Goal: Task Accomplishment & Management: Manage account settings

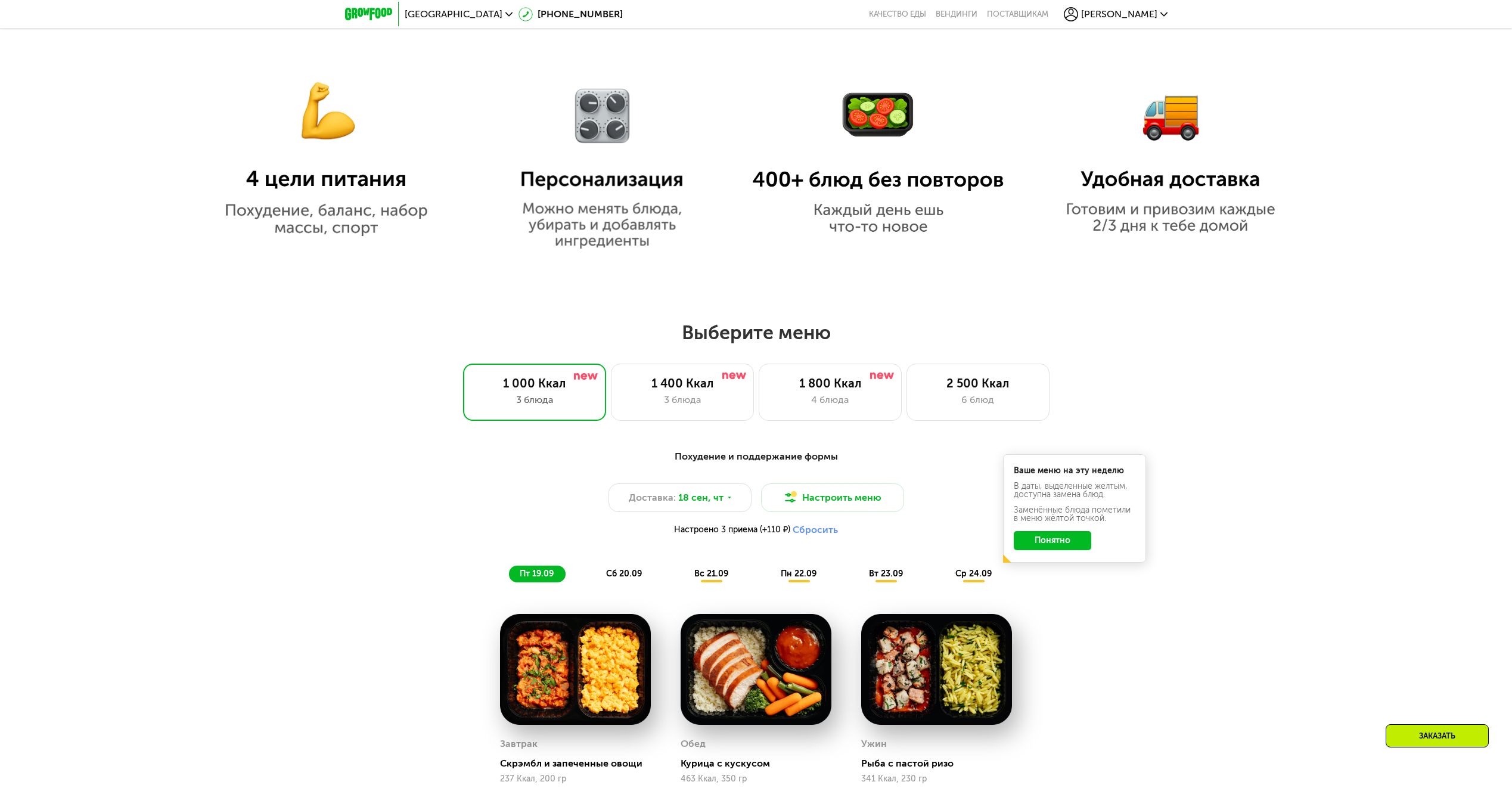
scroll to position [1192, 0]
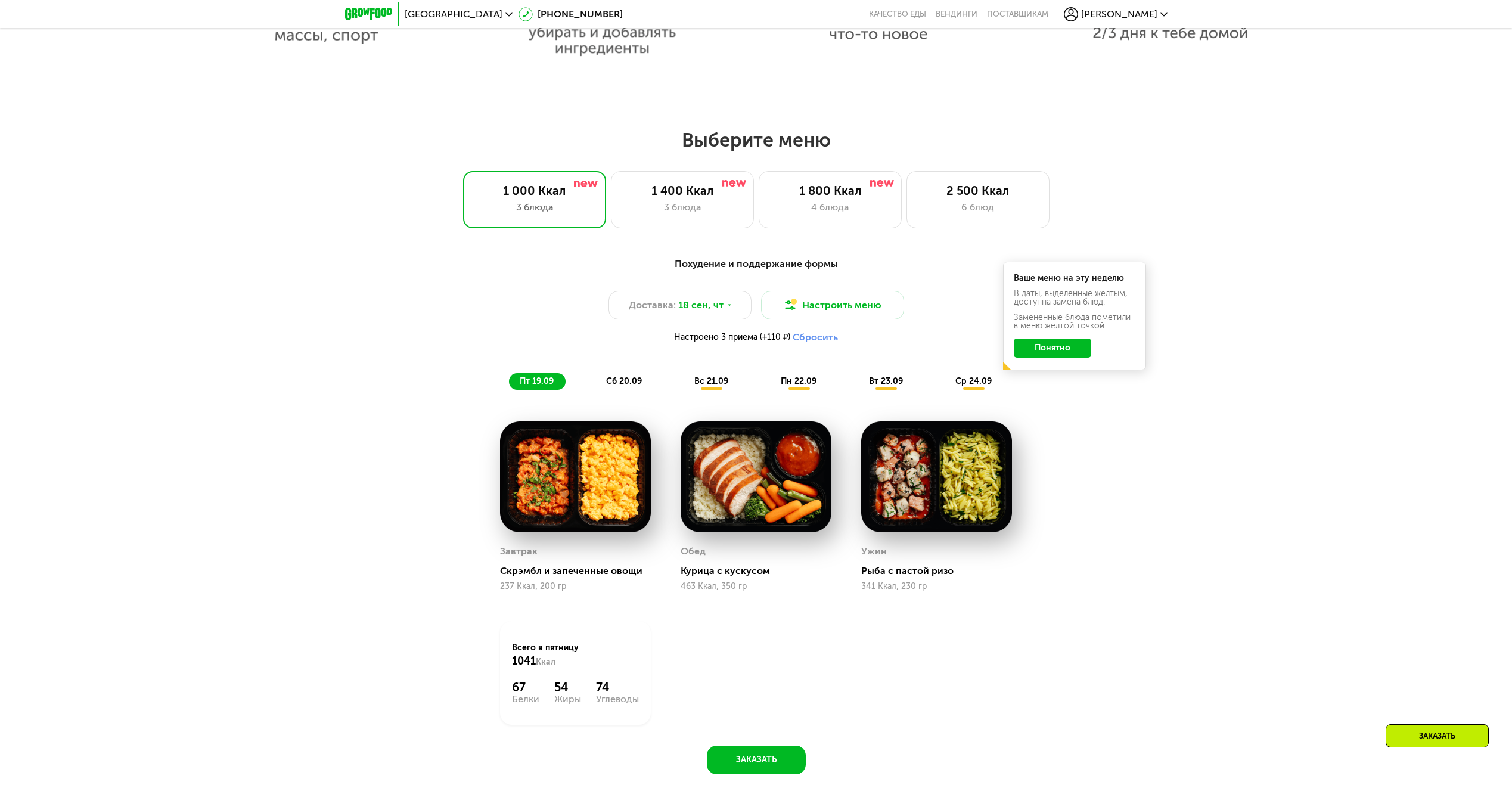
click at [1153, 9] on span "[PERSON_NAME]" at bounding box center [1119, 14] width 76 height 9
click at [1070, 46] on link "Мои заказы" at bounding box center [1090, 46] width 155 height 36
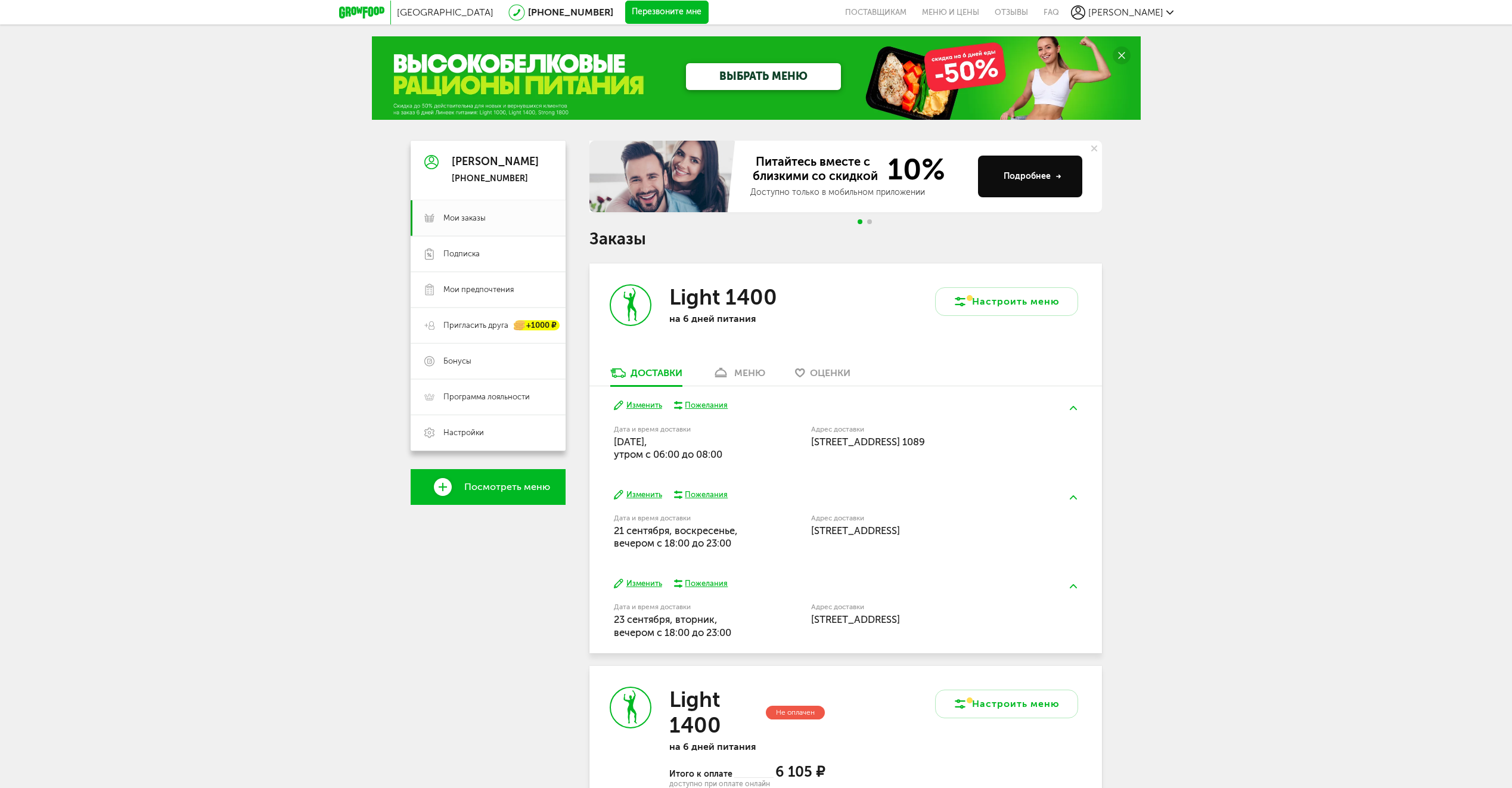
click at [644, 493] on button "Изменить" at bounding box center [638, 495] width 49 height 11
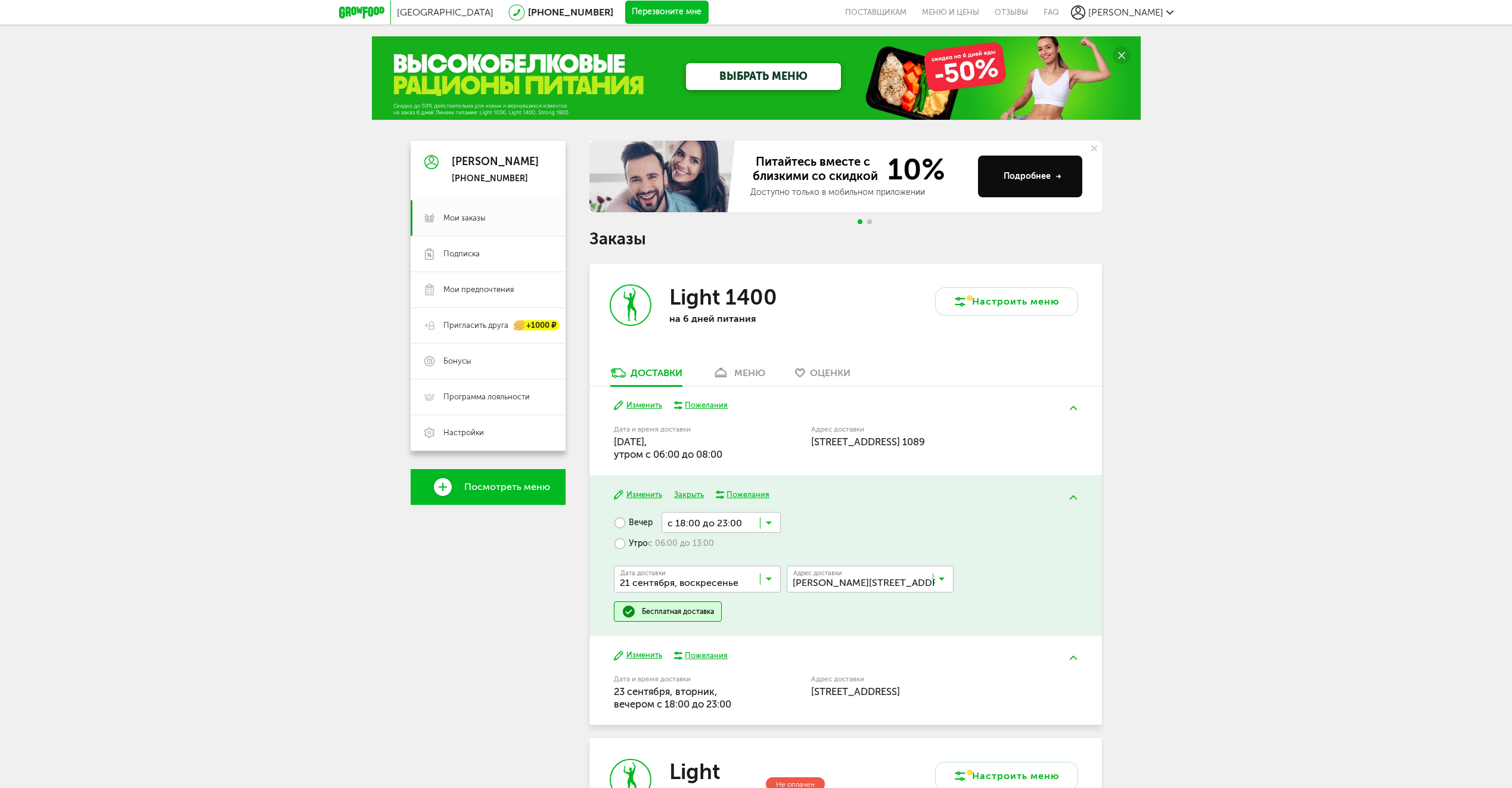
click at [891, 580] on input "Search for option" at bounding box center [873, 582] width 167 height 20
click at [874, 634] on span "ул Белоостровская, 10к2 стр 1, кв. 1089" at bounding box center [842, 631] width 96 height 25
click at [647, 653] on button "Изменить" at bounding box center [638, 655] width 49 height 11
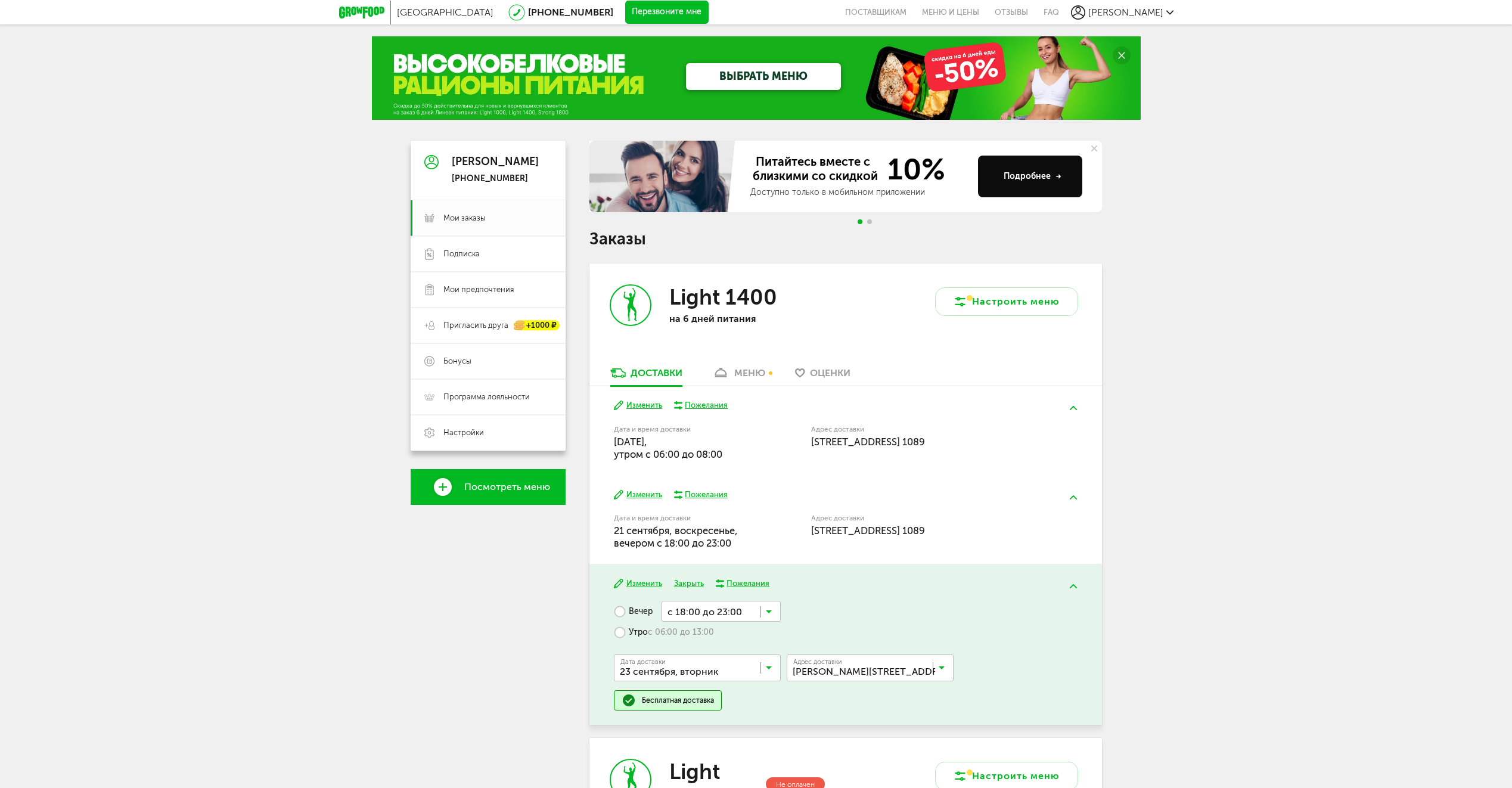
click at [877, 658] on span "Мурино, Воронцовский, 20к1" at bounding box center [864, 668] width 147 height 24
click at [944, 667] on icon at bounding box center [941, 671] width 6 height 12
click at [844, 719] on span "ул Белоостровская, 10к2 стр 1, кв. 1089" at bounding box center [842, 720] width 96 height 25
click at [645, 402] on button "Изменить" at bounding box center [638, 405] width 49 height 11
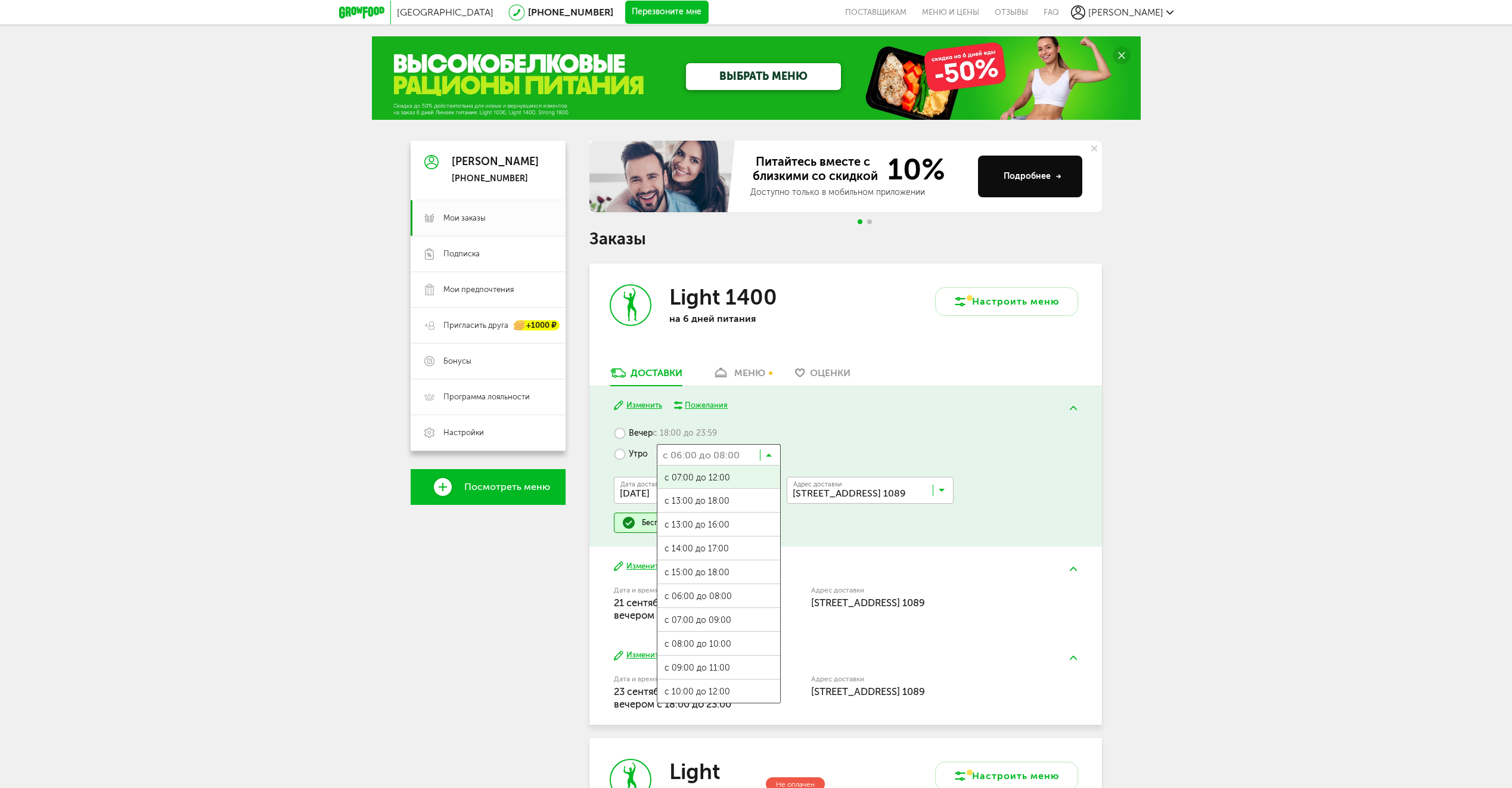
click at [774, 456] on input "Search for option" at bounding box center [719, 454] width 124 height 20
click at [729, 638] on ul "с 07:00 до 12:00 с 13:00 до 18:00 с 13:00 до 16:00 с 14:00 до 17:00 с 15:00 до …" at bounding box center [719, 584] width 124 height 239
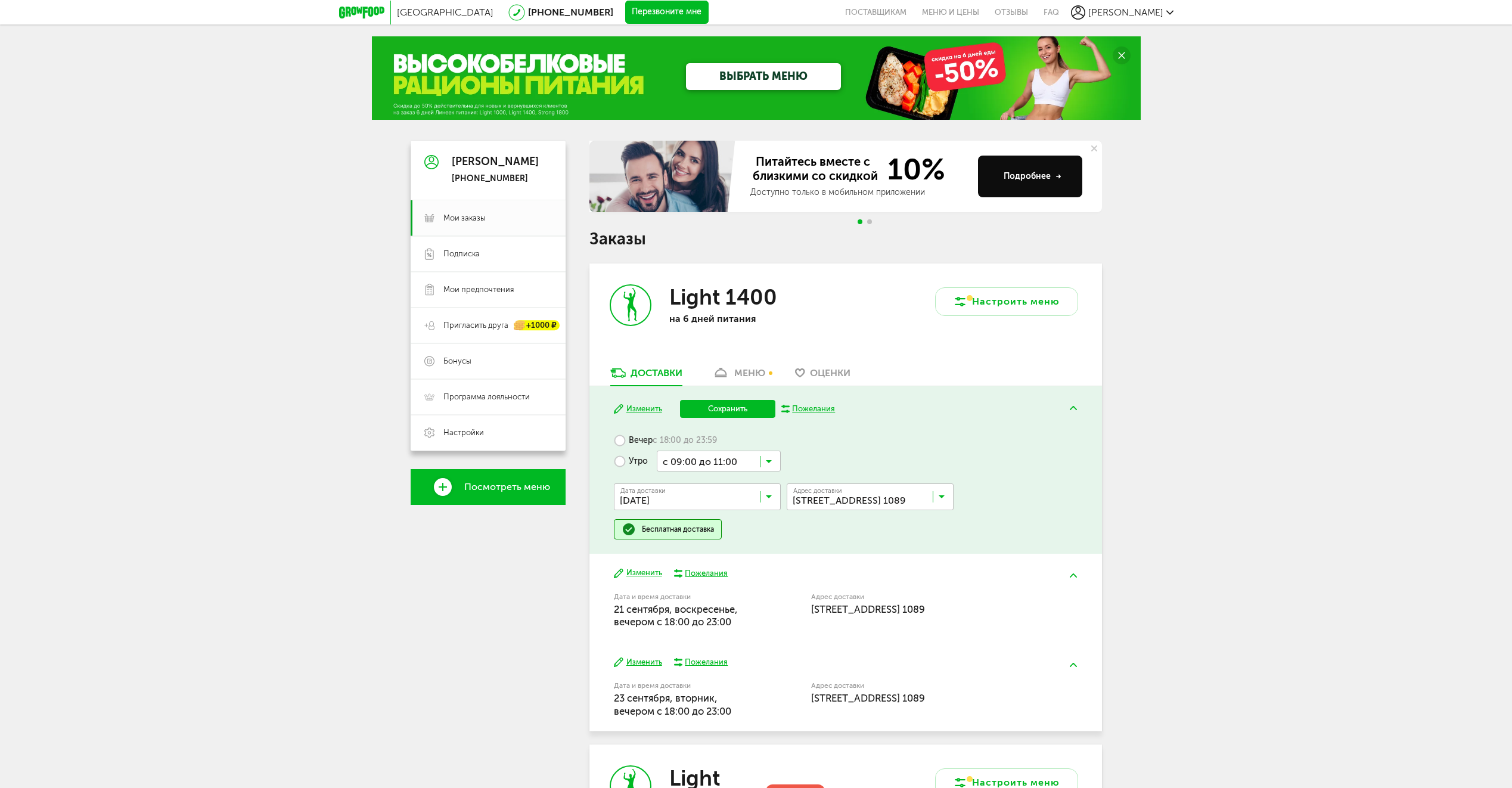
click at [1166, 539] on div "Санкт-Петербург 8 (800) 555-21-78 Перезвоните мне поставщикам Меню и цены Отзыв…" at bounding box center [756, 633] width 1512 height 1266
click at [679, 529] on div "Бесплатная доставка" at bounding box center [677, 529] width 72 height 9
click at [1073, 408] on img at bounding box center [1073, 408] width 7 height 4
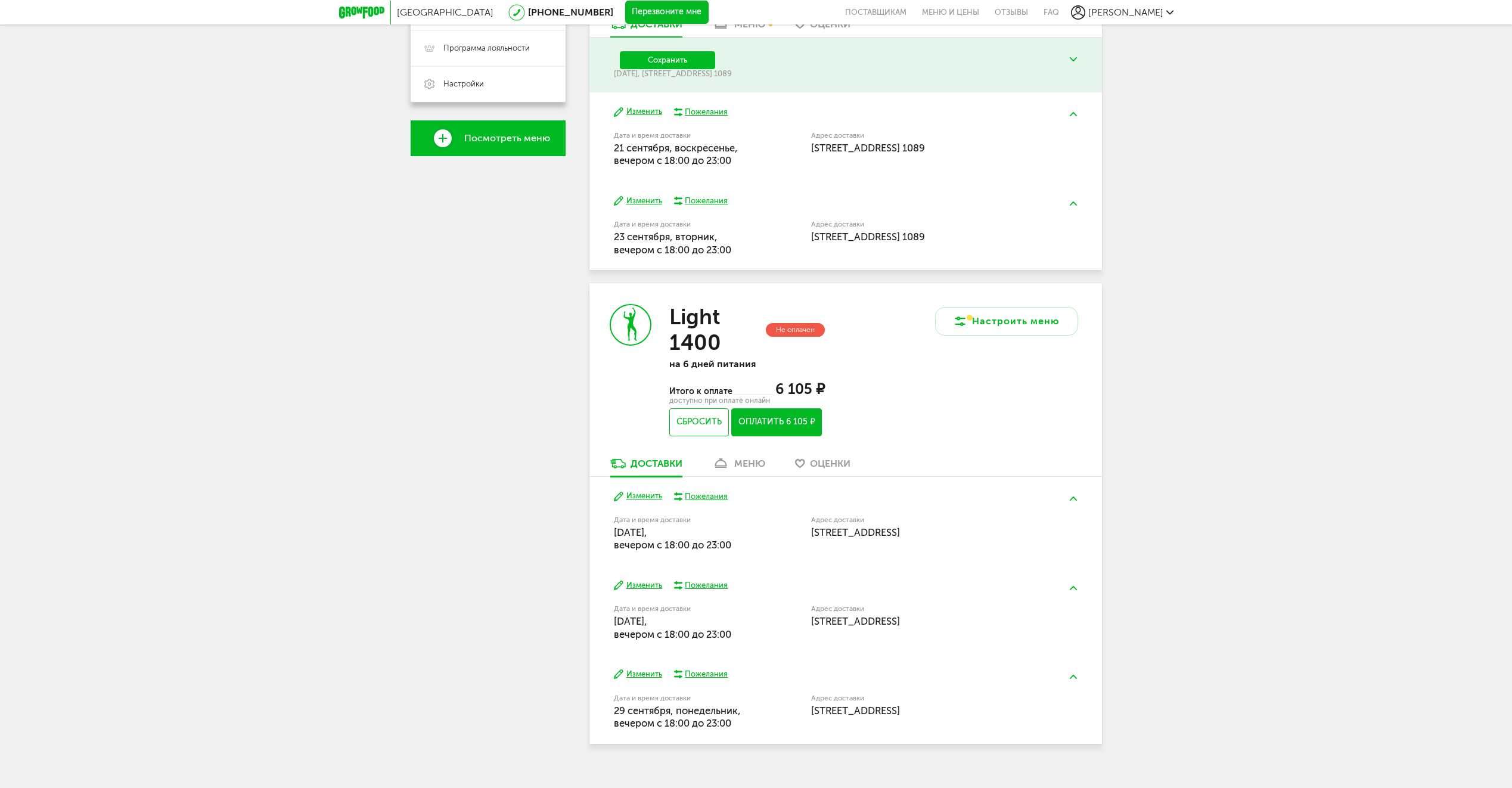
scroll to position [365, 0]
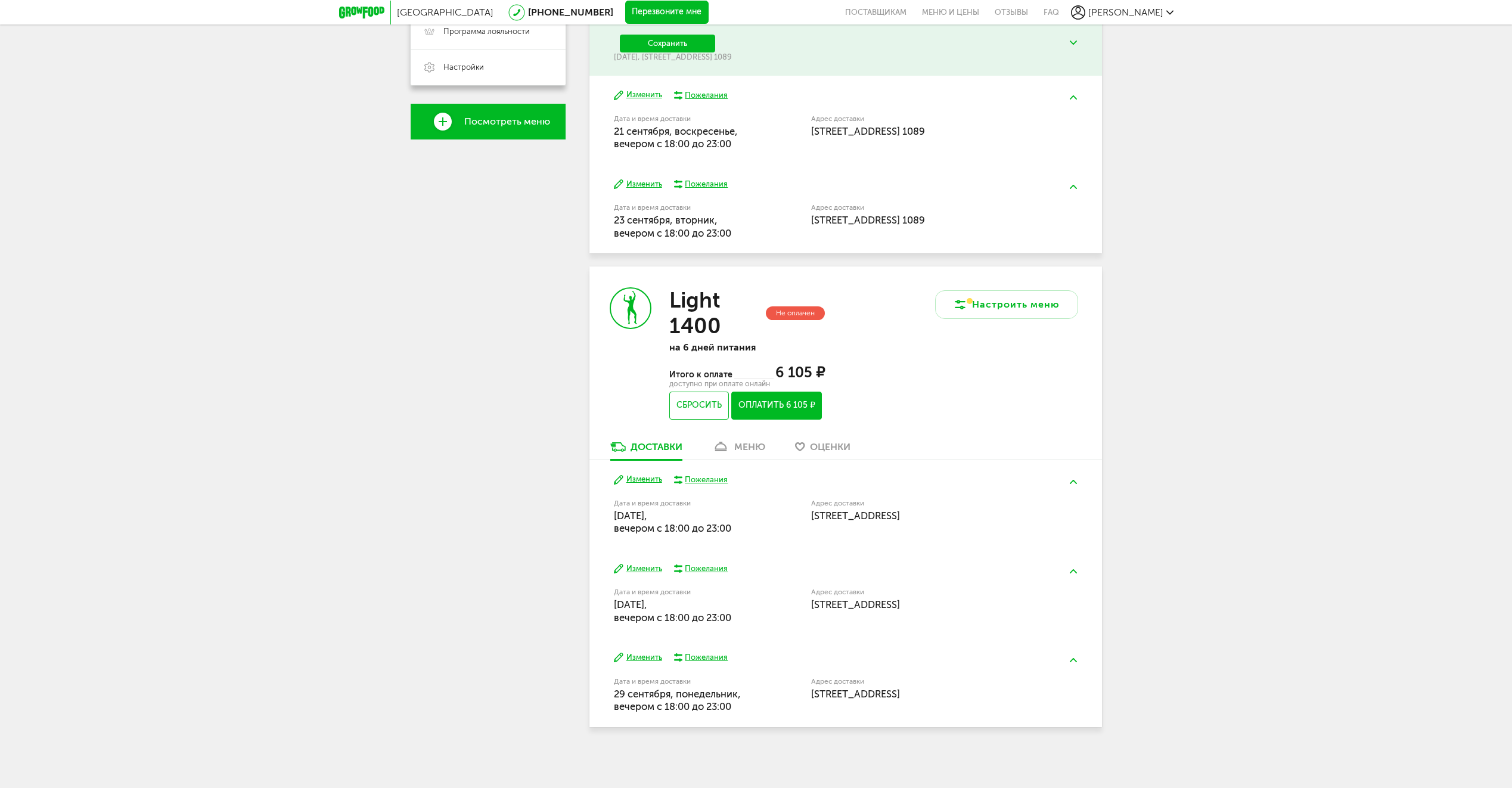
click at [647, 564] on button "Изменить" at bounding box center [638, 569] width 49 height 11
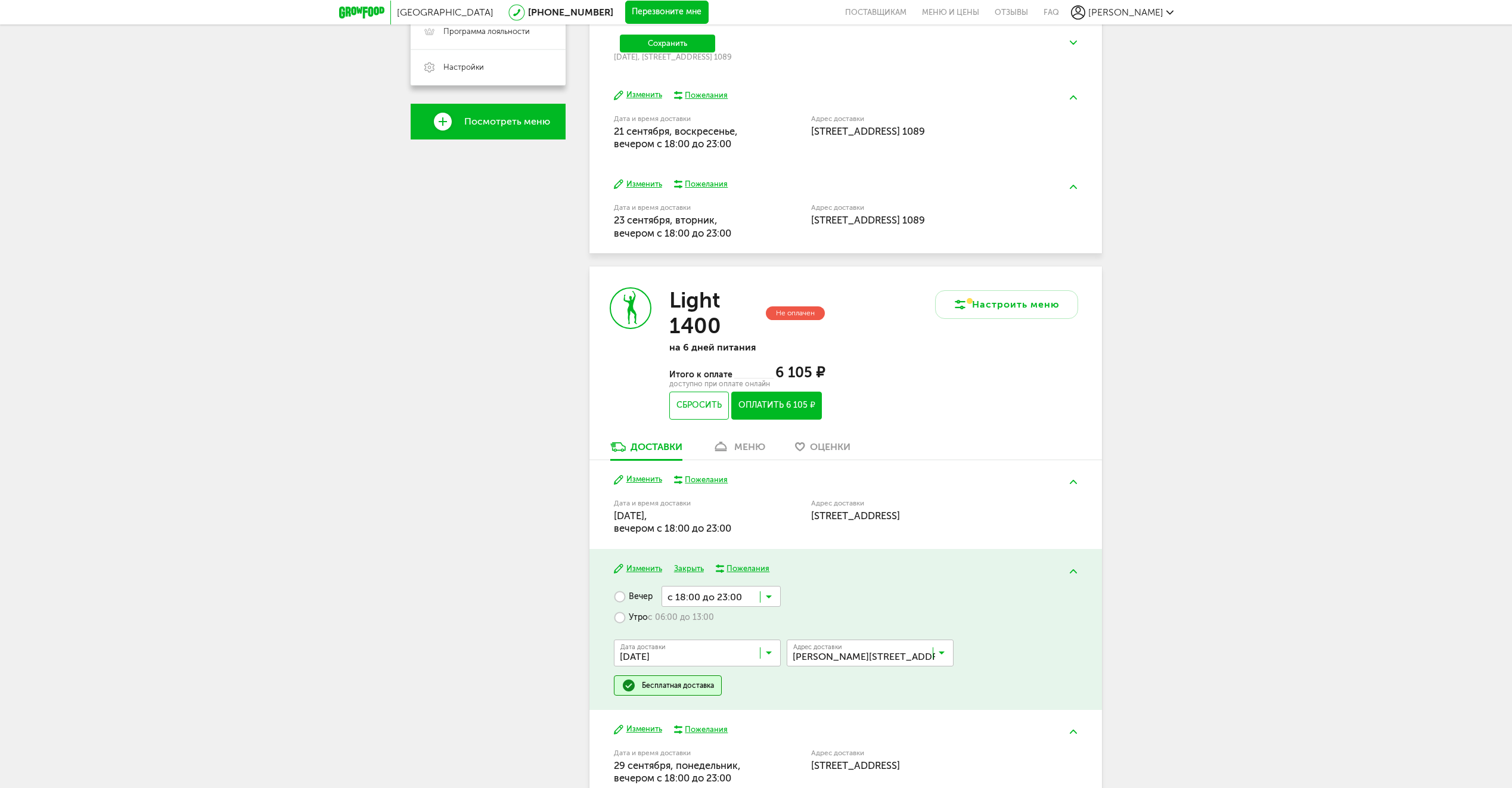
click at [880, 647] on input "Search for option" at bounding box center [873, 656] width 167 height 20
click at [847, 704] on span "ул Белоостровская, 10к2 стр 1, кв. 1089" at bounding box center [842, 705] width 96 height 25
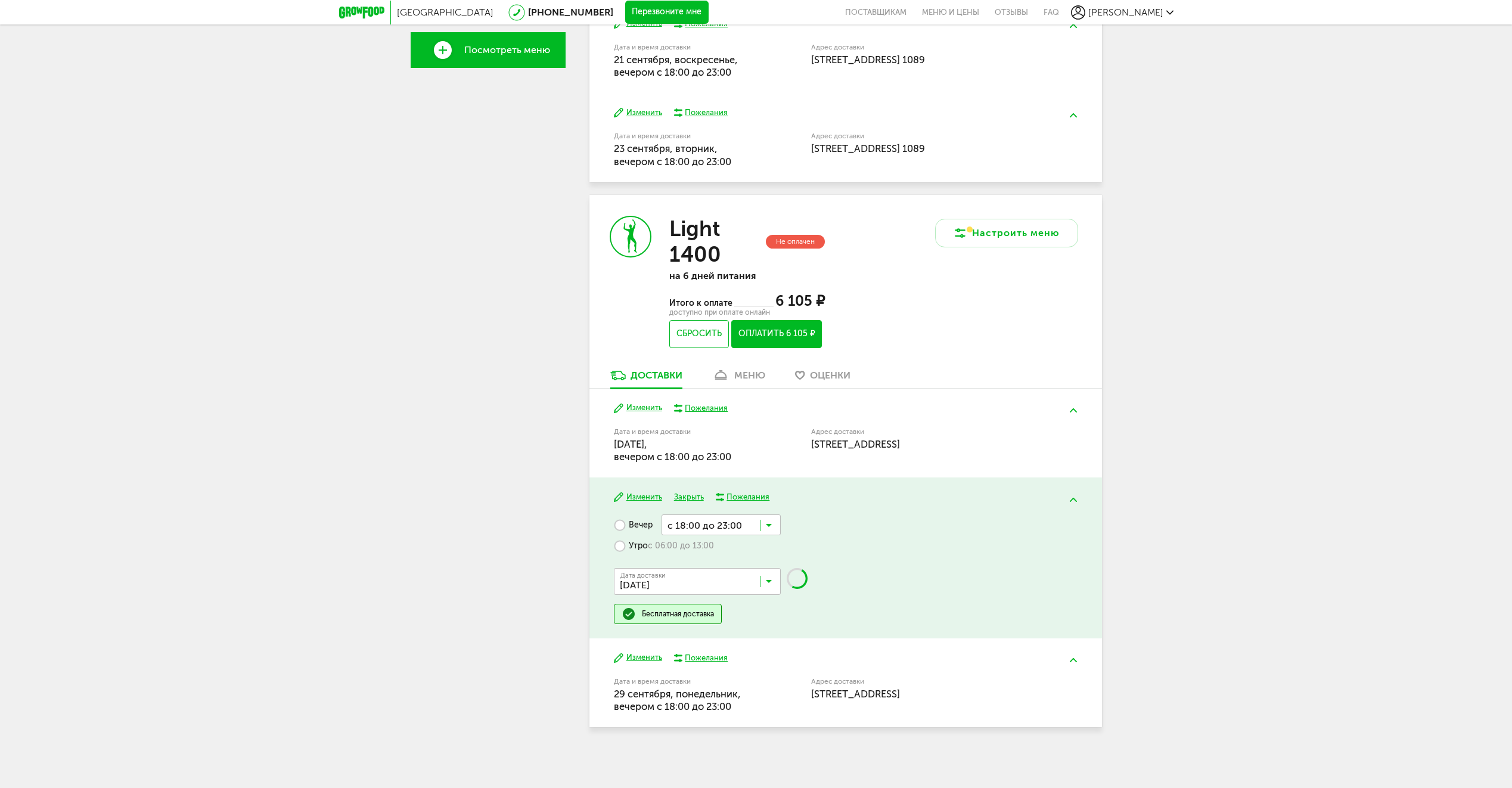
click at [652, 657] on button "Изменить" at bounding box center [638, 657] width 49 height 11
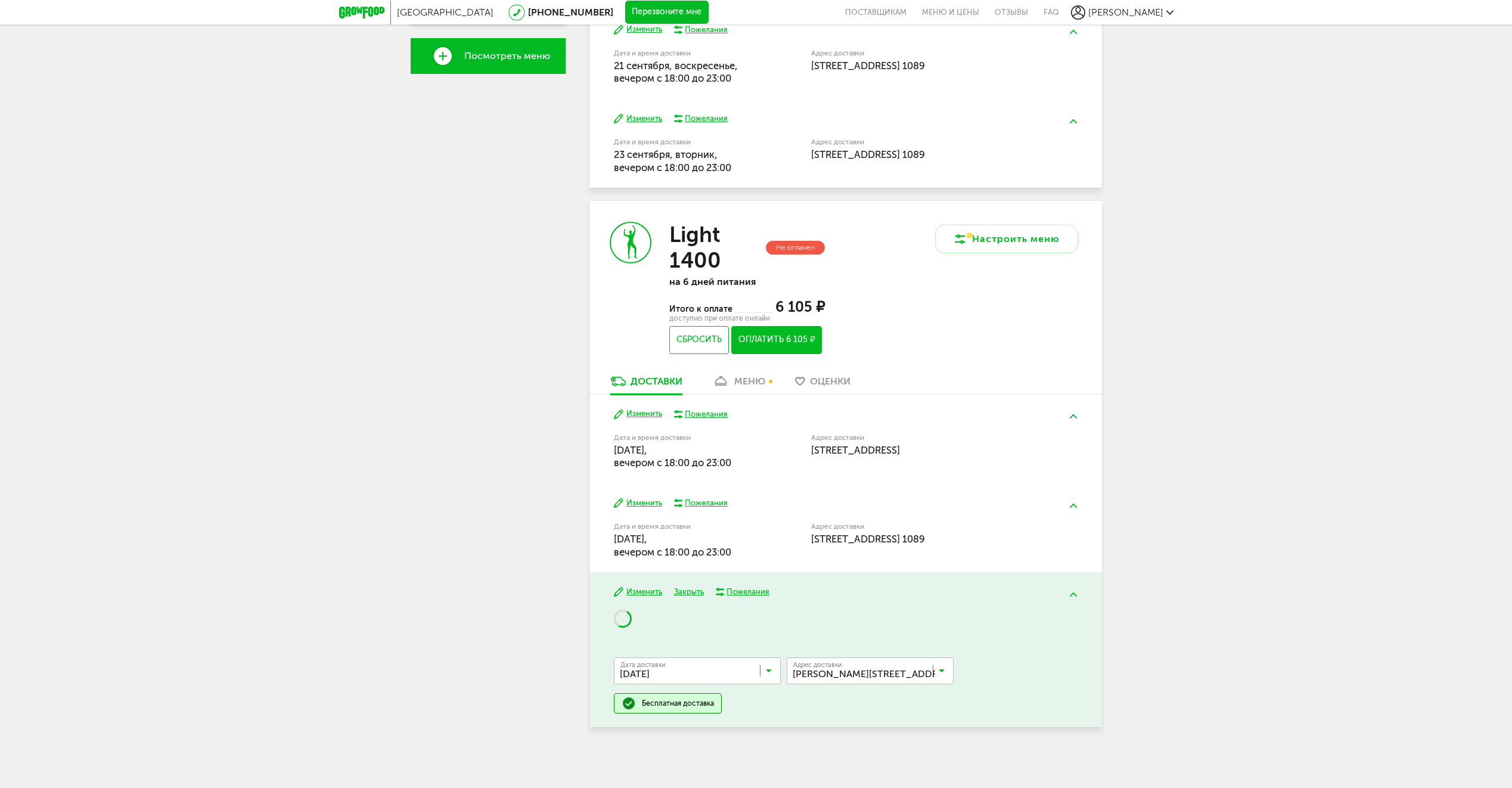
scroll to position [437, 0]
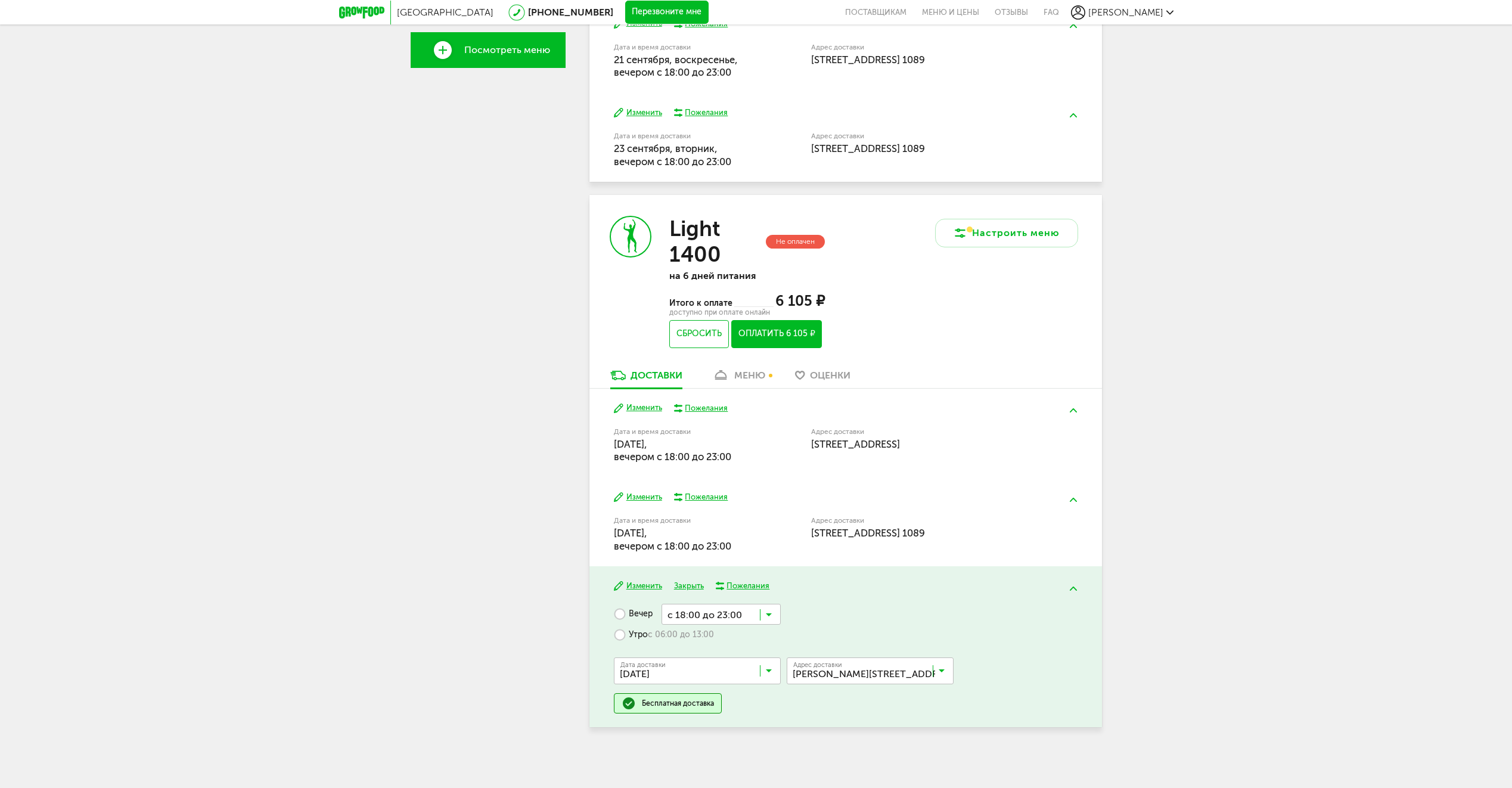
click at [842, 678] on input "Search for option" at bounding box center [873, 673] width 167 height 20
click at [832, 726] on span "ул Белоостровская, 10к2 стр 1, кв. 1089" at bounding box center [842, 723] width 96 height 25
click at [1218, 508] on div "Санкт-Петербург 8 (800) 555-21-78 Перезвоните мне поставщикам Меню и цены Отзыв…" at bounding box center [756, 175] width 1512 height 1225
click at [638, 406] on button "Изменить" at bounding box center [638, 408] width 49 height 11
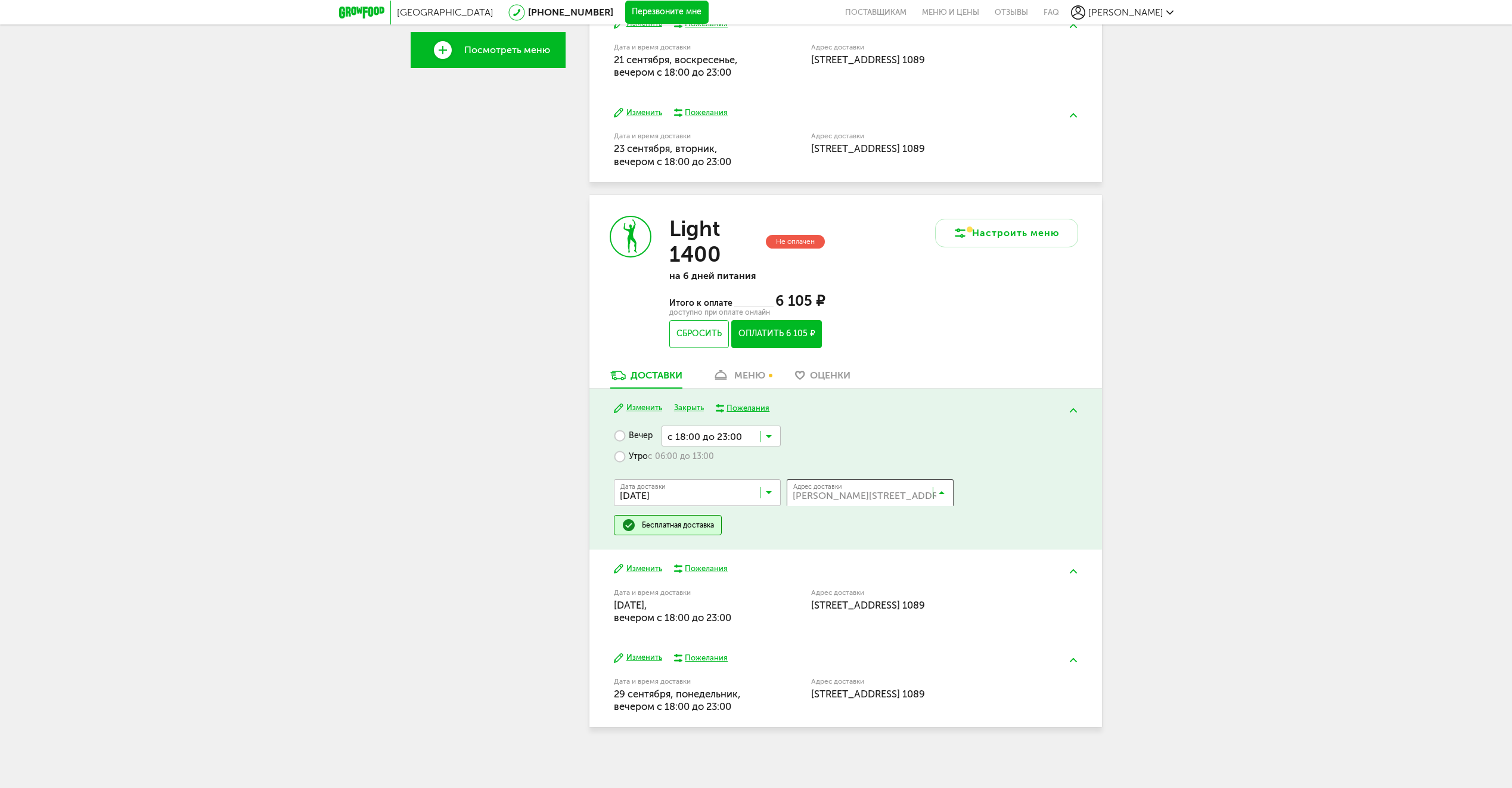
click at [881, 495] on input "Search for option" at bounding box center [873, 495] width 167 height 20
click at [848, 543] on span "ул Белоостровская, 10к2 стр 1, кв. 1089" at bounding box center [842, 545] width 96 height 25
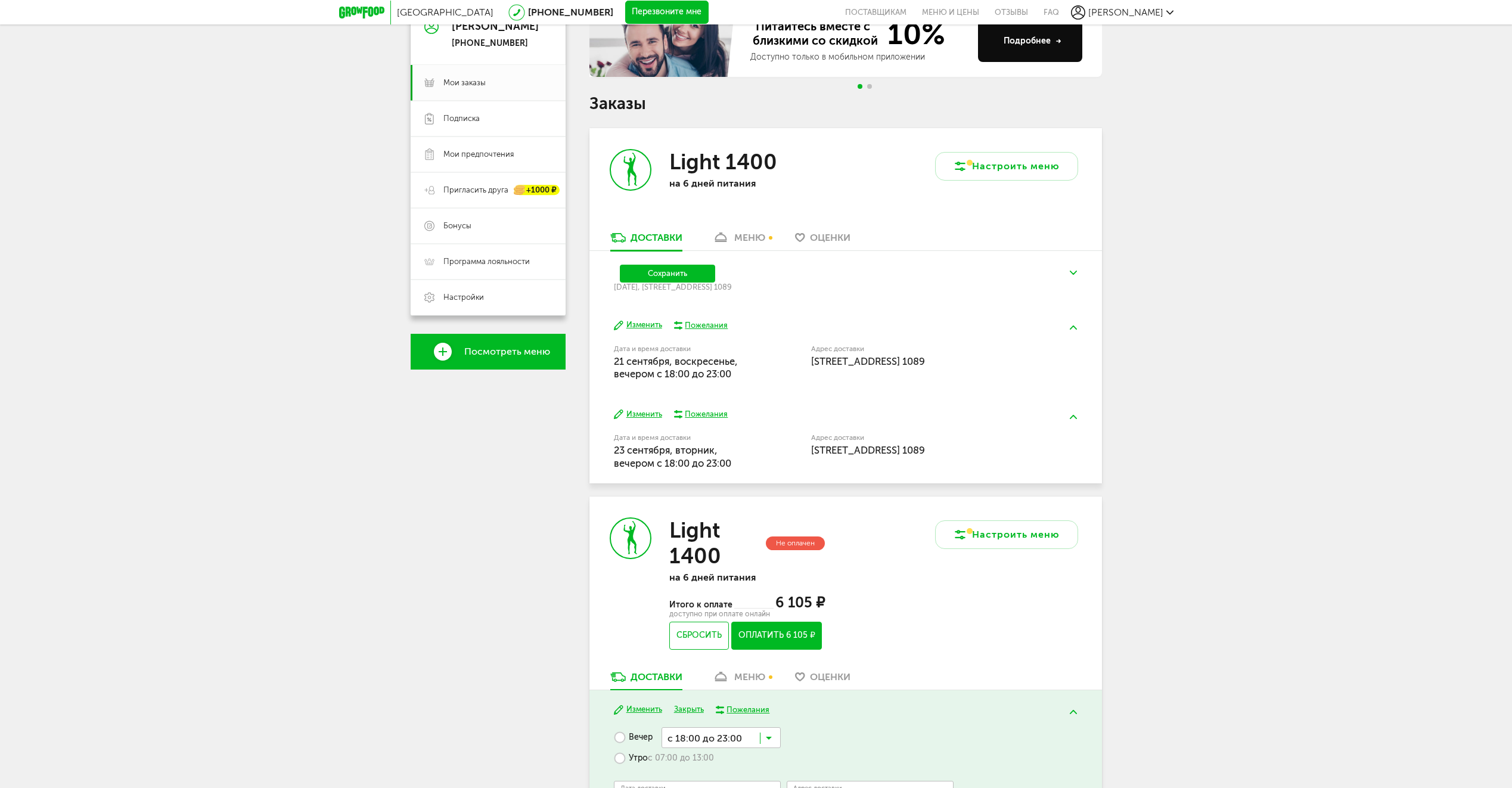
scroll to position [0, 0]
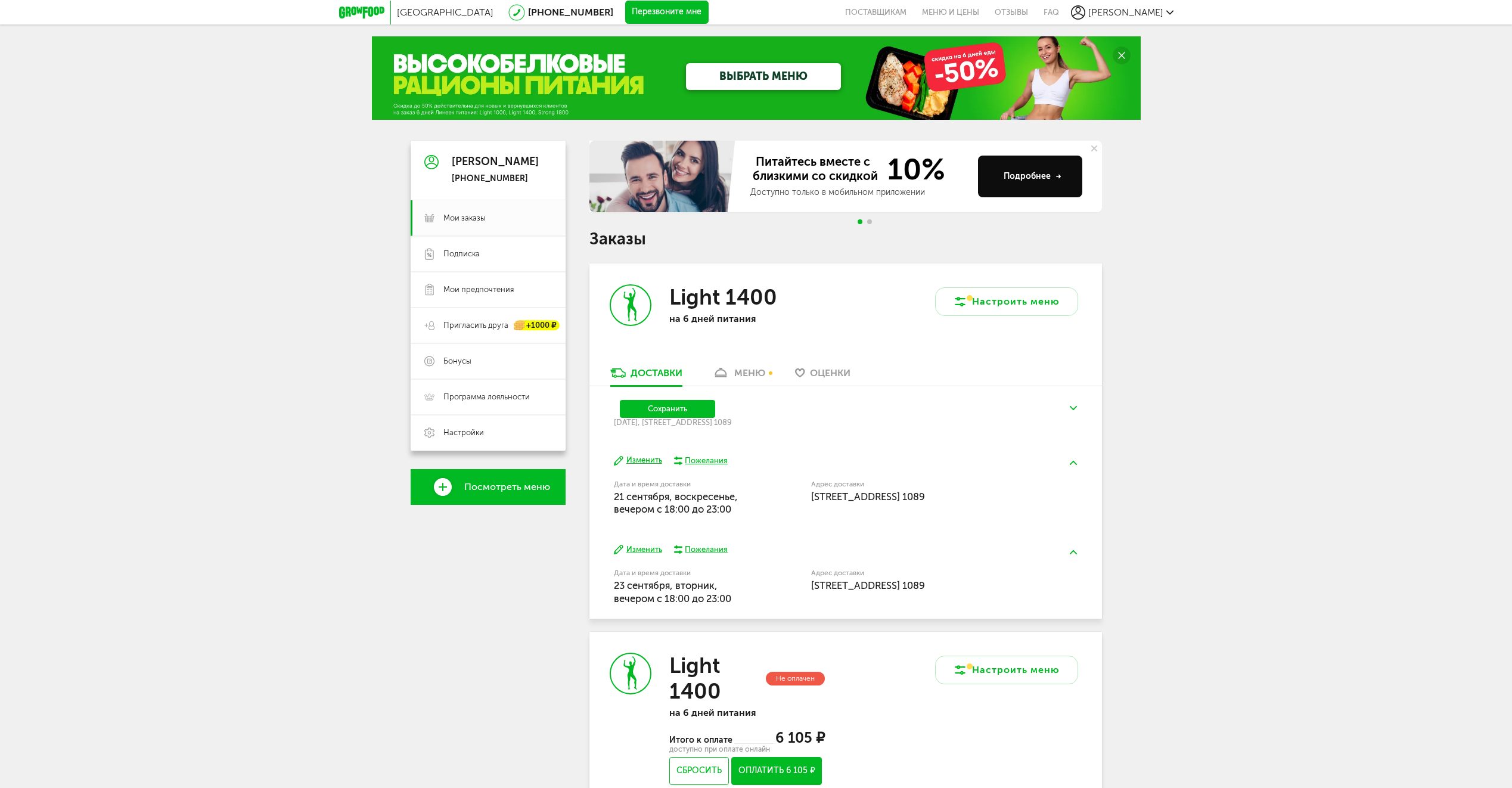
click at [755, 369] on div "меню" at bounding box center [750, 373] width 31 height 11
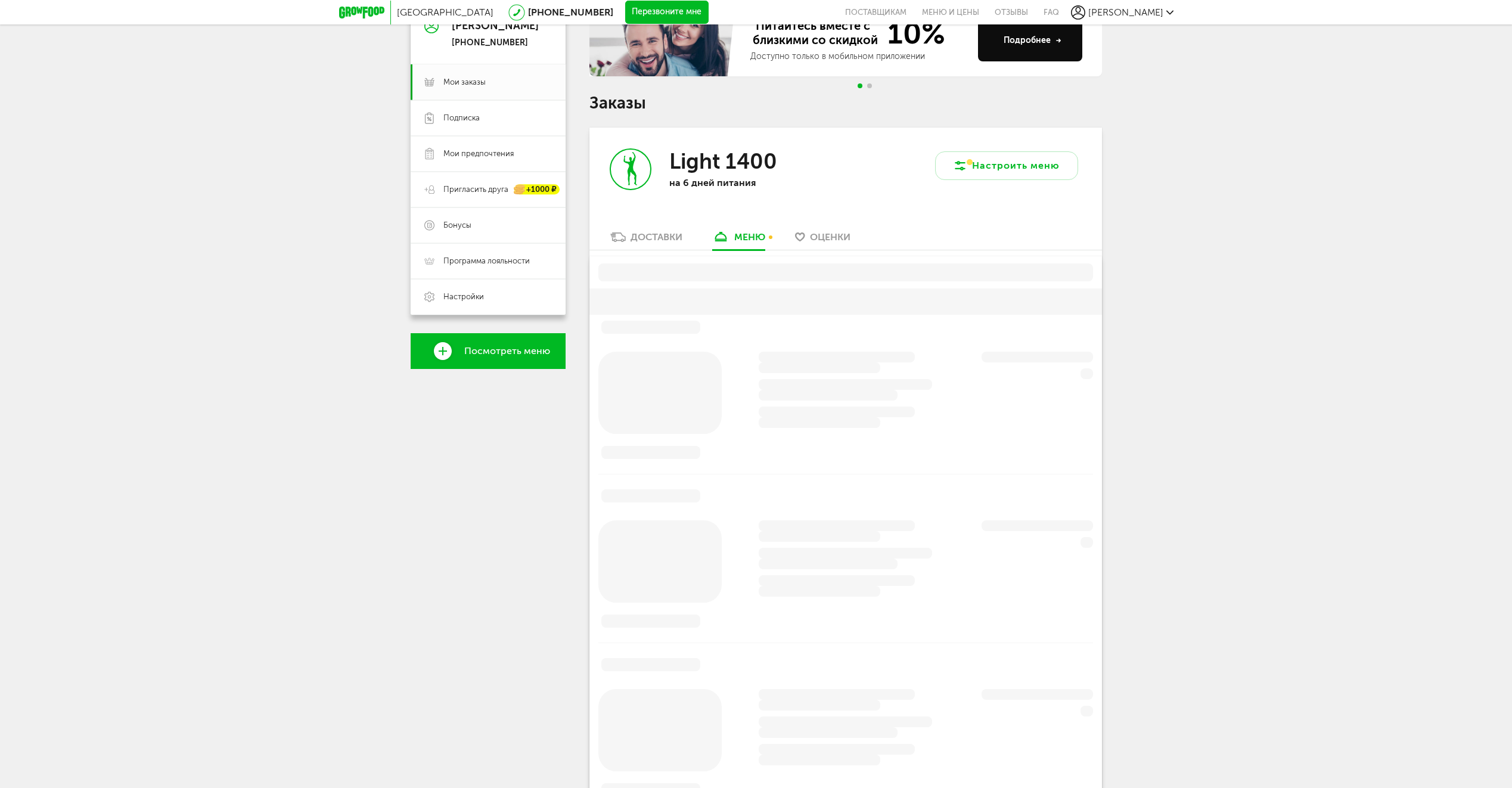
scroll to position [234, 0]
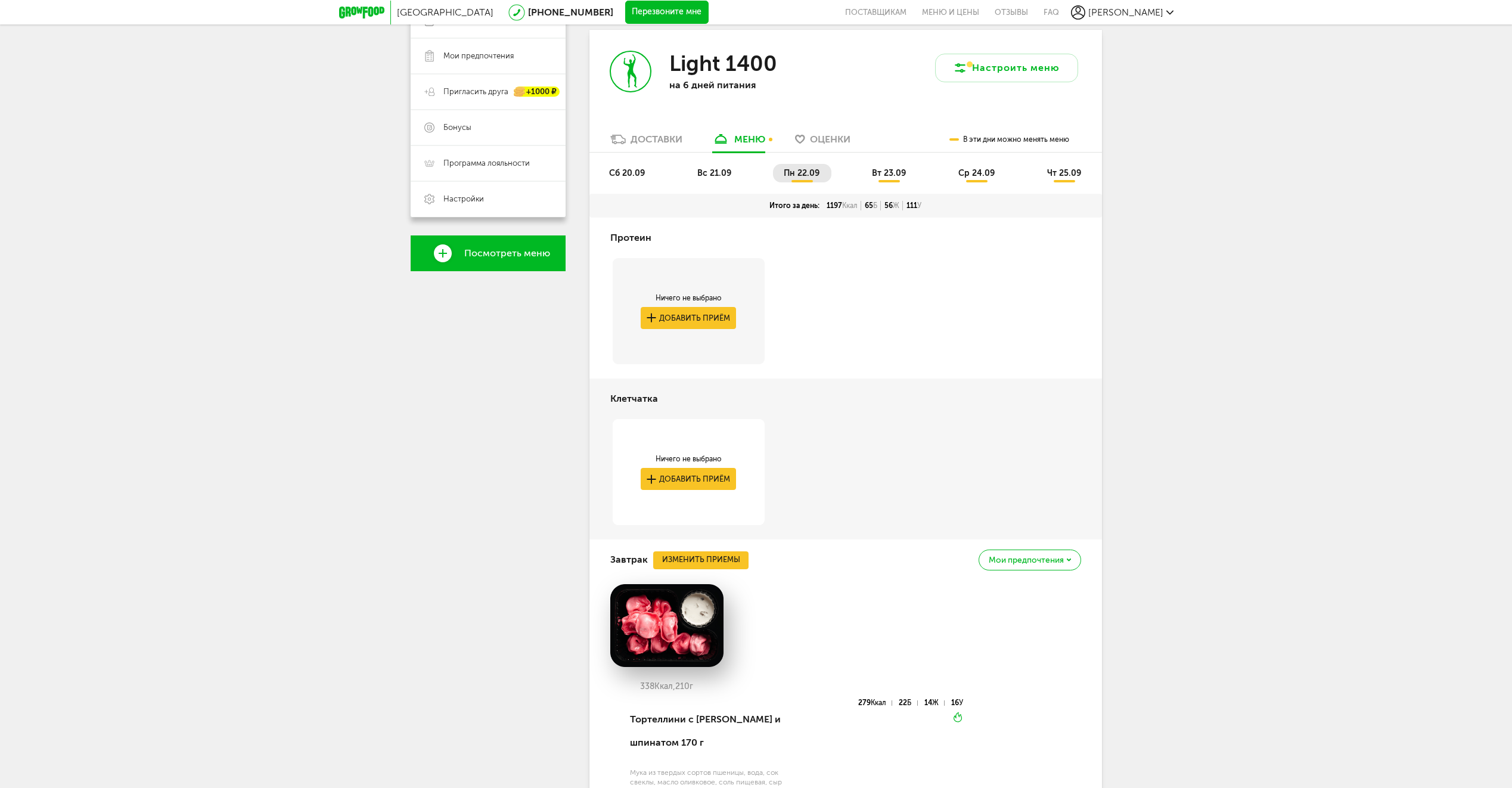
click at [645, 133] on link "Доставки" at bounding box center [646, 142] width 84 height 19
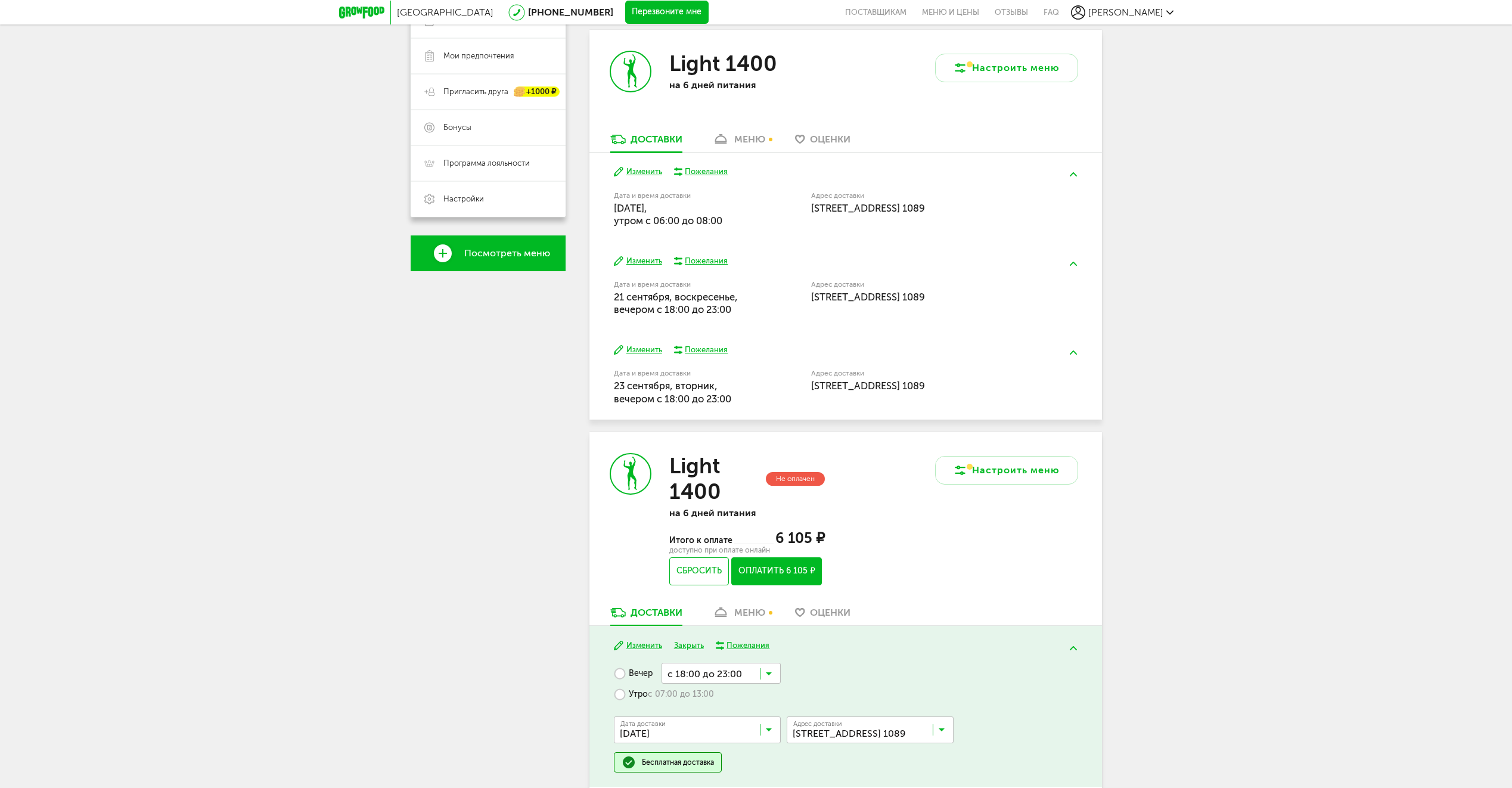
click at [645, 349] on button "Изменить" at bounding box center [638, 350] width 49 height 11
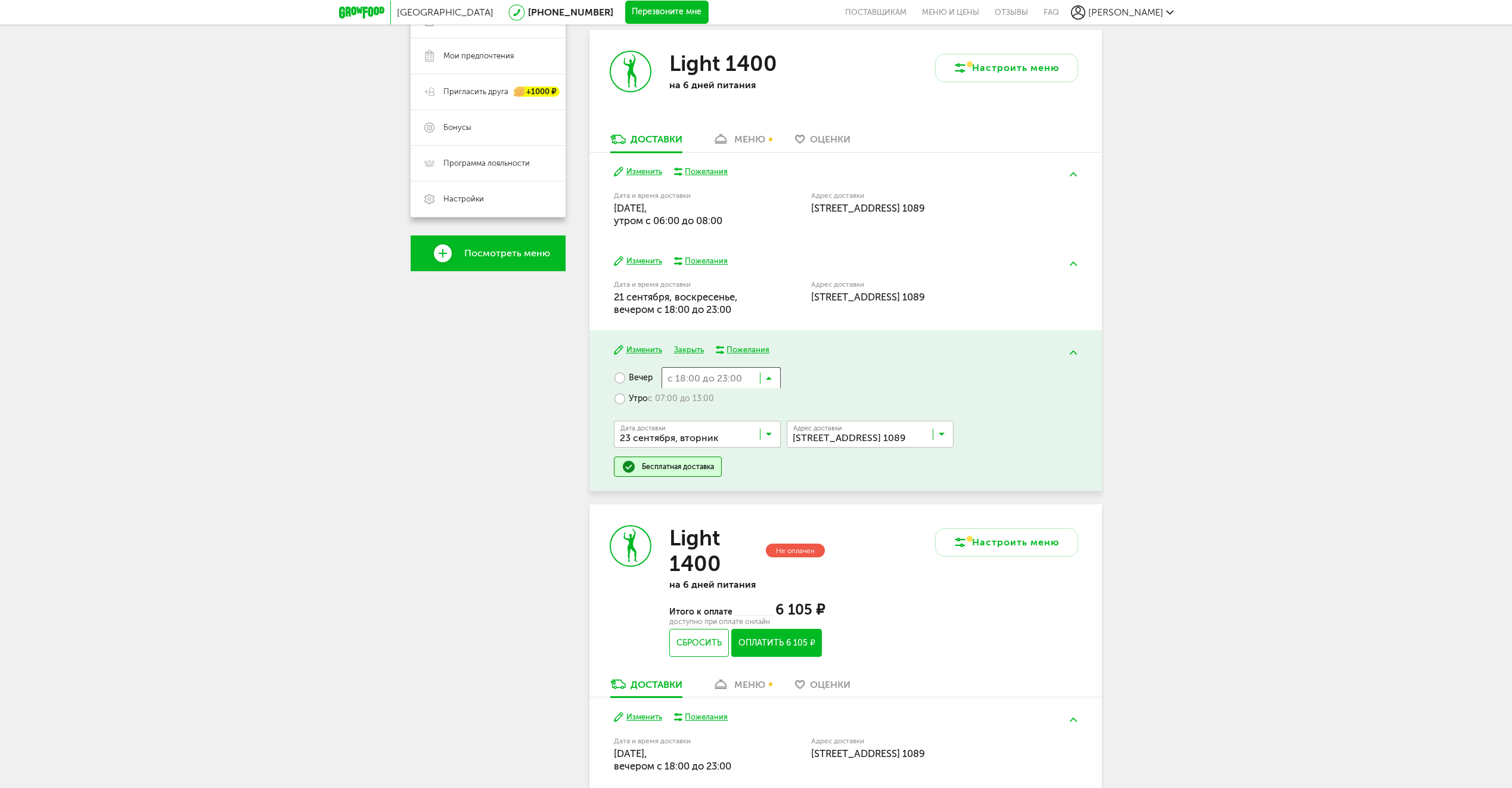
click at [771, 377] on icon at bounding box center [768, 381] width 6 height 12
click at [736, 492] on span "с 20:00 до 22:00" at bounding box center [721, 495] width 118 height 25
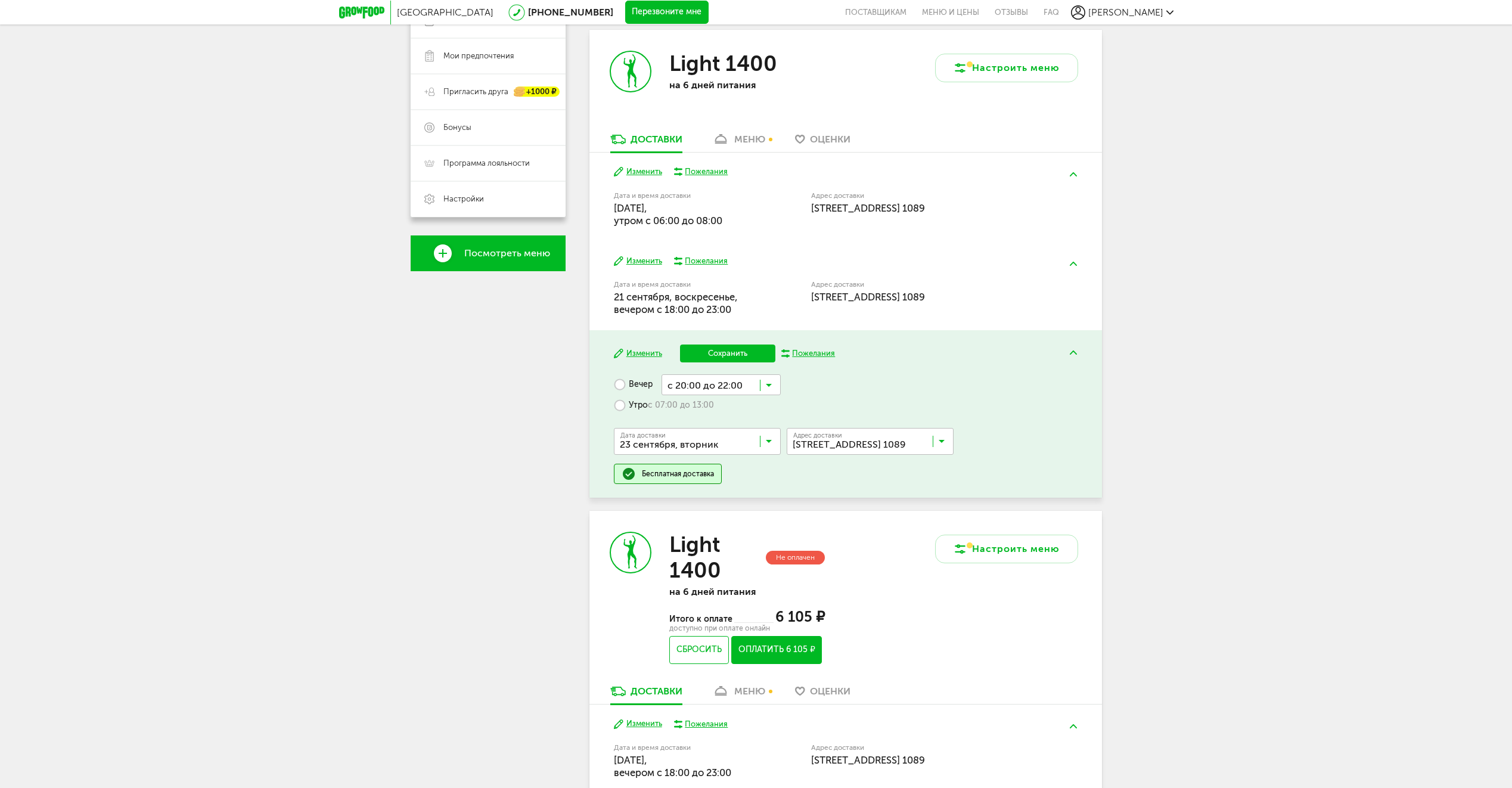
click at [718, 355] on button "Сохранить" at bounding box center [727, 353] width 95 height 18
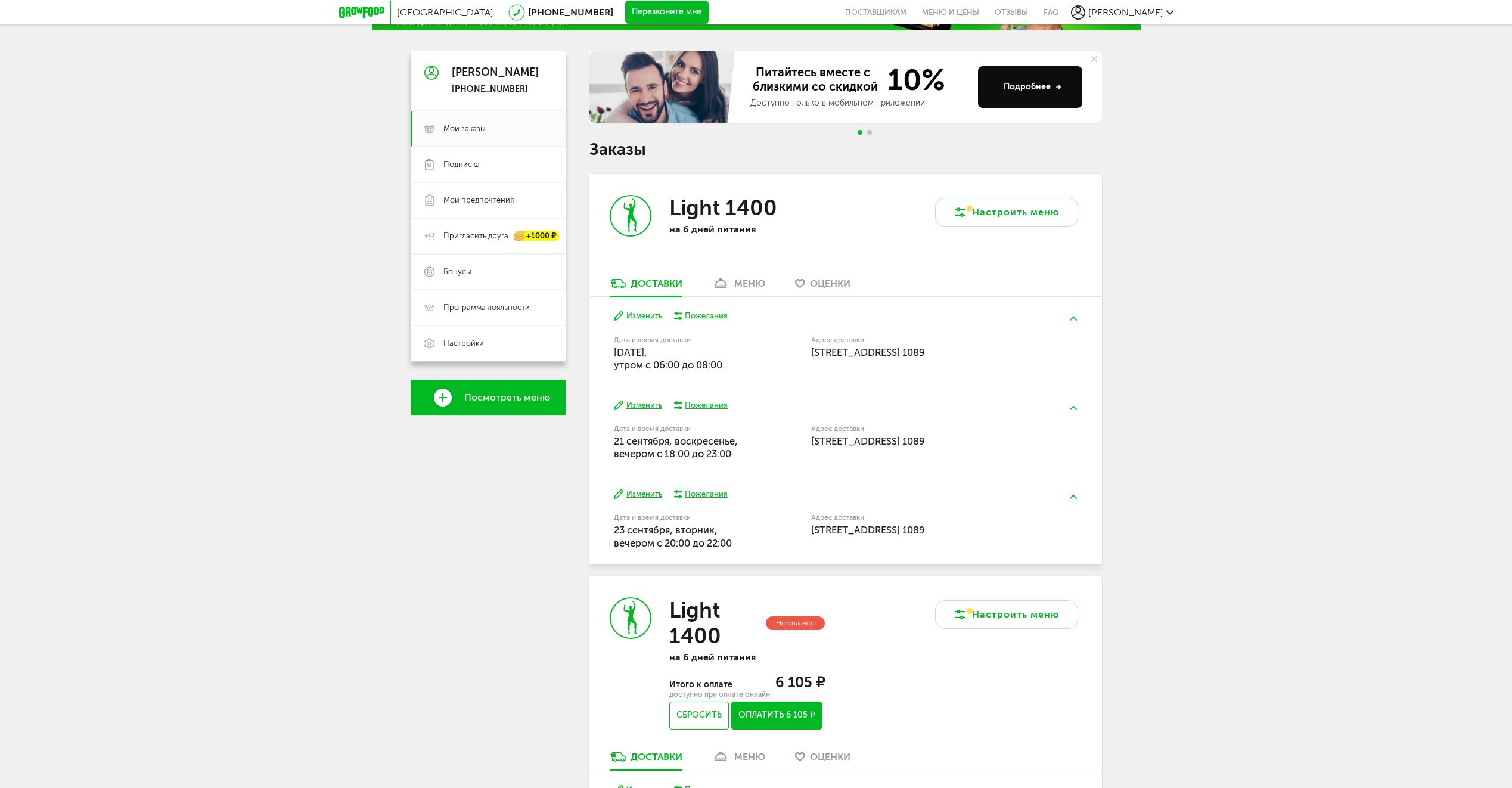
scroll to position [119, 0]
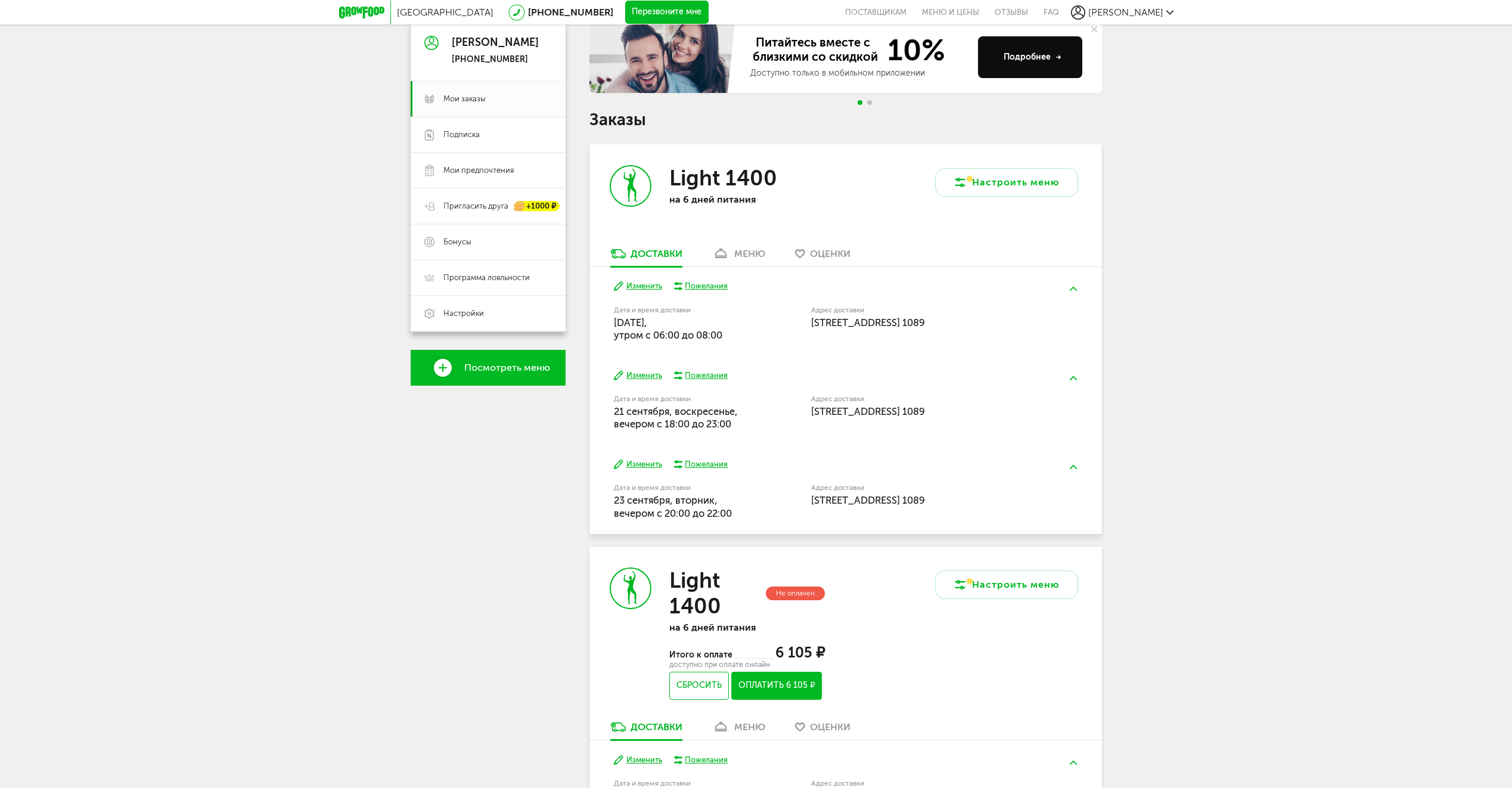
click at [635, 373] on button "Изменить" at bounding box center [638, 375] width 49 height 11
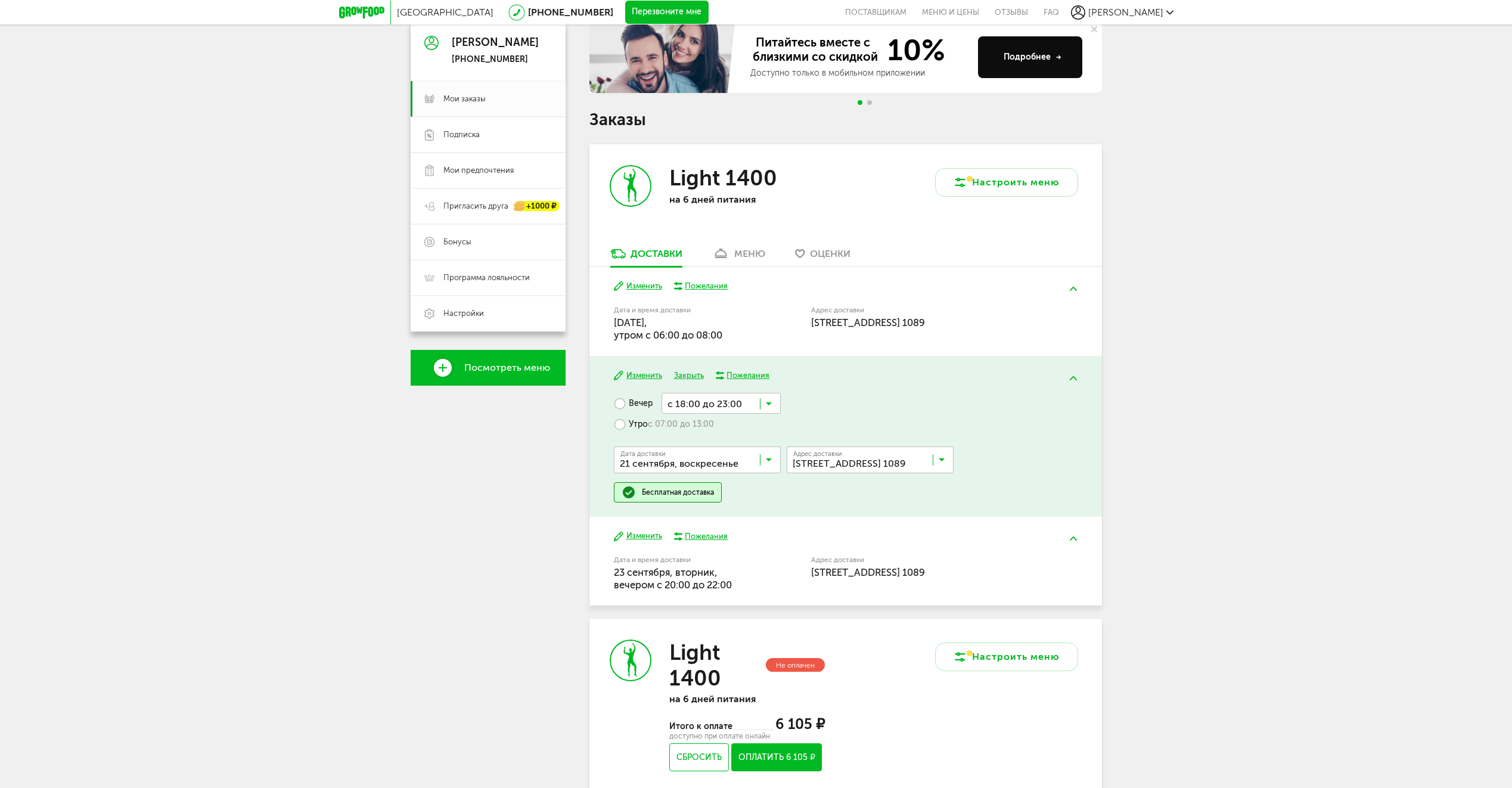
click at [722, 400] on input "Search for option" at bounding box center [721, 403] width 119 height 20
click at [719, 522] on span "с 20:00 до 22:00" at bounding box center [721, 521] width 118 height 25
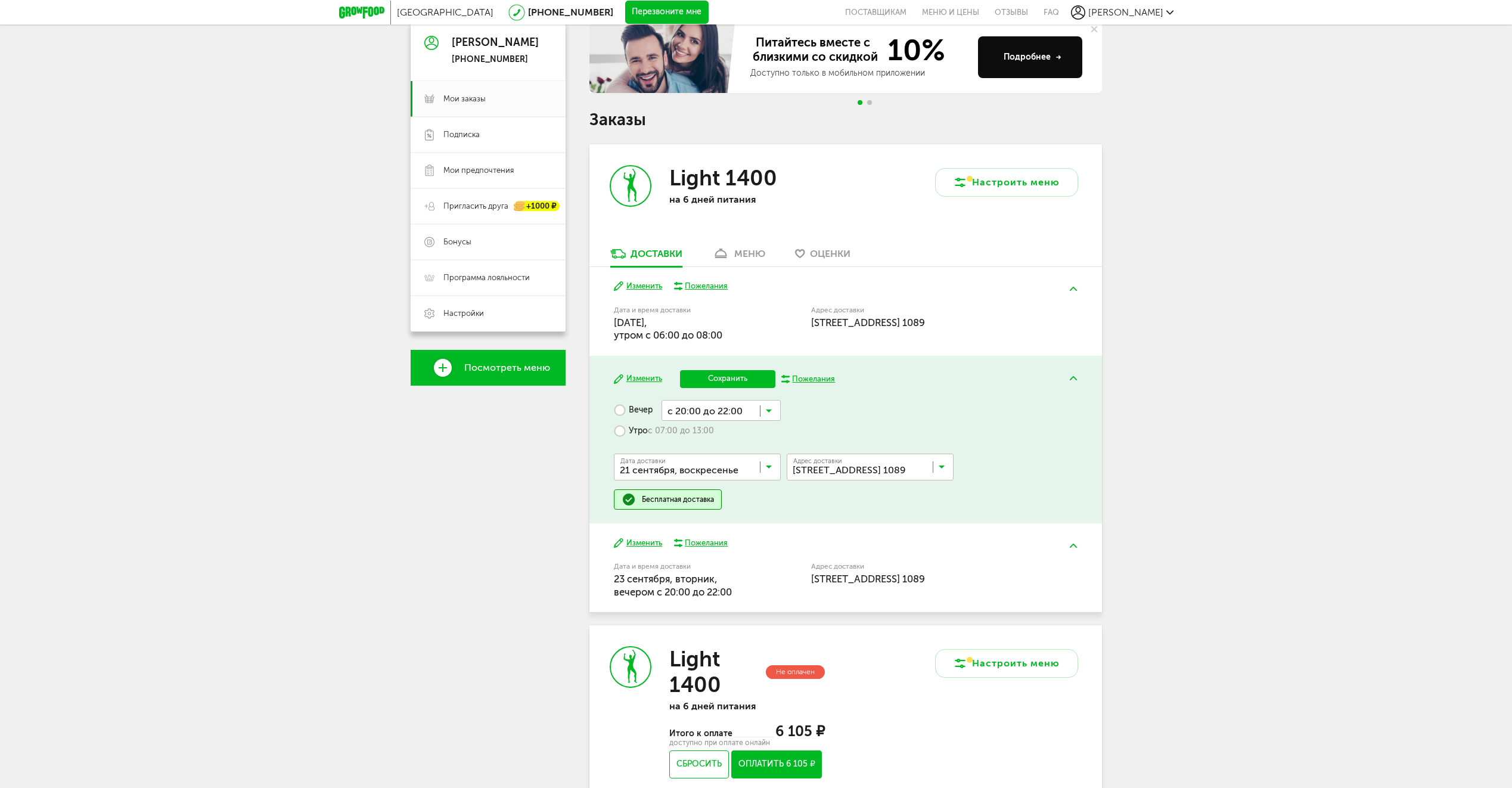
click at [740, 404] on input "Search for option" at bounding box center [721, 410] width 119 height 20
click at [728, 379] on button "Сохранить" at bounding box center [727, 379] width 95 height 18
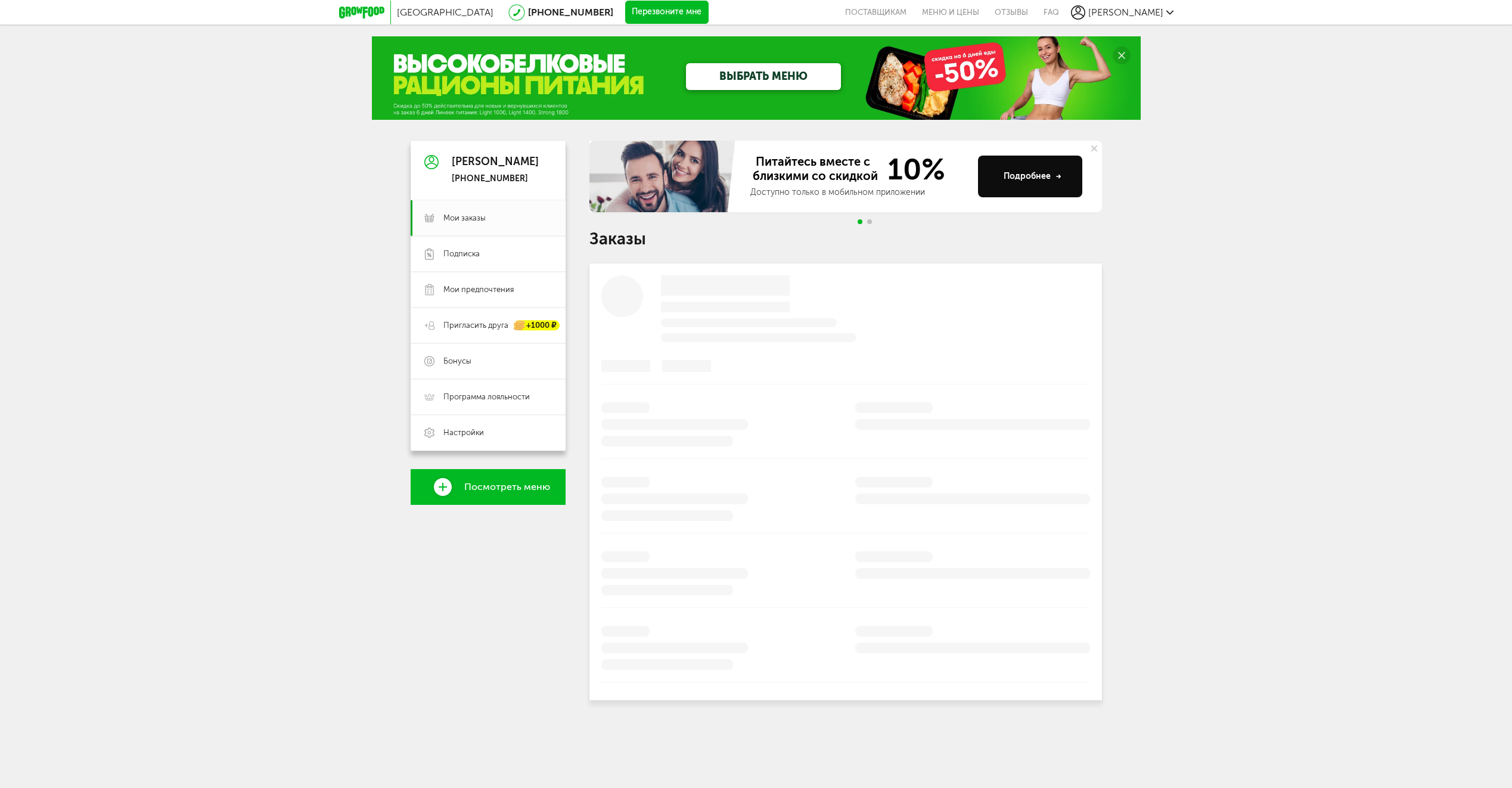
scroll to position [0, 0]
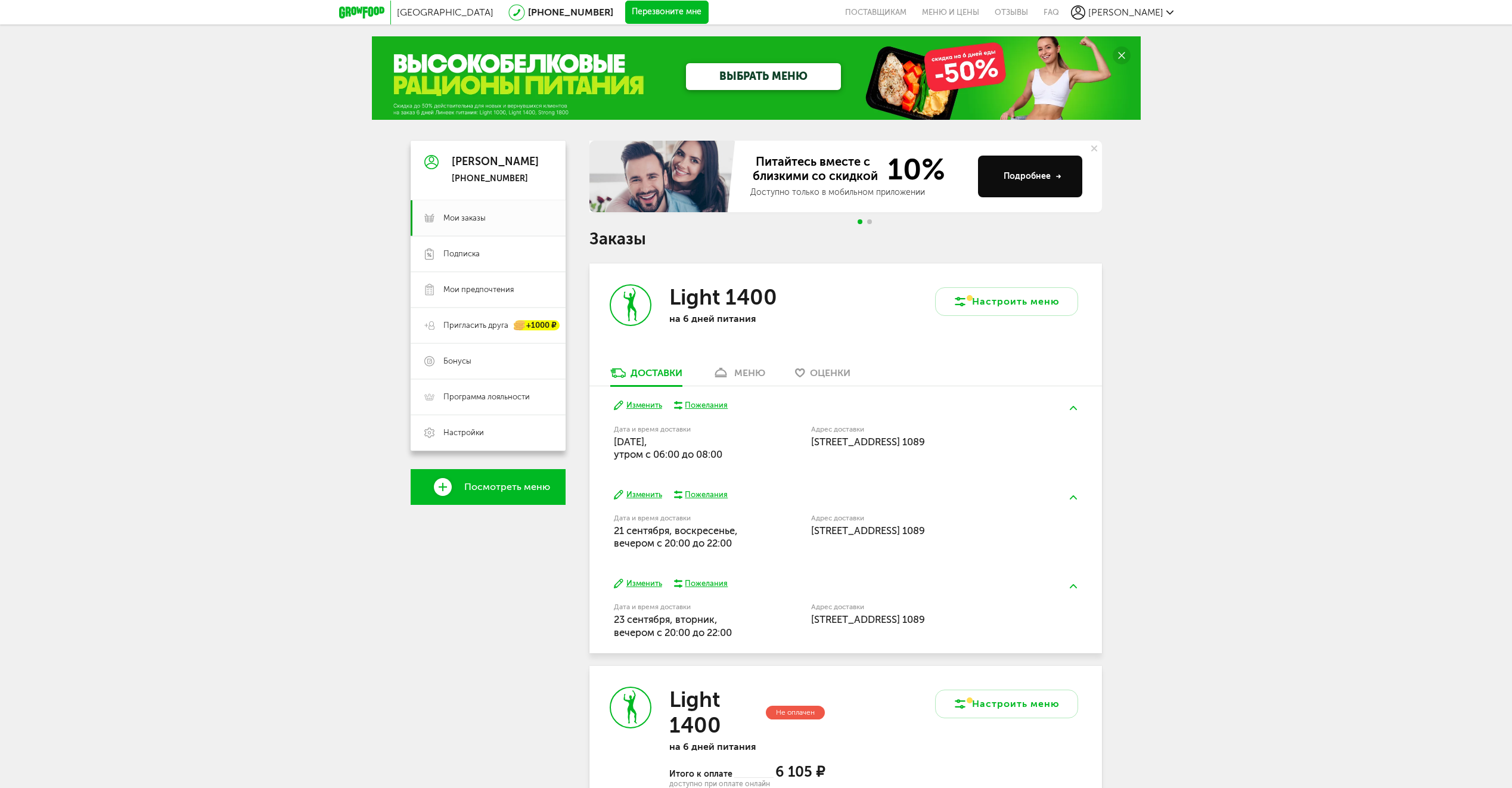
click at [641, 407] on button "Изменить" at bounding box center [638, 405] width 49 height 11
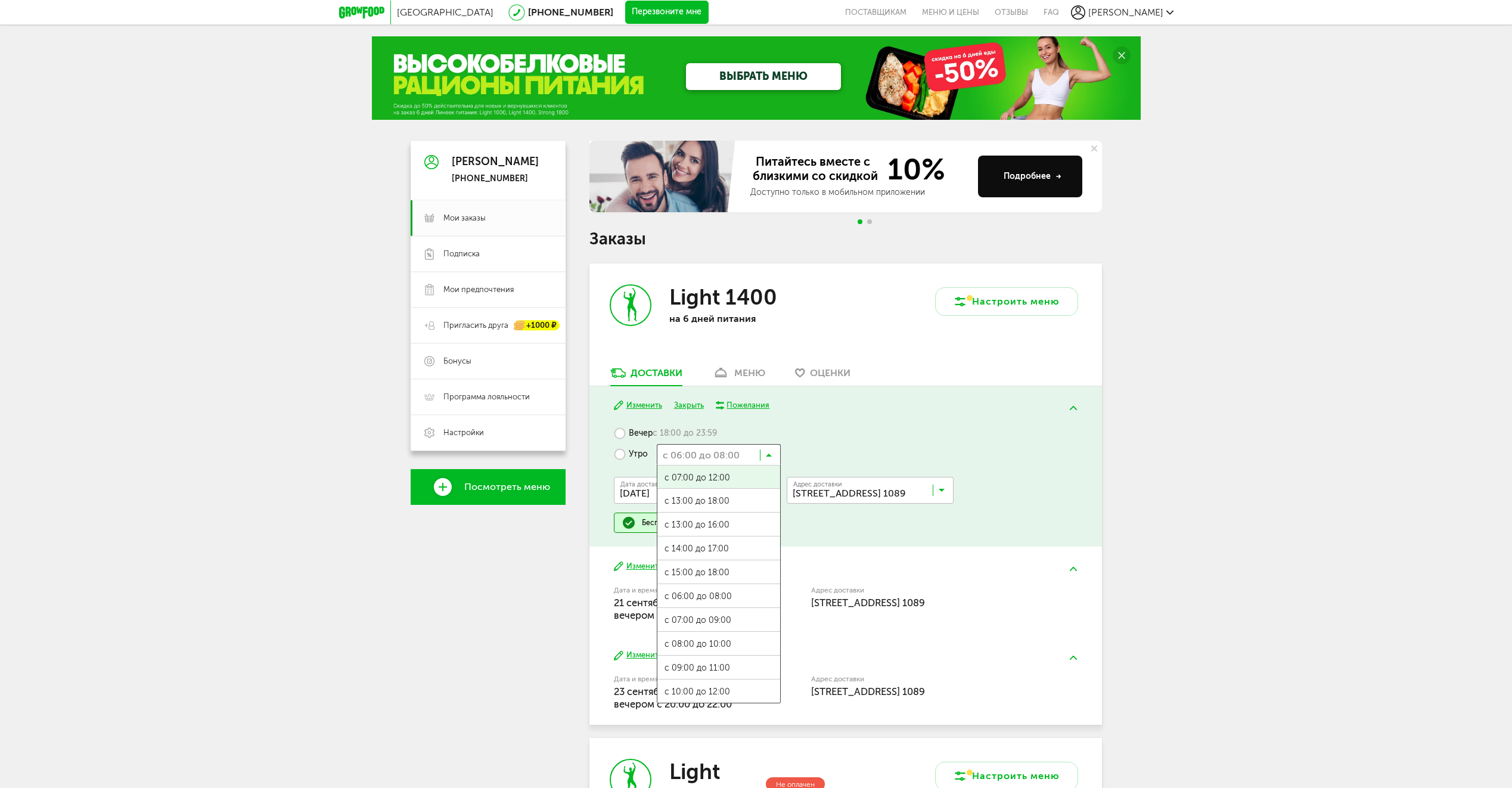
click at [765, 456] on icon at bounding box center [768, 458] width 6 height 12
click at [729, 455] on input "Search for option" at bounding box center [719, 454] width 124 height 20
click at [736, 644] on ul "с 07:00 до 12:00 с 13:00 до 18:00 с 13:00 до 16:00 с 14:00 до 17:00 с 15:00 до …" at bounding box center [719, 584] width 124 height 239
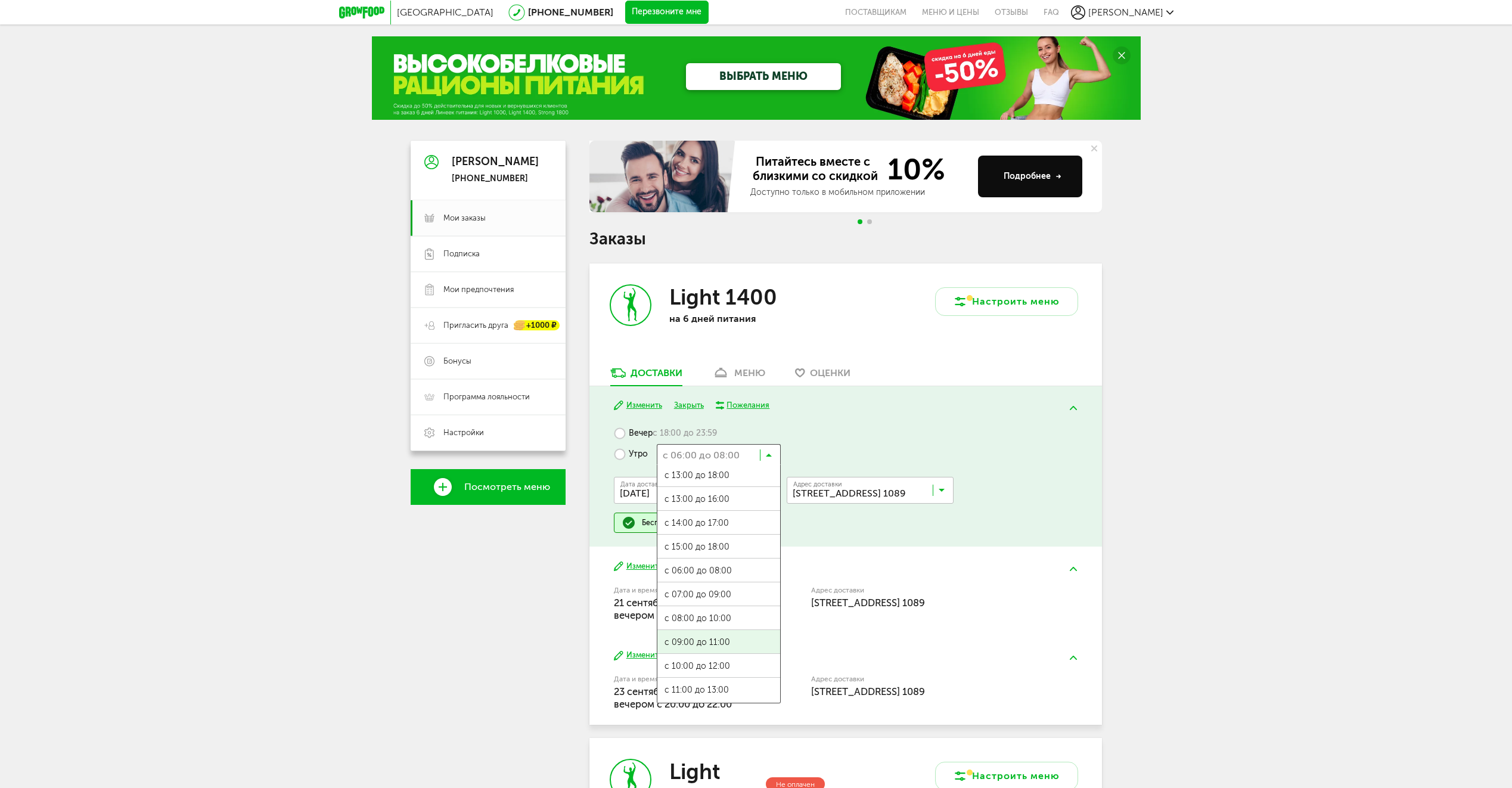
scroll to position [0, 0]
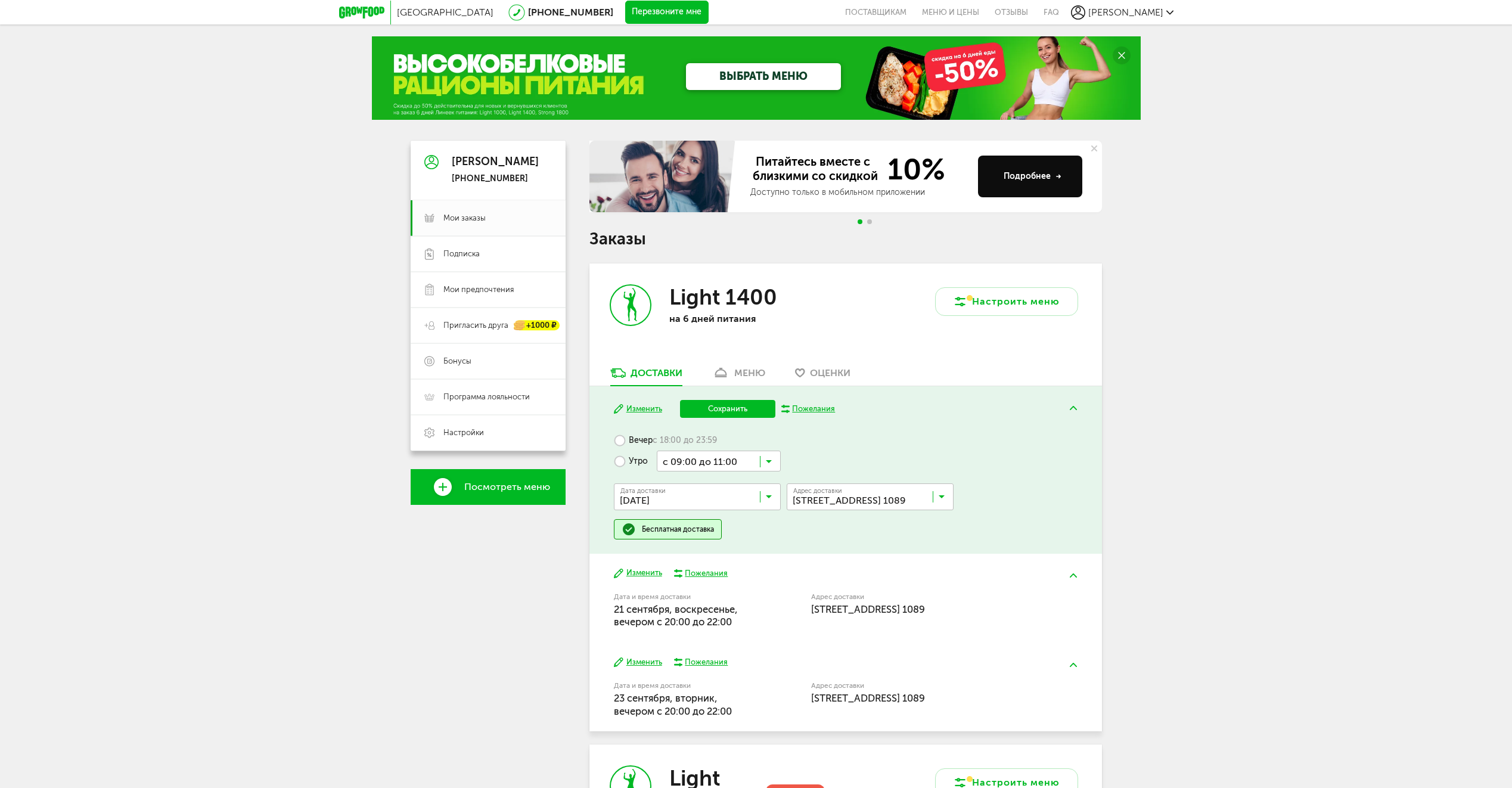
click at [729, 407] on button "Сохранить" at bounding box center [727, 408] width 95 height 18
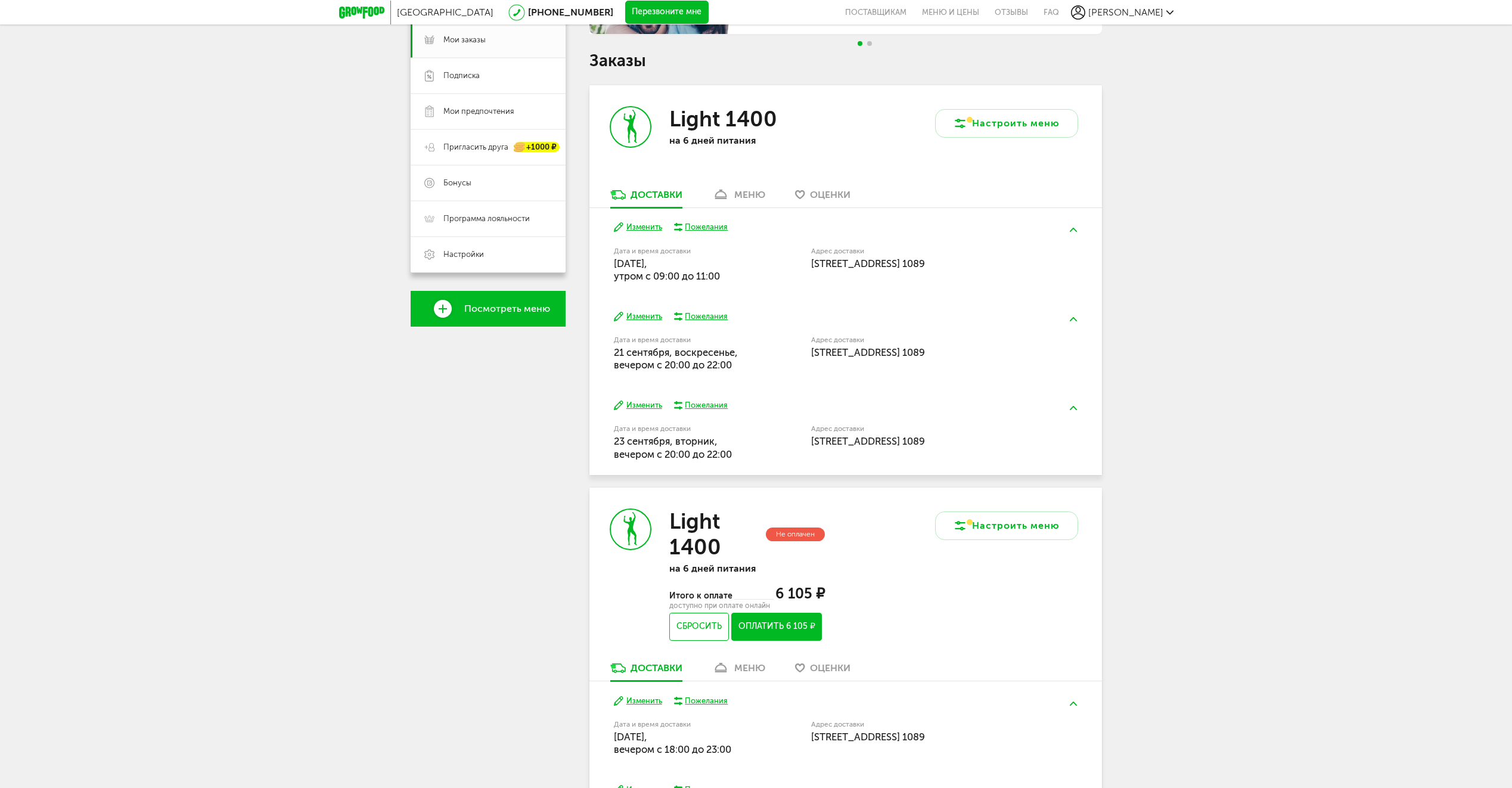
scroll to position [179, 0]
click at [644, 226] on button "Изменить" at bounding box center [638, 226] width 49 height 11
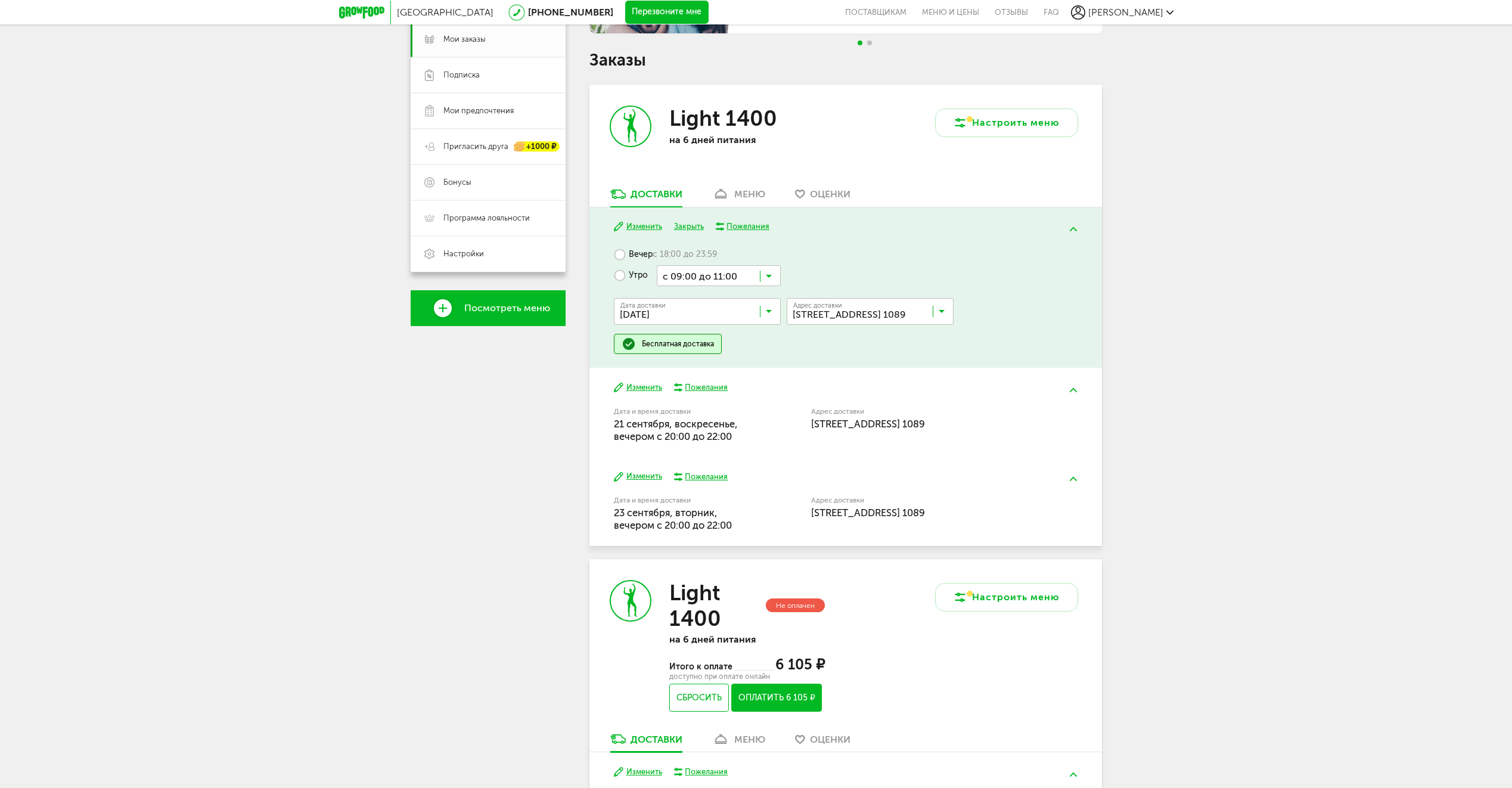
click at [702, 275] on input "Search for option" at bounding box center [719, 276] width 124 height 20
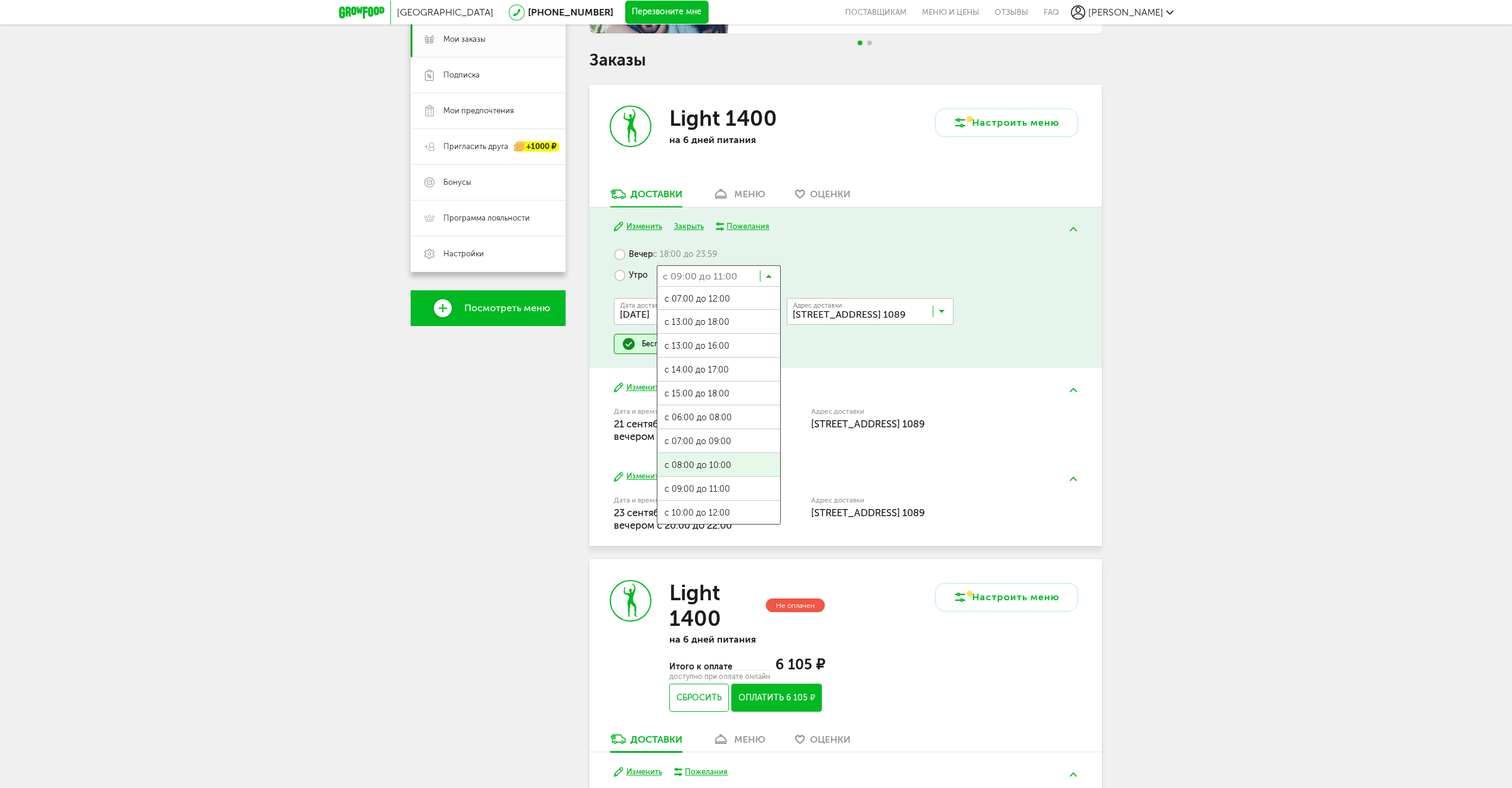
click at [738, 462] on span "с 08:00 до 10:00" at bounding box center [718, 465] width 123 height 25
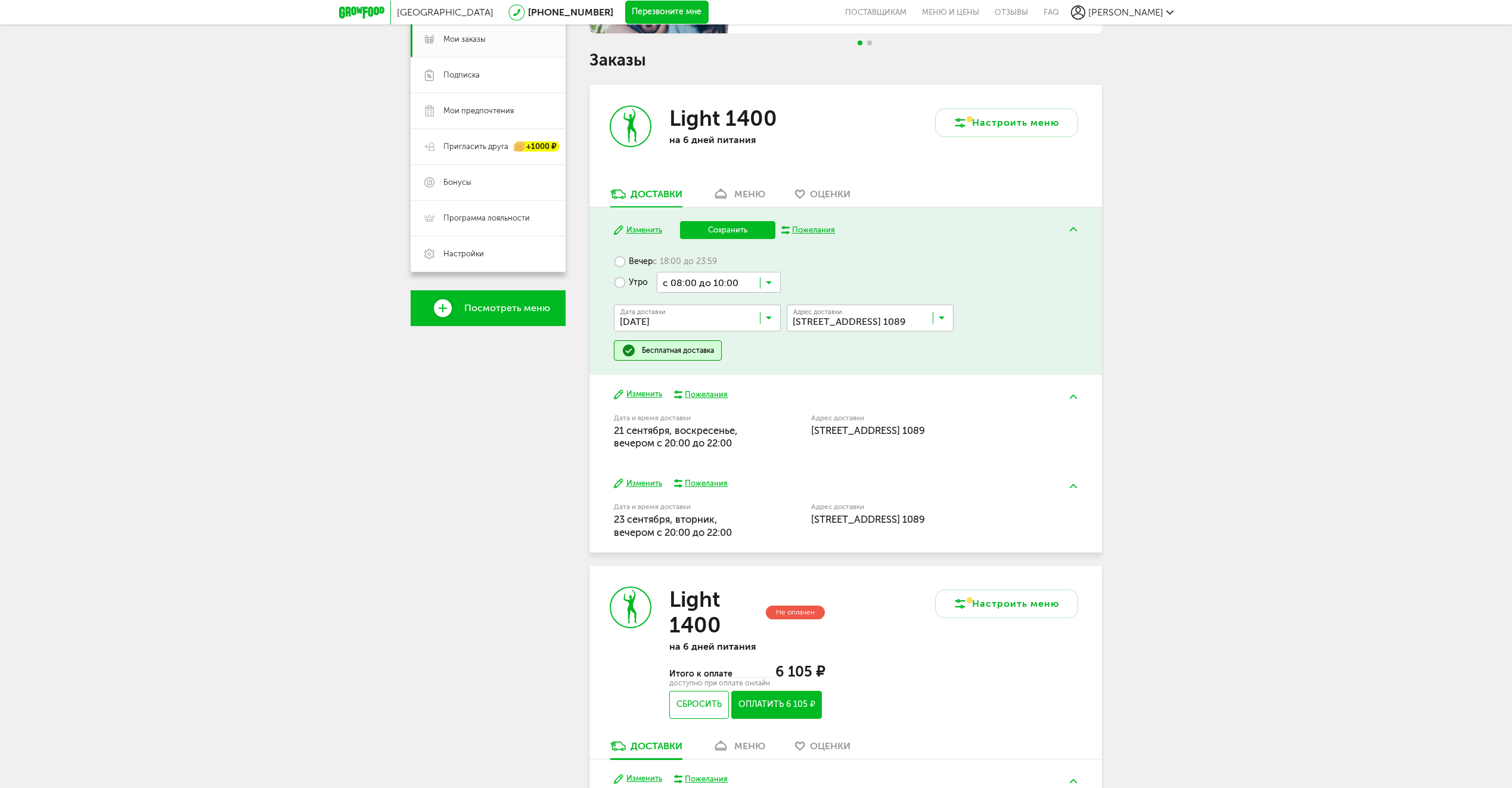
click at [722, 230] on button "Сохранить" at bounding box center [727, 230] width 95 height 18
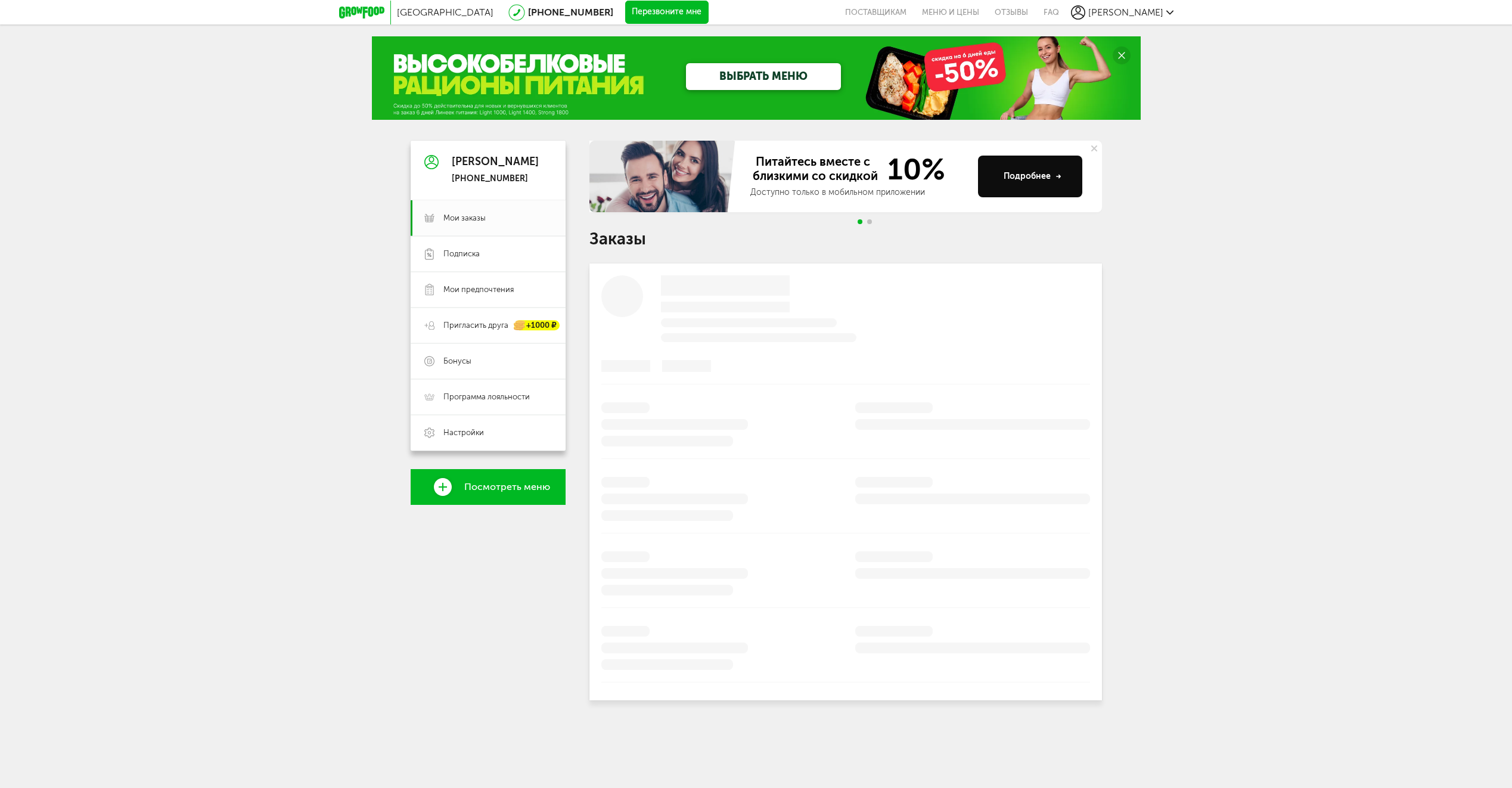
scroll to position [0, 0]
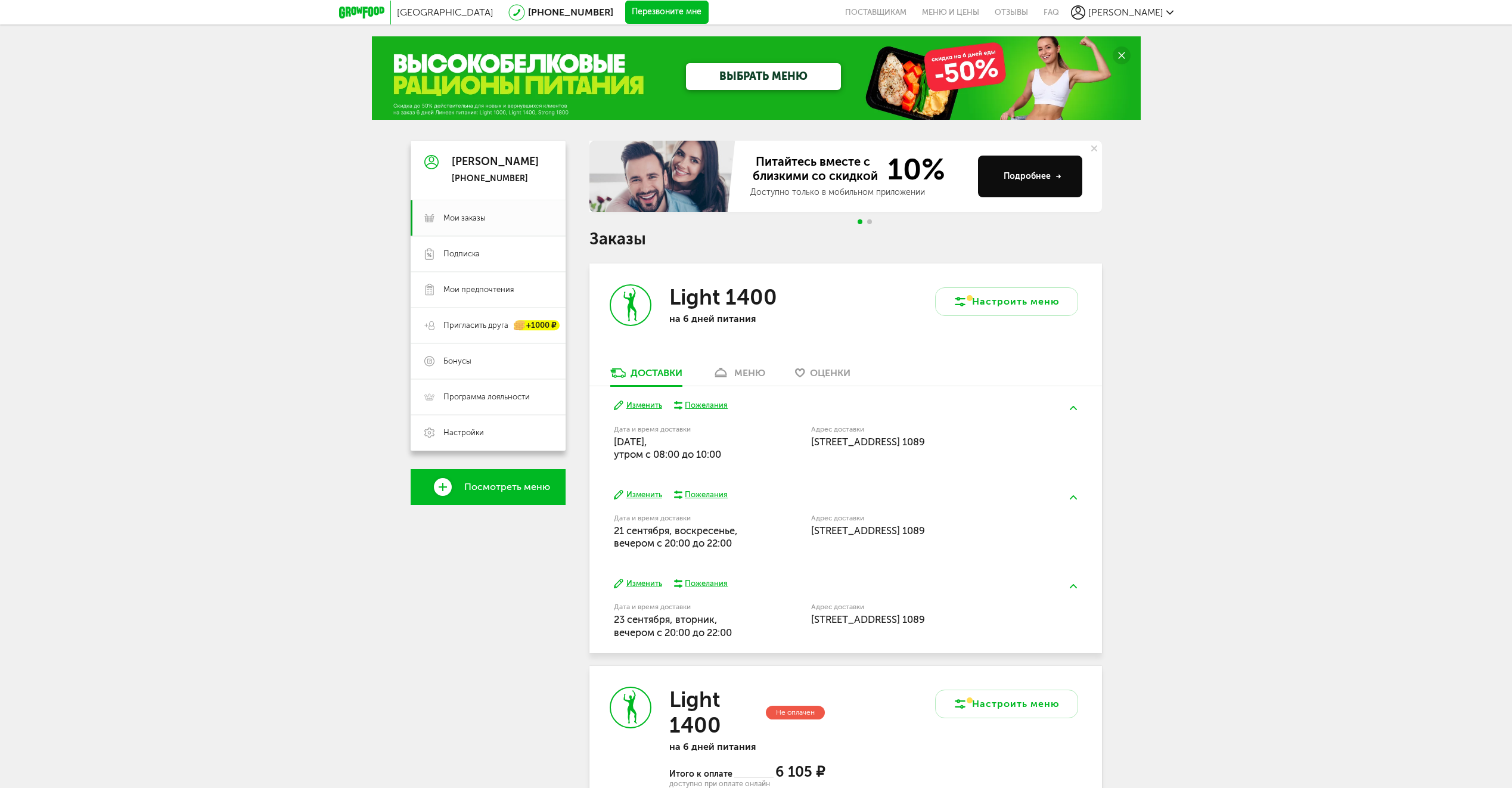
click at [707, 407] on div "Пожелания" at bounding box center [706, 405] width 43 height 11
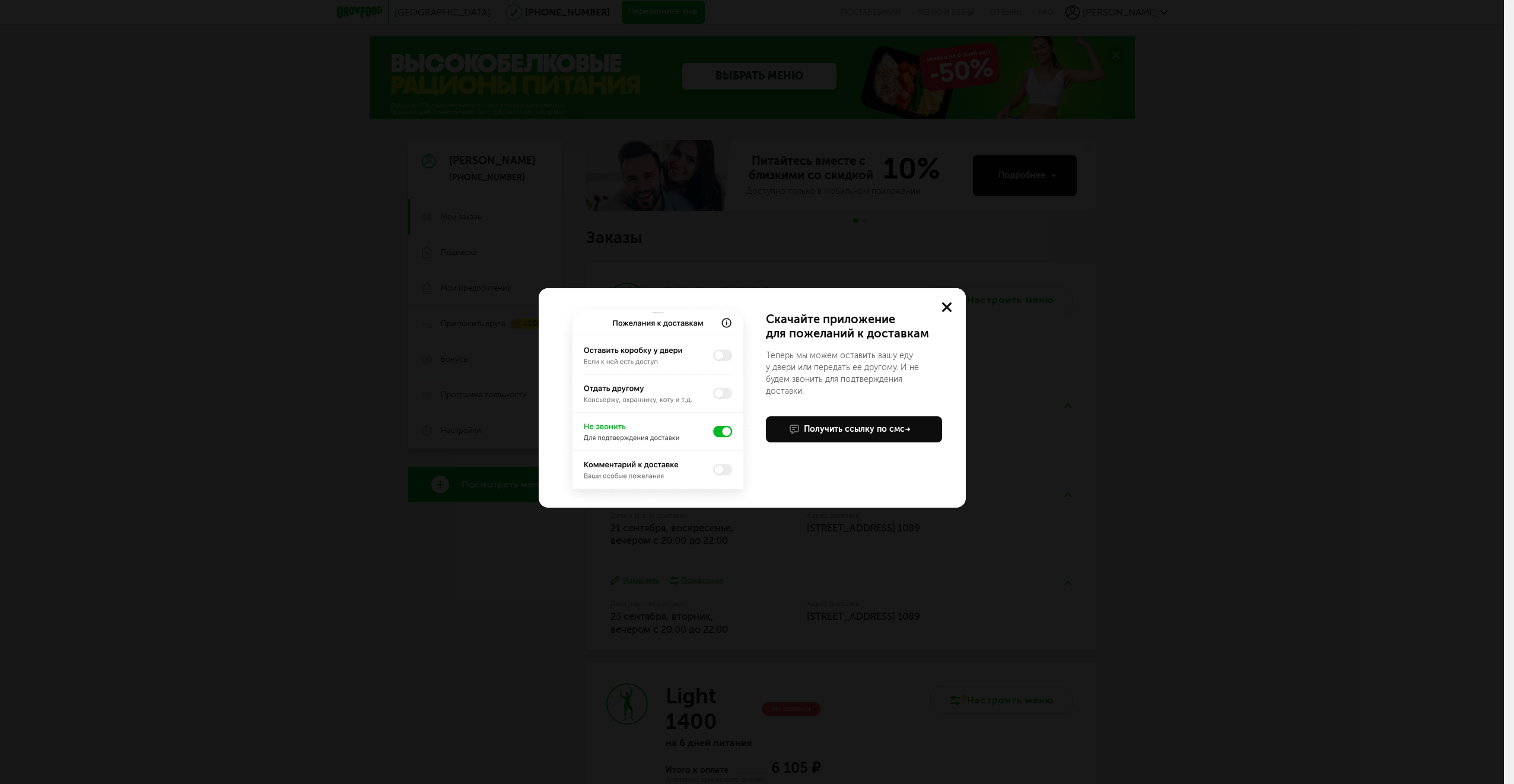
click at [716, 432] on img at bounding box center [657, 404] width 199 height 208
click at [950, 303] on use at bounding box center [947, 307] width 9 height 9
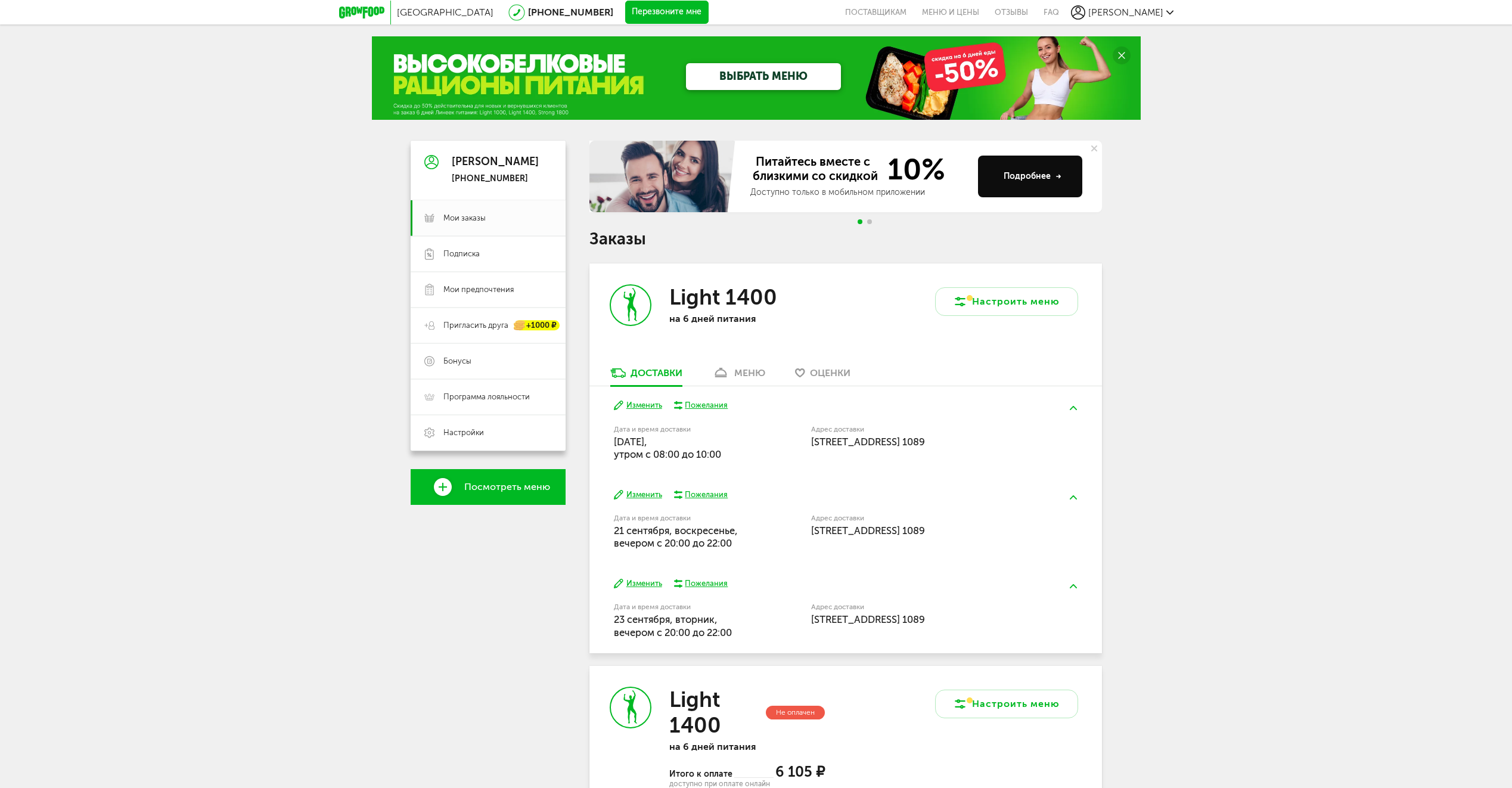
click at [745, 368] on div "меню" at bounding box center [750, 373] width 31 height 11
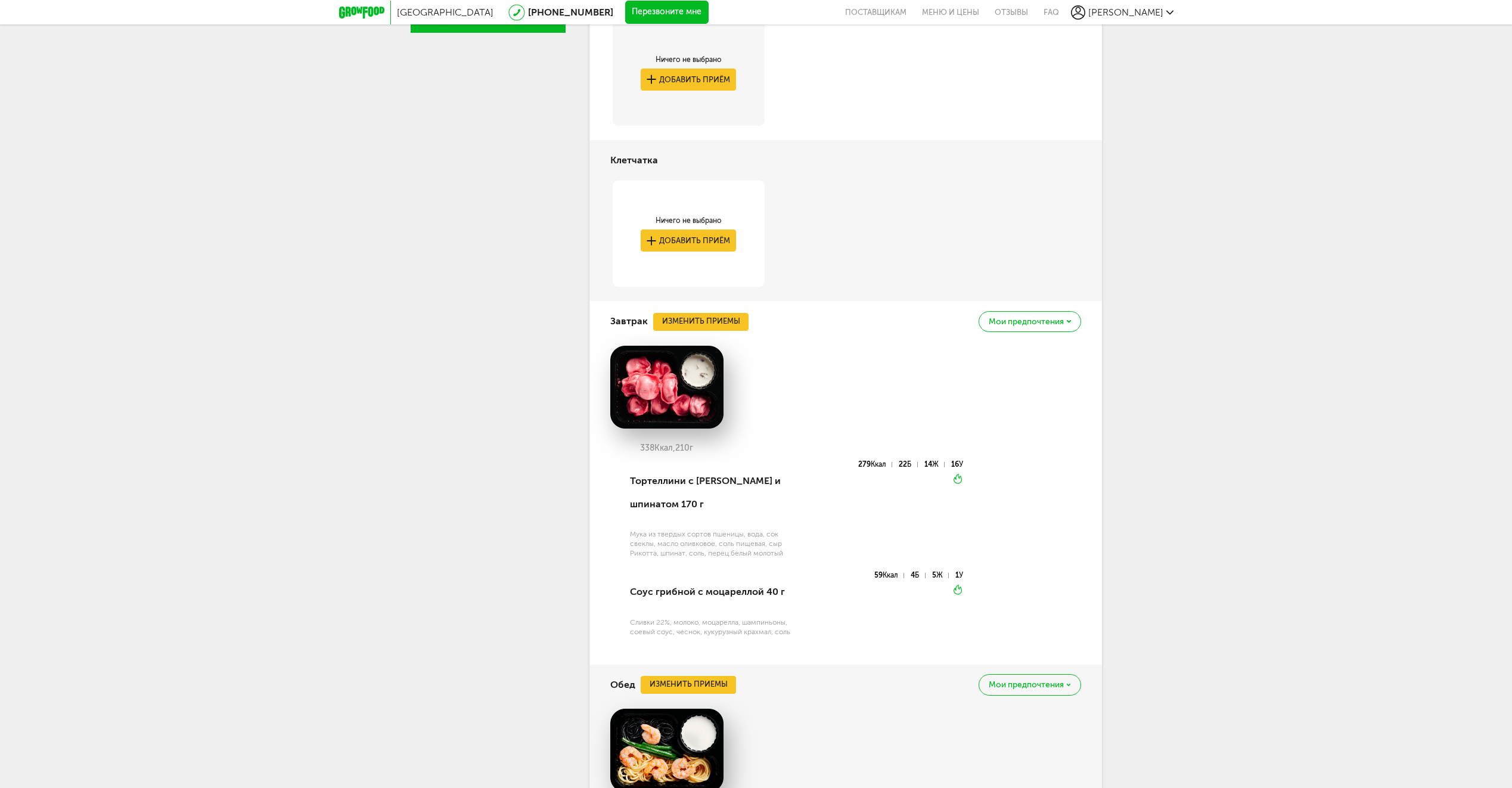
scroll to position [293, 0]
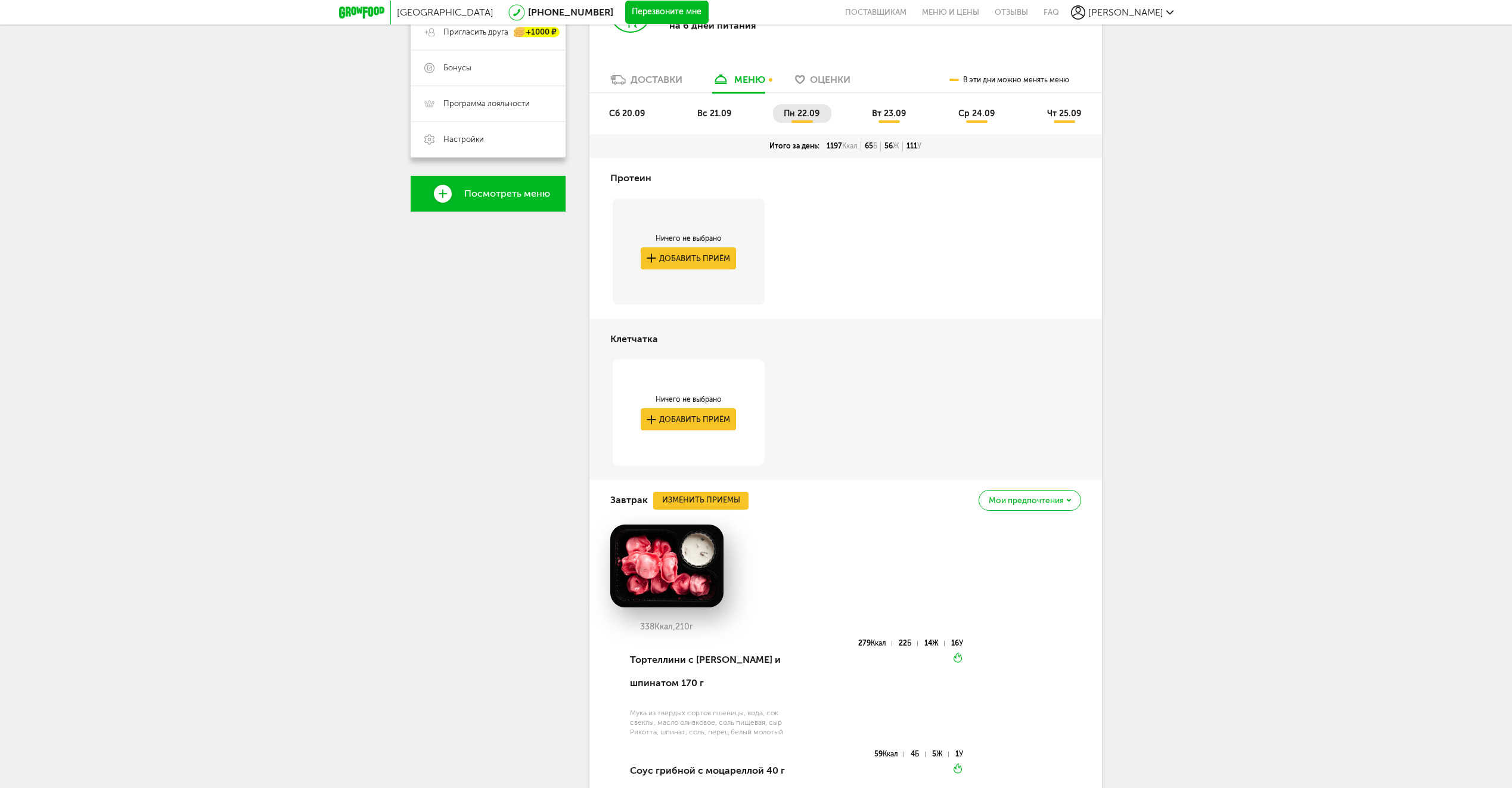
click at [689, 174] on div "Протеин" at bounding box center [846, 178] width 471 height 40
click at [631, 115] on span "сб 20.09" at bounding box center [627, 113] width 36 height 10
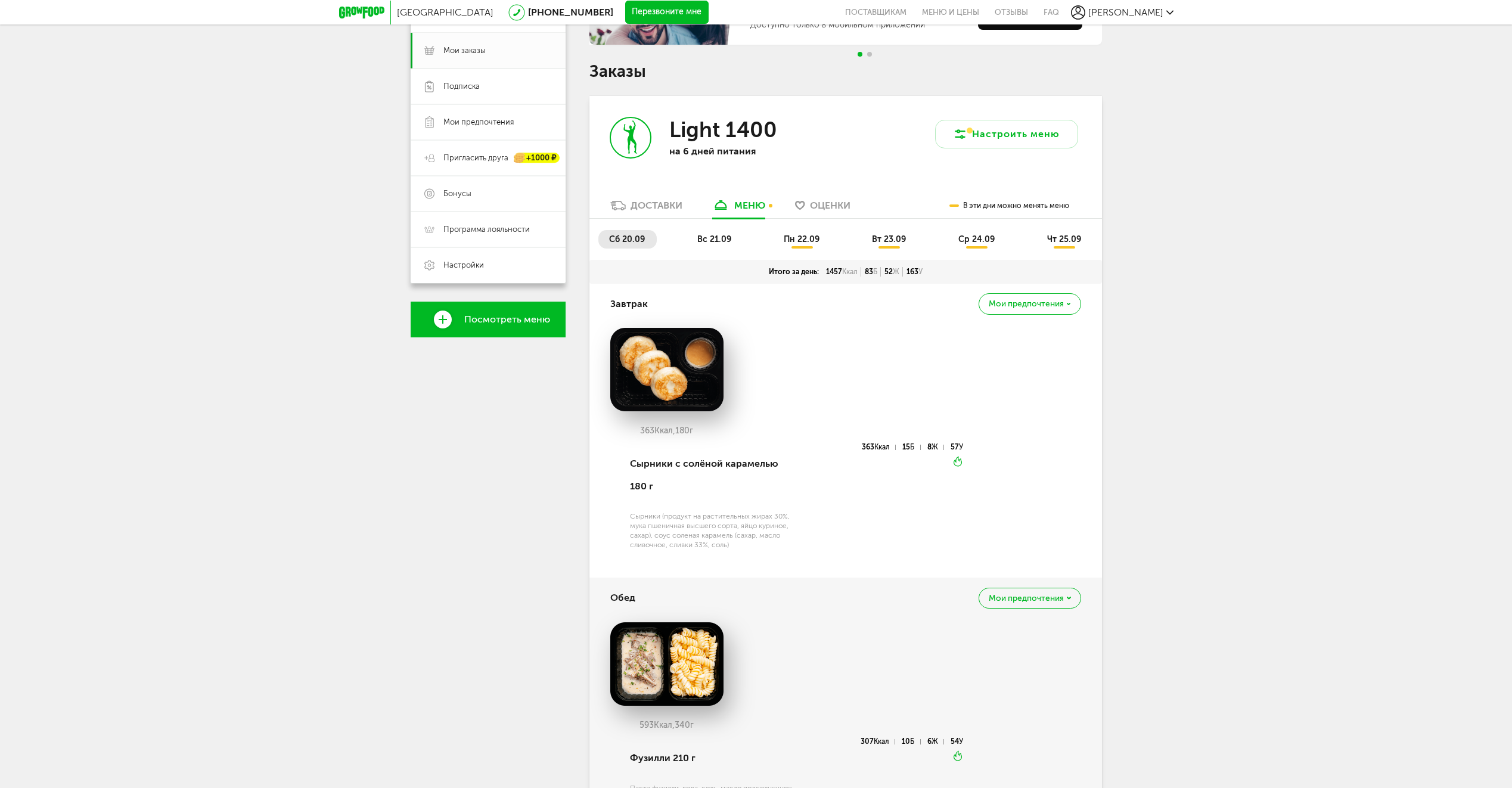
scroll to position [55, 0]
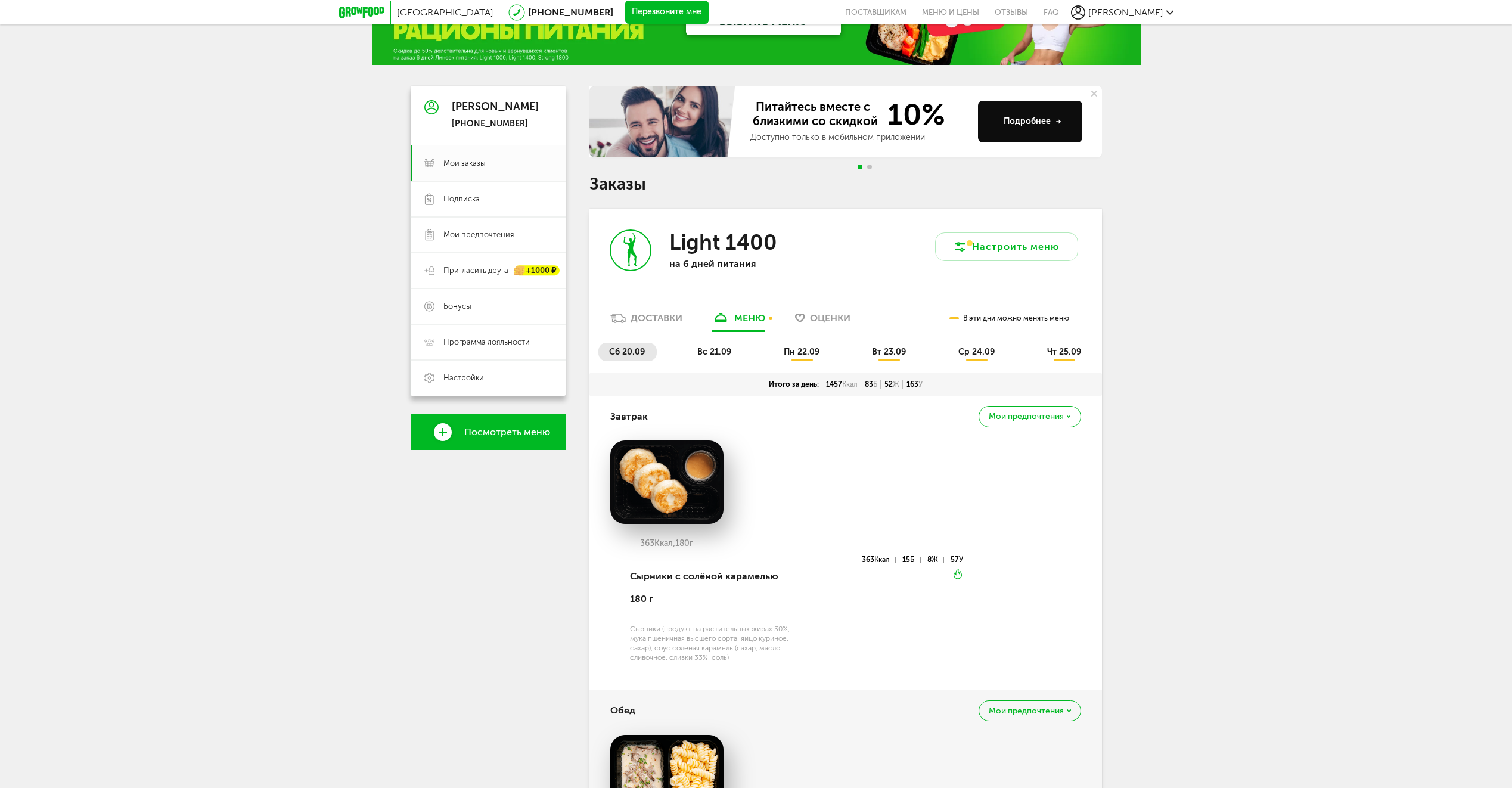
click at [719, 344] on li "вс 21.09" at bounding box center [715, 352] width 57 height 18
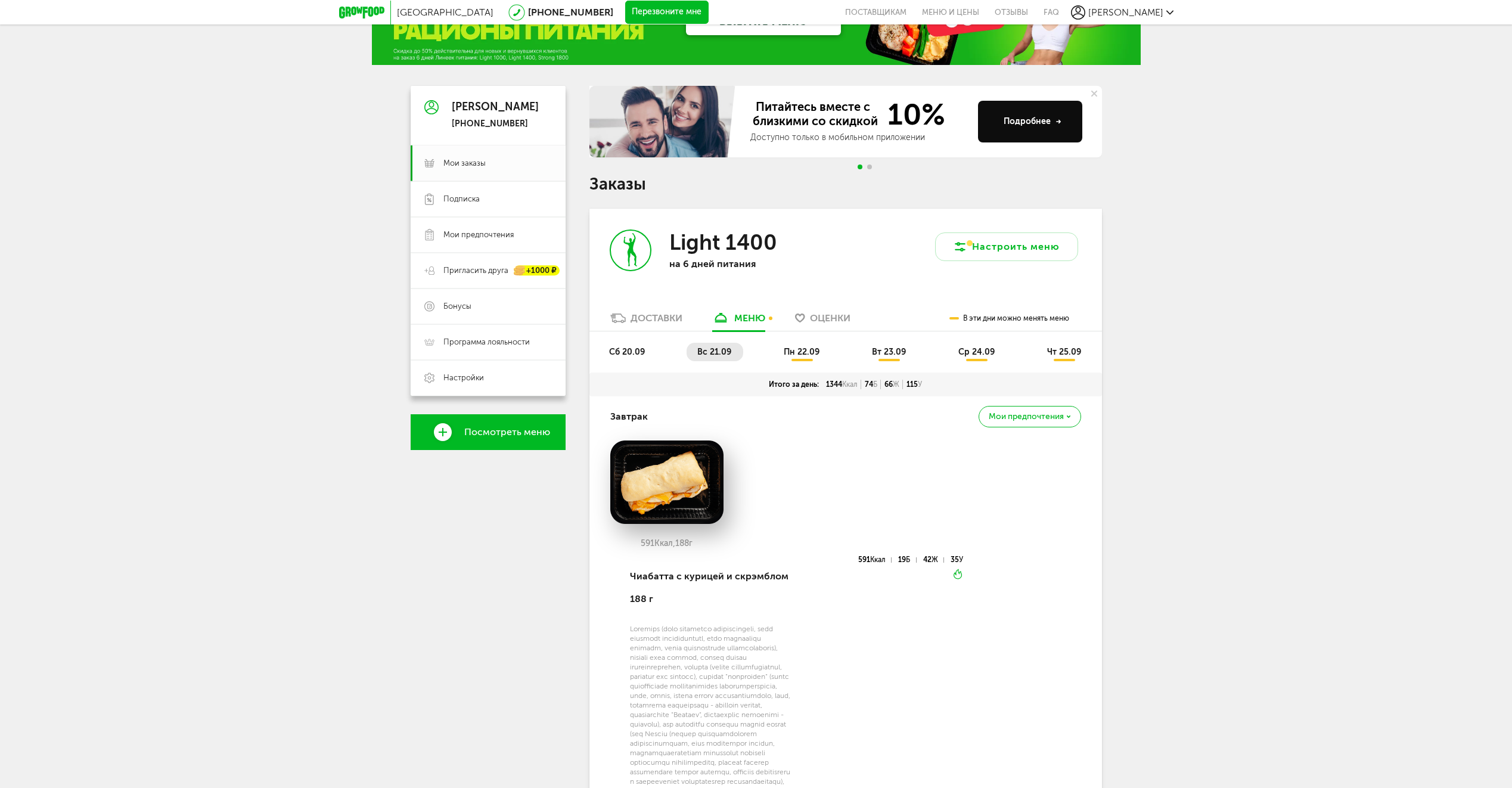
click at [808, 350] on span "пн 22.09" at bounding box center [801, 352] width 36 height 10
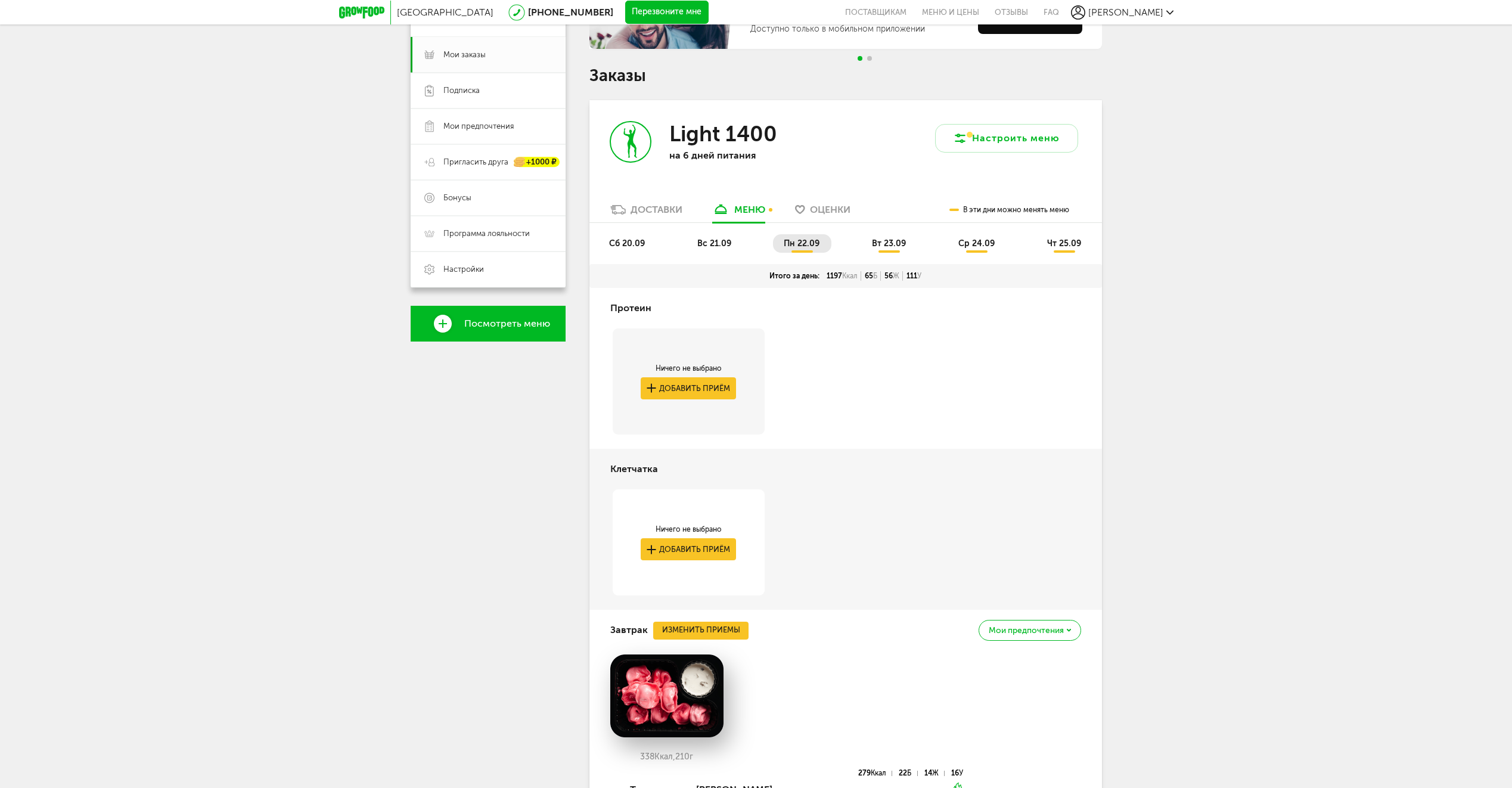
scroll to position [115, 0]
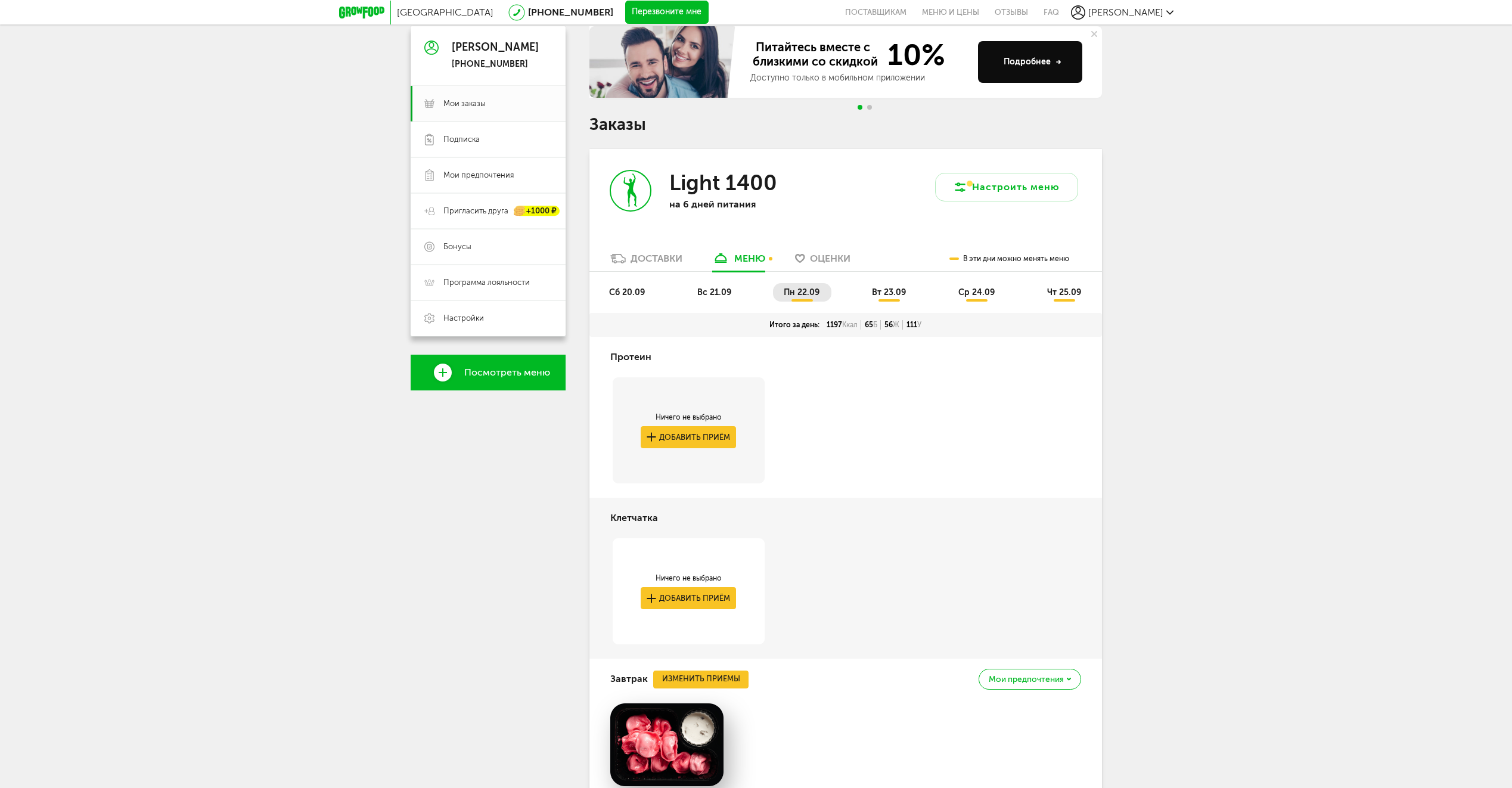
click at [889, 289] on span "вт 23.09" at bounding box center [889, 292] width 34 height 10
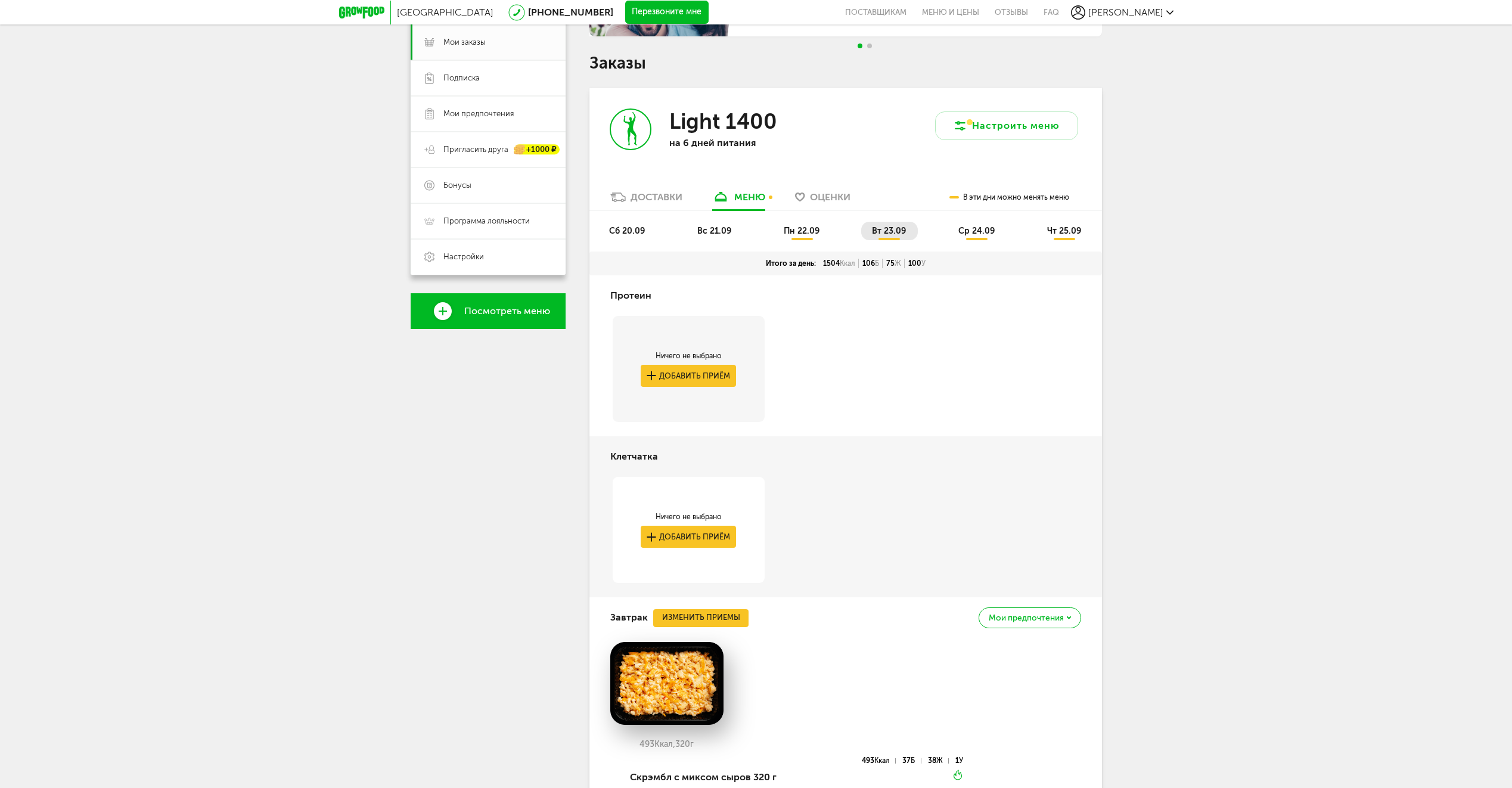
scroll to position [174, 0]
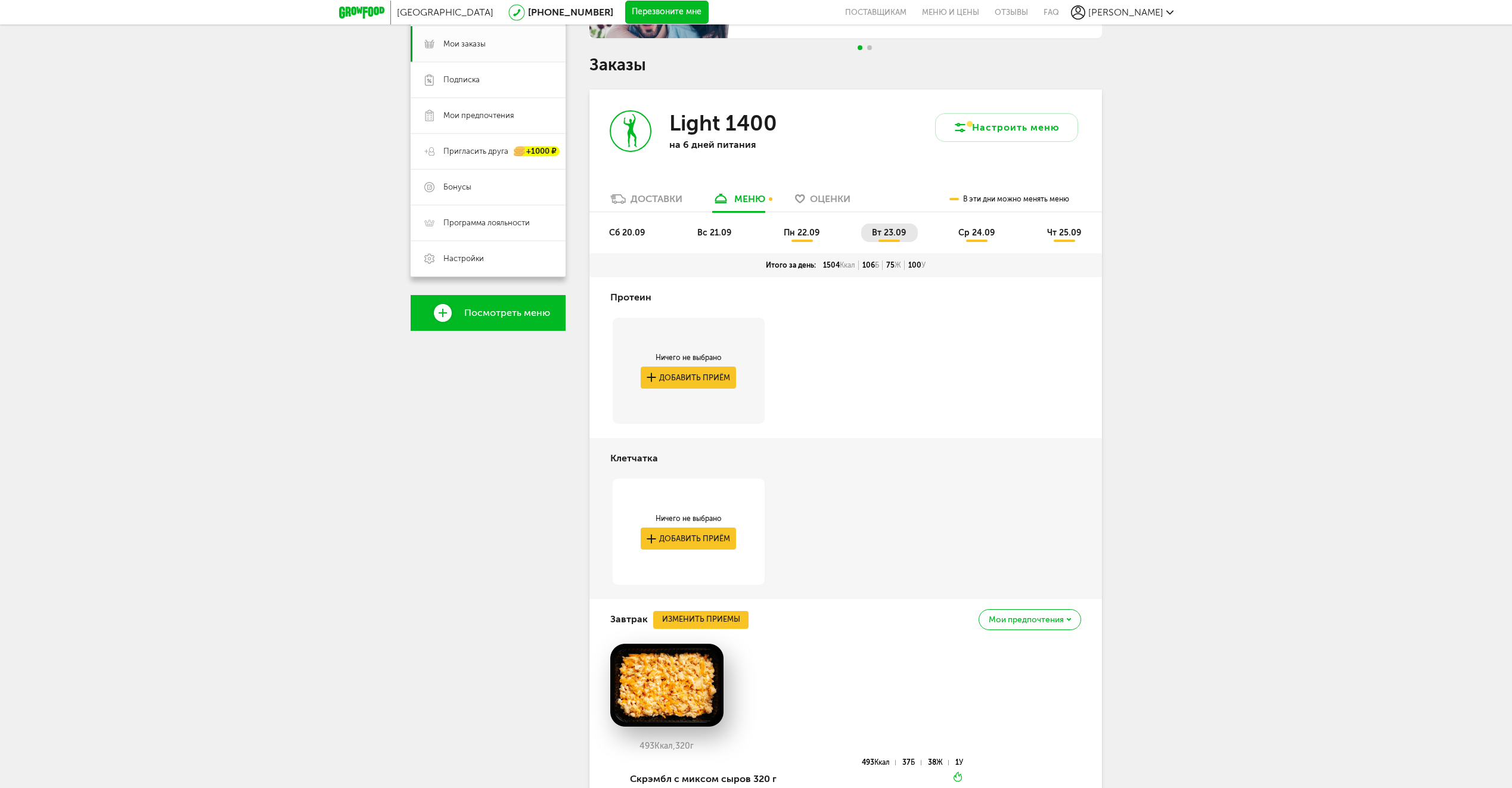
click at [978, 232] on span "ср 24.09" at bounding box center [976, 233] width 36 height 10
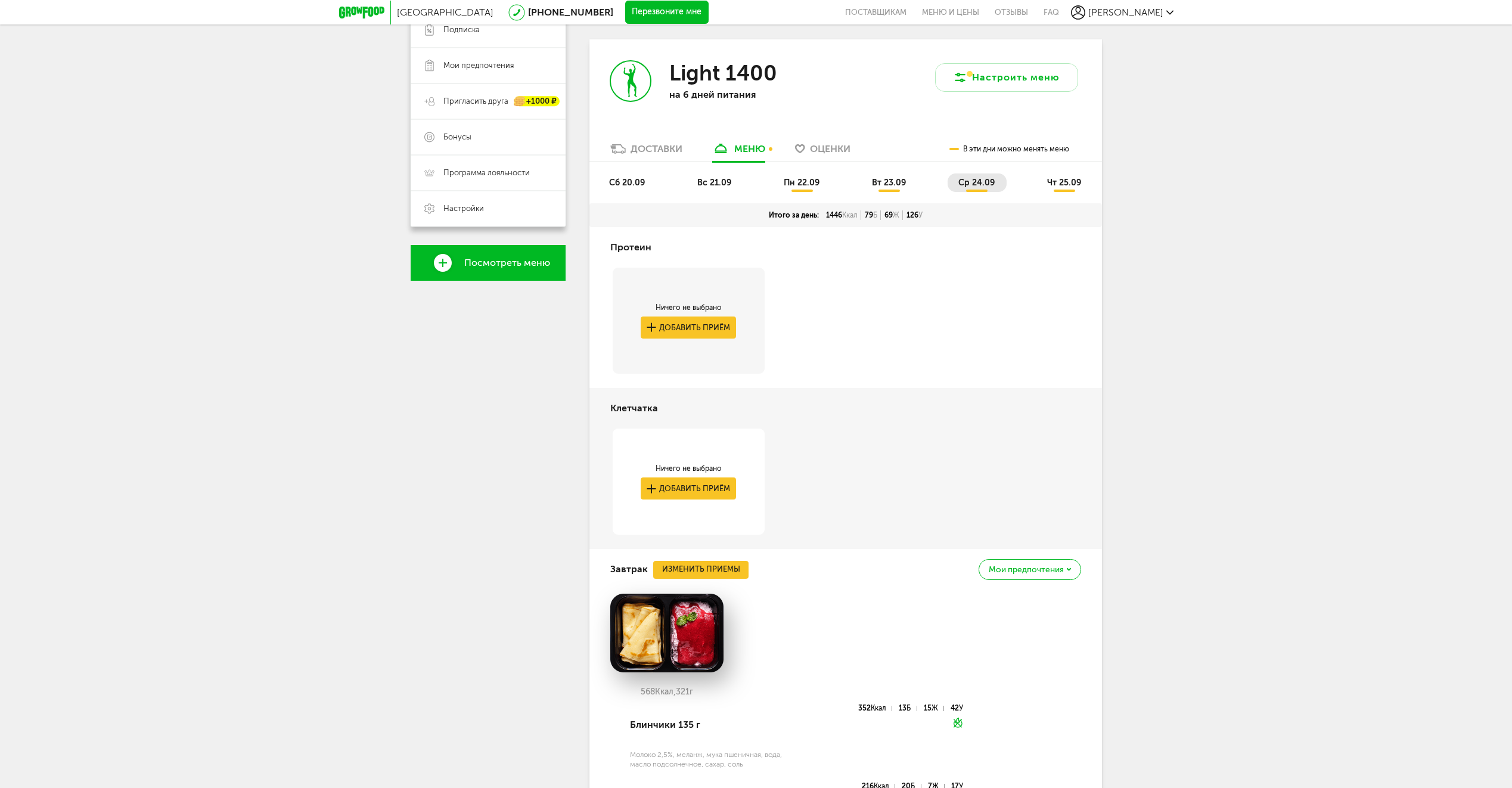
scroll to position [115, 0]
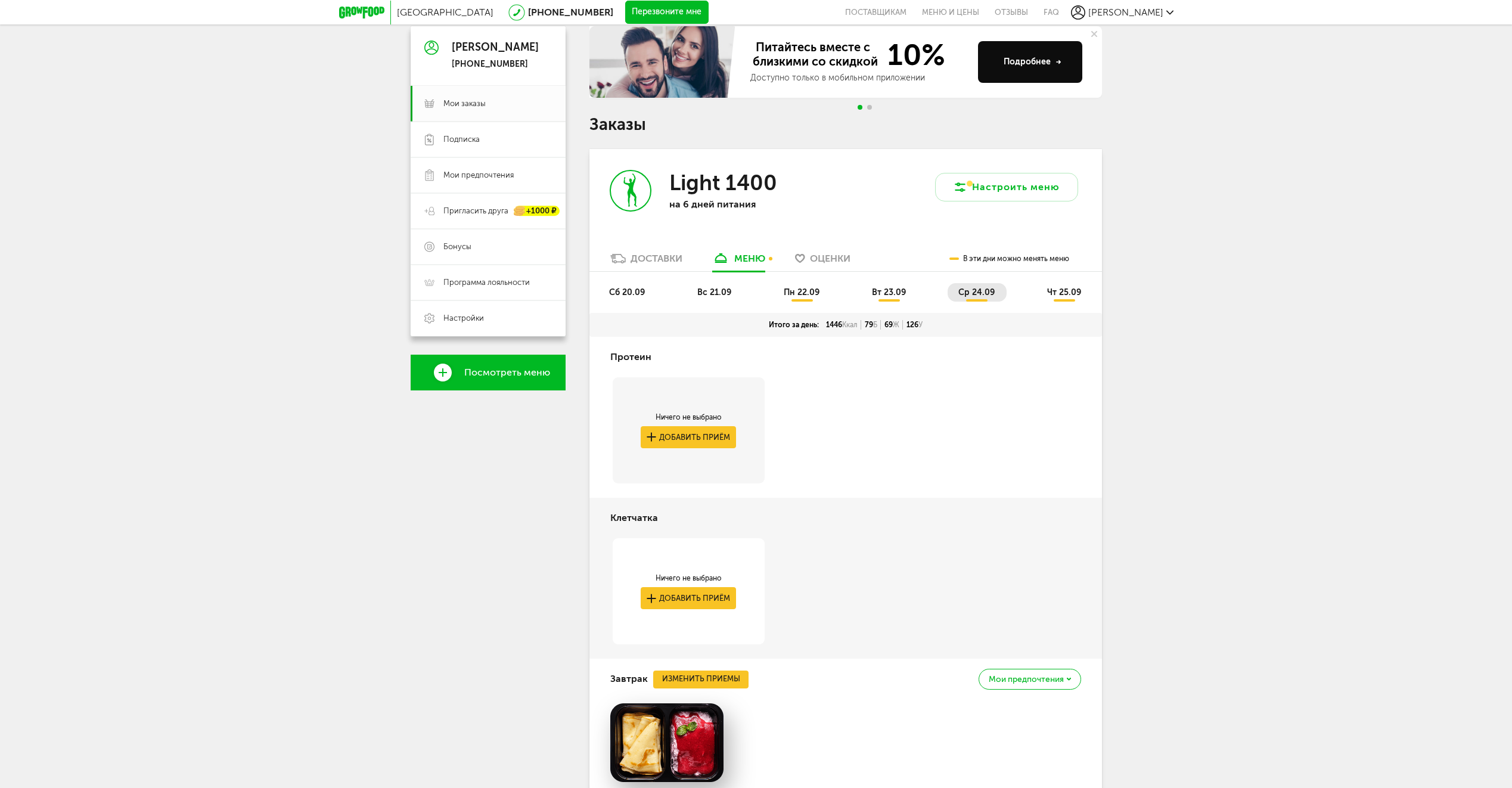
click at [633, 287] on span "сб 20.09" at bounding box center [627, 292] width 36 height 10
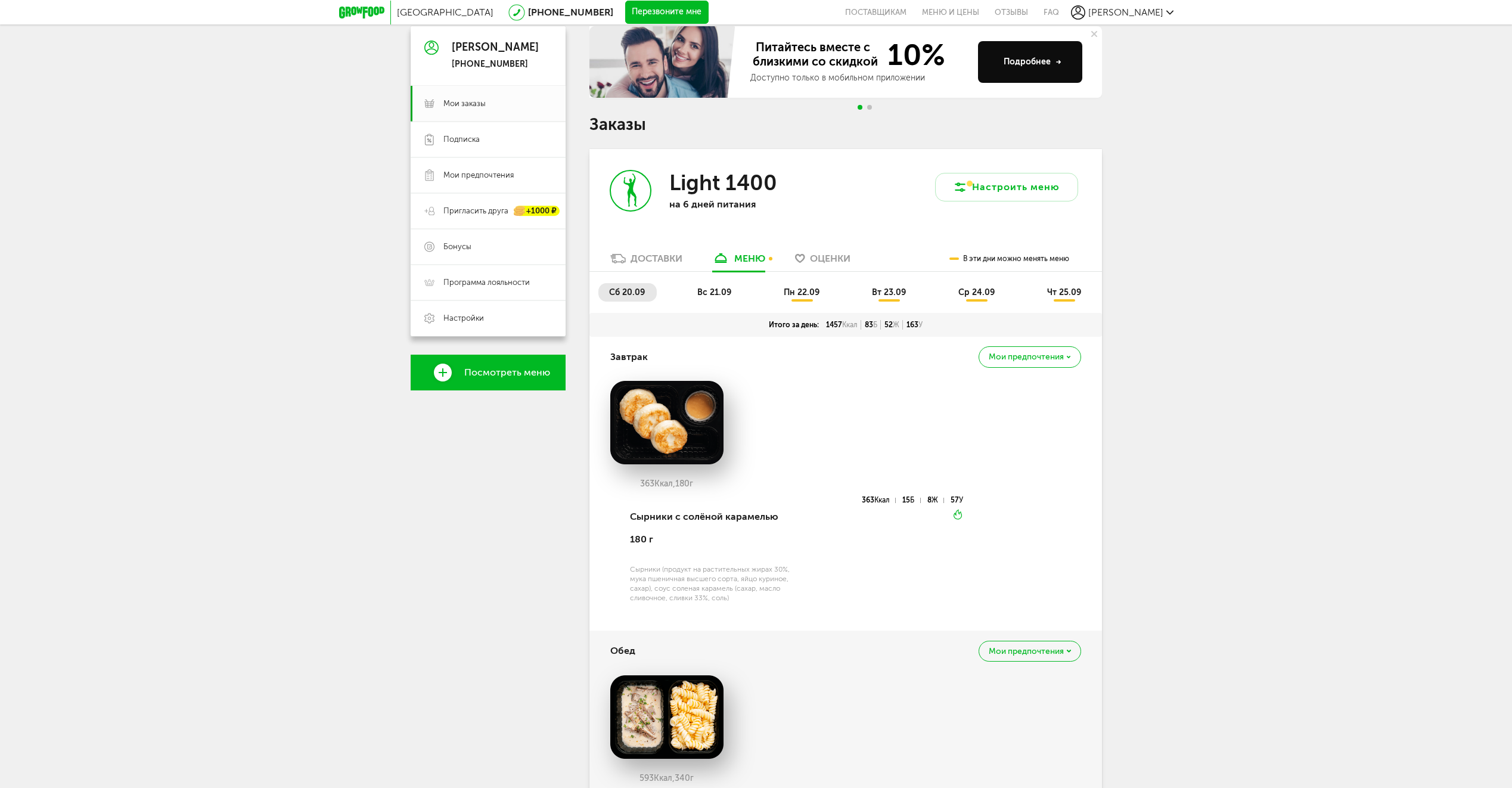
click at [716, 292] on span "вс 21.09" at bounding box center [714, 292] width 34 height 10
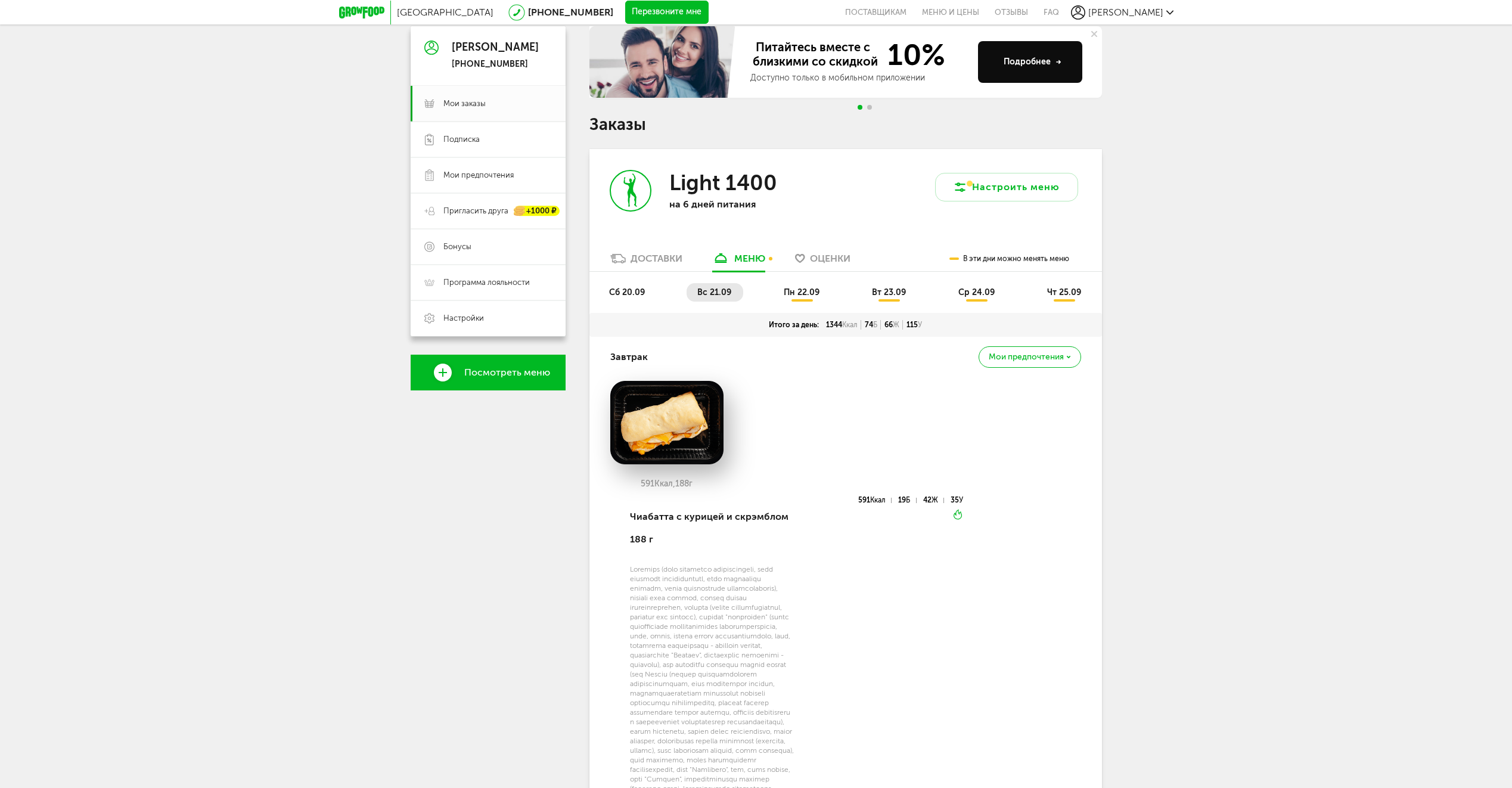
click at [801, 294] on span "пн 22.09" at bounding box center [801, 292] width 36 height 10
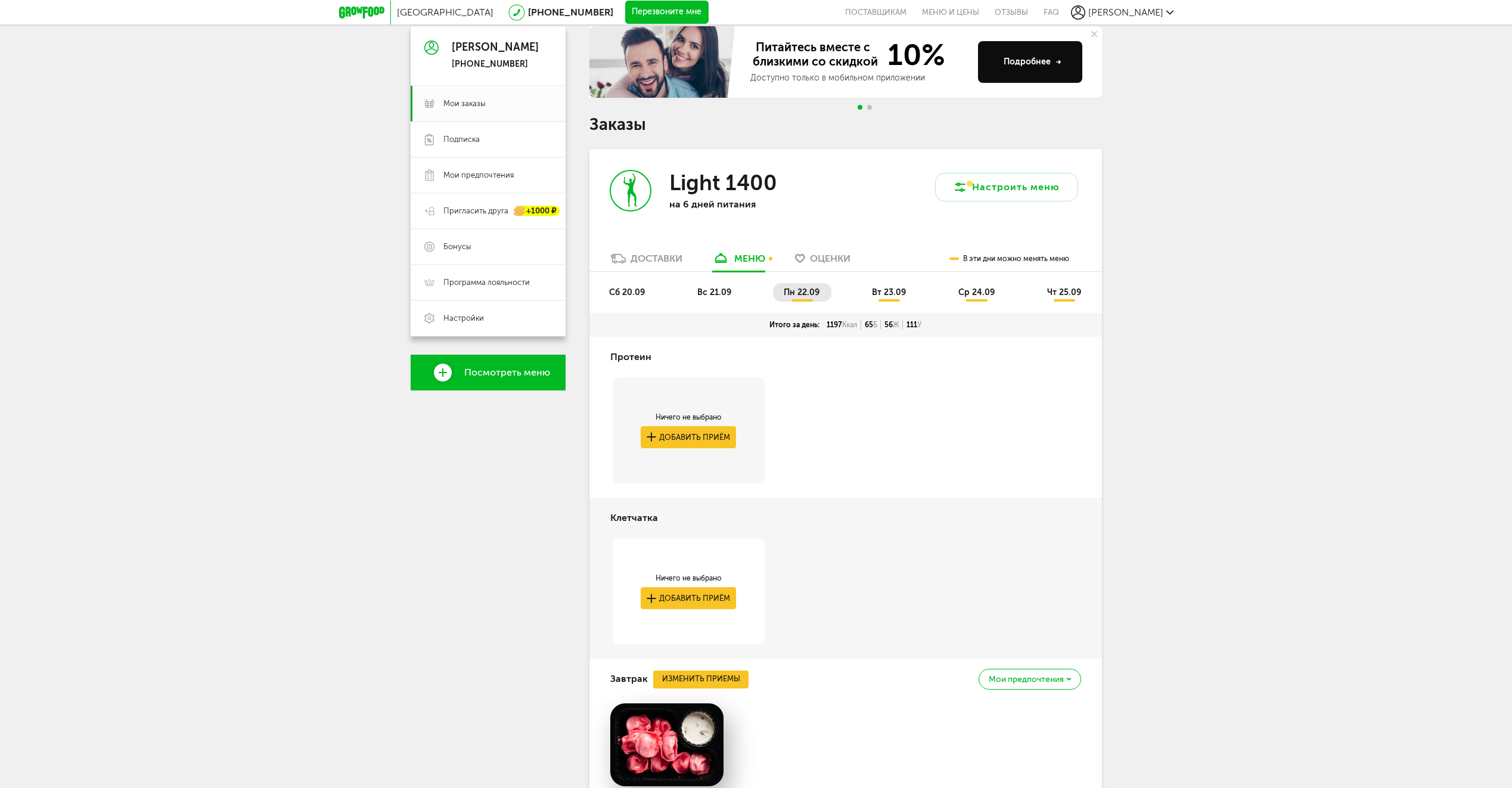
click at [886, 297] on span "вт 23.09" at bounding box center [889, 292] width 34 height 10
click at [976, 295] on span "ср 24.09" at bounding box center [976, 292] width 36 height 10
click at [1055, 293] on span "чт 25.09" at bounding box center [1064, 292] width 34 height 10
click at [964, 288] on span "ср 24.09" at bounding box center [976, 292] width 36 height 10
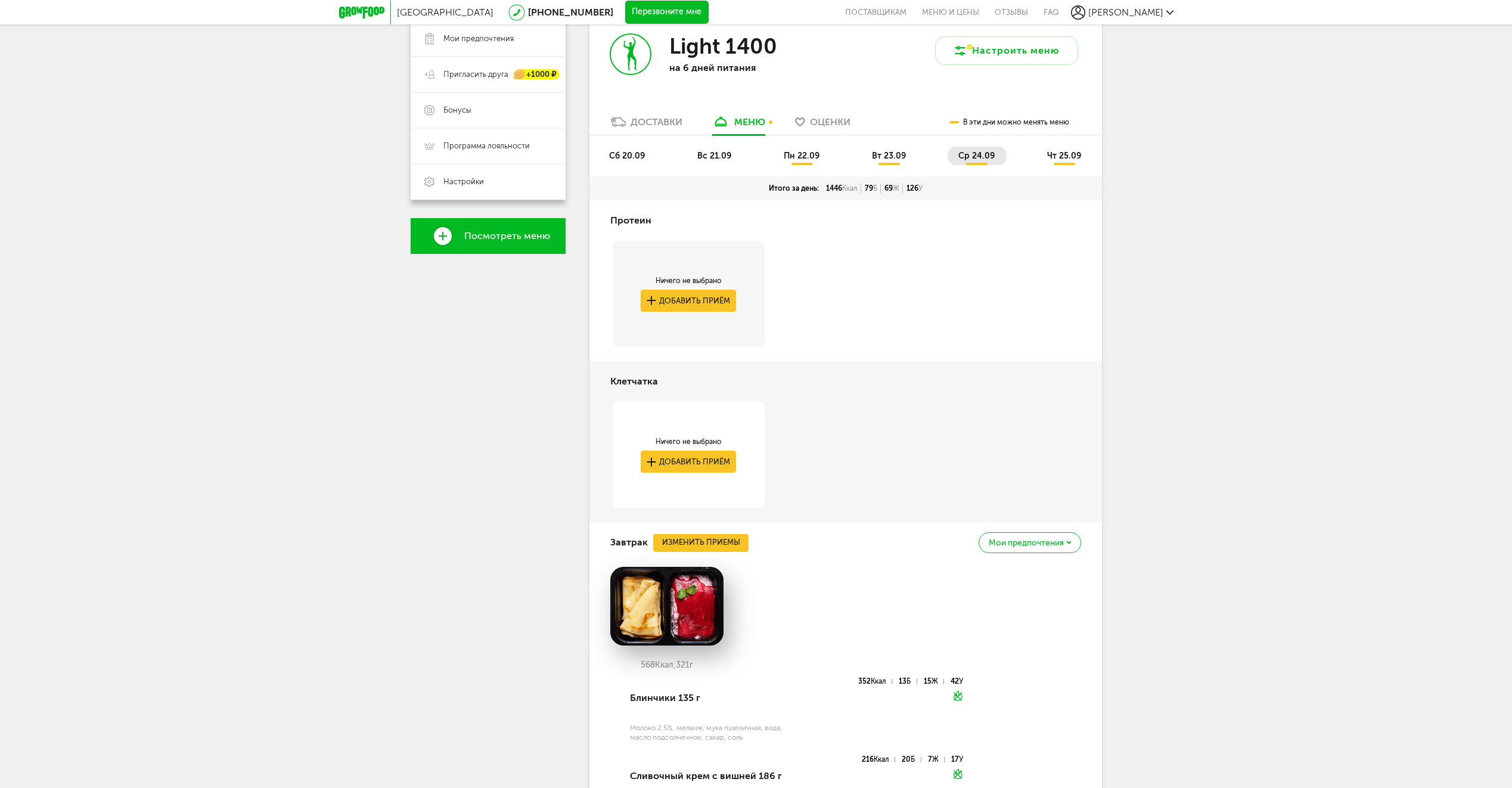
scroll to position [174, 0]
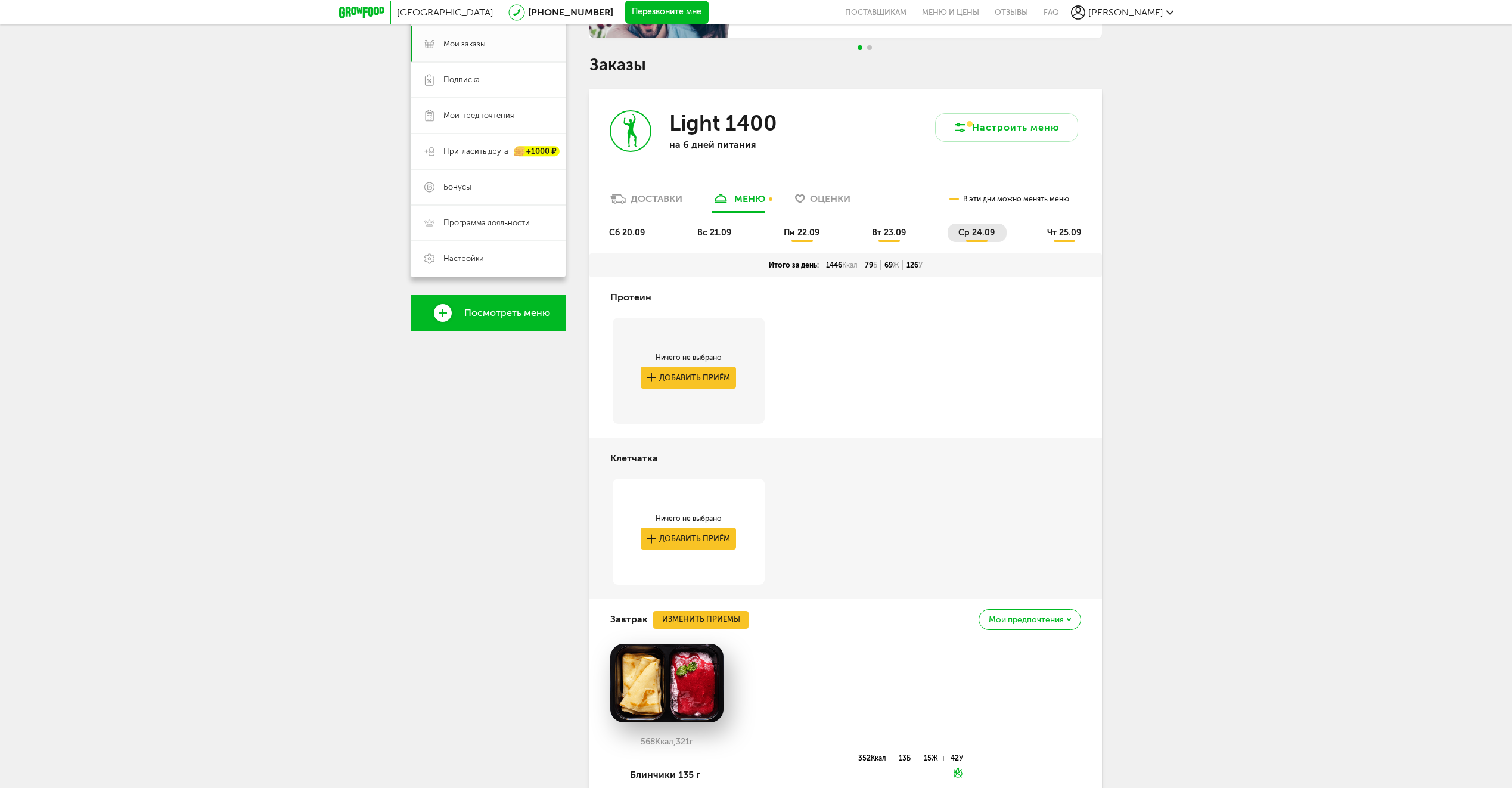
click at [1066, 231] on span "чт 25.09" at bounding box center [1064, 233] width 34 height 10
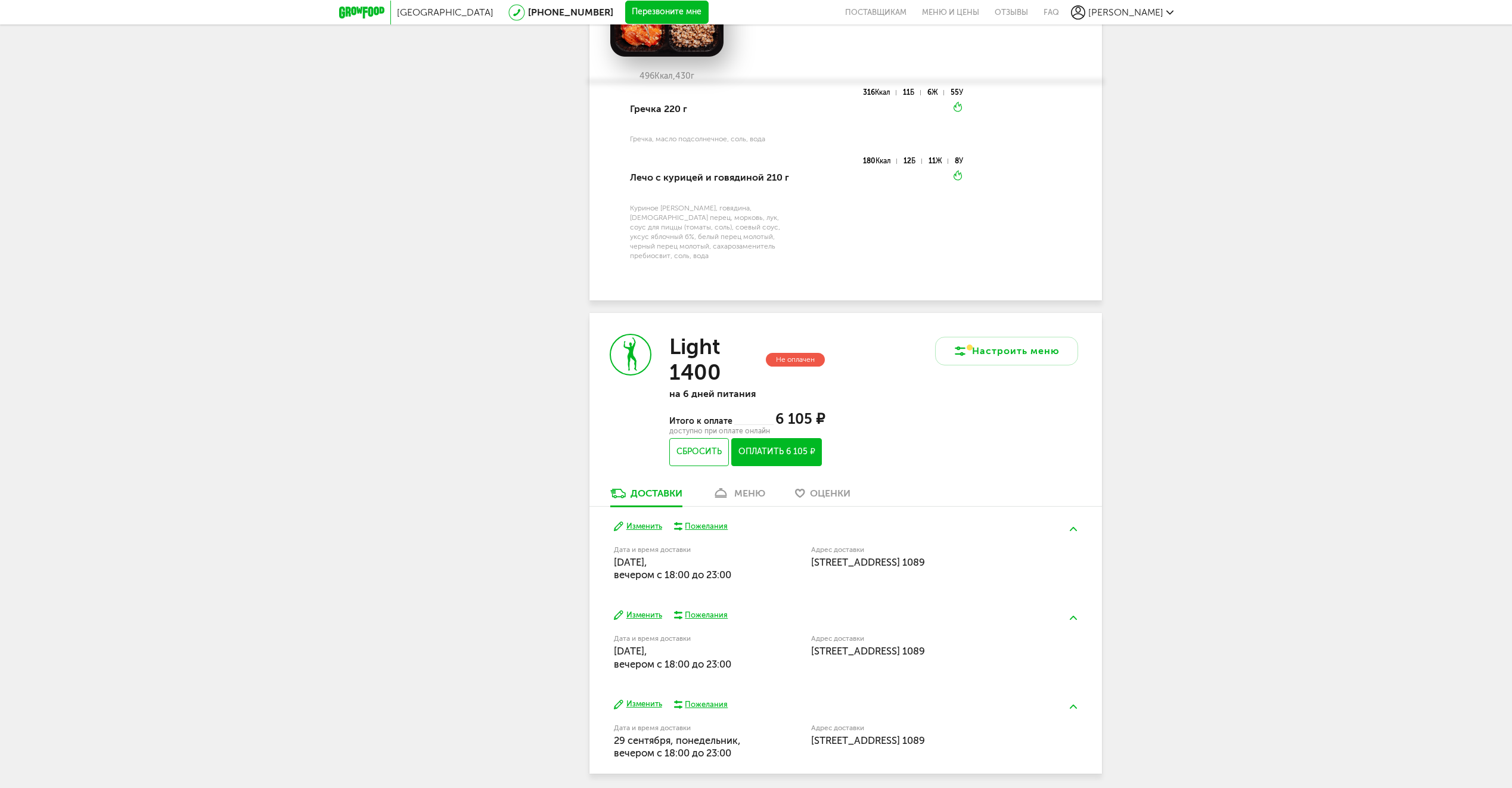
scroll to position [1875, 0]
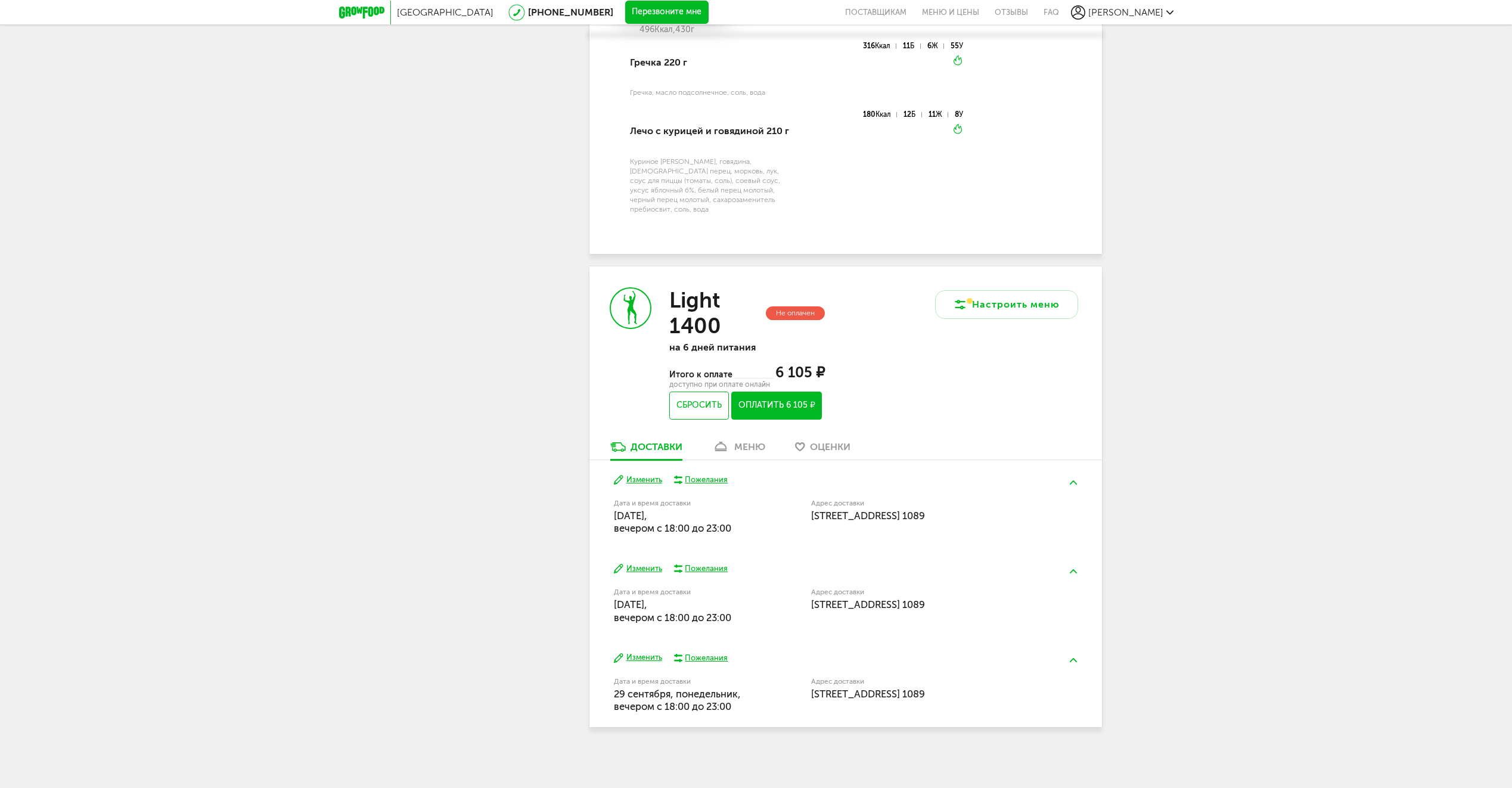
click at [751, 445] on div "меню" at bounding box center [750, 446] width 31 height 11
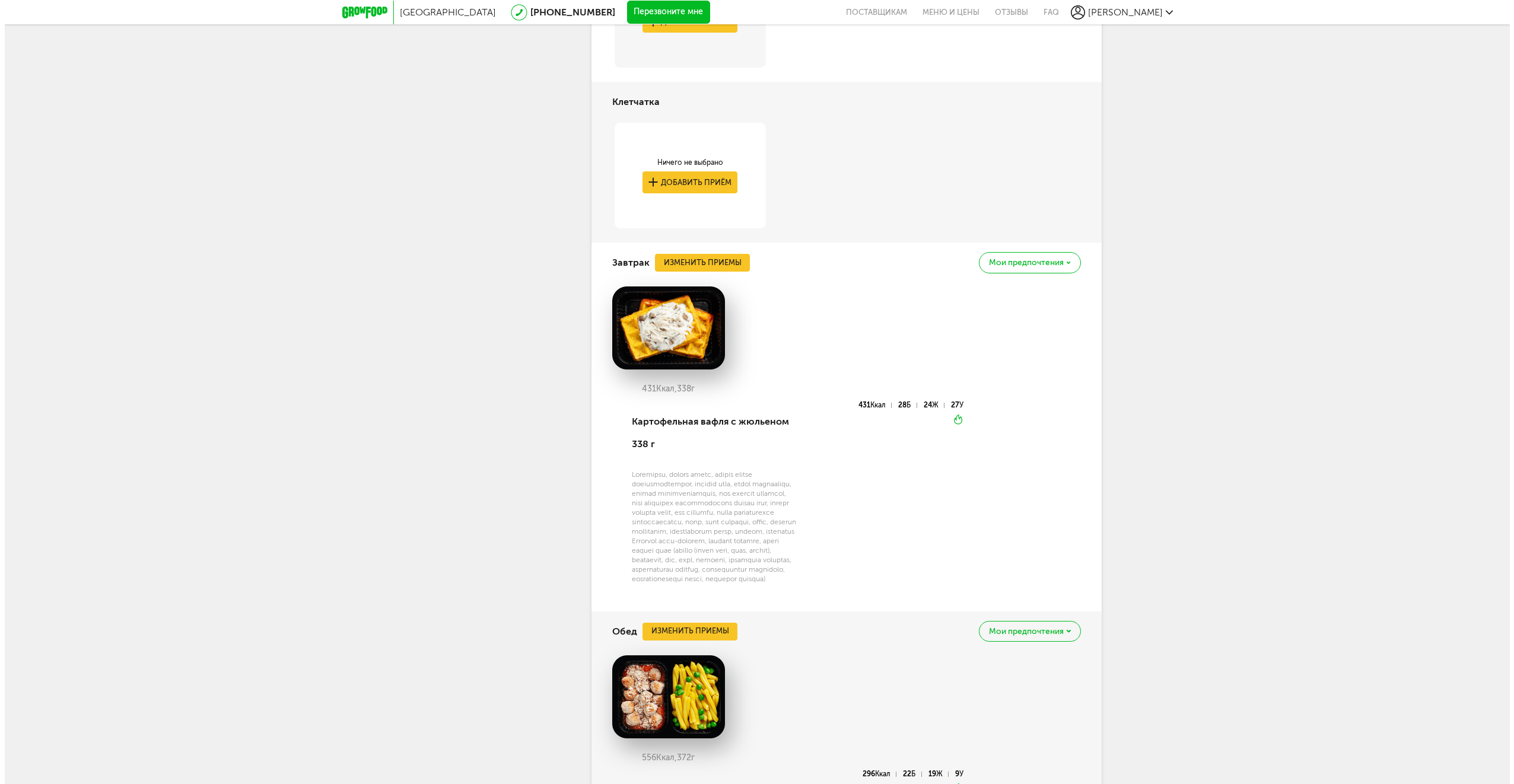
scroll to position [2457, 0]
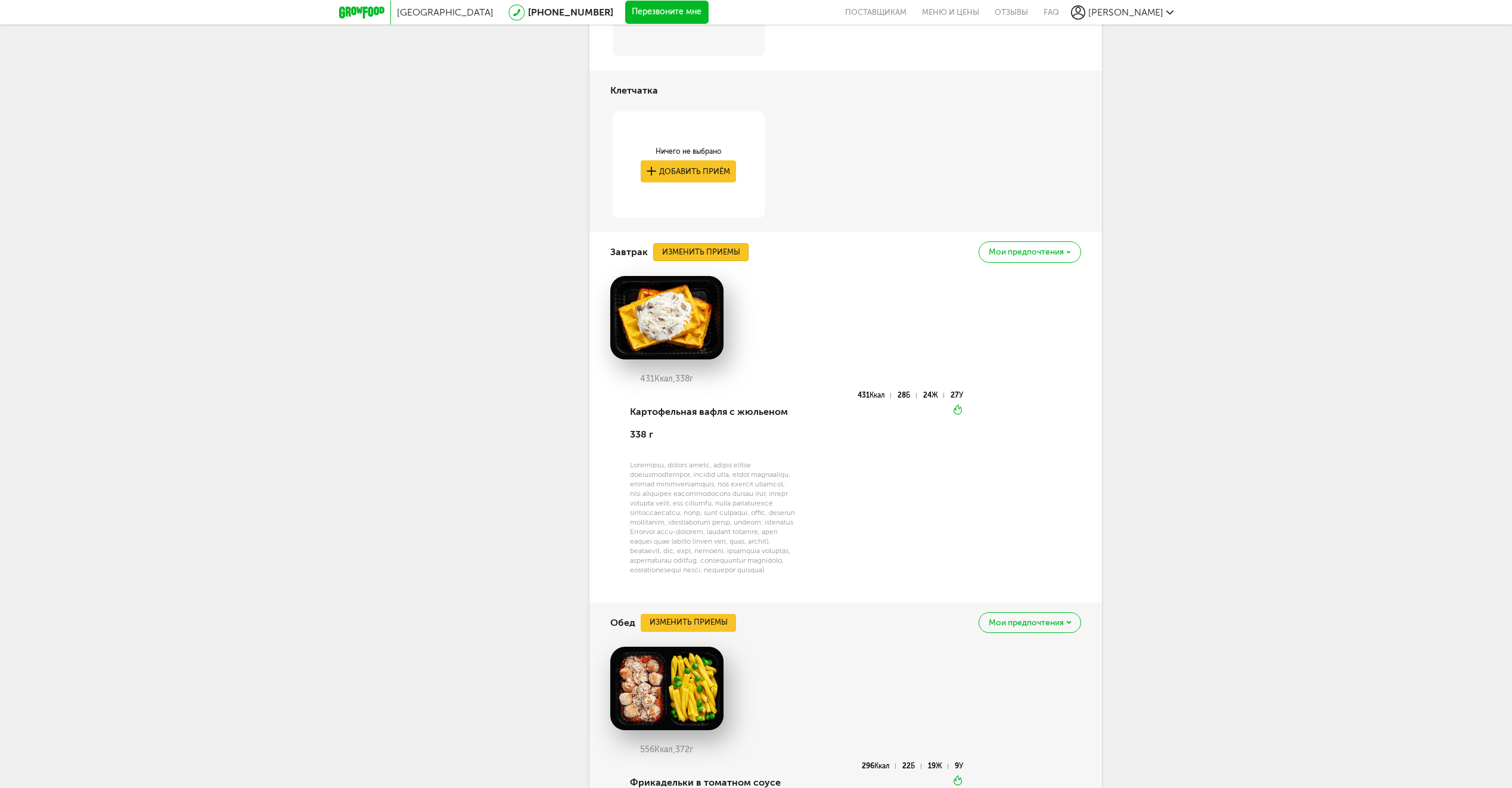
click at [677, 260] on button "Изменить приемы" at bounding box center [700, 252] width 95 height 18
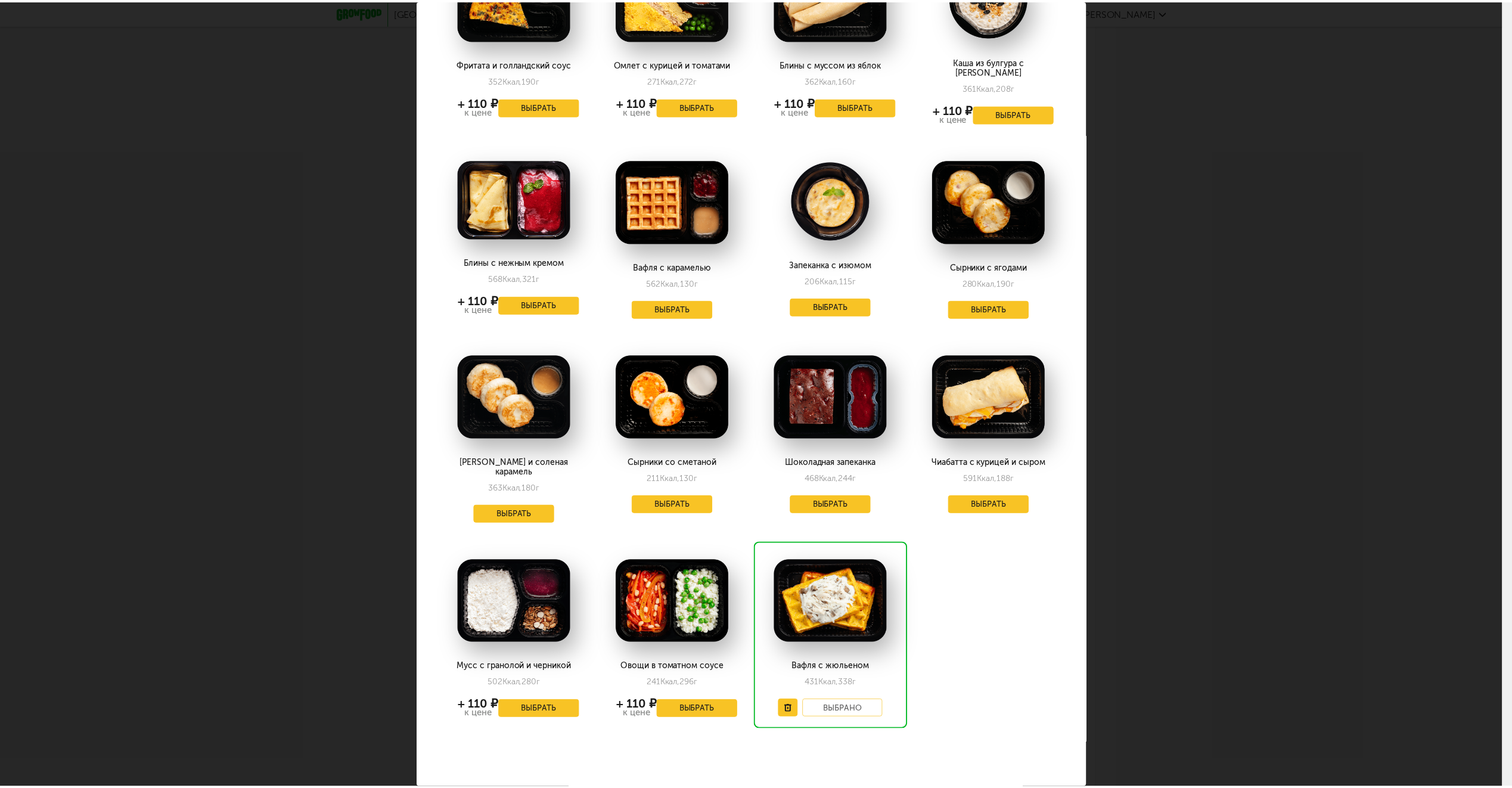
scroll to position [0, 0]
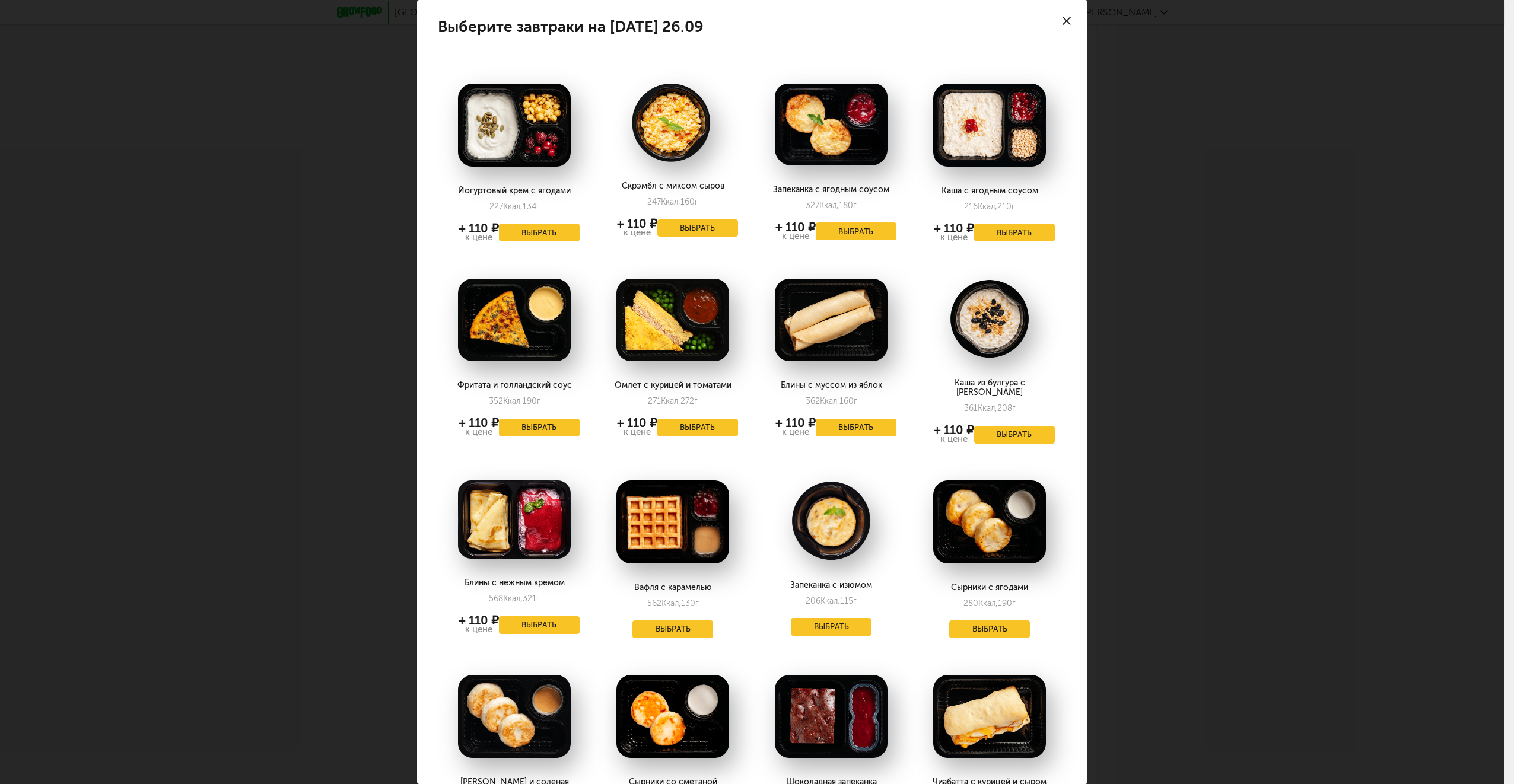
click at [1277, 518] on div "Выберите завтраки на пятницу 26.09 Йогуртовый крем с ягодами 227 Ккал, 134 г + …" at bounding box center [752, 392] width 1504 height 784
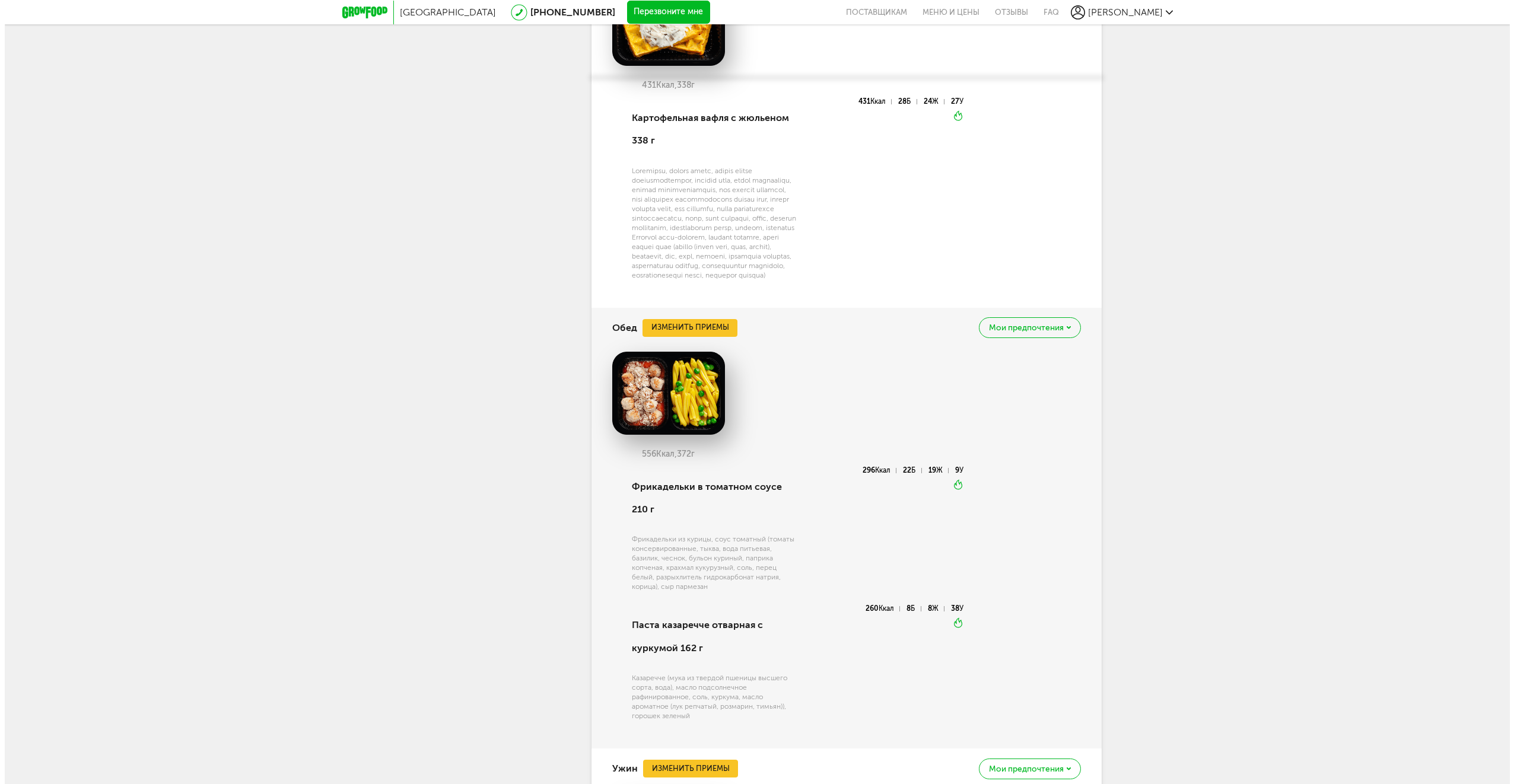
scroll to position [2813, 0]
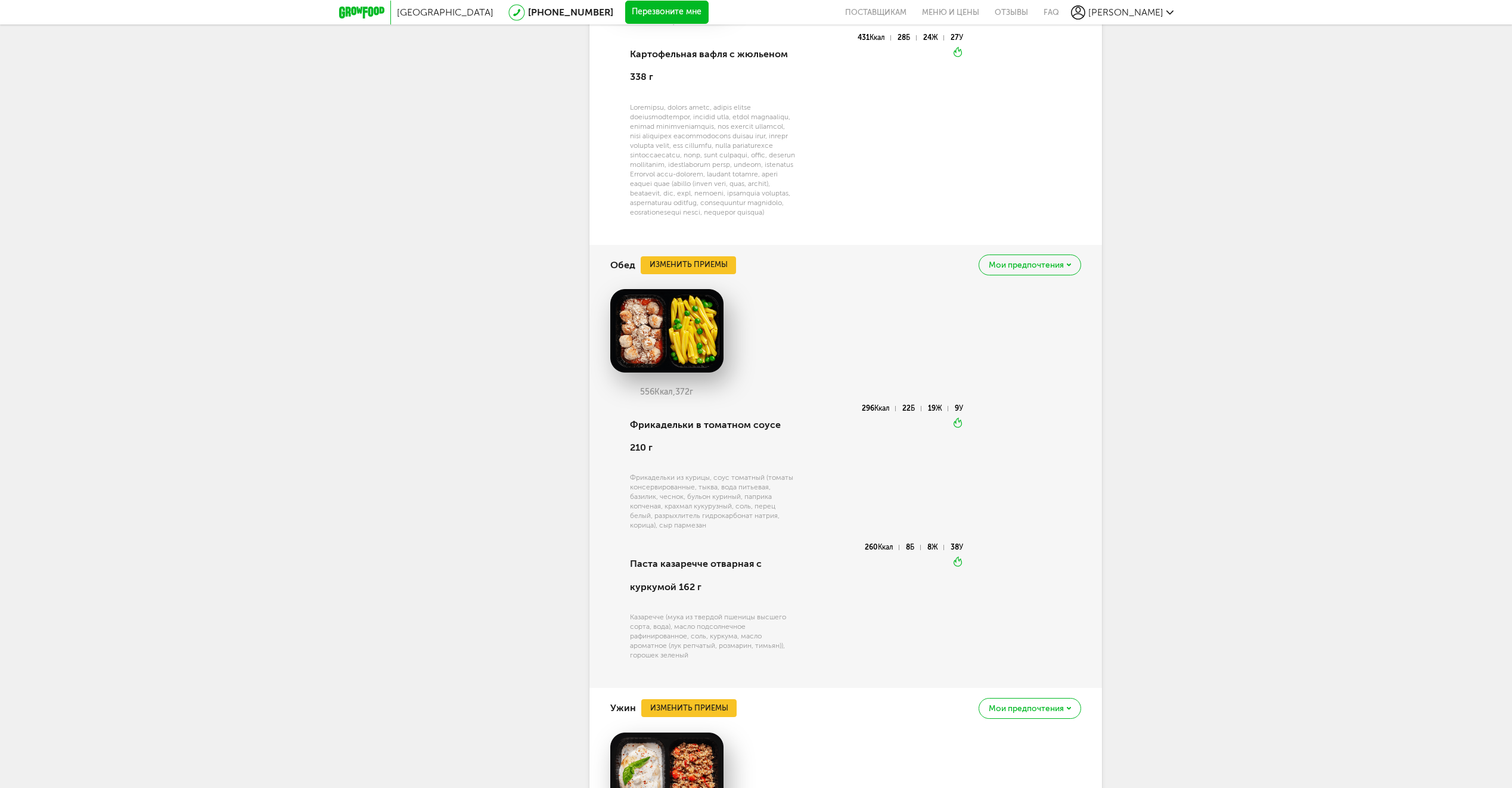
click at [678, 346] on img at bounding box center [667, 331] width 113 height 84
click at [687, 274] on button "Изменить приемы" at bounding box center [688, 265] width 95 height 18
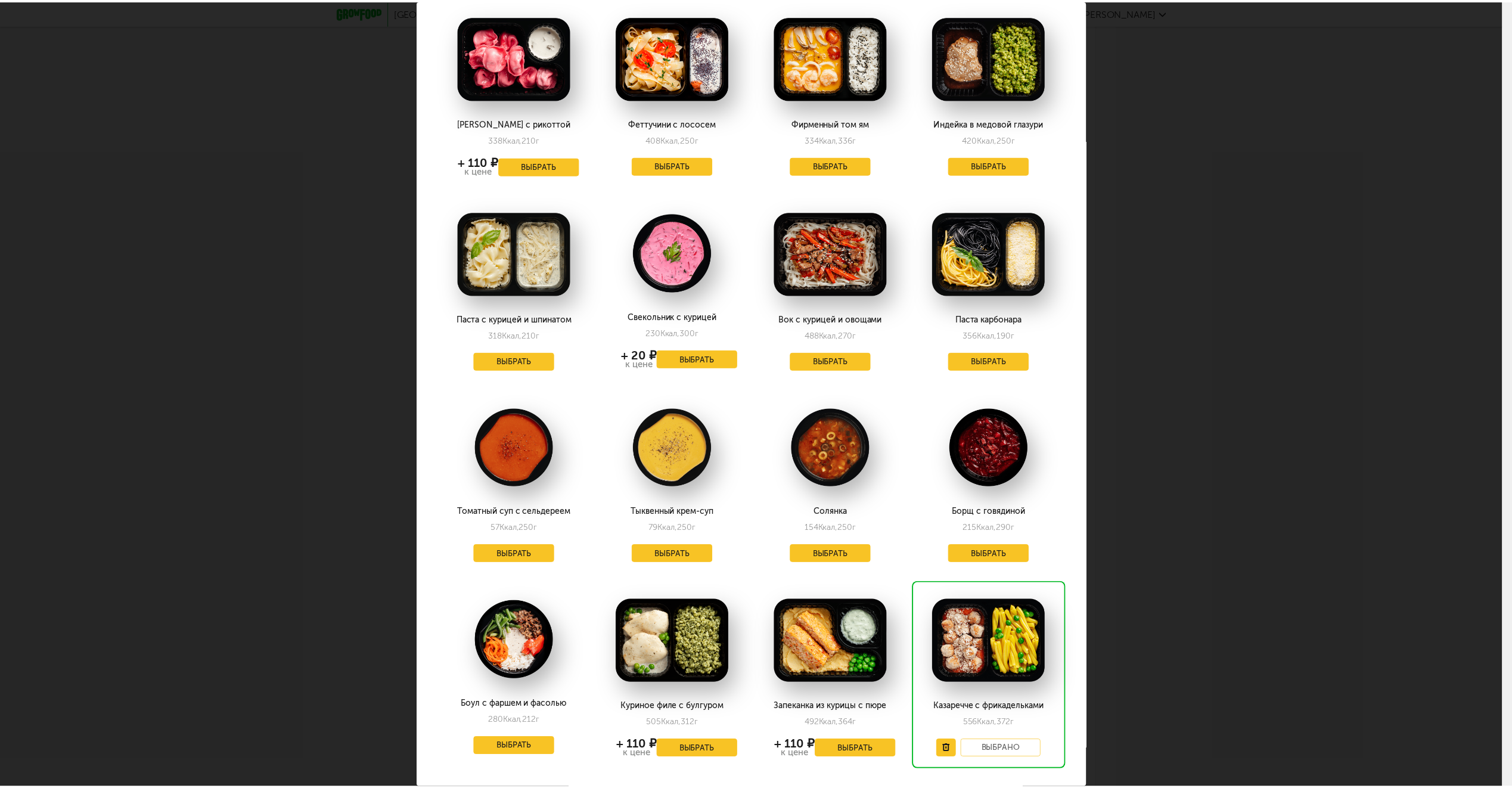
scroll to position [477, 0]
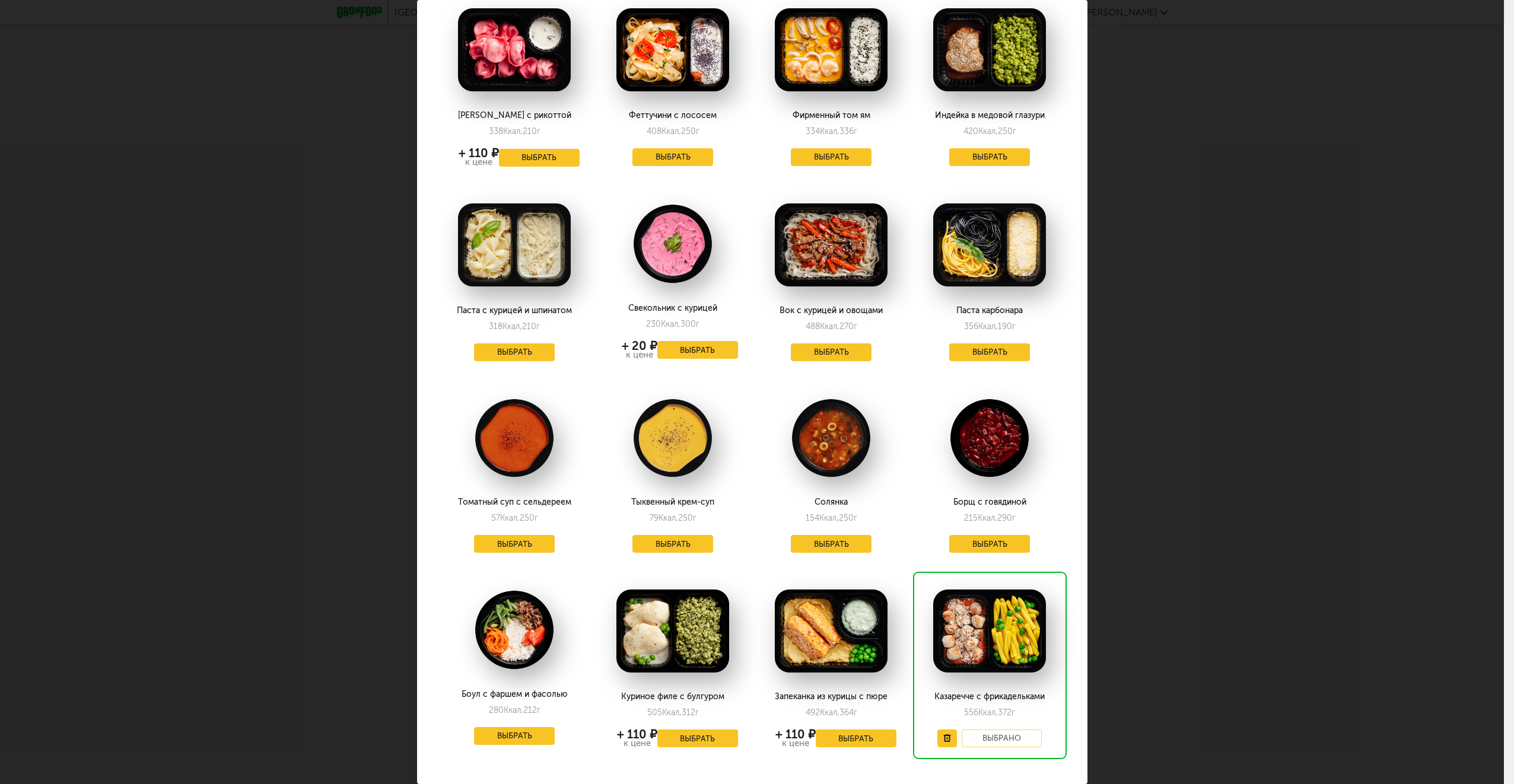
click at [1263, 501] on div "Выберите обеды на пятницу 26.09 Минтай в индийском соусе 548 Ккал, 399 г + 110 …" at bounding box center [752, 392] width 1504 height 784
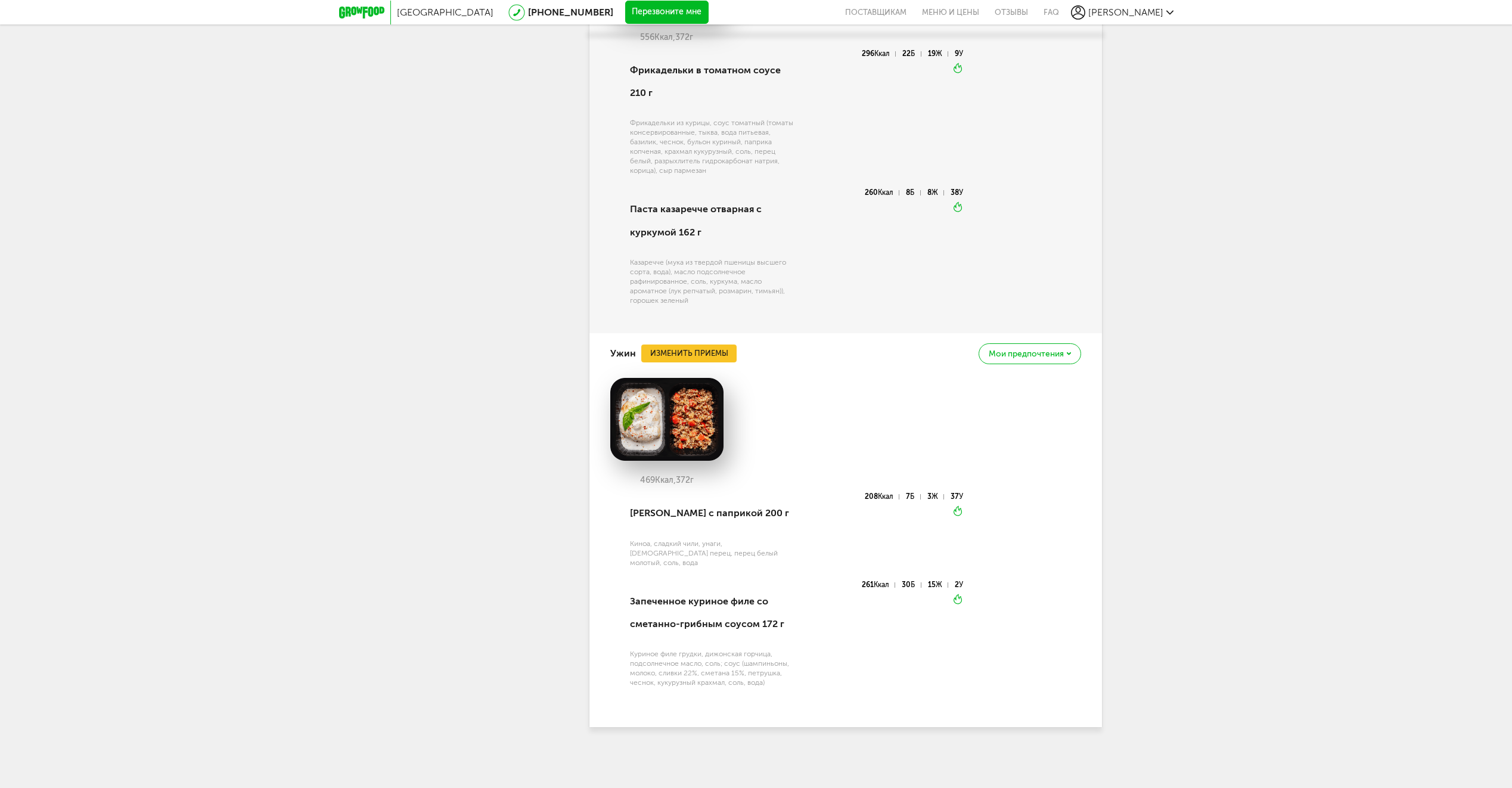
scroll to position [3201, 0]
click at [710, 361] on button "Изменить приемы" at bounding box center [689, 353] width 95 height 18
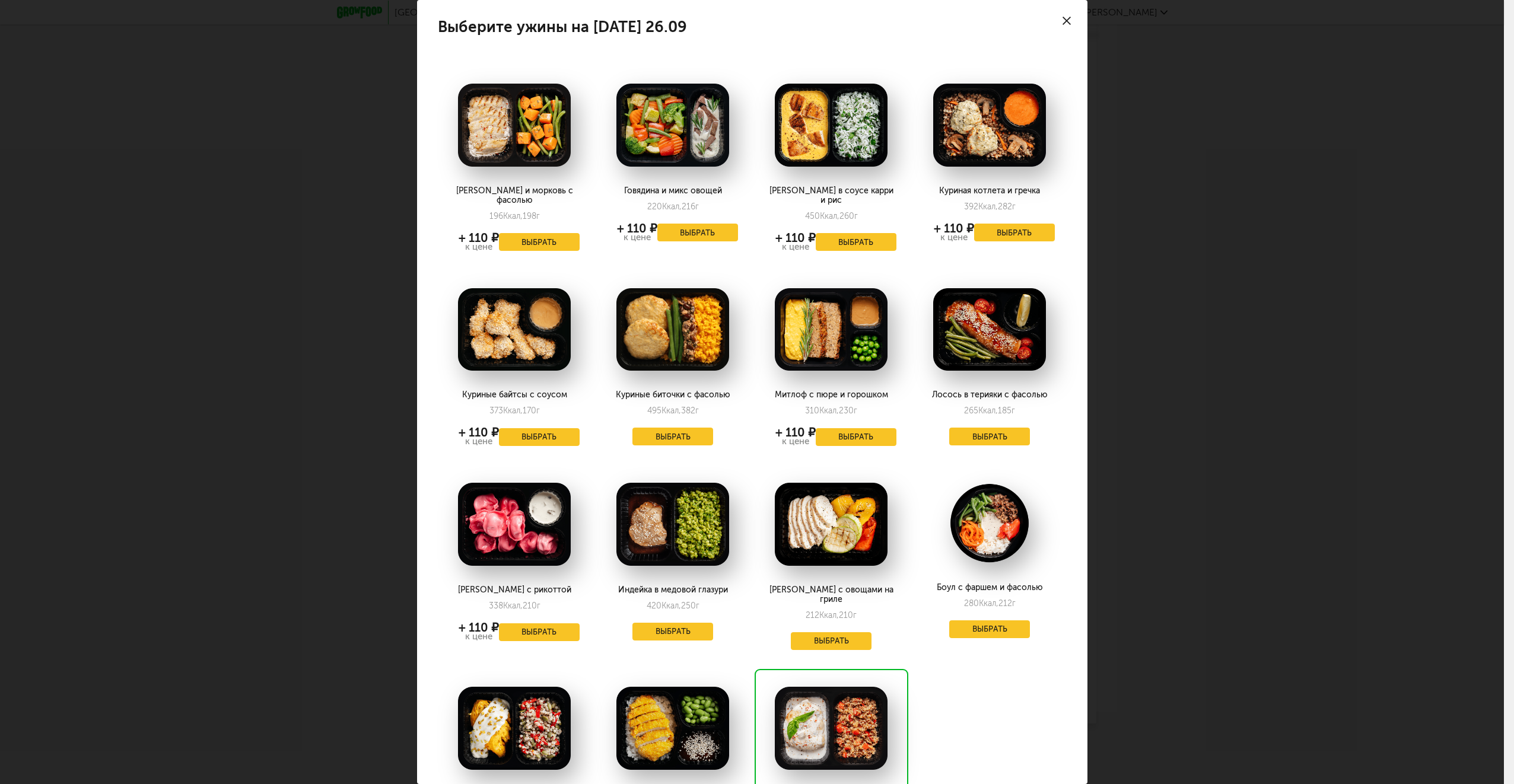
click at [1300, 429] on div "Выберите ужины на пятницу 26.09 Курица и морковь с фасолью 196 Ккал, 198 г + 11…" at bounding box center [752, 392] width 1504 height 784
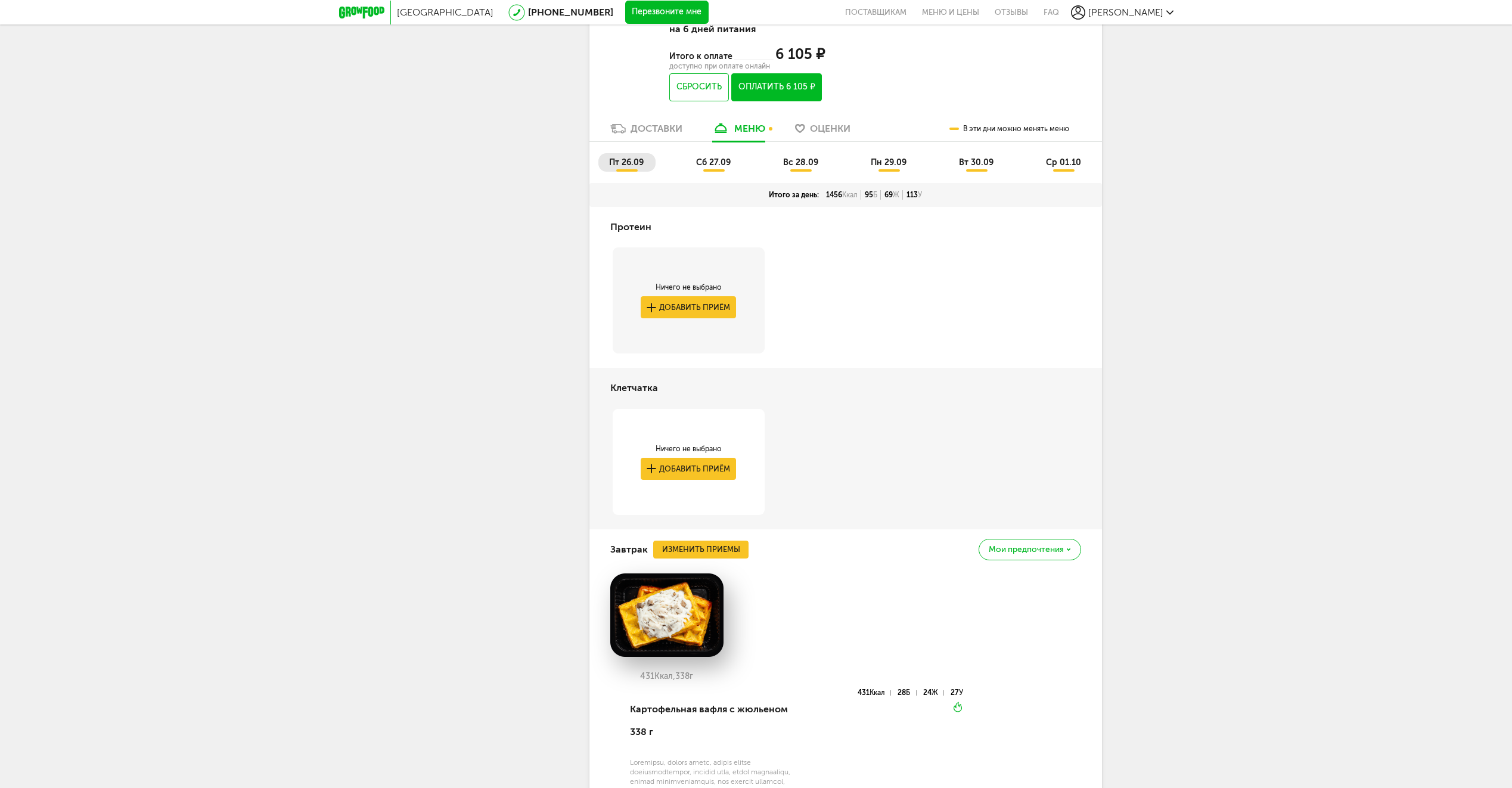
scroll to position [2008, 0]
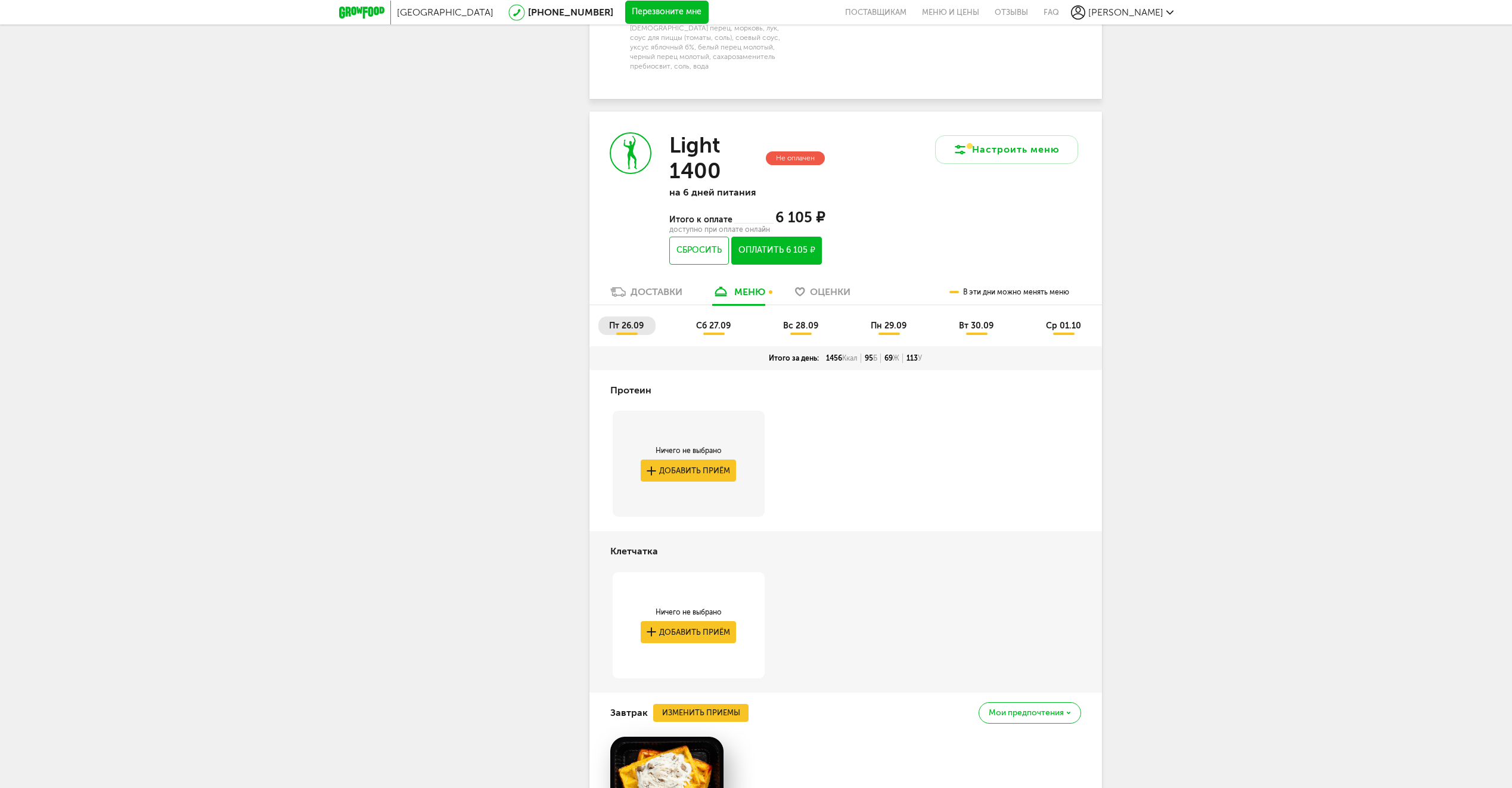
click at [706, 331] on span "сб 27.09" at bounding box center [713, 326] width 34 height 10
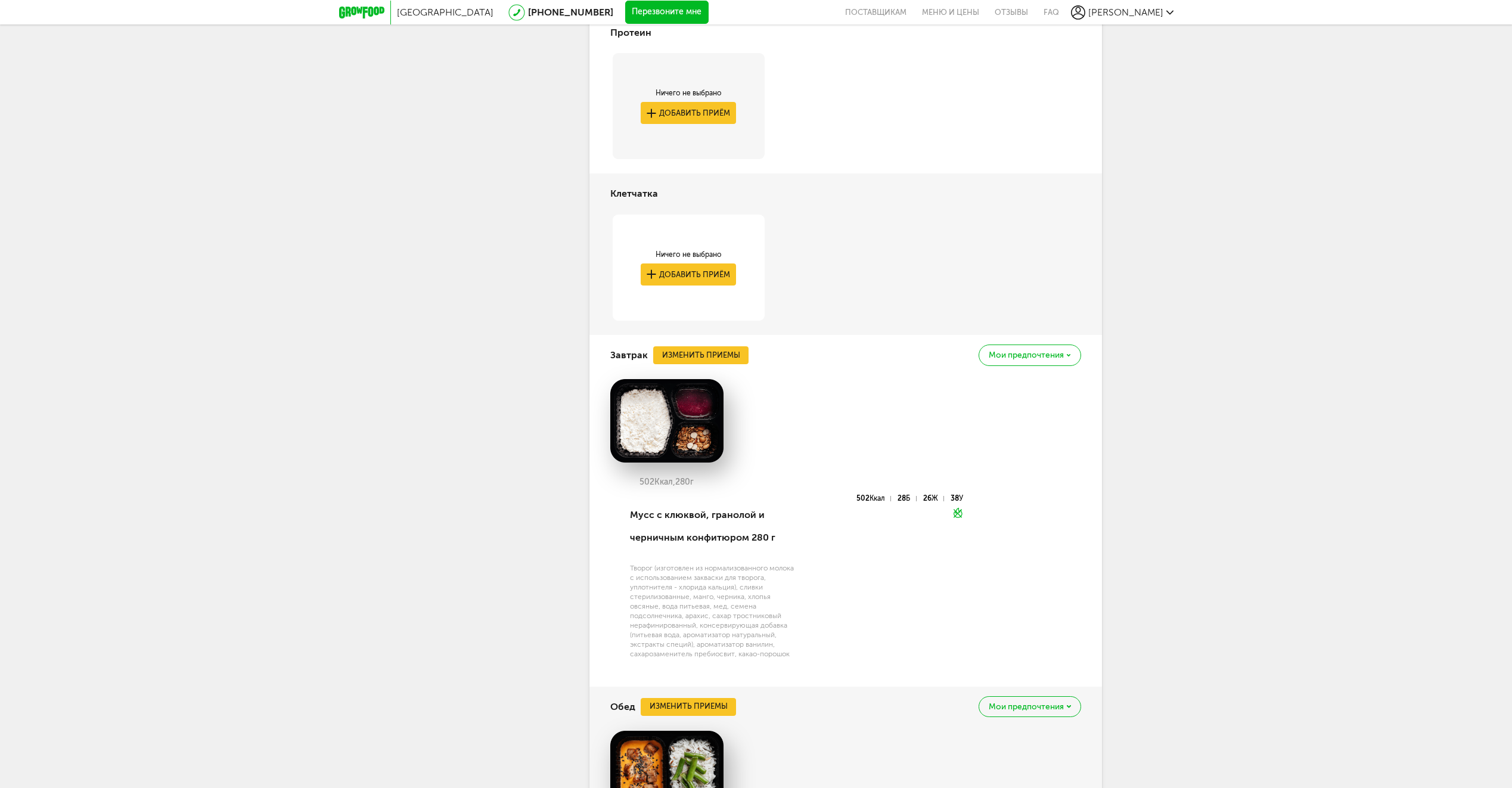
scroll to position [2127, 0]
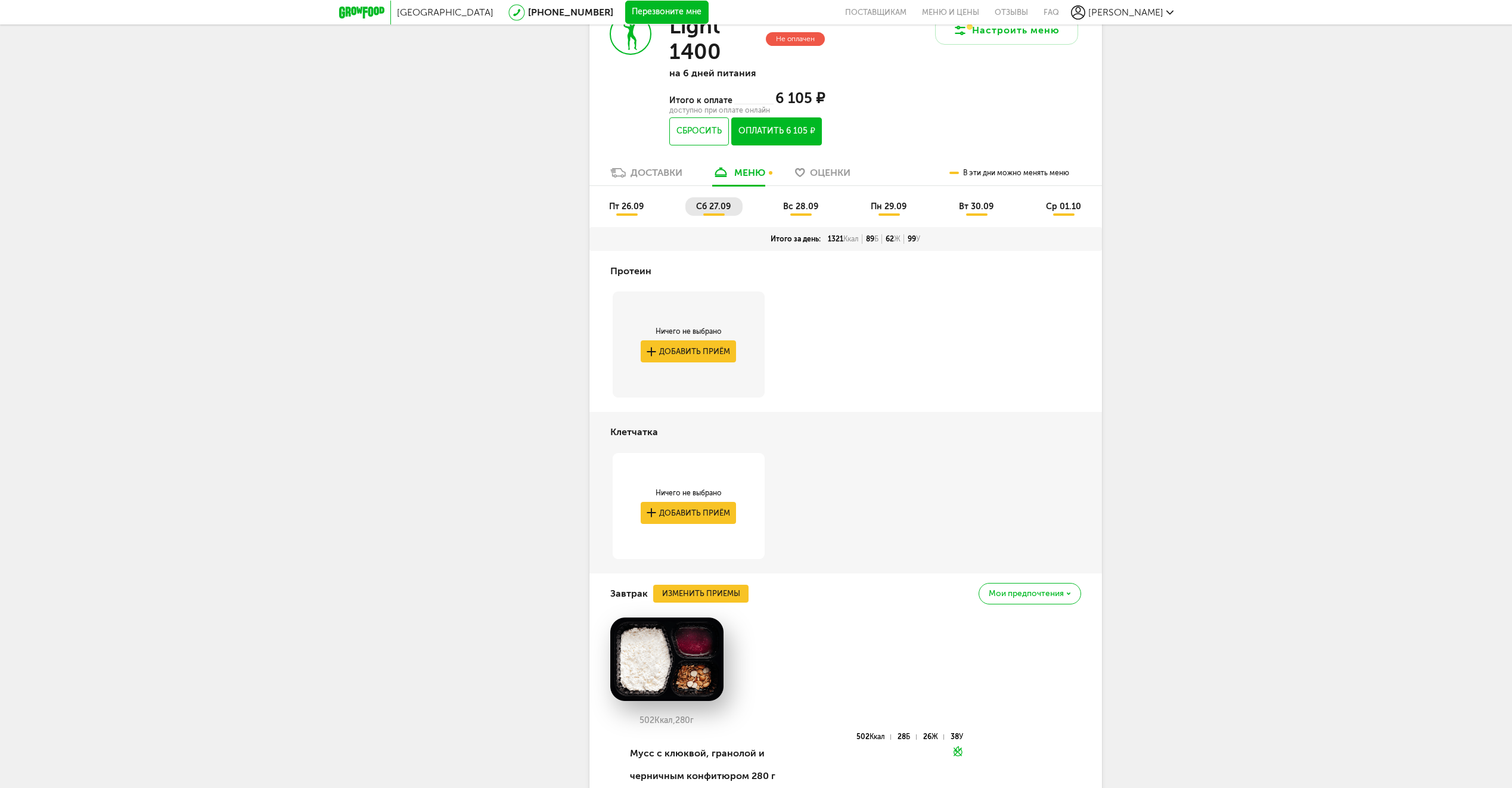
click at [805, 212] on span "вс 28.09" at bounding box center [800, 206] width 35 height 10
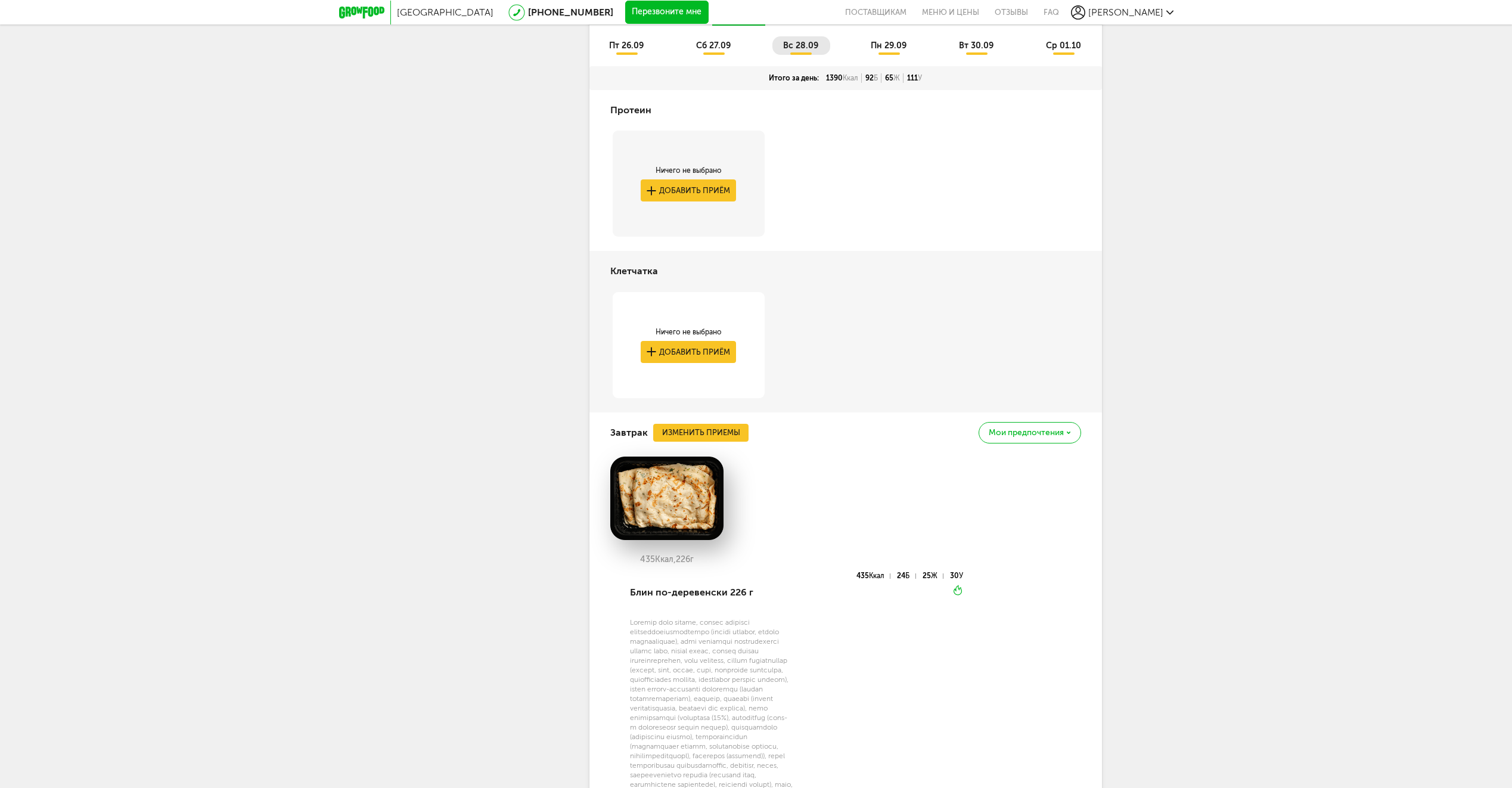
scroll to position [2130, 0]
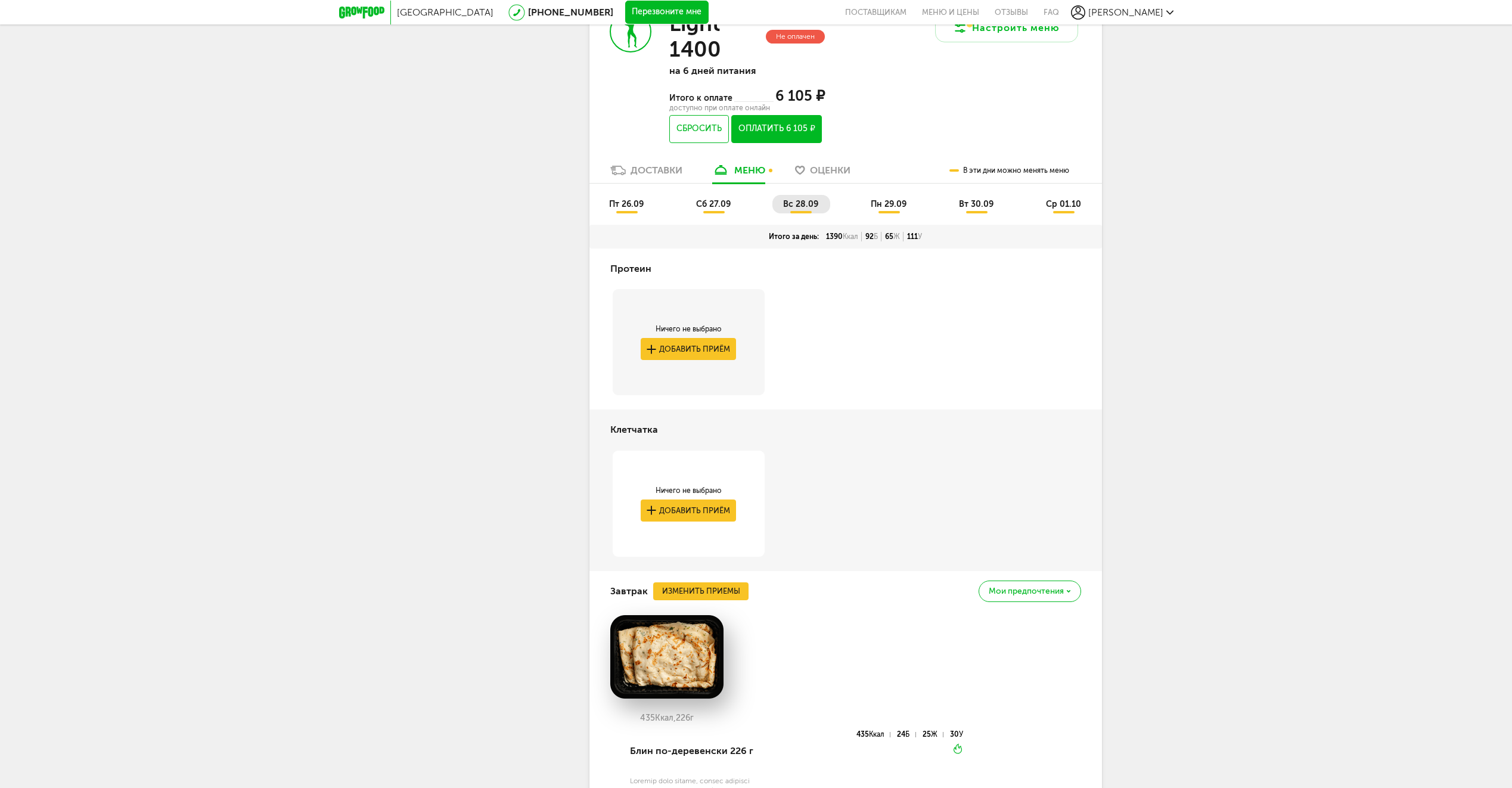
click at [894, 209] on span "пн 29.09" at bounding box center [888, 204] width 36 height 10
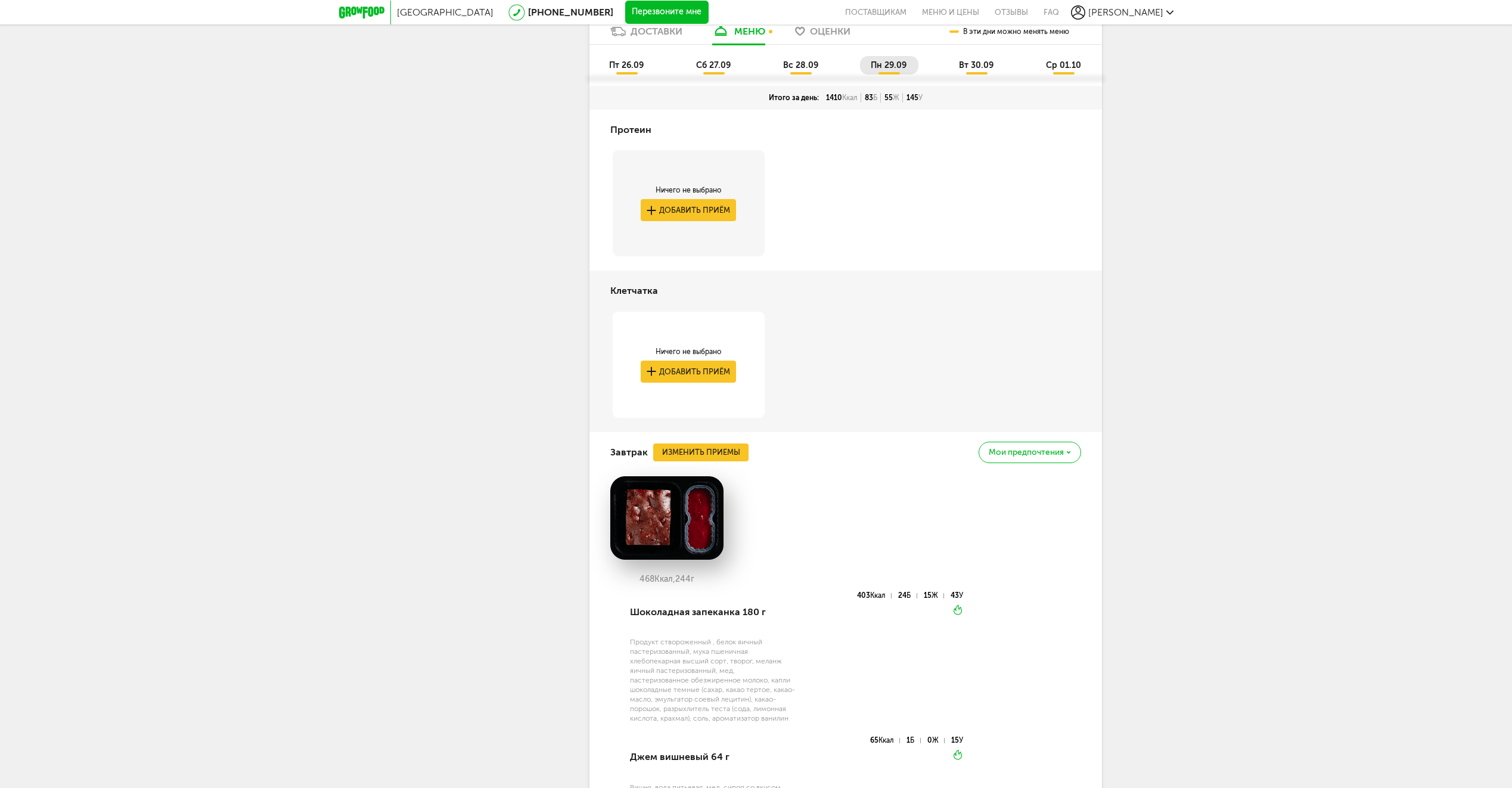
scroll to position [2070, 0]
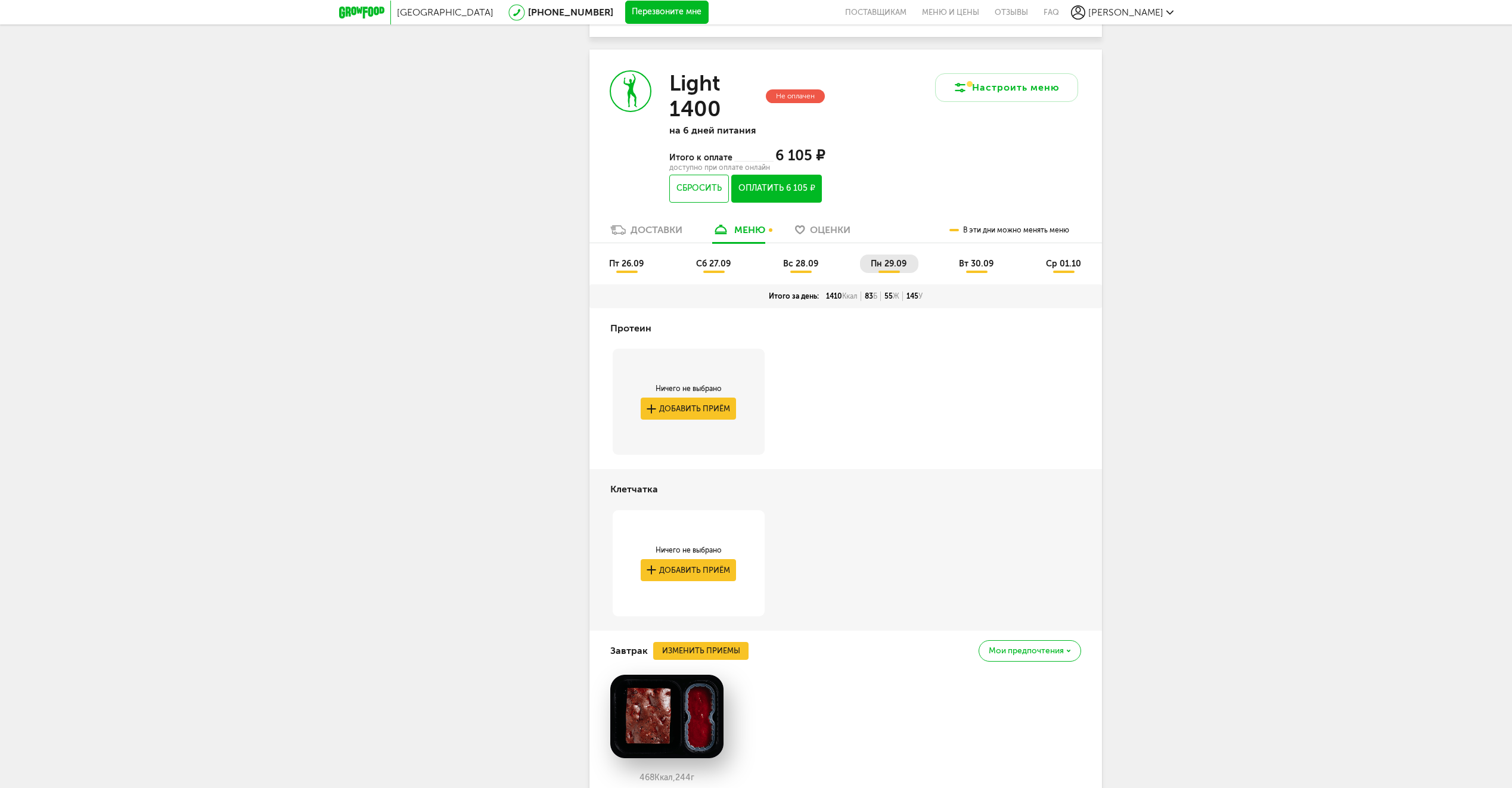
click at [973, 269] on span "вт 30.09" at bounding box center [976, 264] width 34 height 10
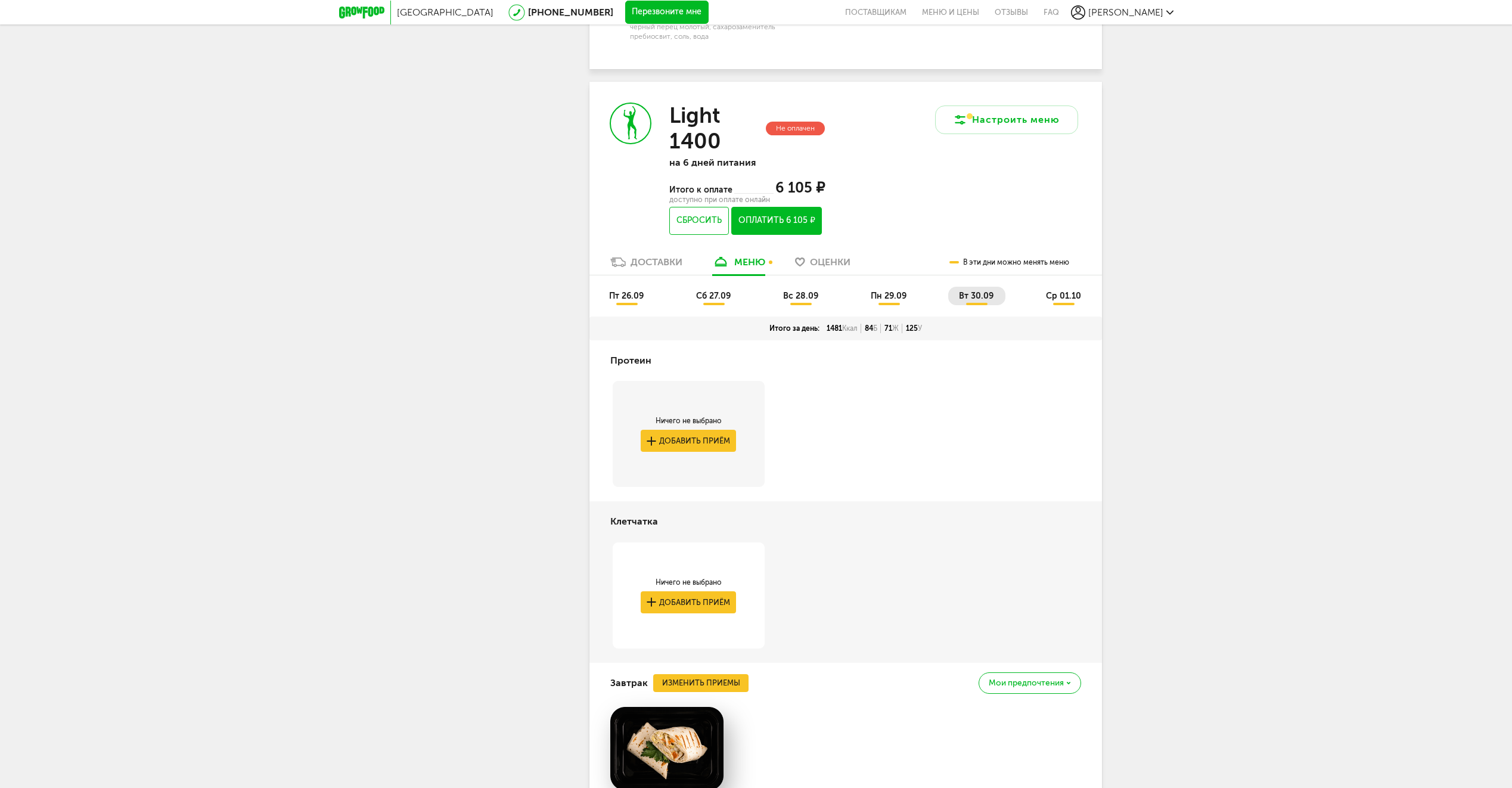
scroll to position [1852, 0]
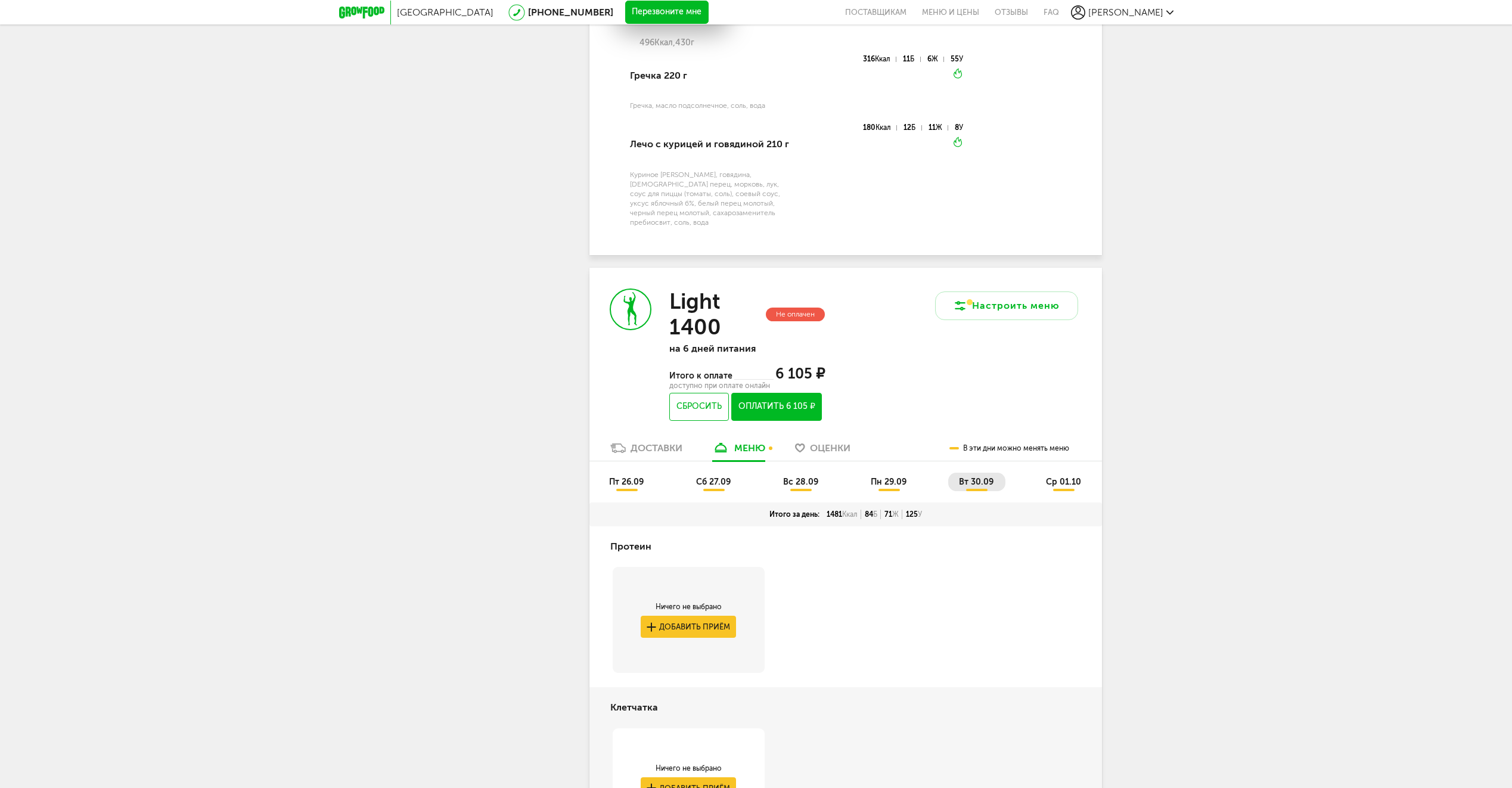
click at [1061, 486] on span "ср 01.10" at bounding box center [1063, 481] width 35 height 10
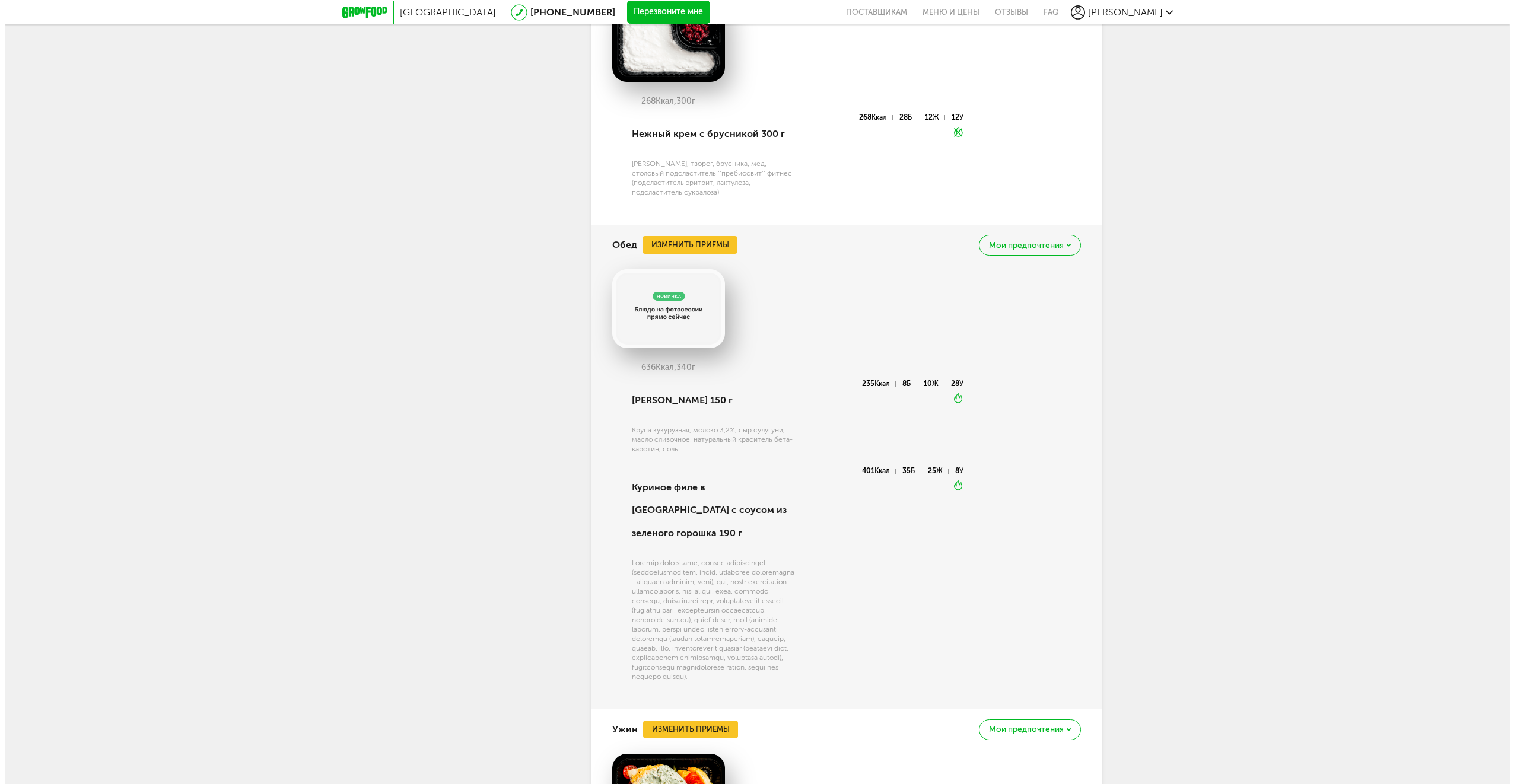
scroll to position [2496, 0]
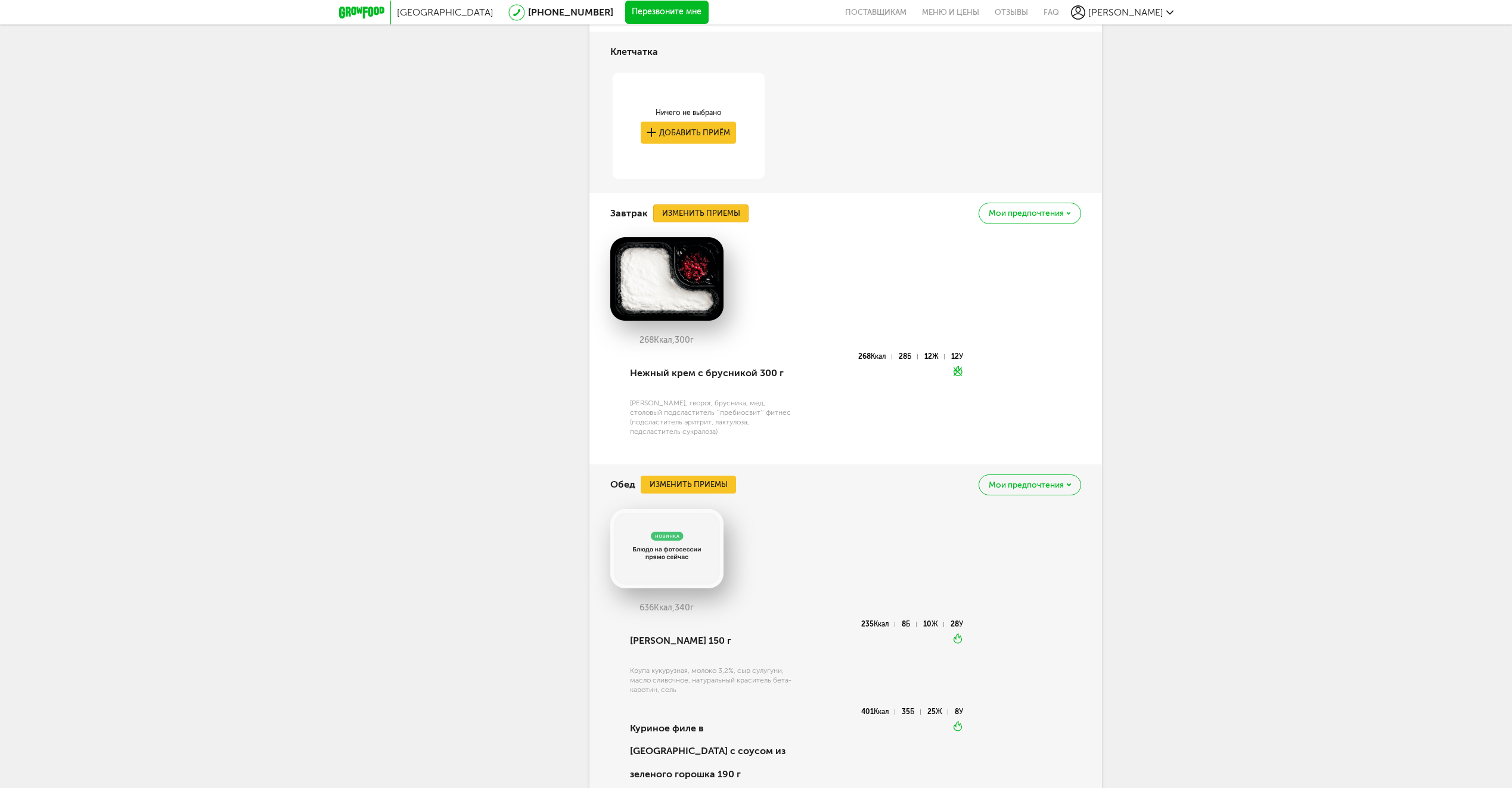
click at [705, 222] on button "Изменить приемы" at bounding box center [700, 213] width 95 height 18
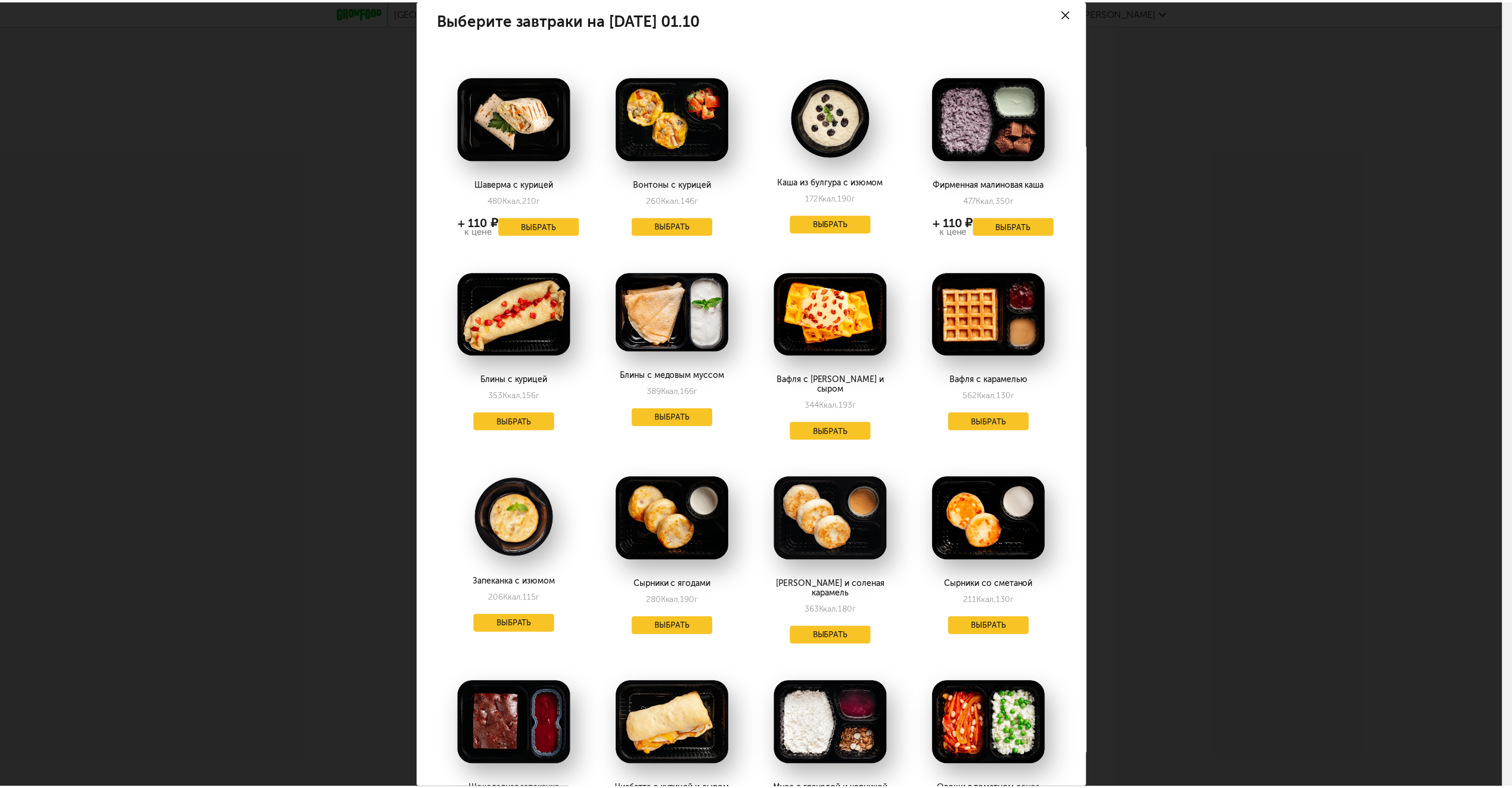
scroll to position [0, 0]
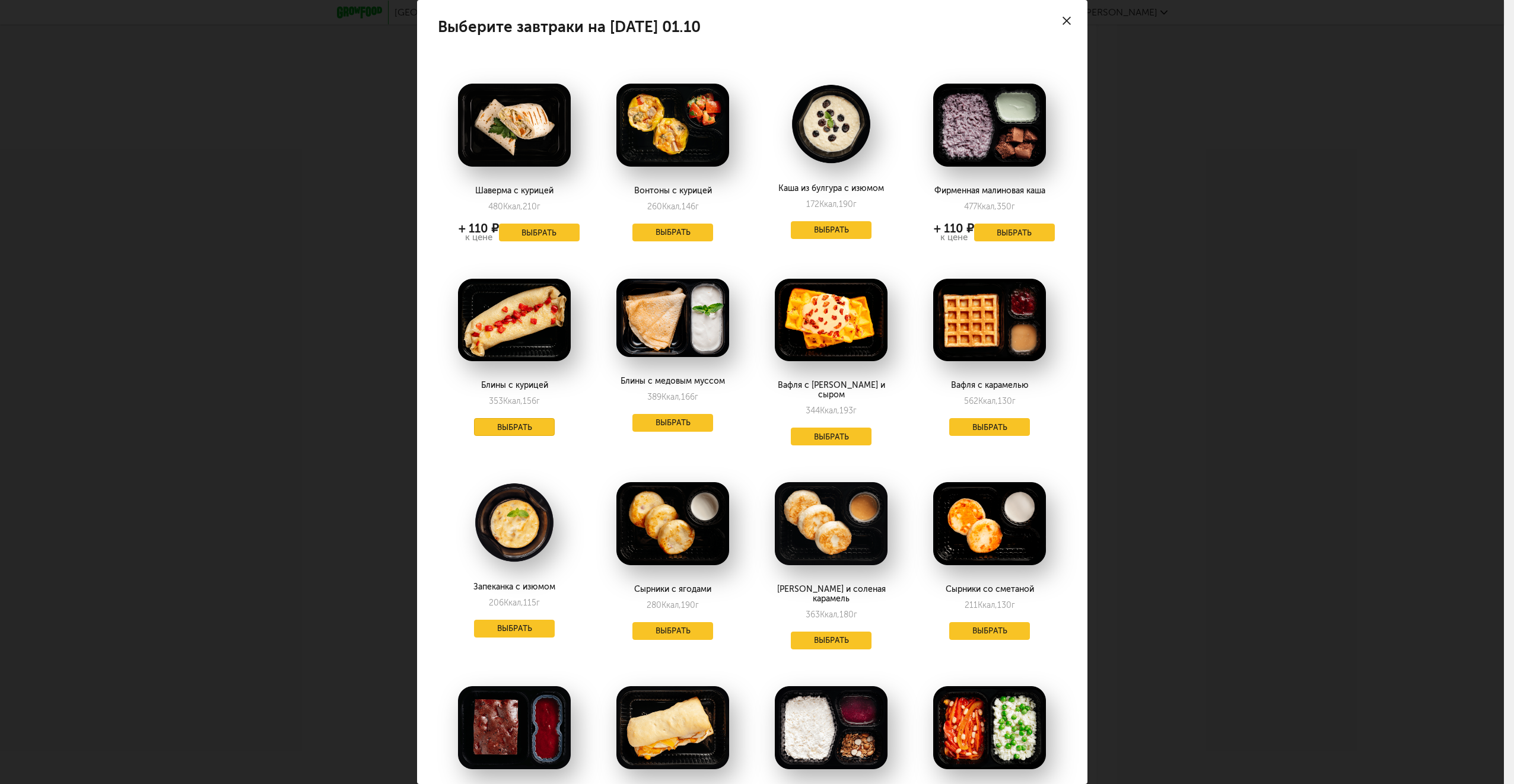
click at [502, 427] on button "Выбрать" at bounding box center [515, 427] width 80 height 18
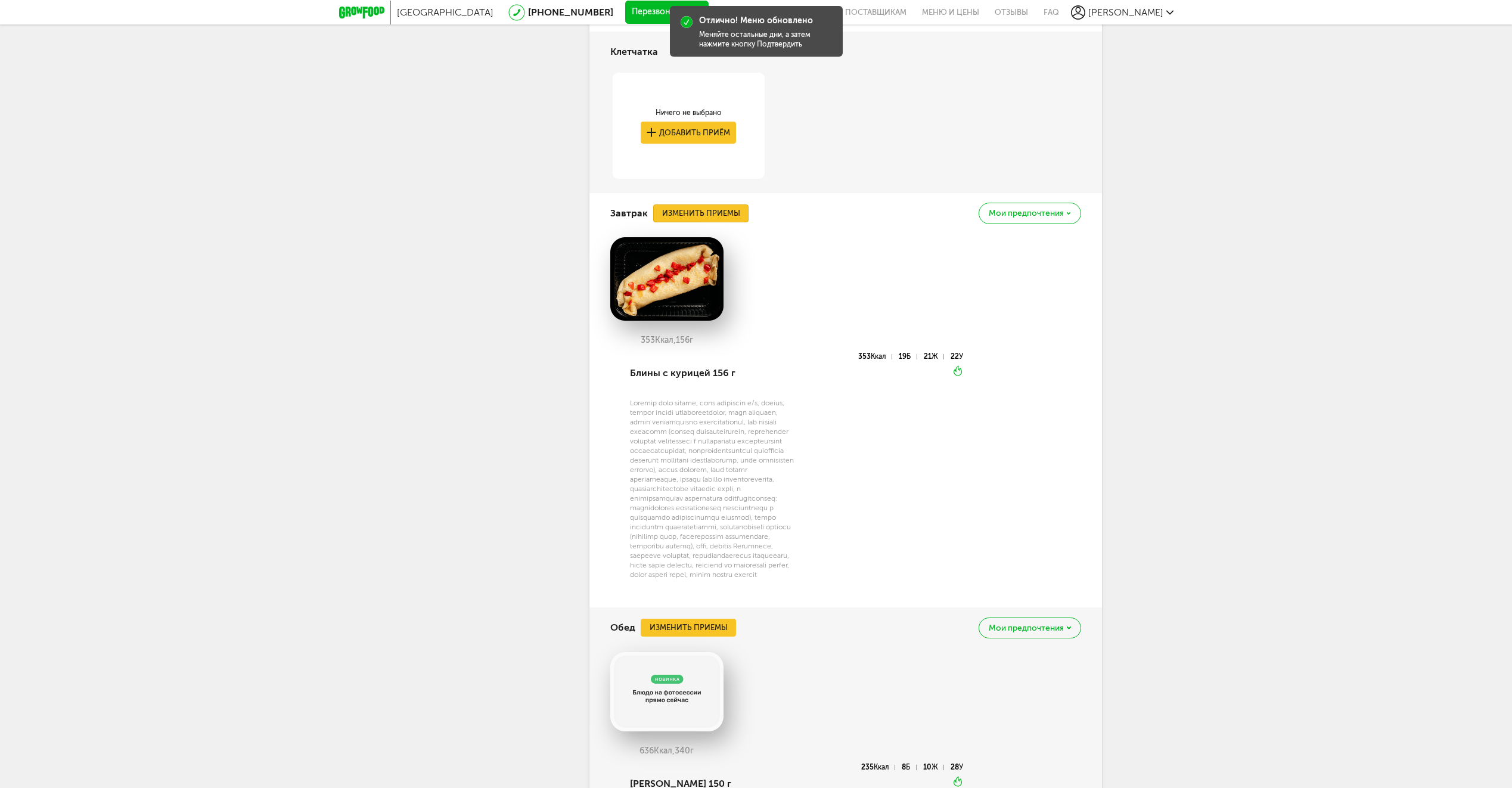
click at [676, 222] on button "Изменить приемы" at bounding box center [700, 213] width 95 height 18
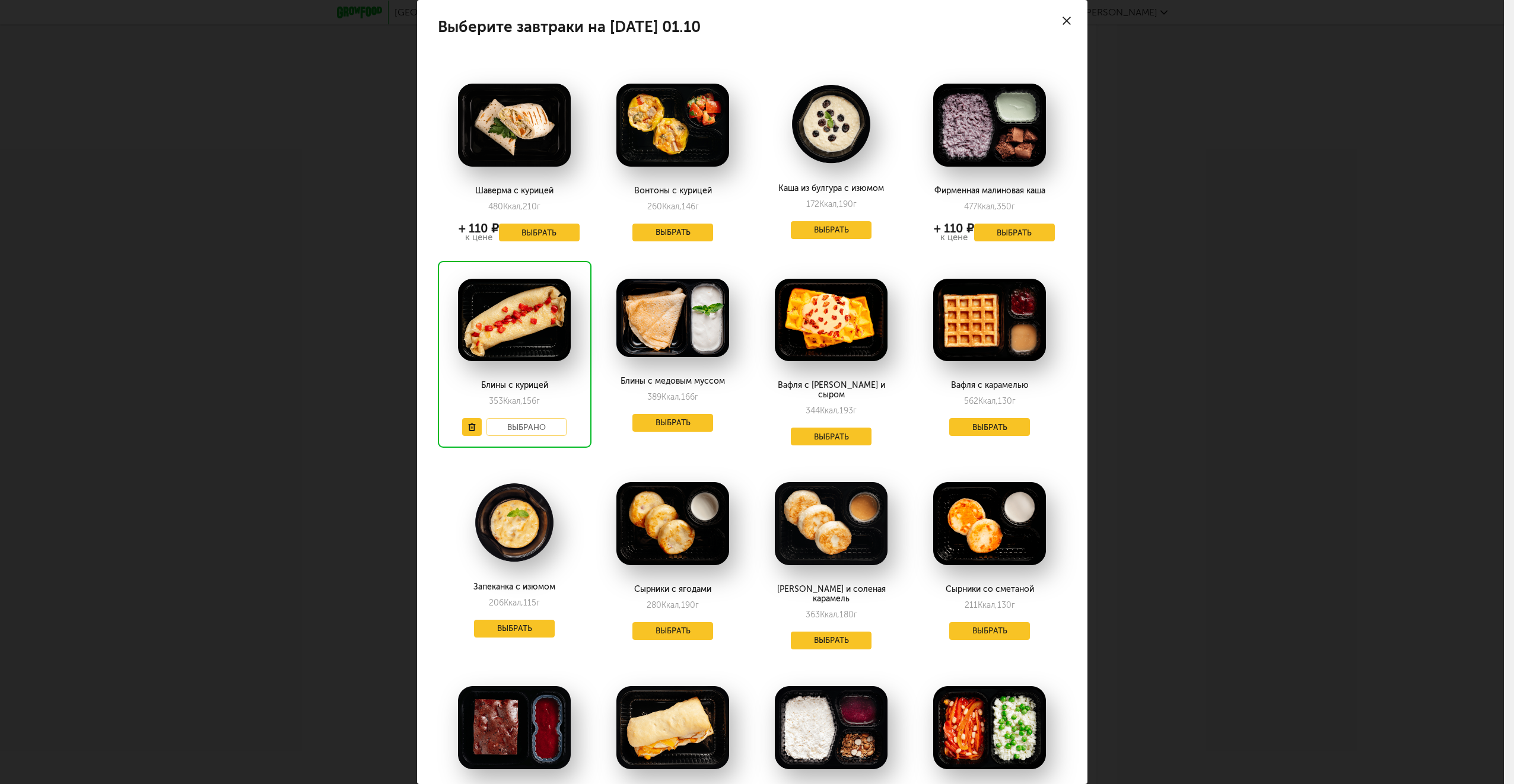
click at [1063, 18] on icon at bounding box center [1067, 21] width 8 height 8
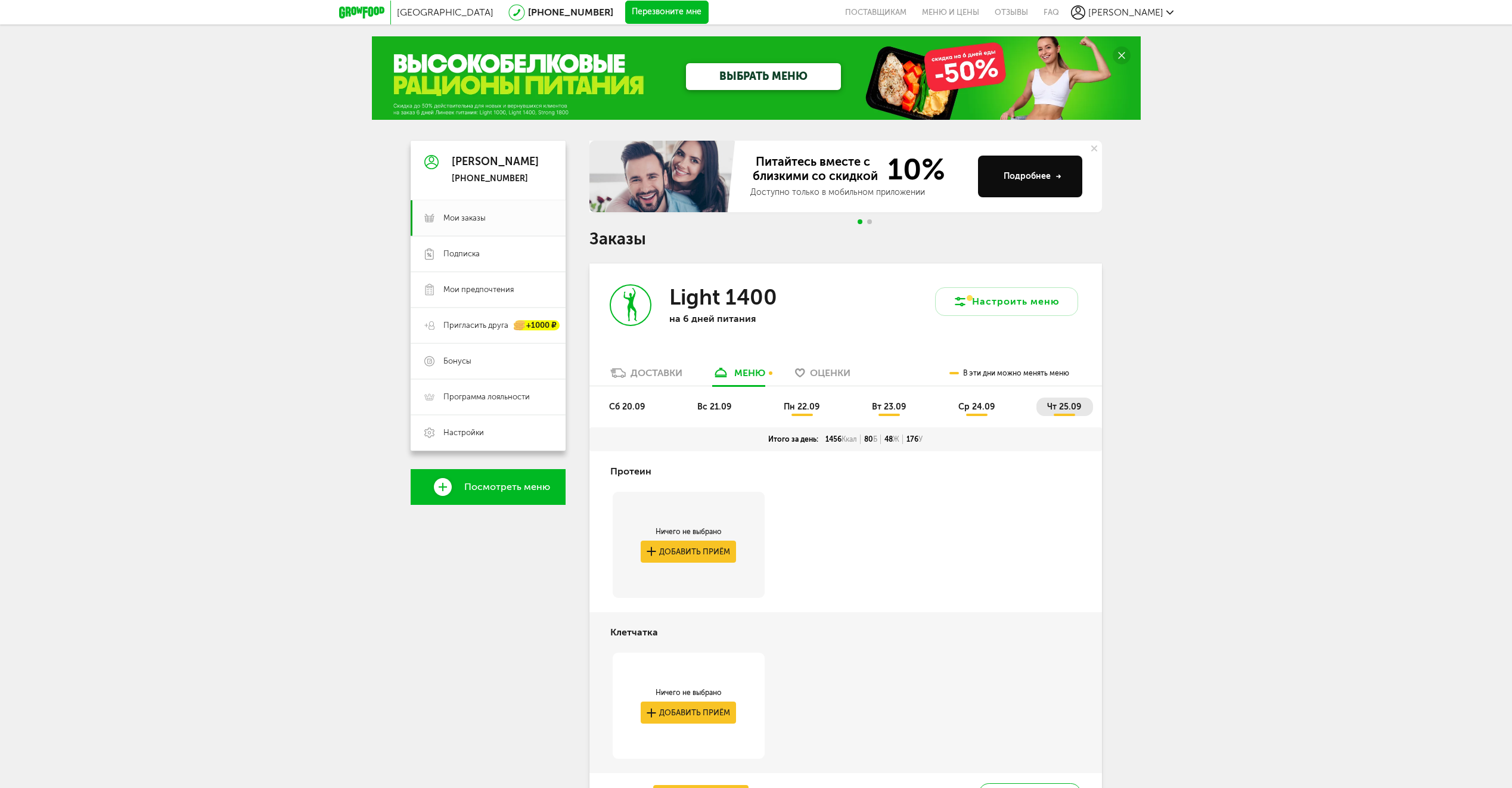
click at [628, 404] on span "сб 20.09" at bounding box center [627, 406] width 36 height 10
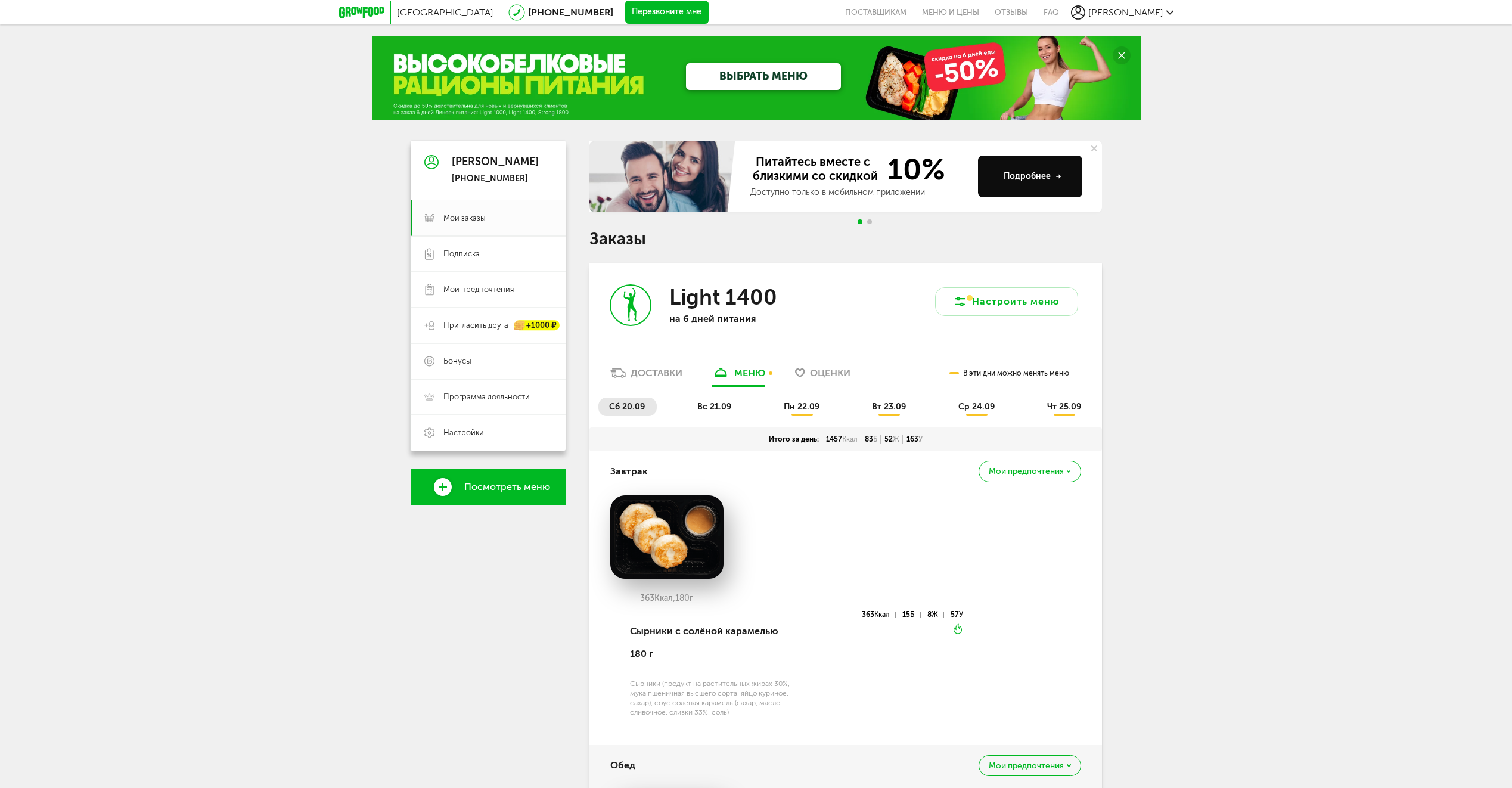
click at [650, 371] on div "Доставки" at bounding box center [656, 373] width 52 height 11
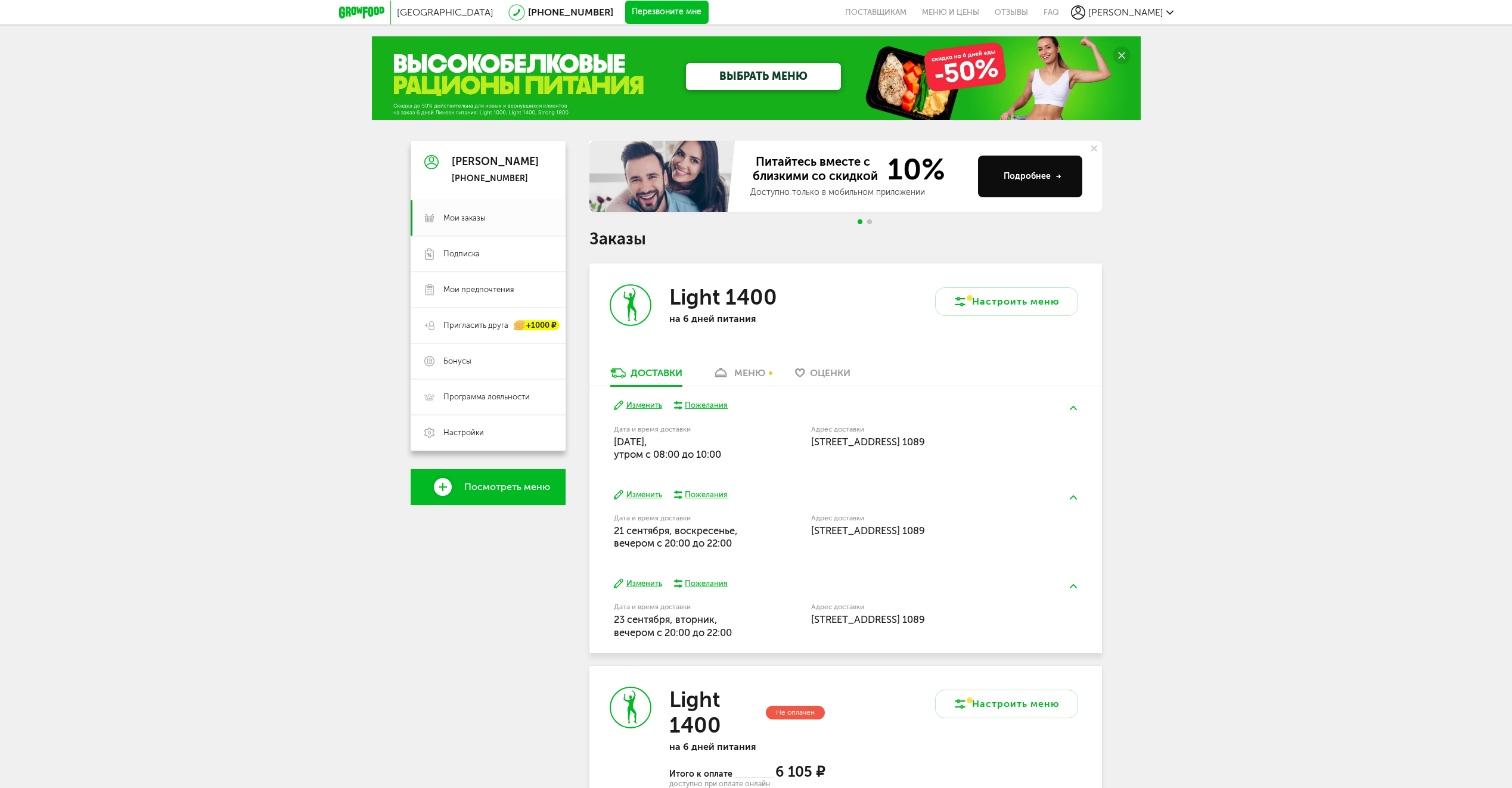
click at [739, 371] on div "меню" at bounding box center [750, 373] width 31 height 11
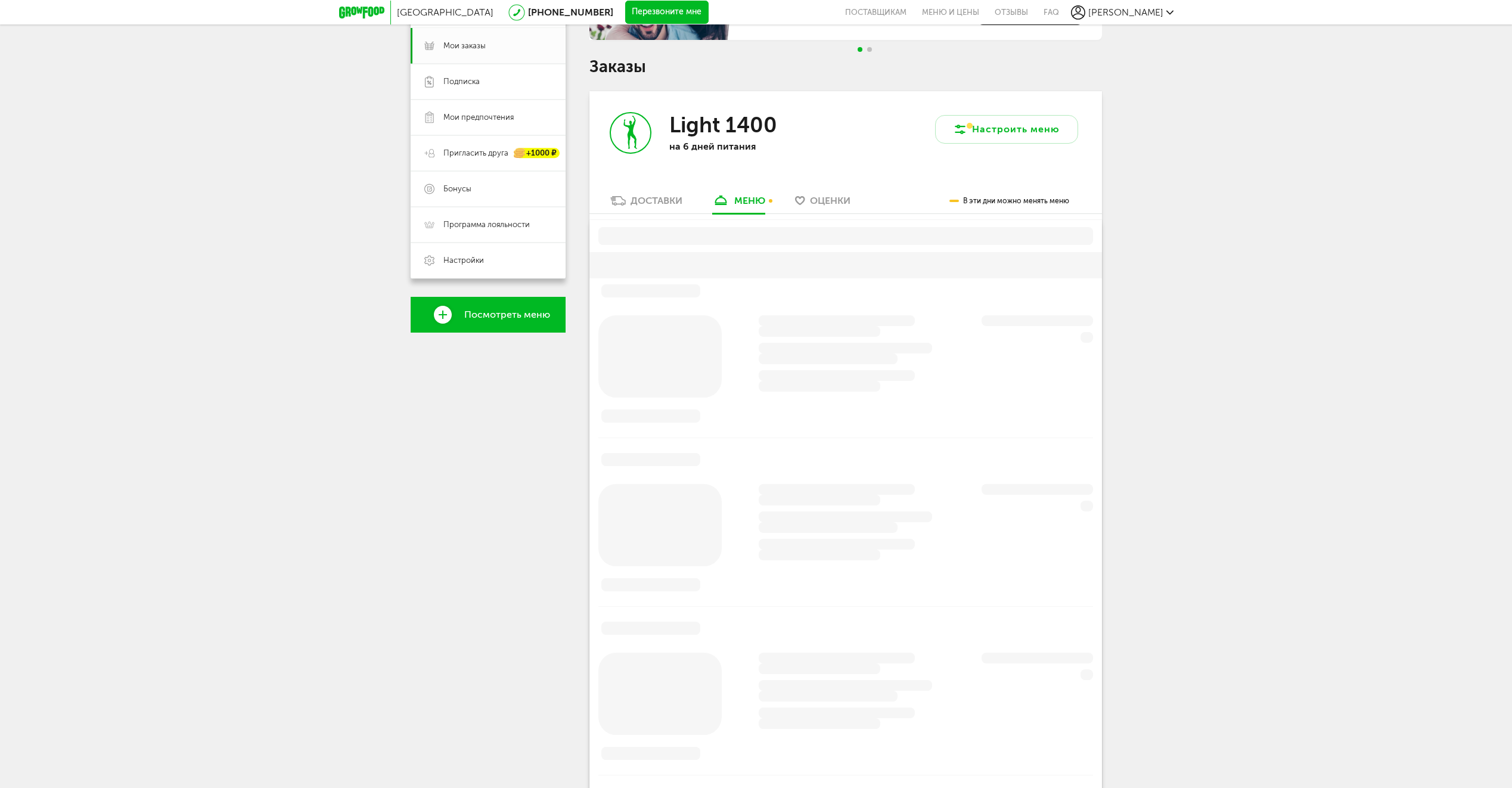
scroll to position [234, 0]
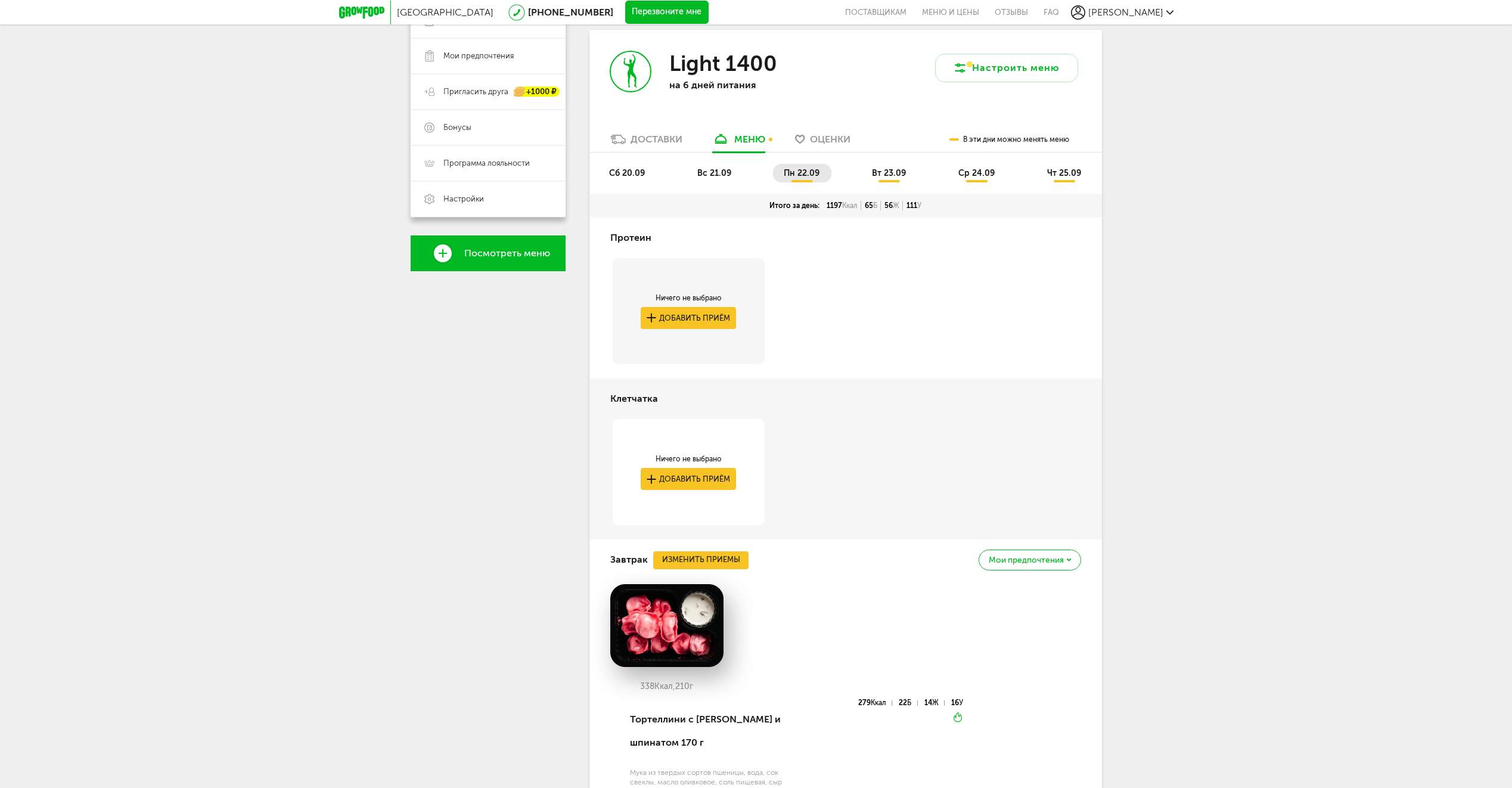
click at [621, 165] on li "сб 20.09" at bounding box center [627, 173] width 59 height 18
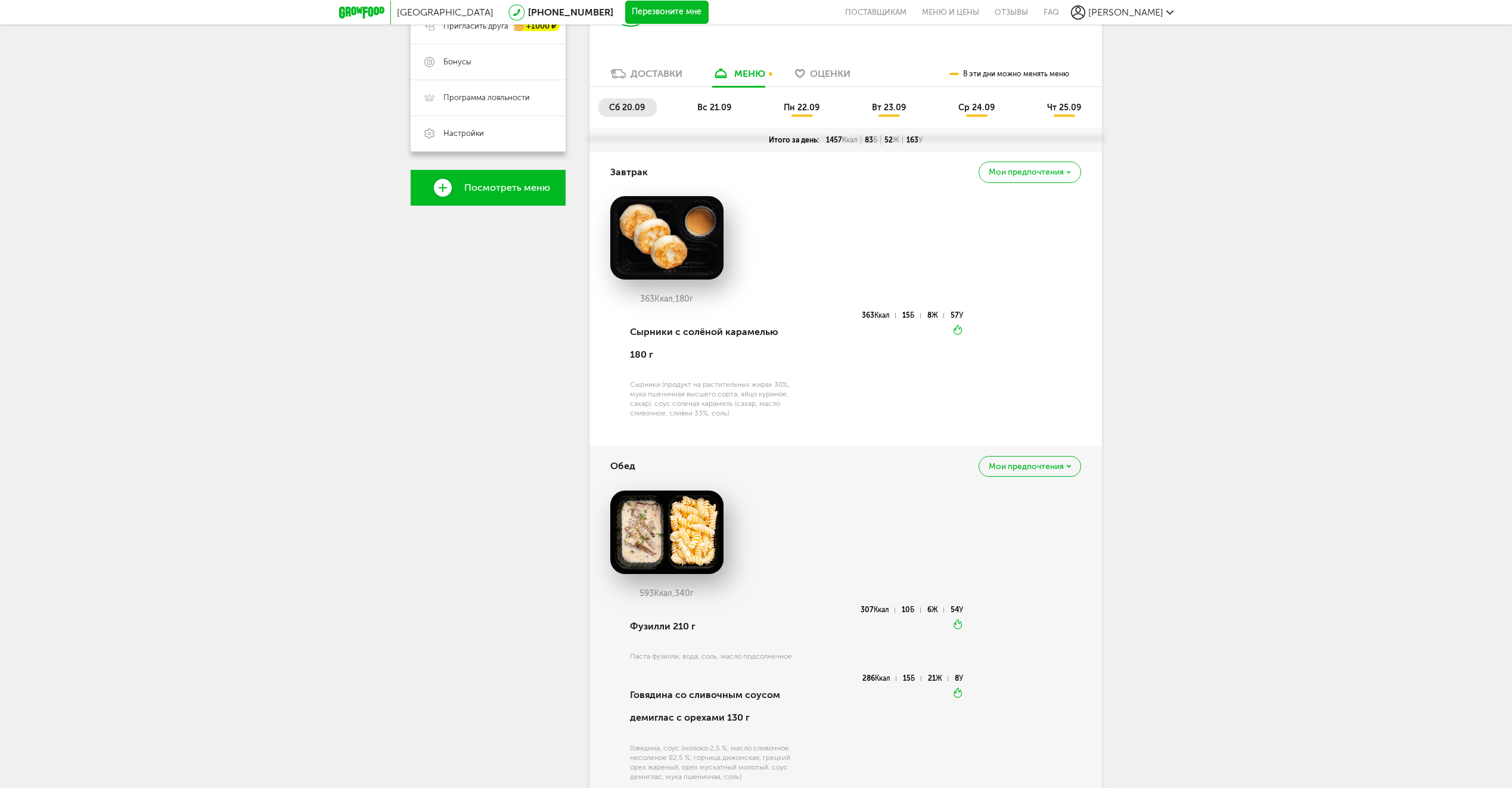
scroll to position [115, 0]
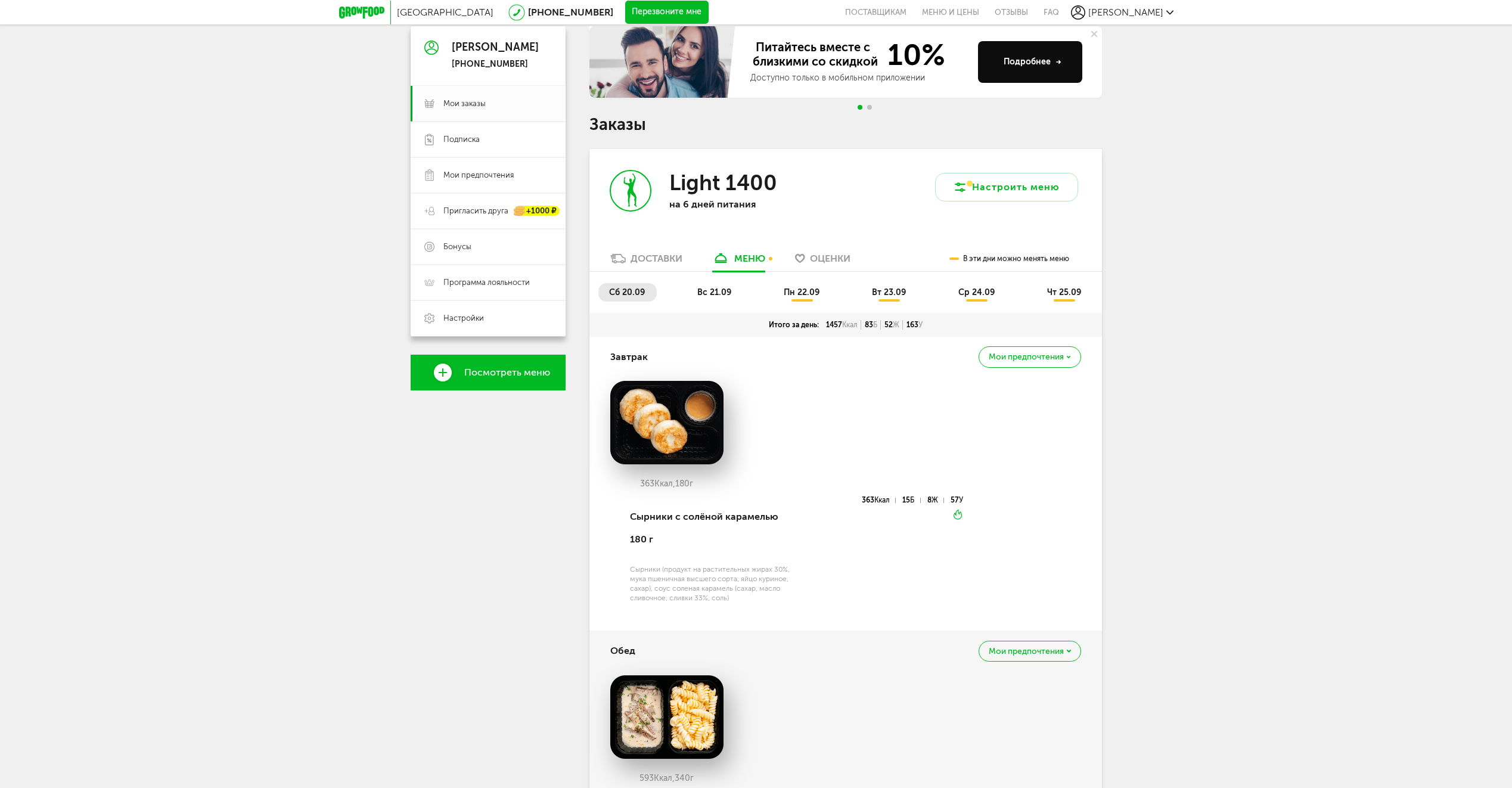
click at [704, 295] on span "вс 21.09" at bounding box center [714, 292] width 34 height 10
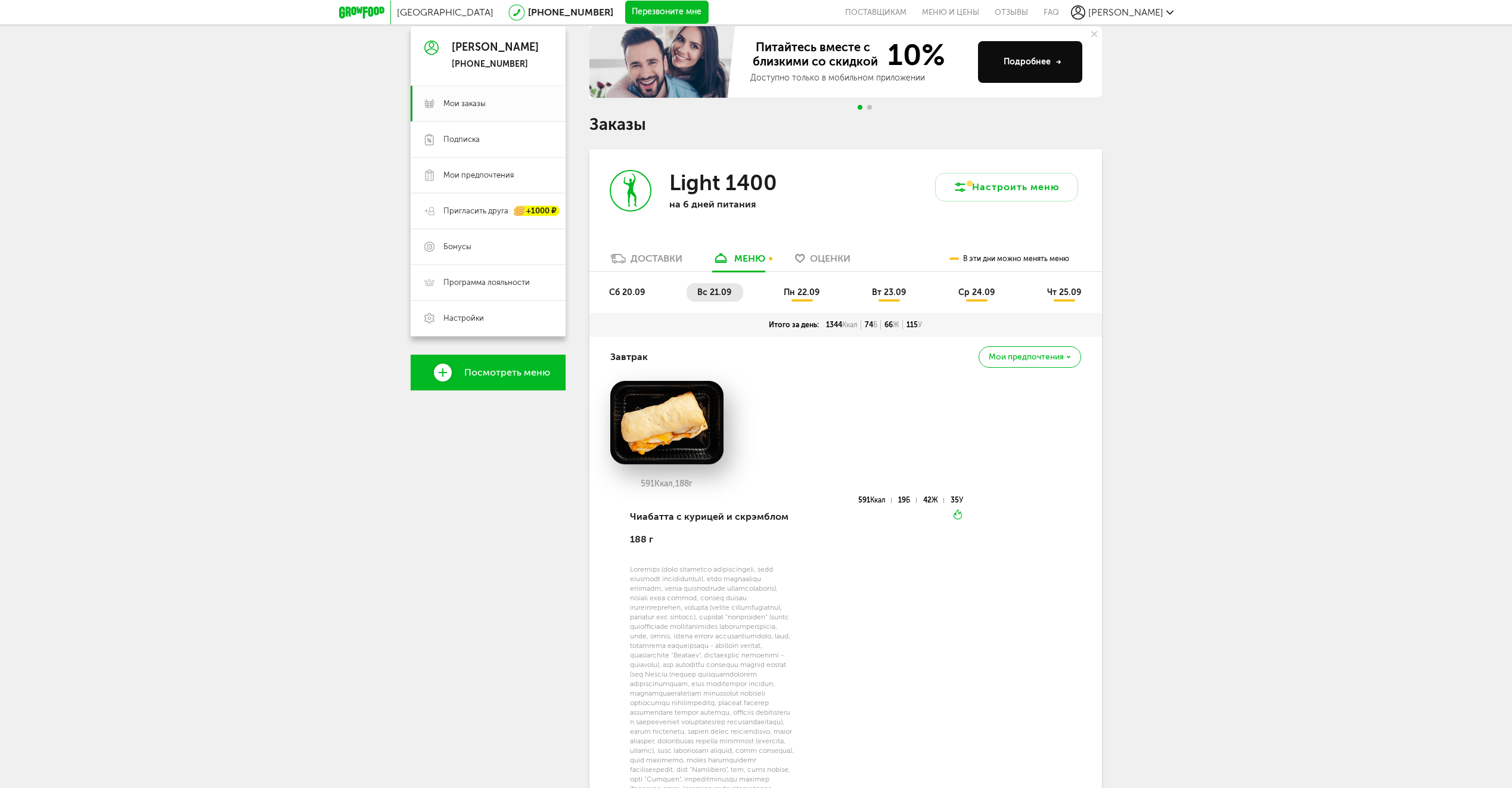
click at [802, 297] on span "пн 22.09" at bounding box center [801, 292] width 36 height 10
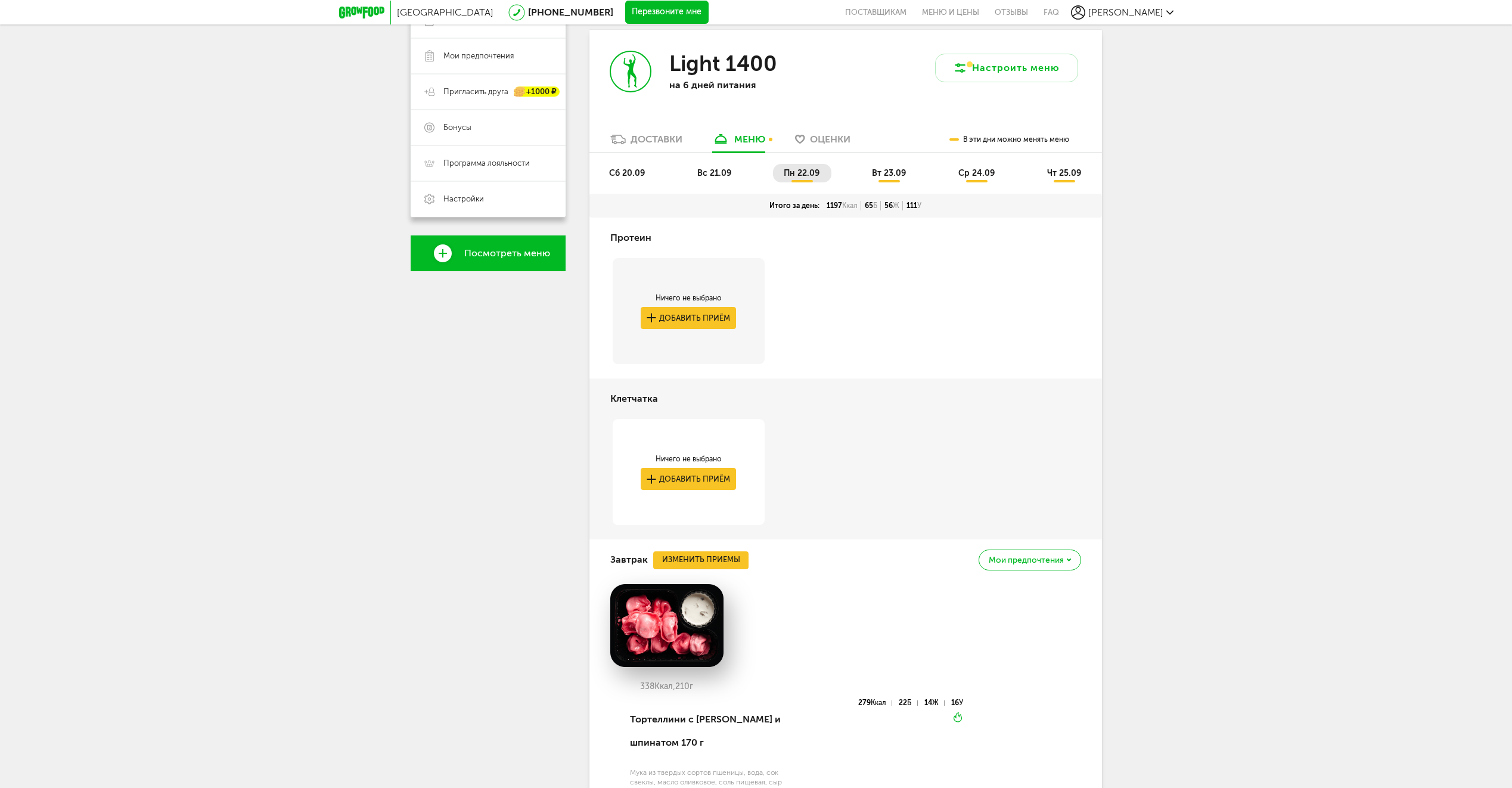
scroll to position [0, 0]
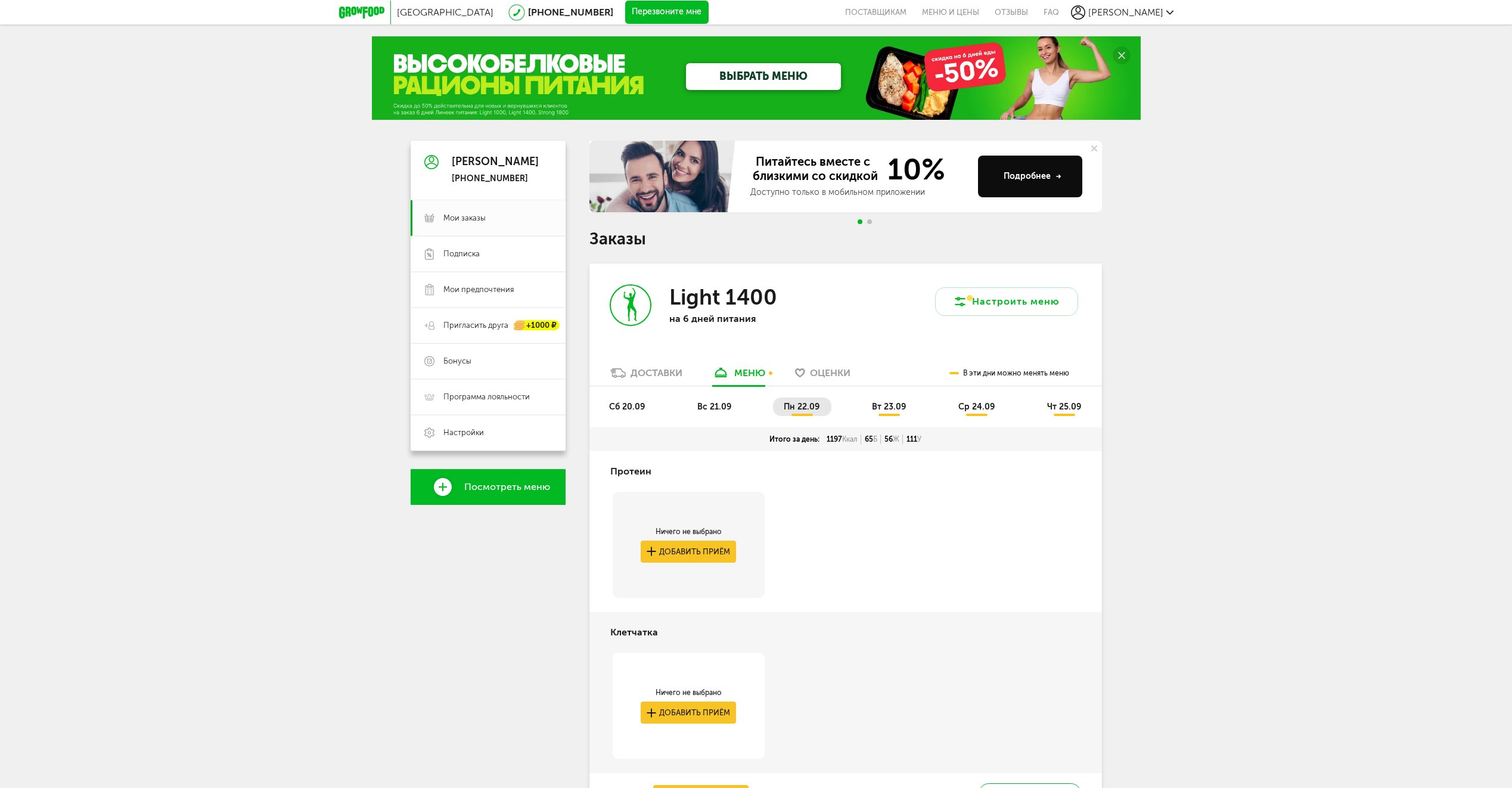
click at [885, 403] on span "вт 23.09" at bounding box center [889, 406] width 34 height 10
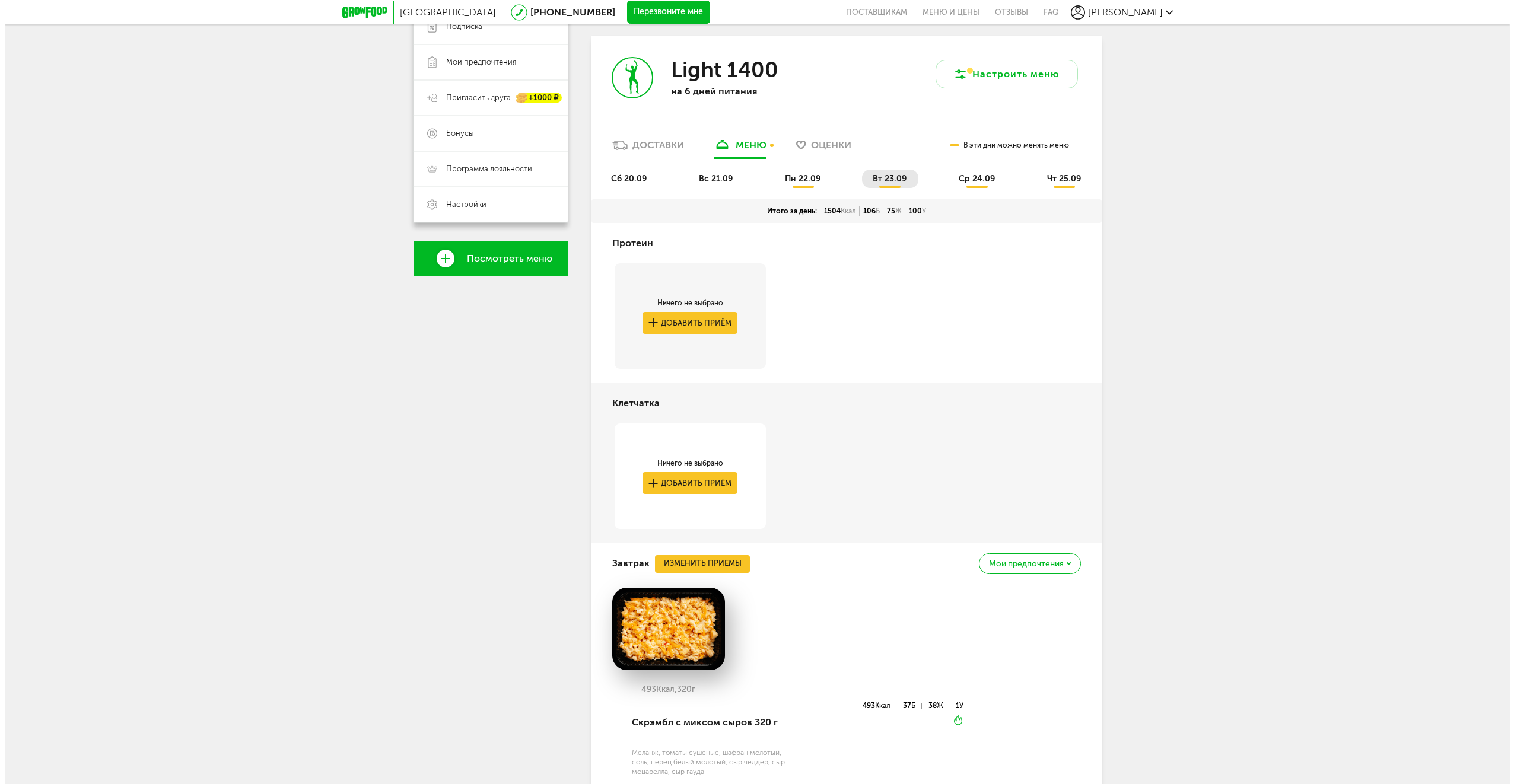
scroll to position [356, 0]
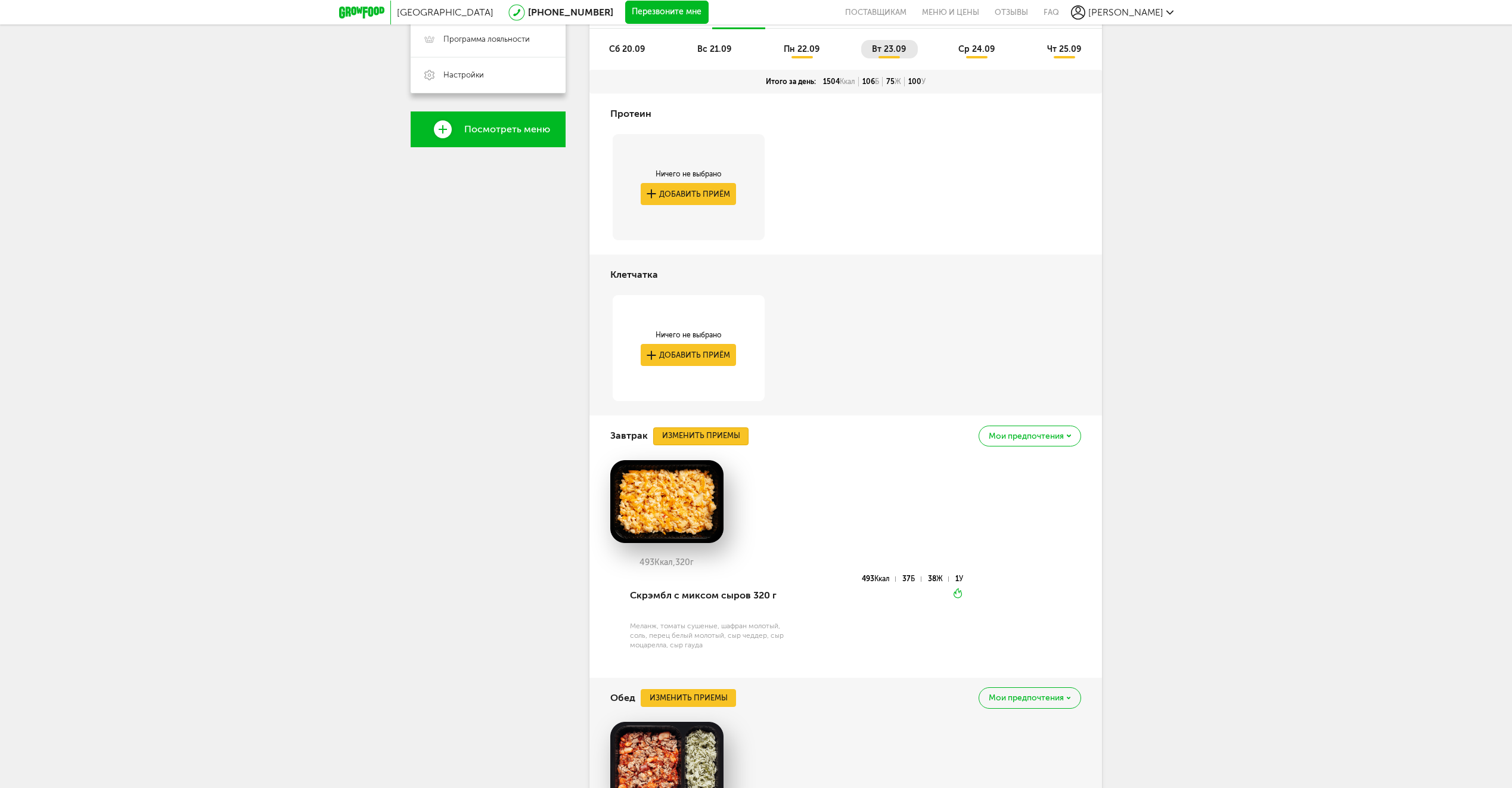
click at [695, 428] on button "Изменить приемы" at bounding box center [700, 436] width 95 height 18
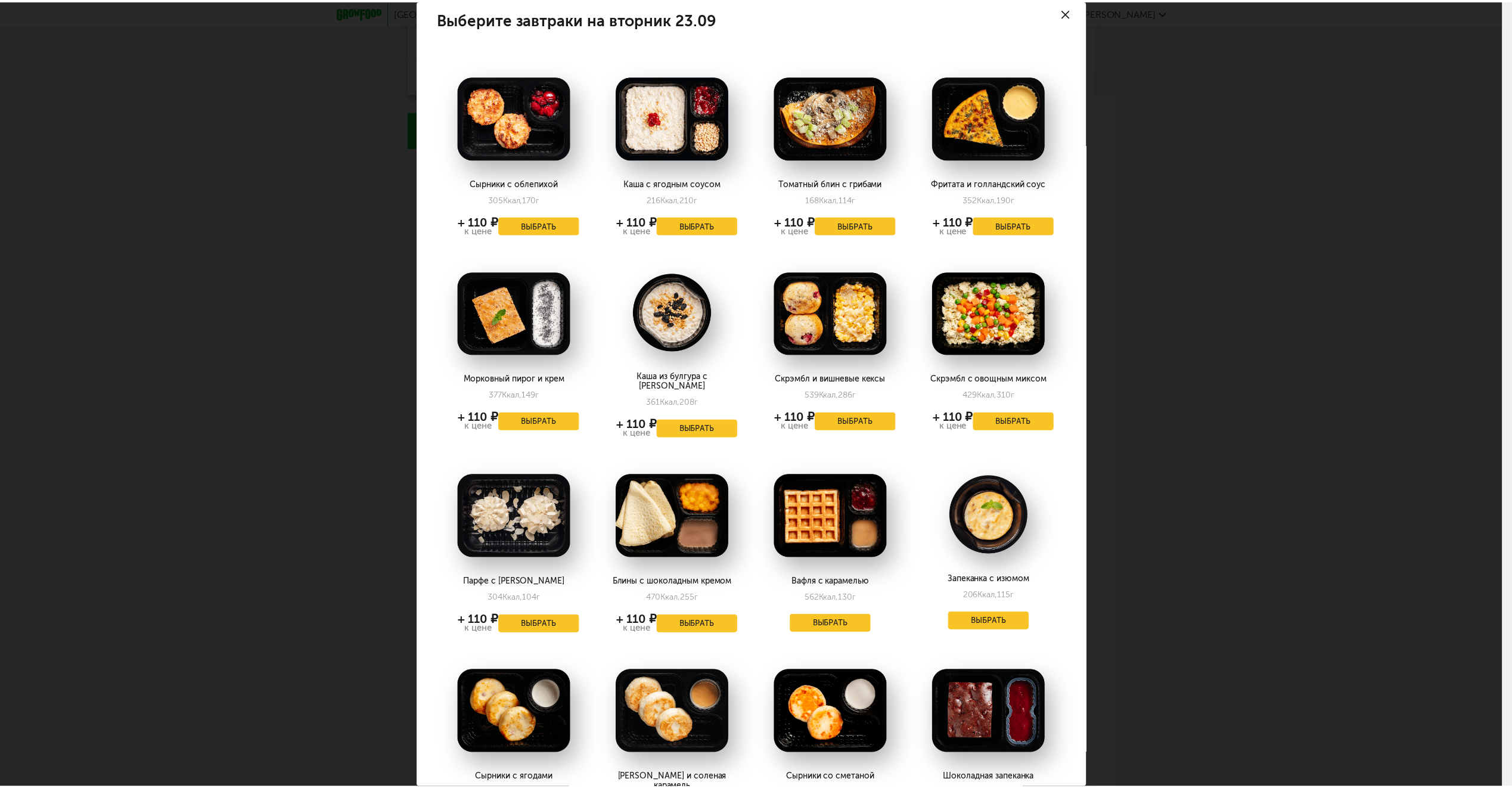
scroll to position [0, 0]
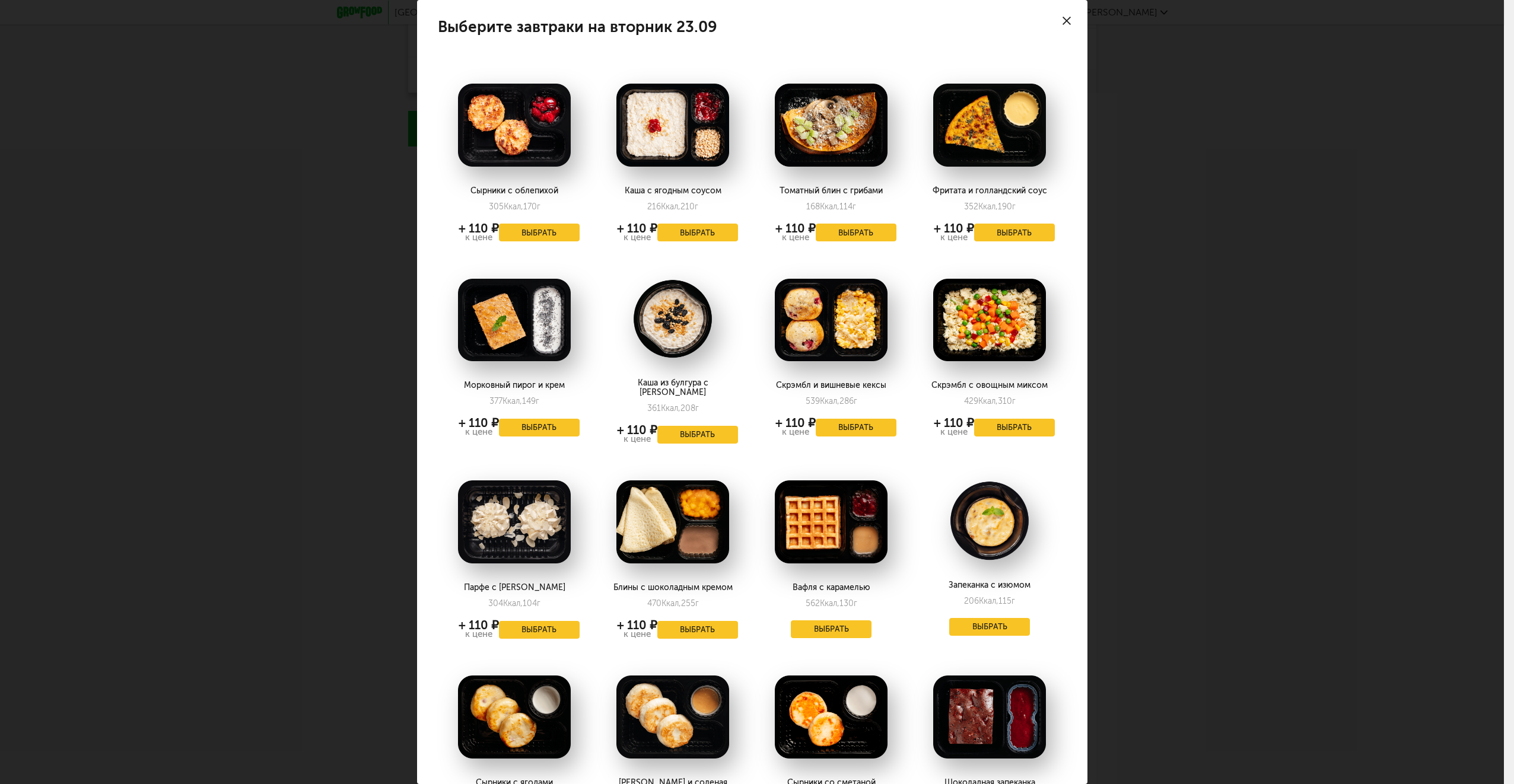
click at [1059, 15] on div at bounding box center [1067, 21] width 42 height 42
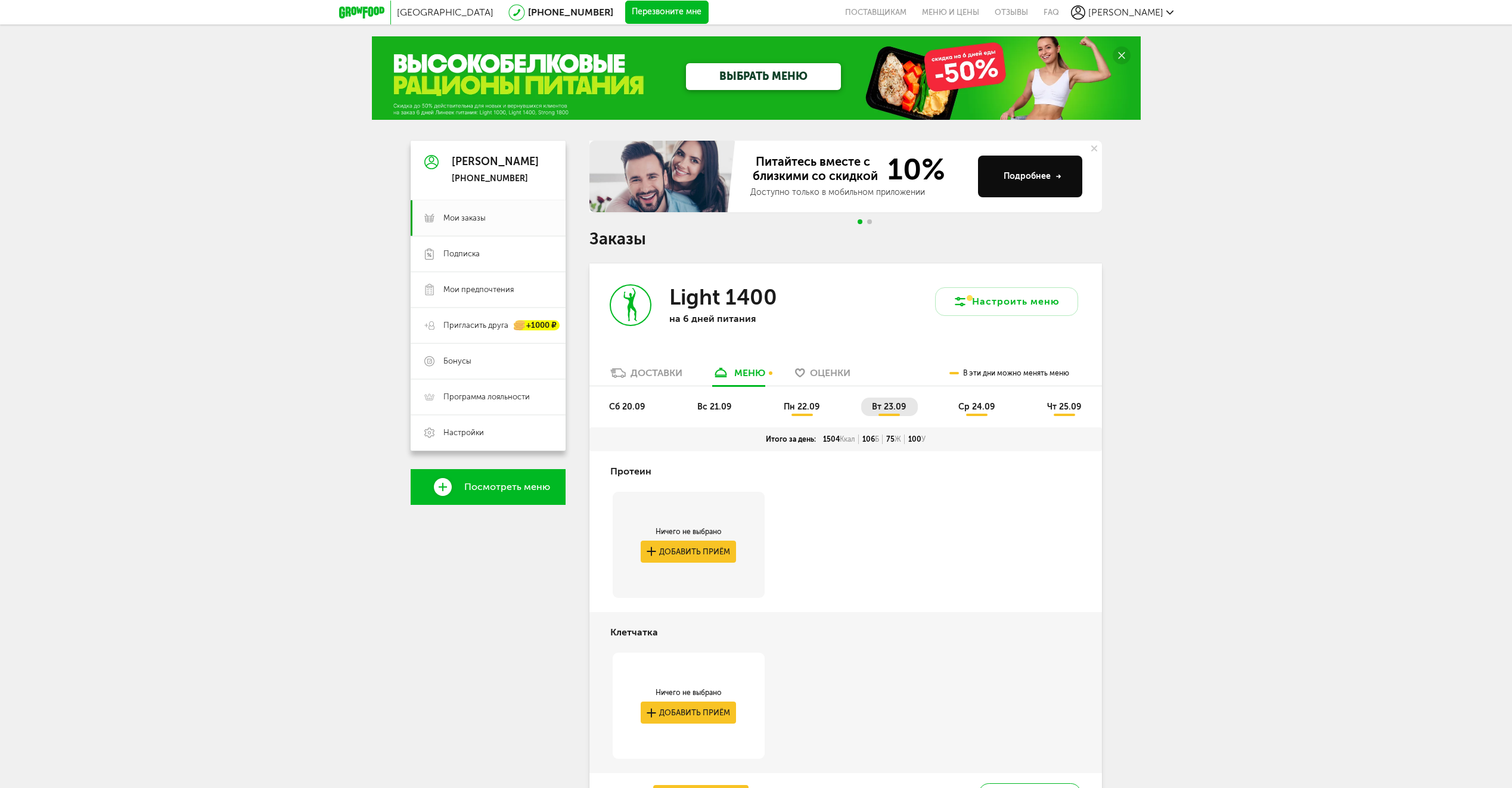
click at [967, 409] on span "ср 24.09" at bounding box center [976, 406] width 36 height 10
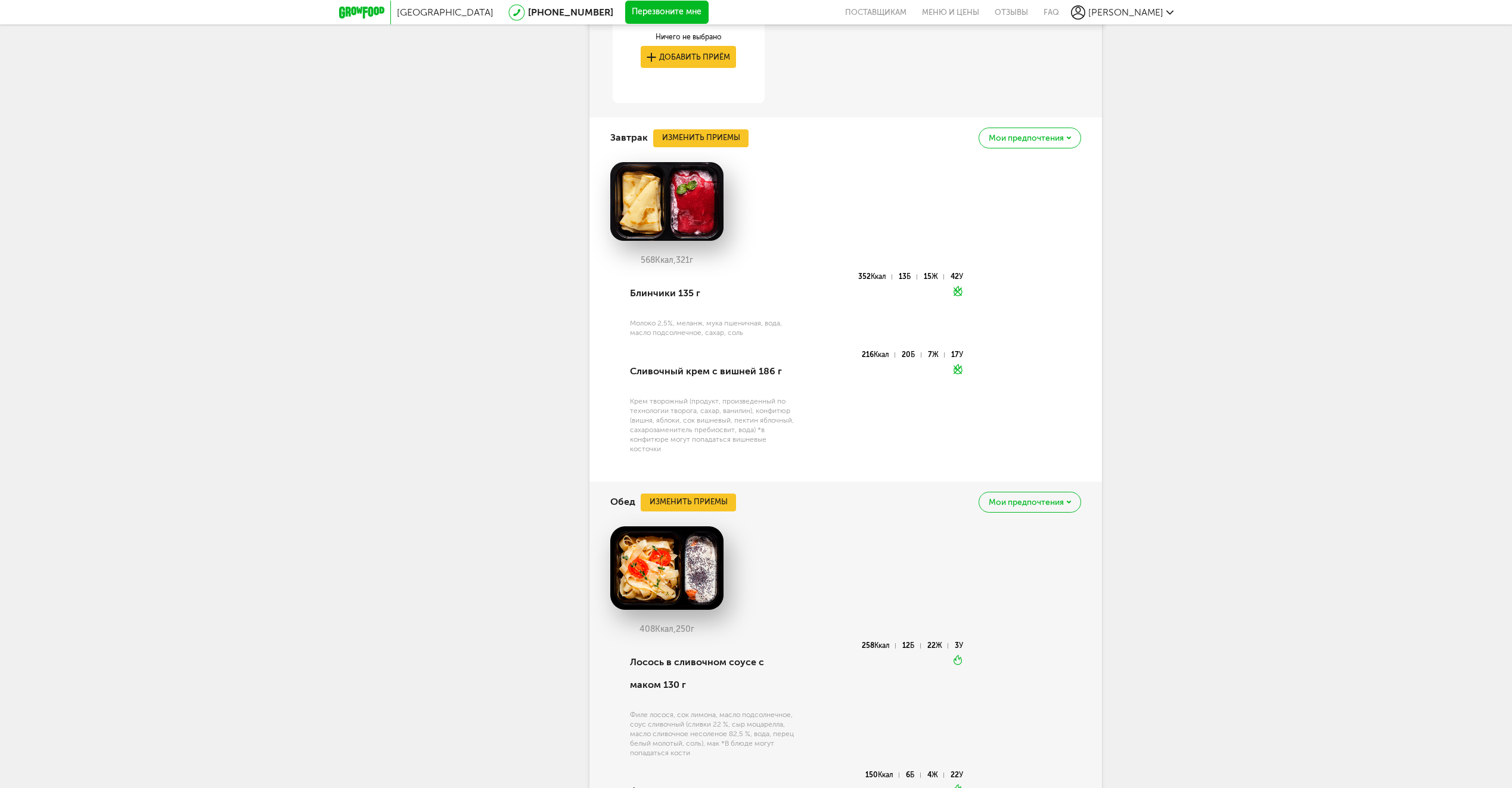
scroll to position [239, 0]
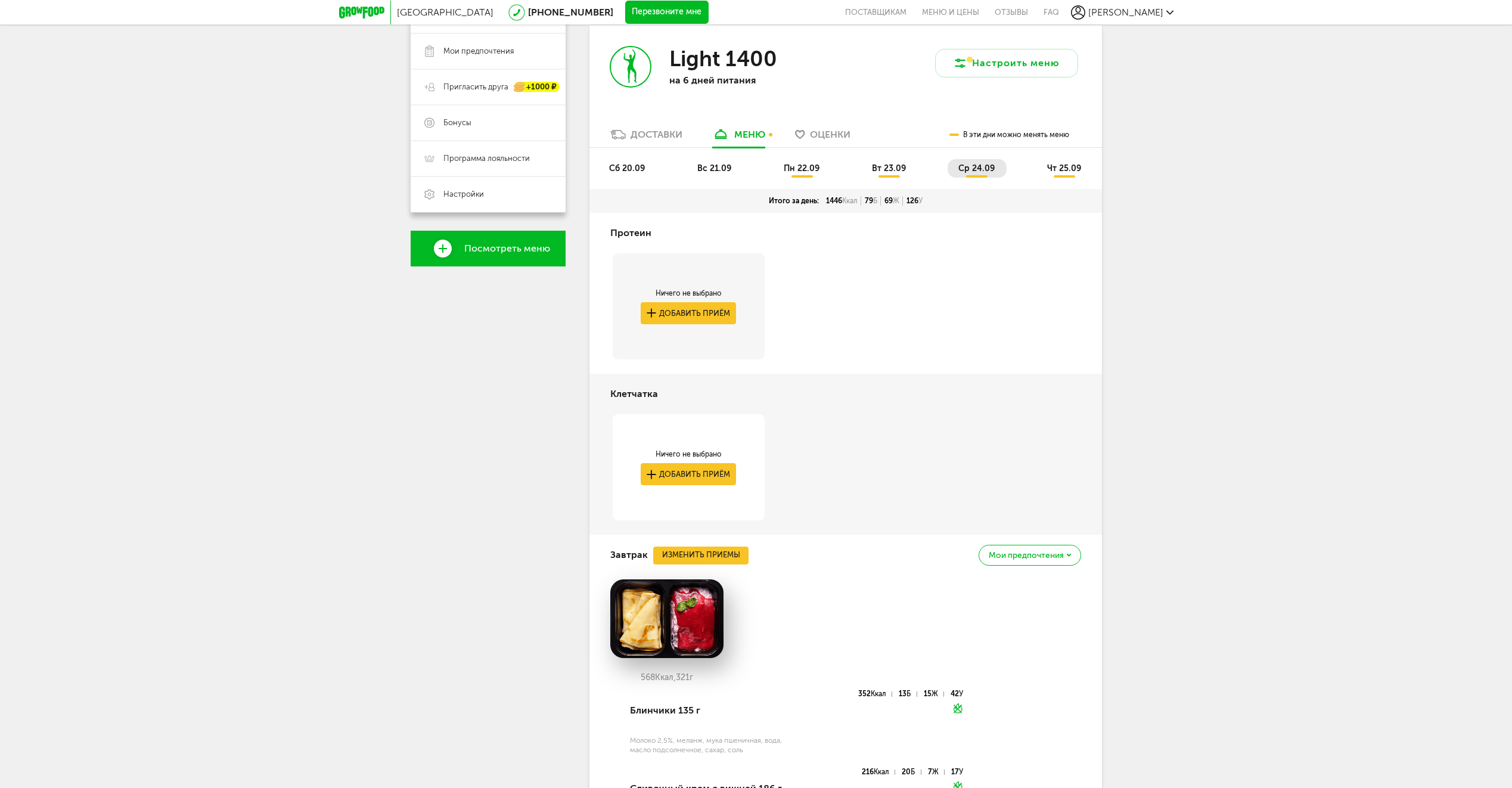
click at [1070, 169] on span "чт 25.09" at bounding box center [1064, 168] width 34 height 10
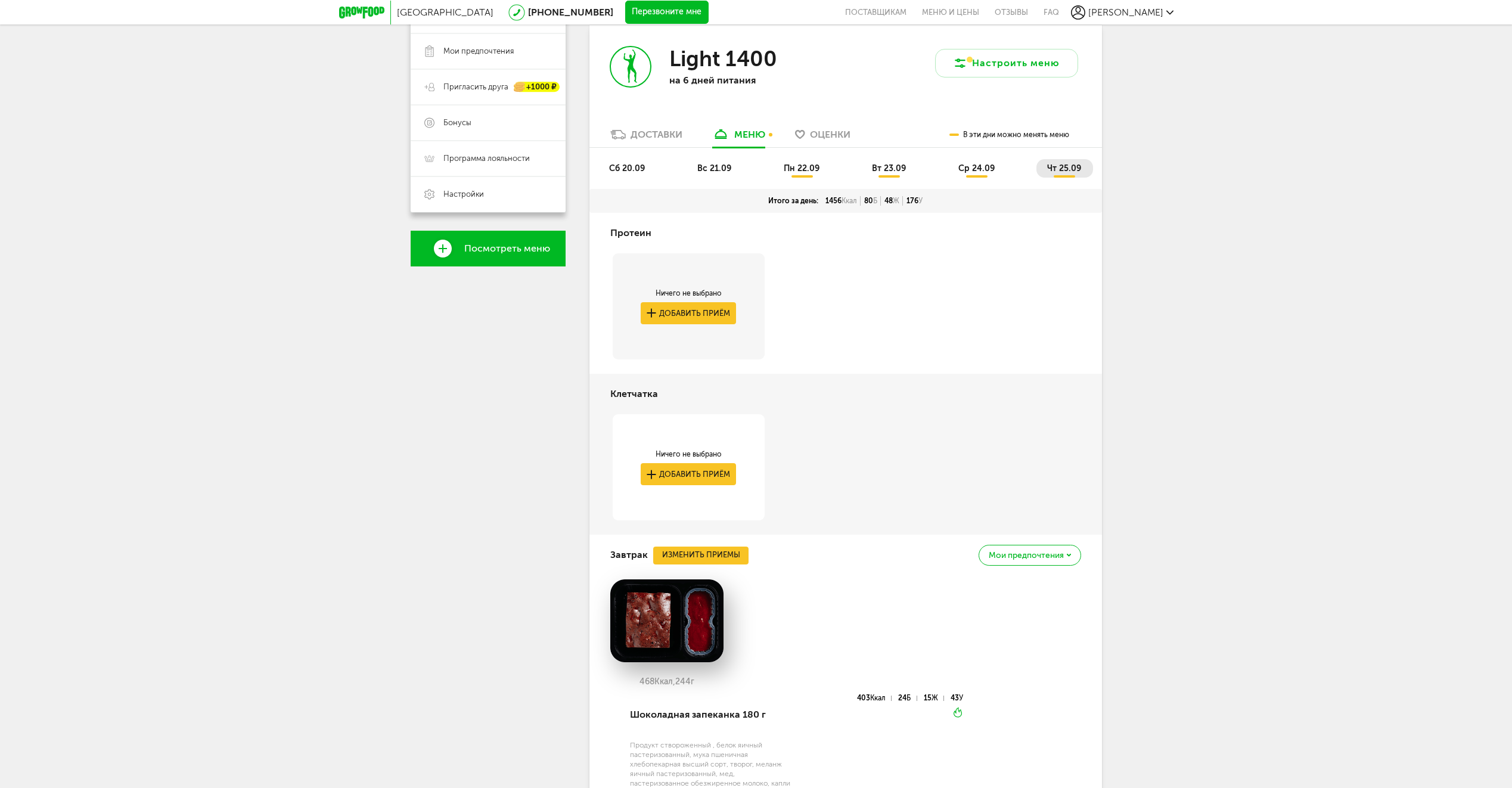
click at [626, 159] on li "сб 20.09" at bounding box center [627, 168] width 59 height 18
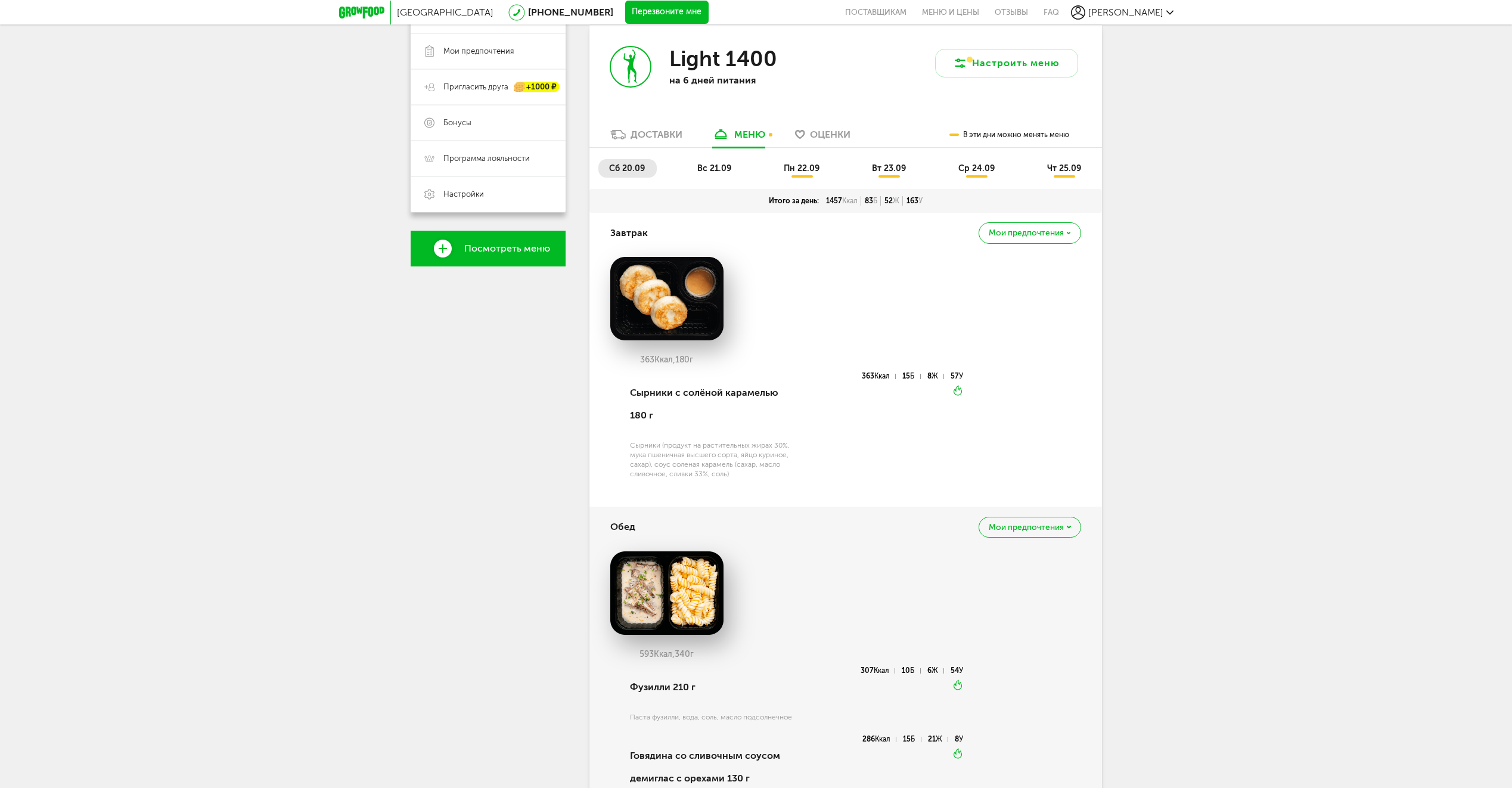
click at [703, 163] on span "вс 21.09" at bounding box center [714, 168] width 34 height 10
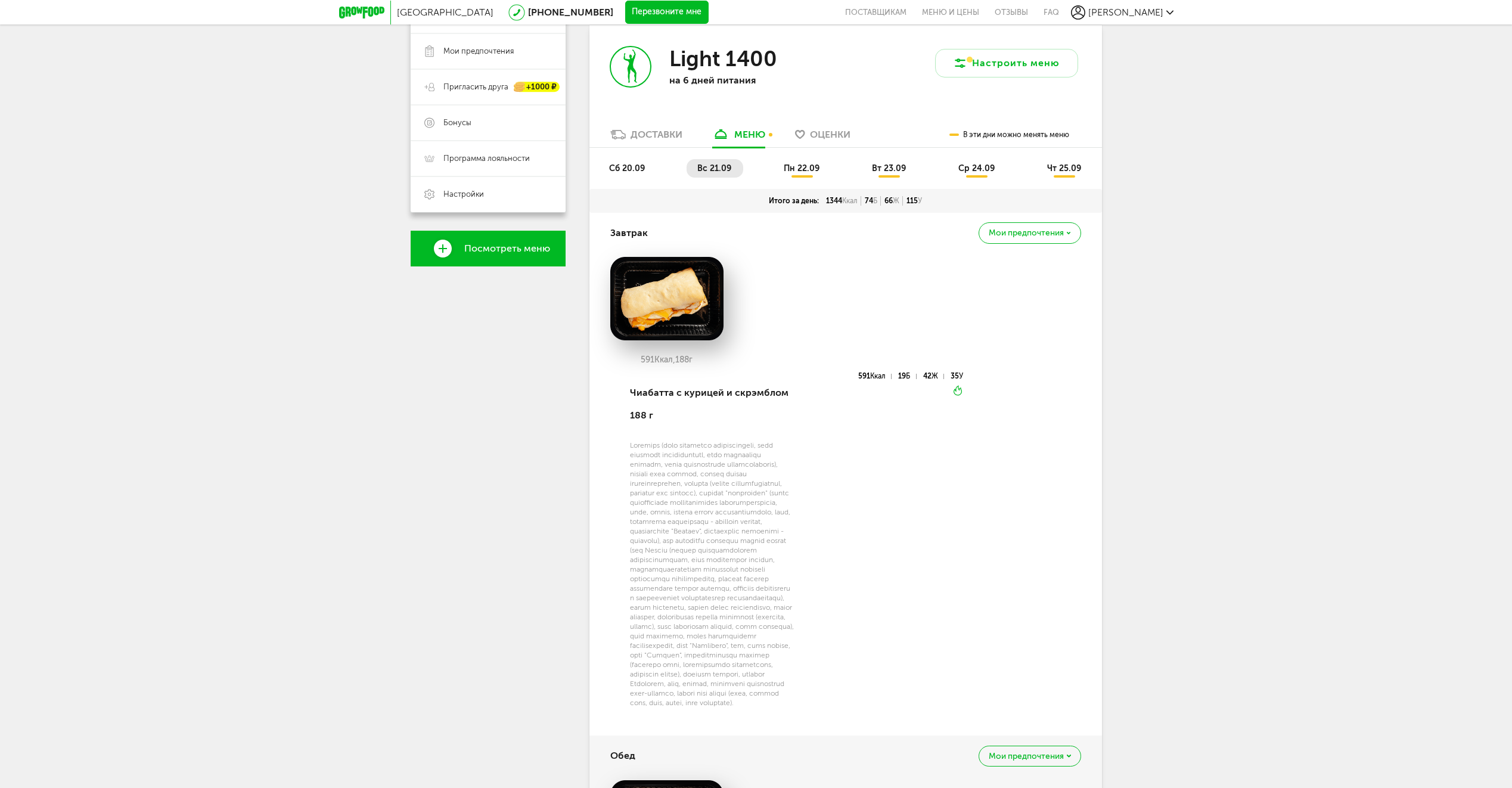
click at [786, 163] on span "пн 22.09" at bounding box center [801, 168] width 36 height 10
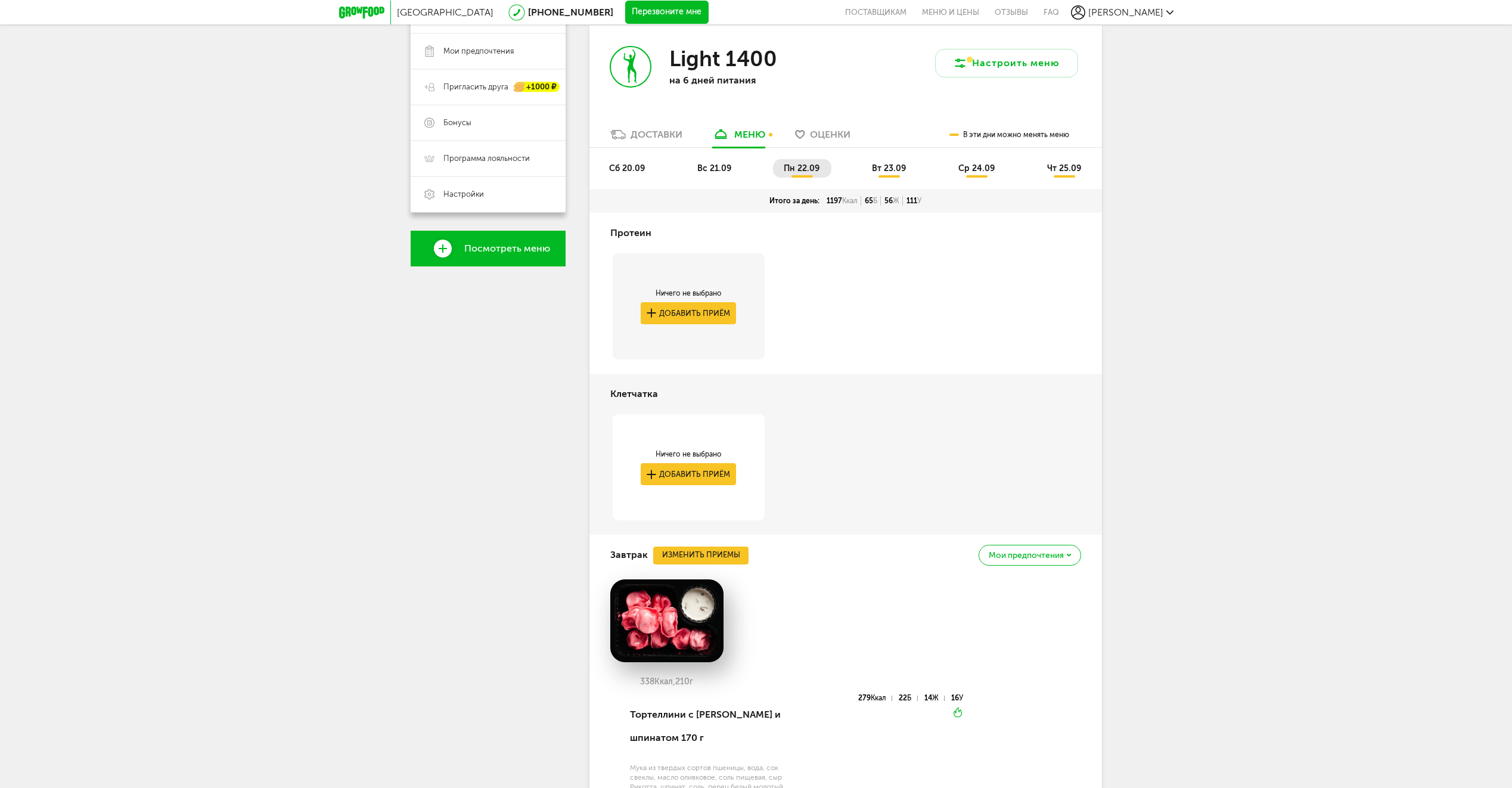
click at [884, 171] on span "вт 23.09" at bounding box center [889, 168] width 34 height 10
click at [982, 167] on span "ср 24.09" at bounding box center [976, 168] width 36 height 10
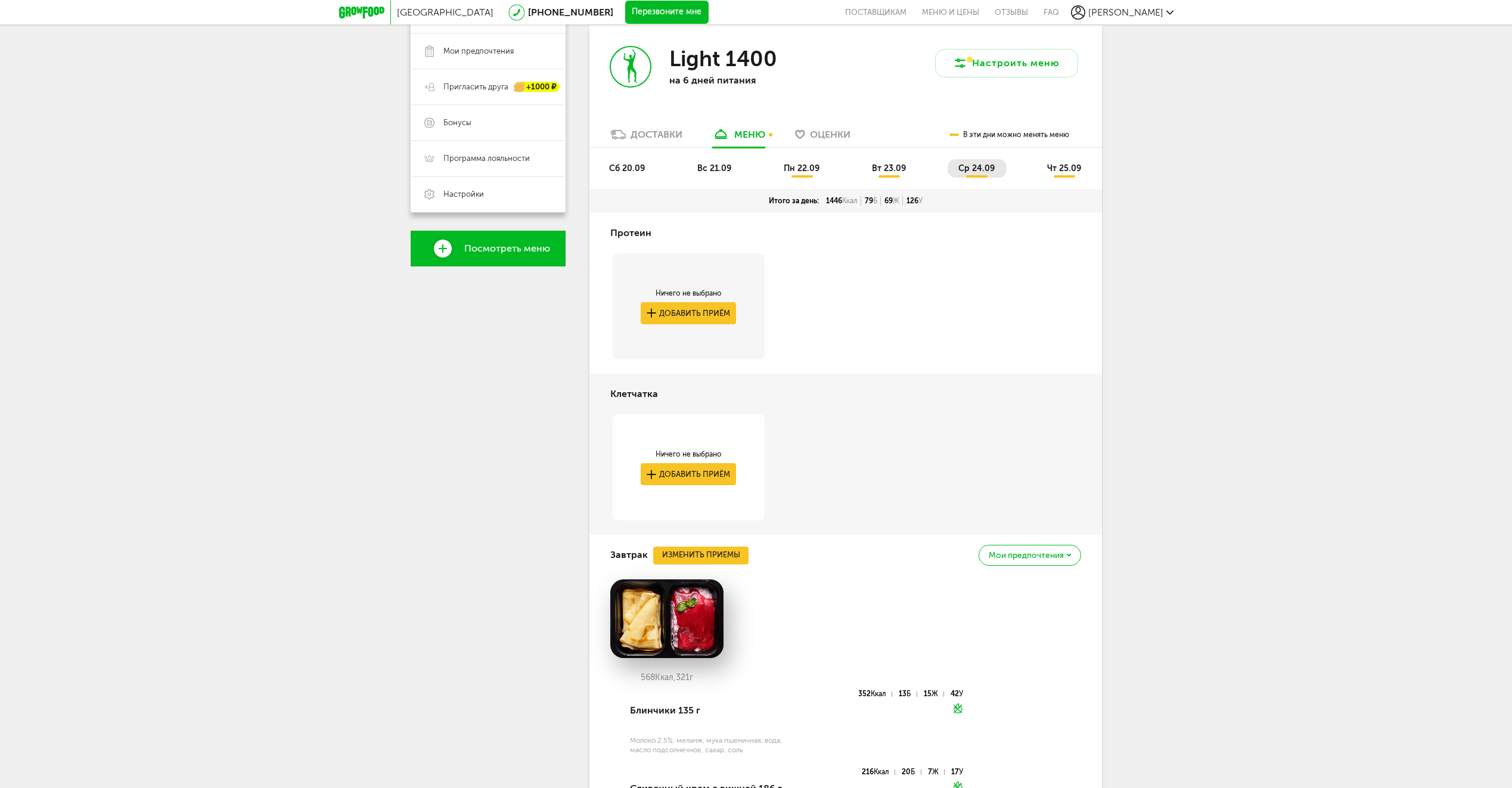
click at [1065, 161] on li "чт 25.09" at bounding box center [1065, 168] width 57 height 18
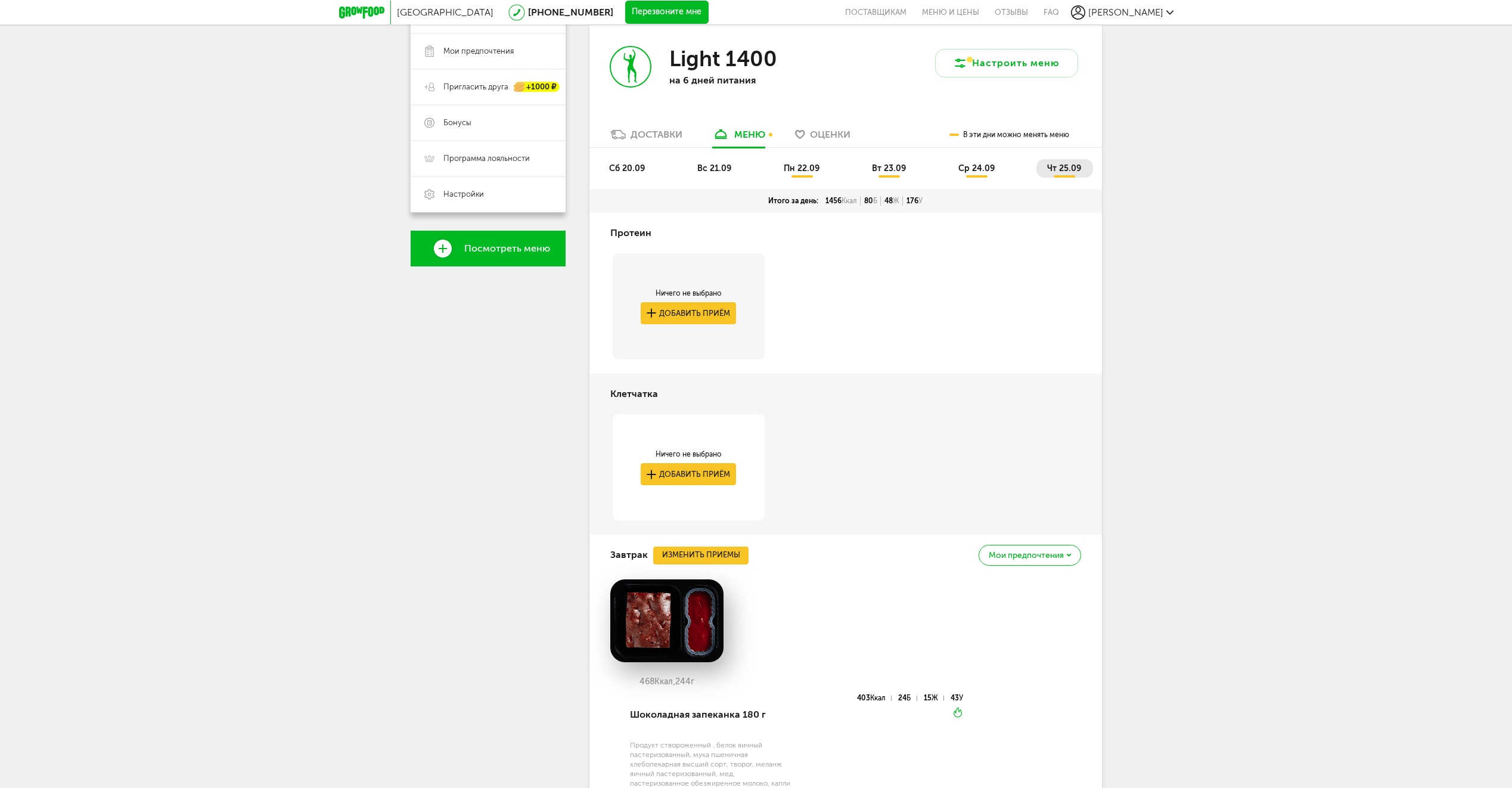
click at [805, 171] on span "пн 22.09" at bounding box center [801, 168] width 36 height 10
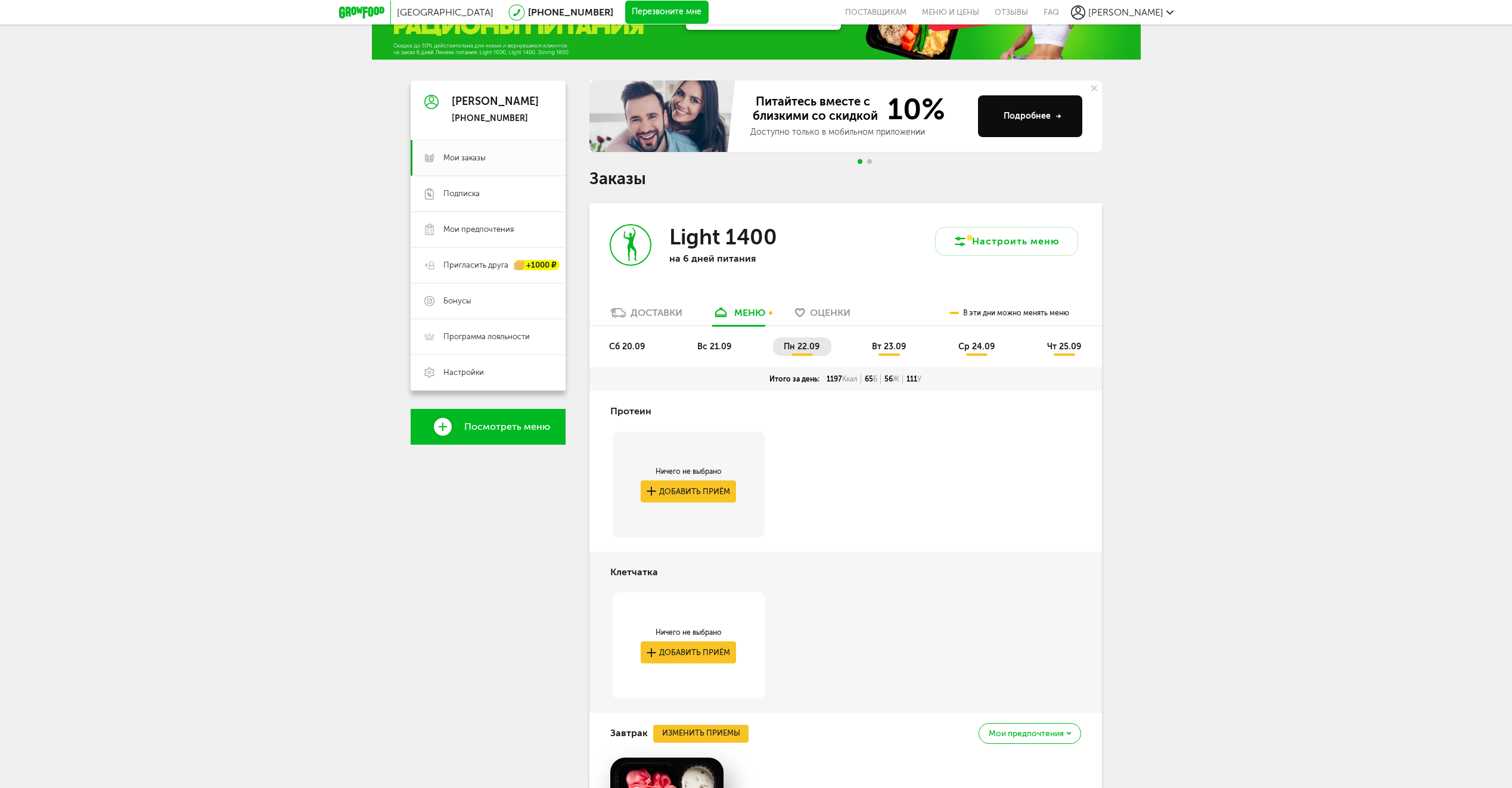
scroll to position [0, 0]
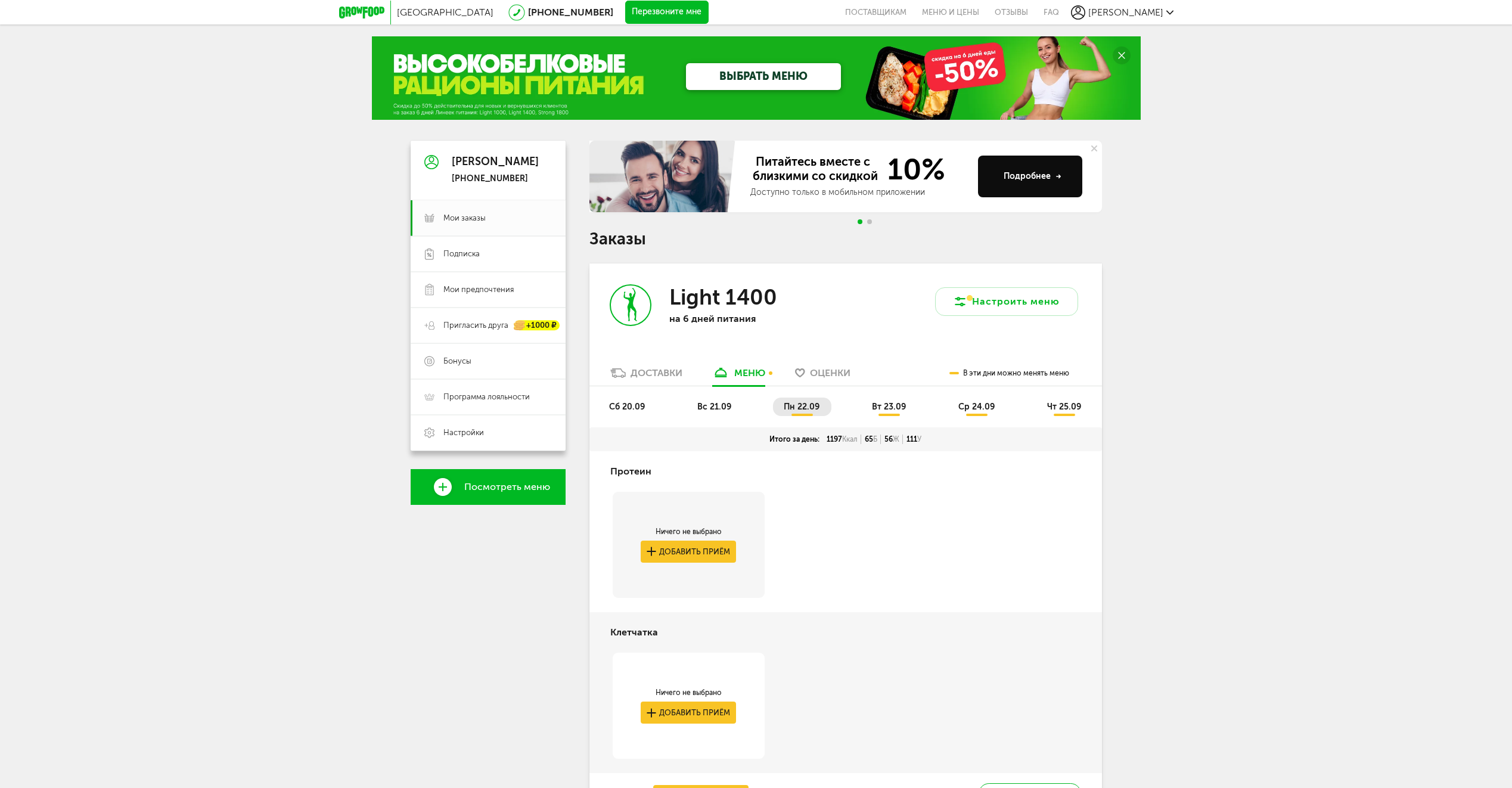
click at [825, 373] on span "Оценки" at bounding box center [830, 373] width 40 height 11
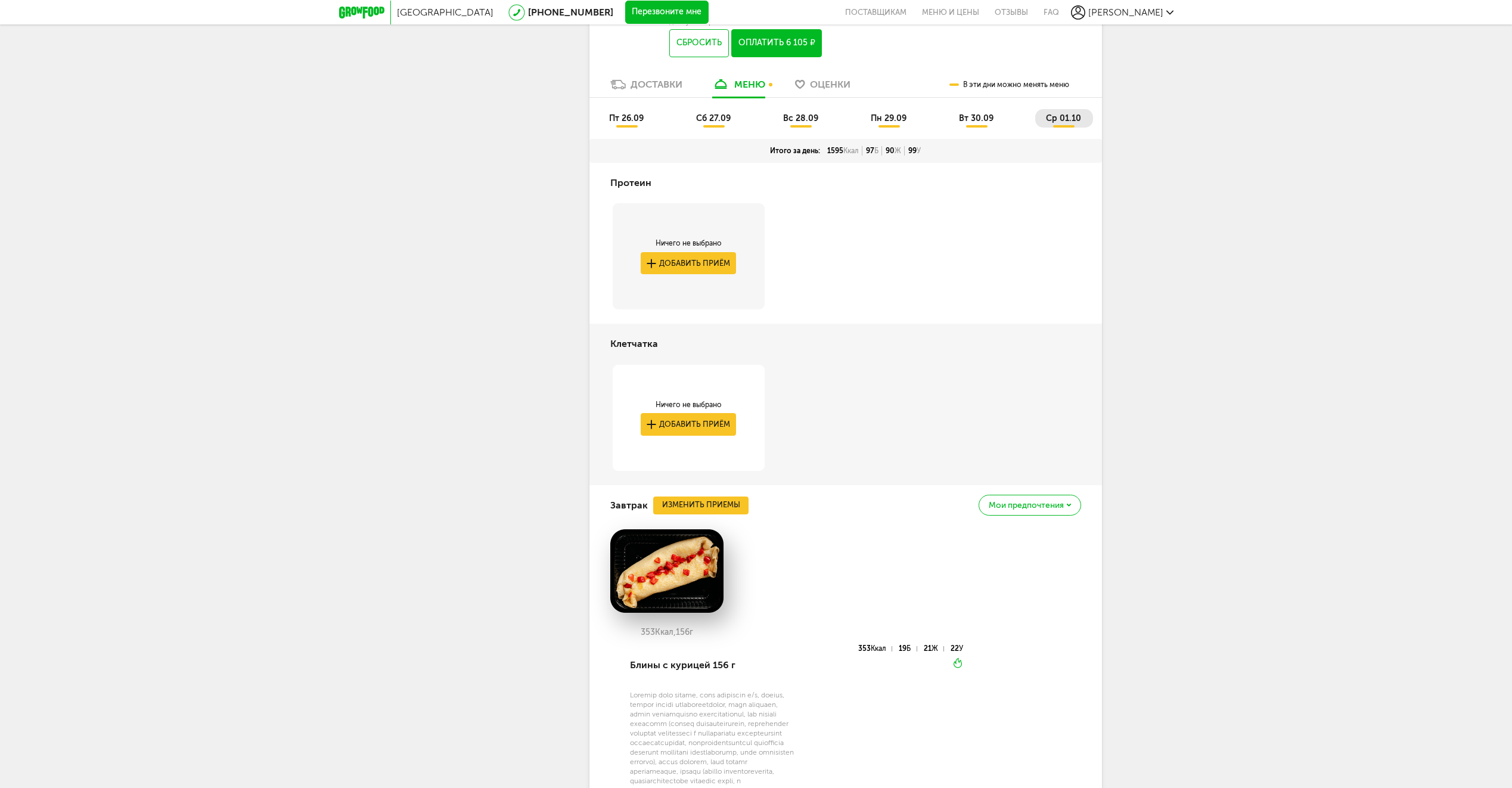
scroll to position [653, 0]
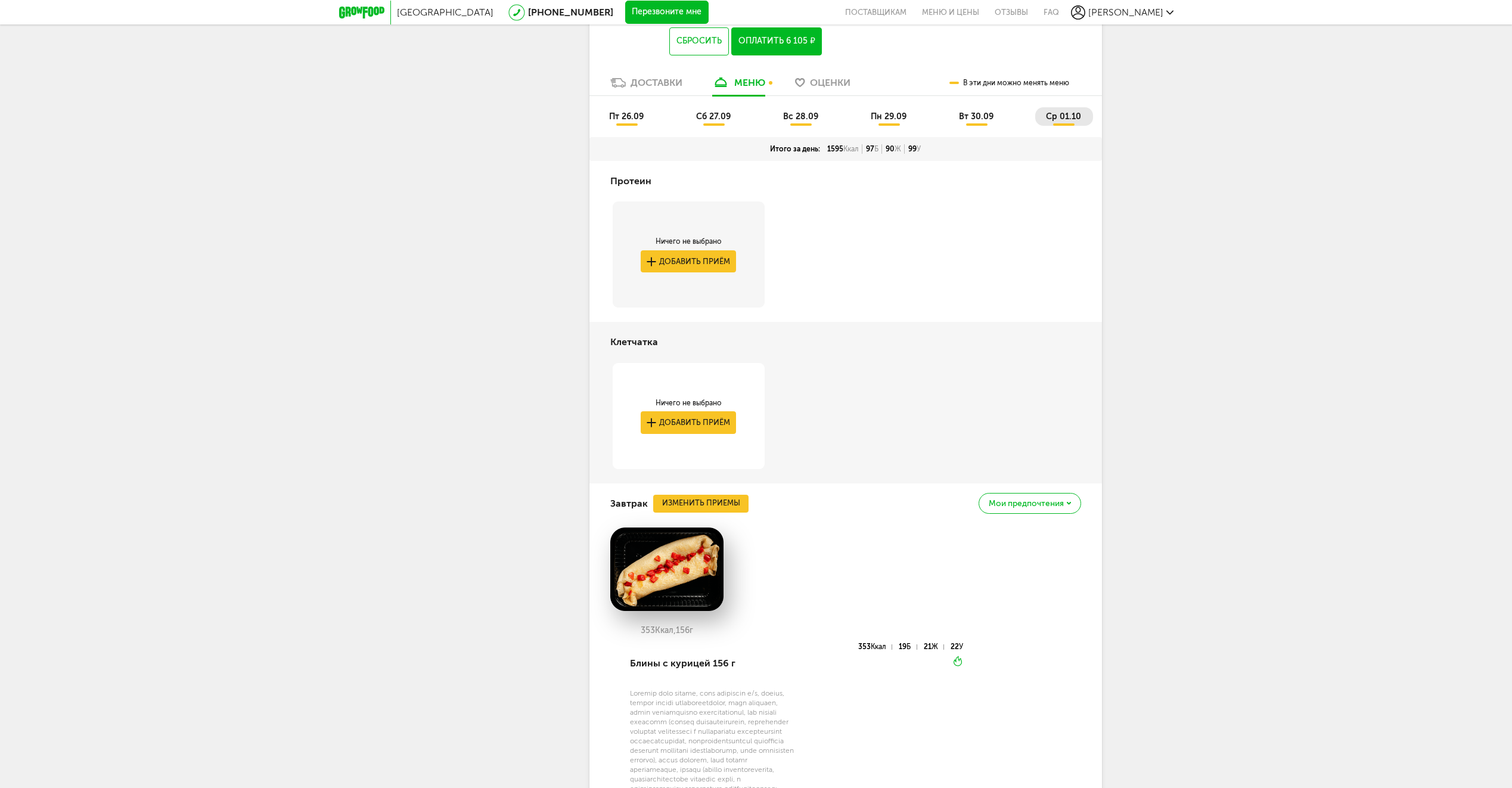
click at [631, 120] on span "пт 26.09" at bounding box center [626, 116] width 34 height 10
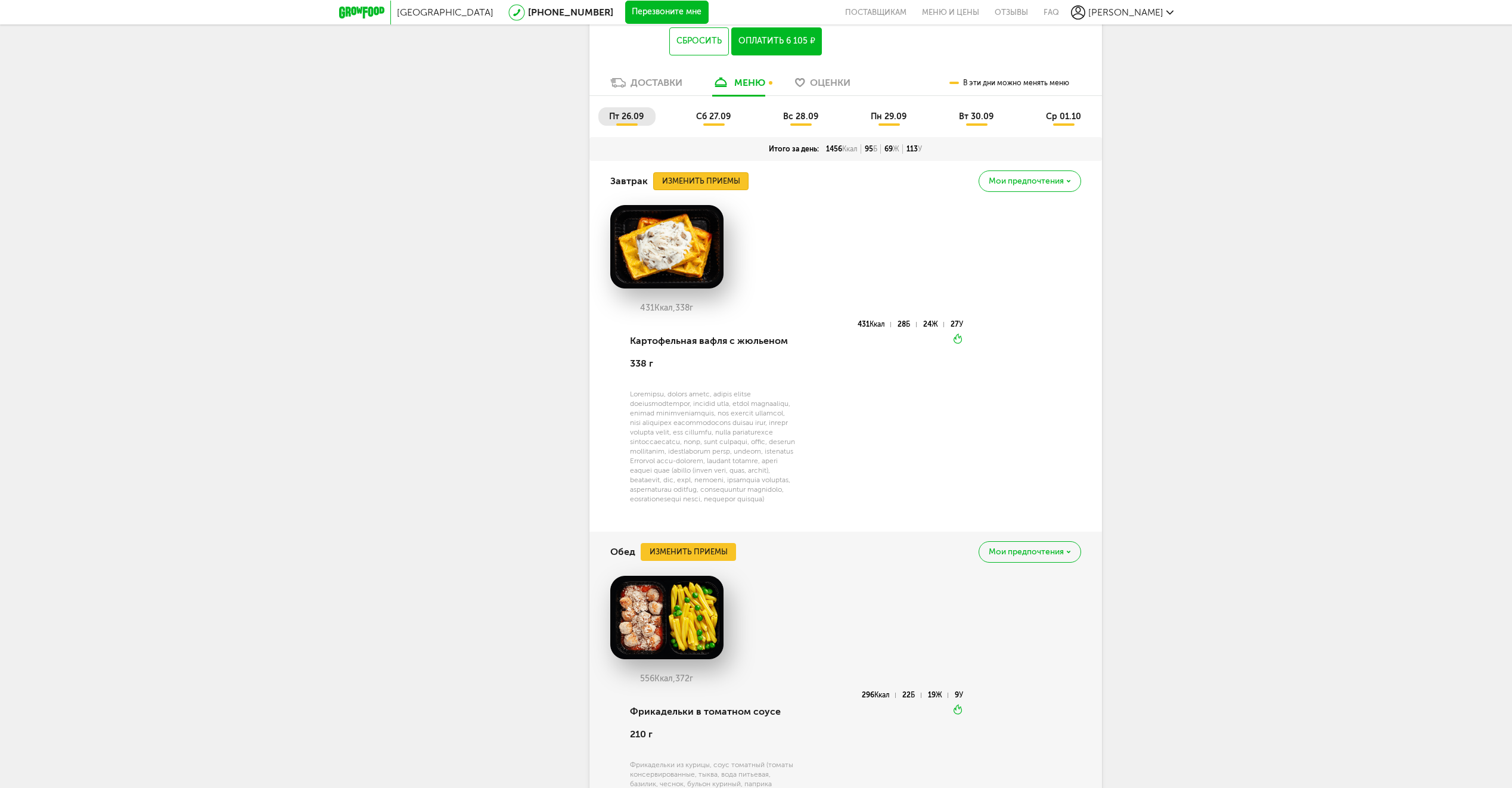
click at [695, 179] on button "Изменить приемы" at bounding box center [700, 181] width 95 height 18
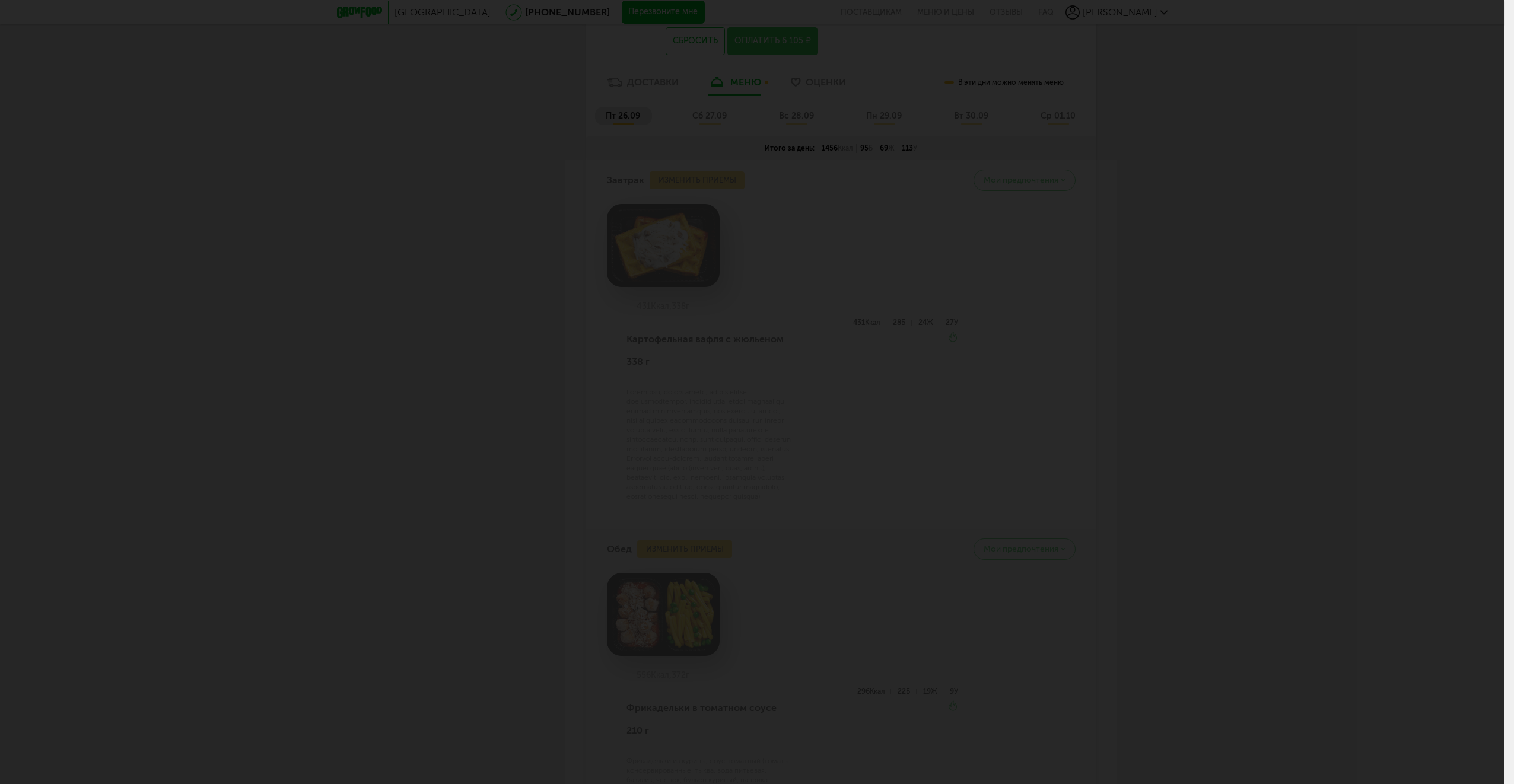
click at [1344, 154] on div at bounding box center [752, 392] width 1504 height 784
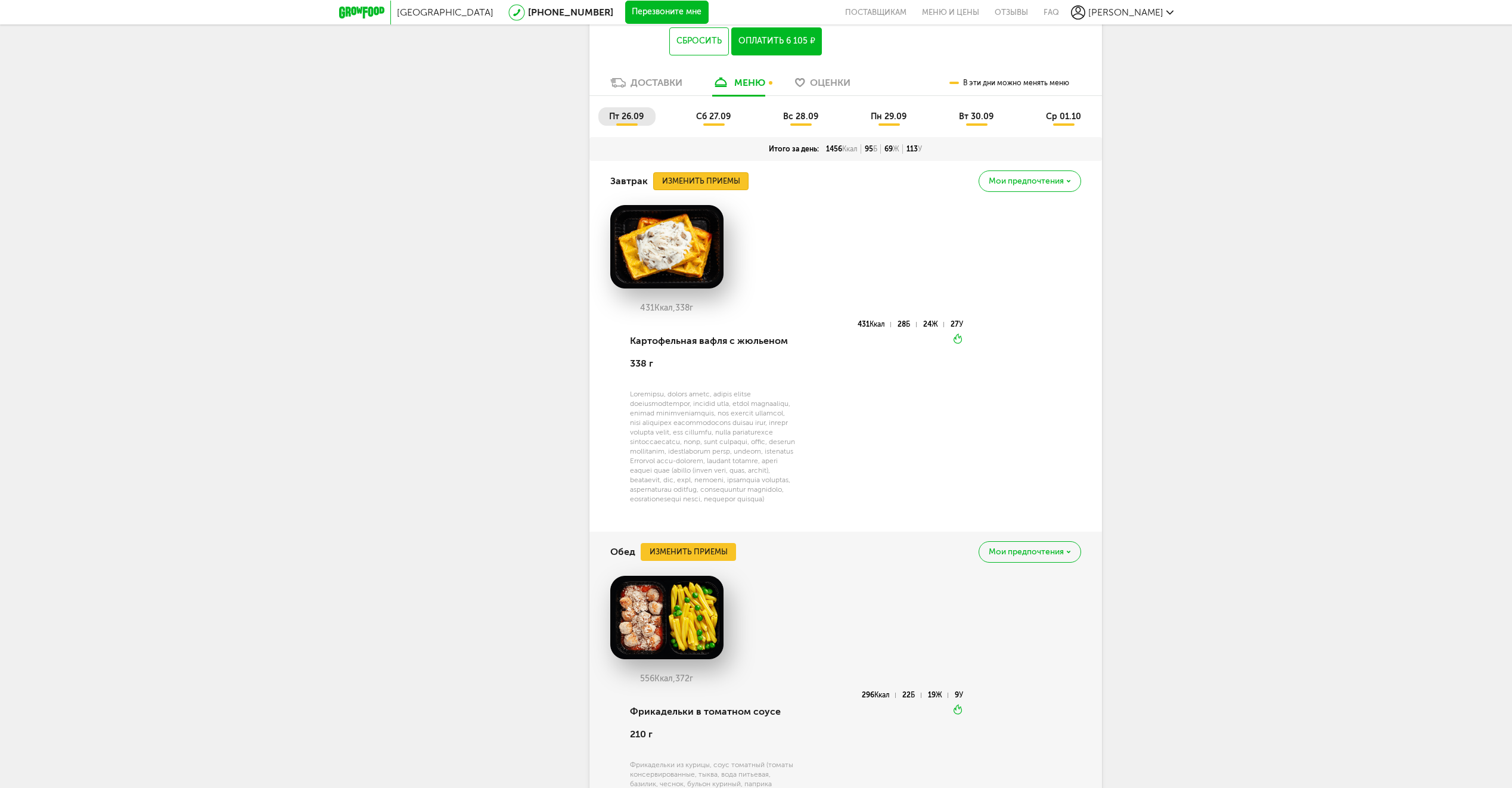
click at [677, 182] on button "Изменить приемы" at bounding box center [700, 181] width 95 height 18
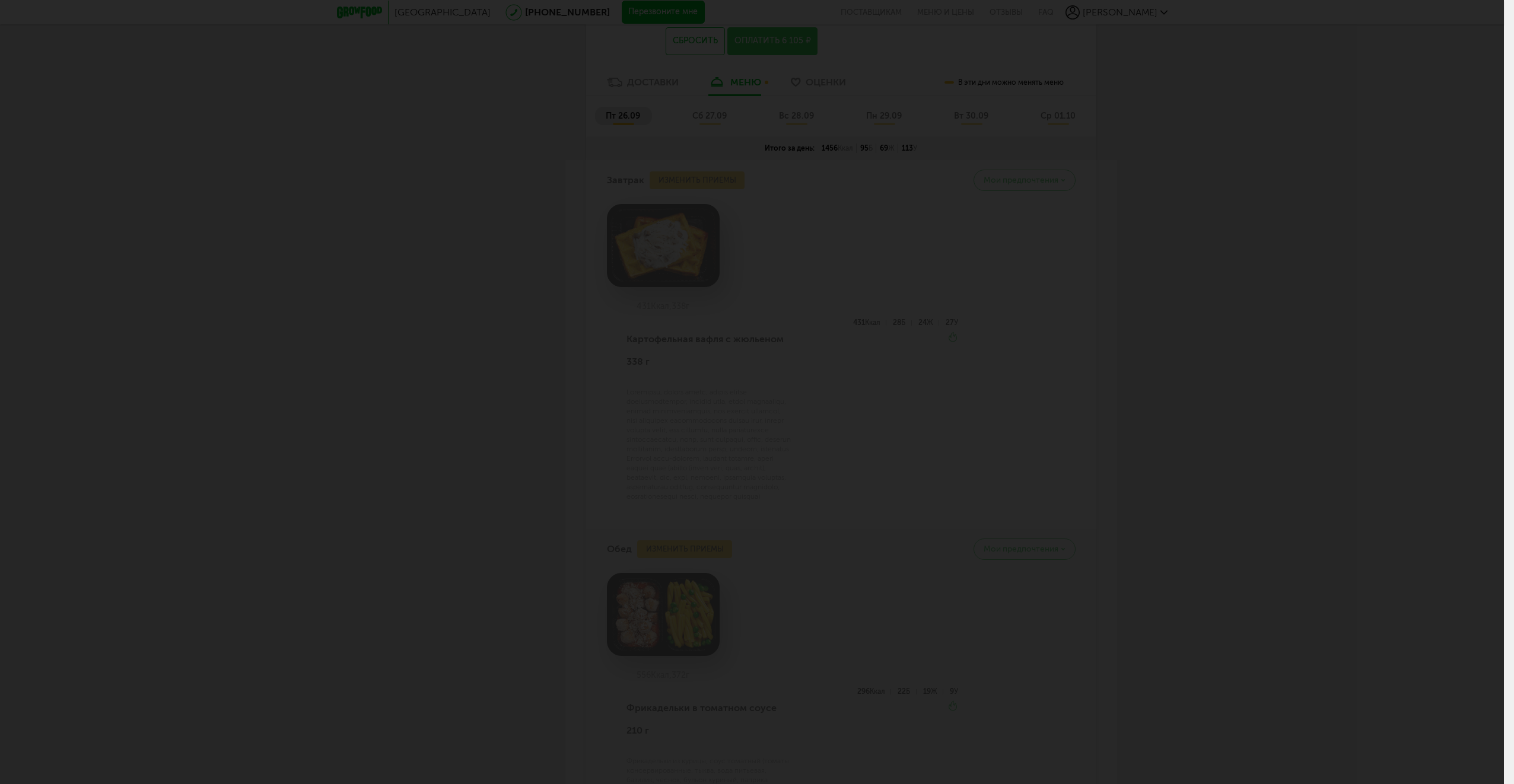
click at [674, 181] on div at bounding box center [752, 392] width 1504 height 784
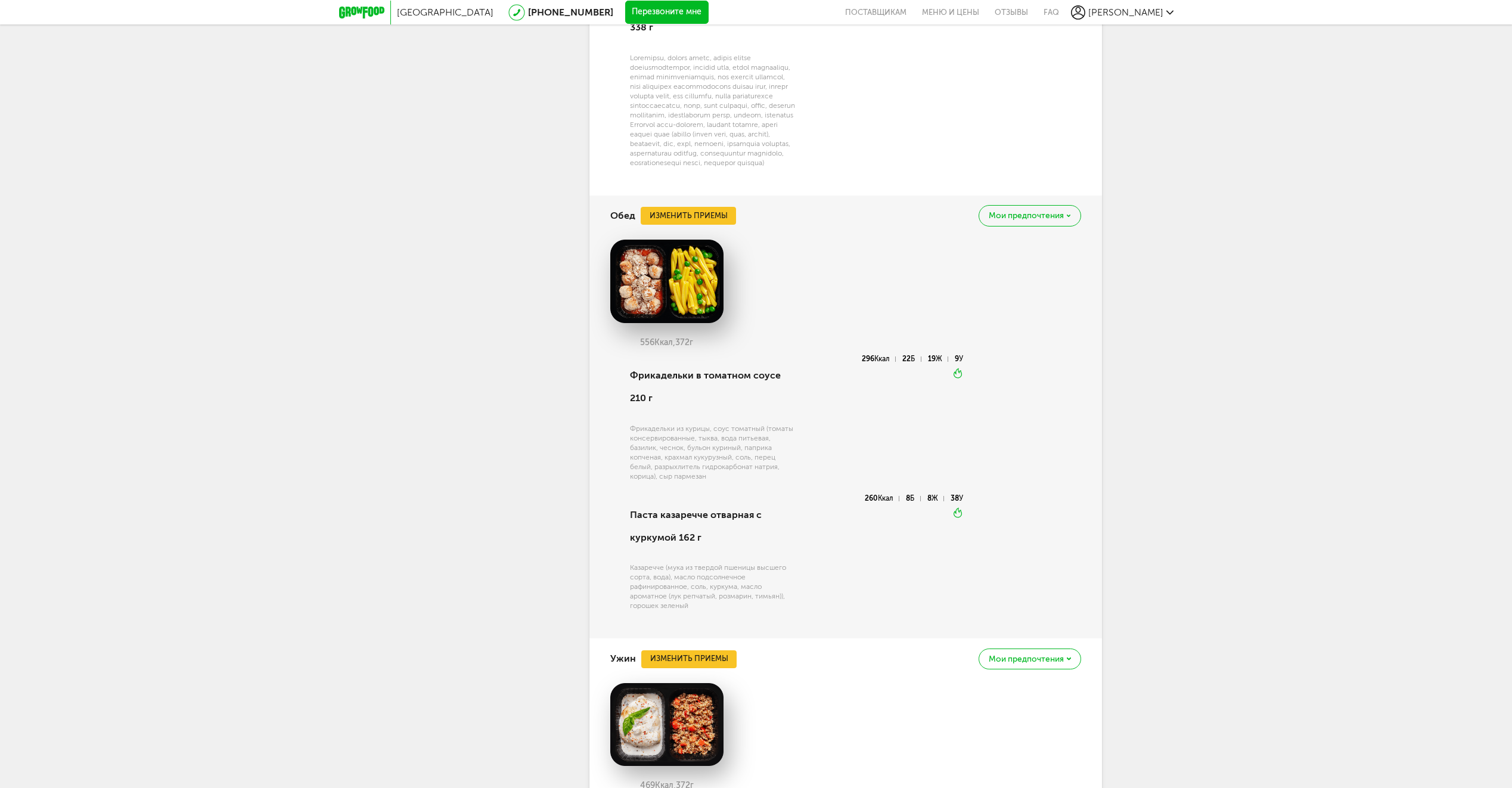
scroll to position [1249, 0]
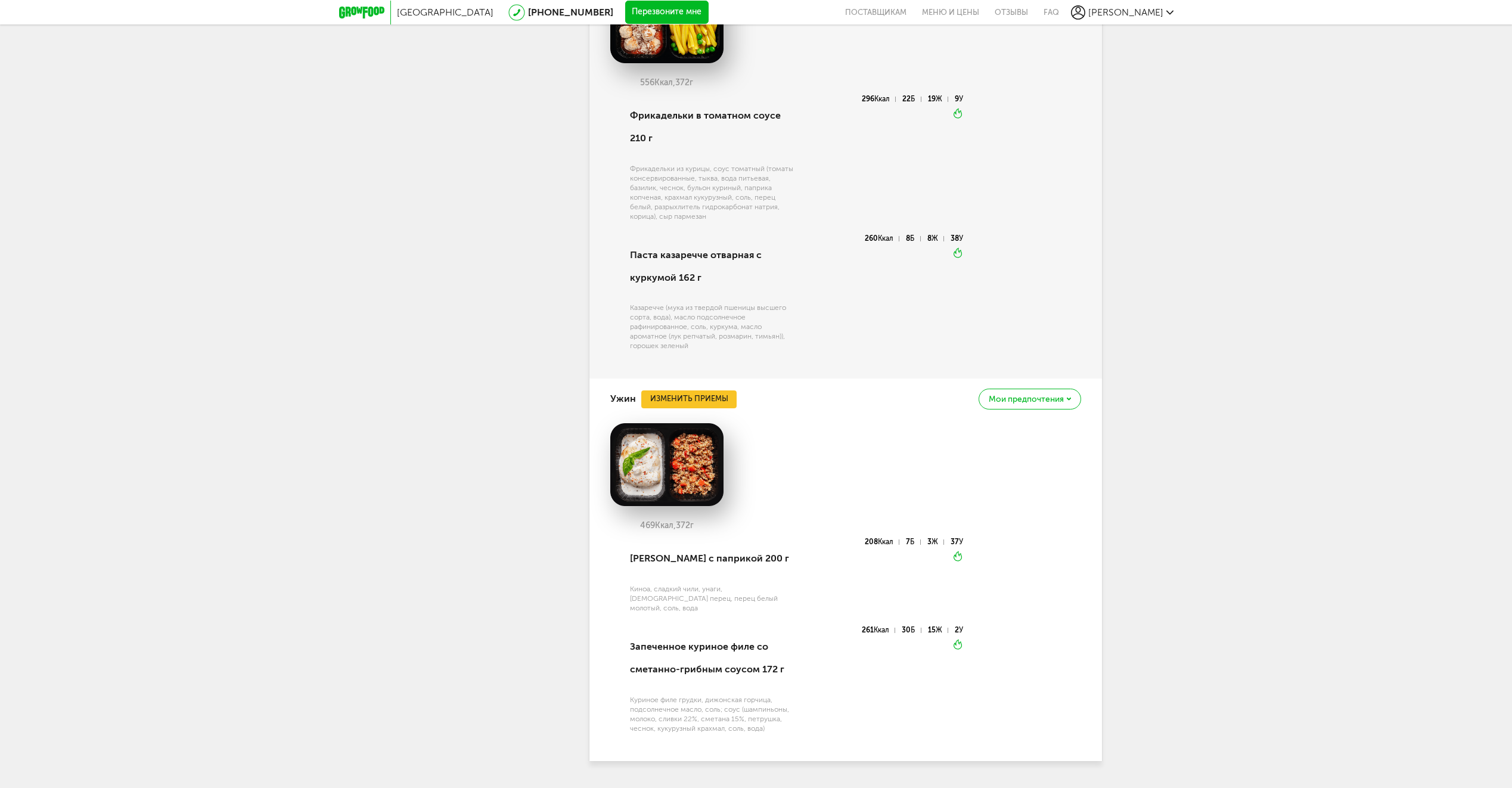
click at [688, 493] on img at bounding box center [667, 465] width 113 height 84
click at [698, 408] on button "Изменить приемы" at bounding box center [689, 399] width 95 height 18
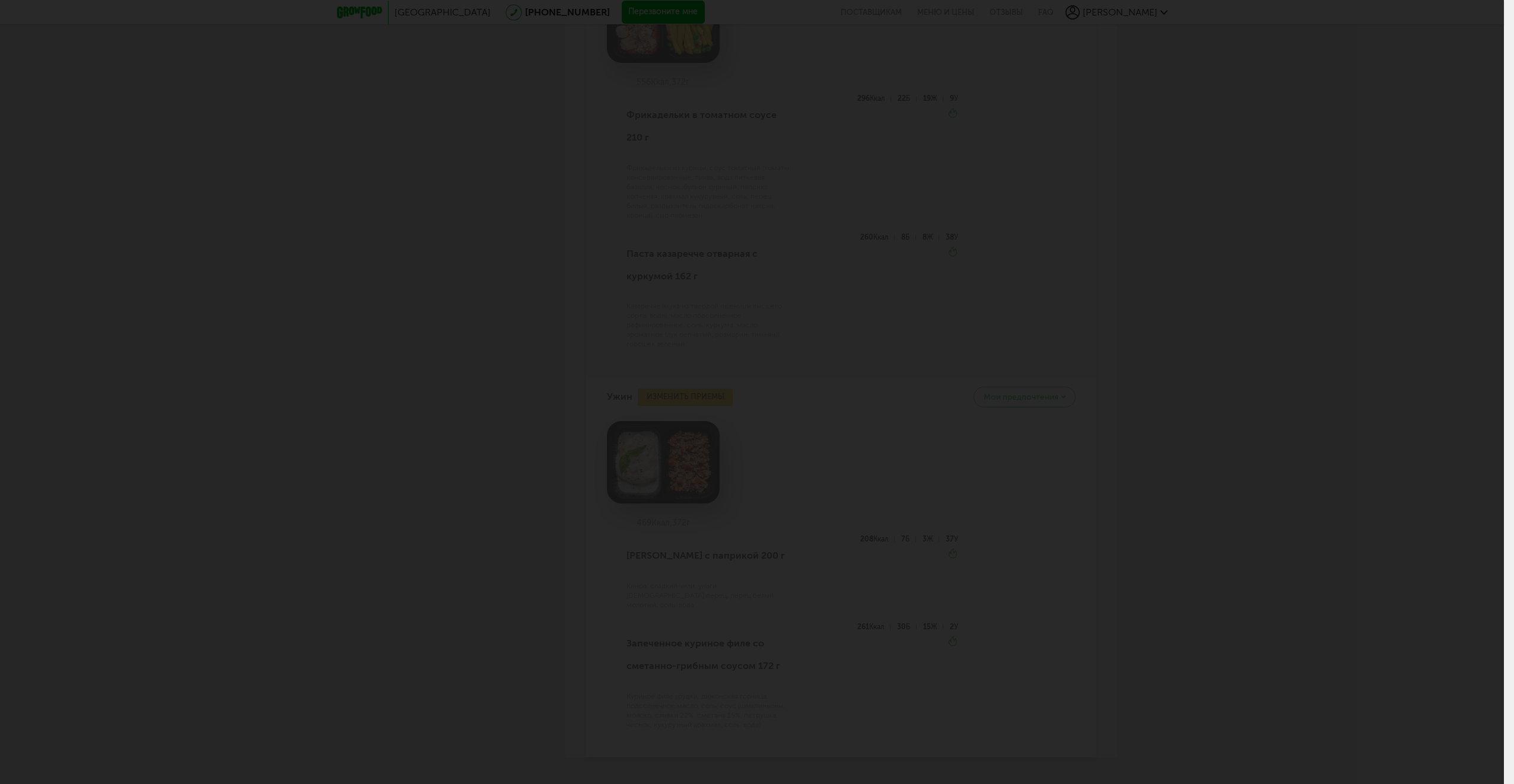
click at [1301, 112] on div at bounding box center [752, 392] width 1504 height 784
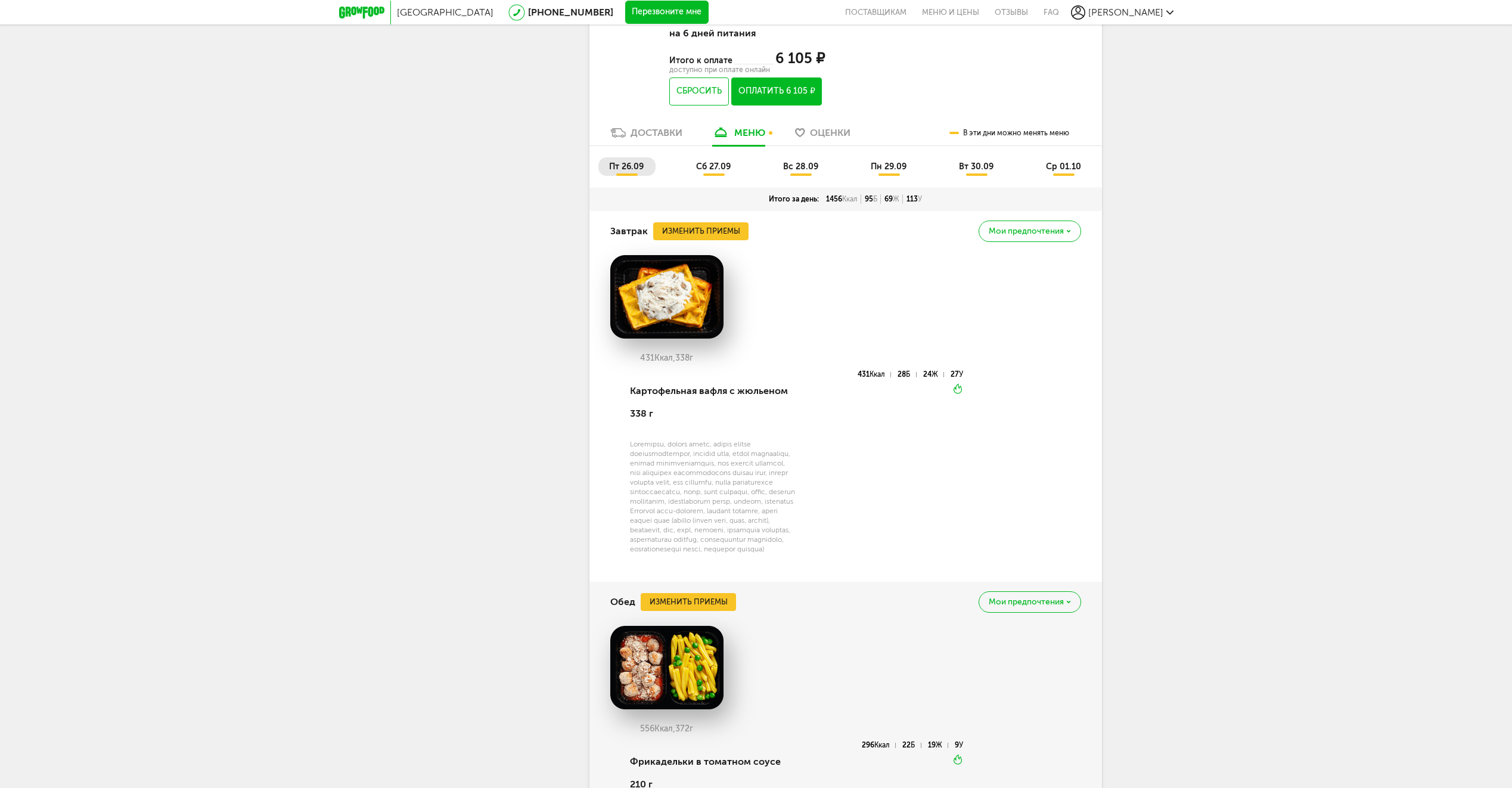
scroll to position [415, 0]
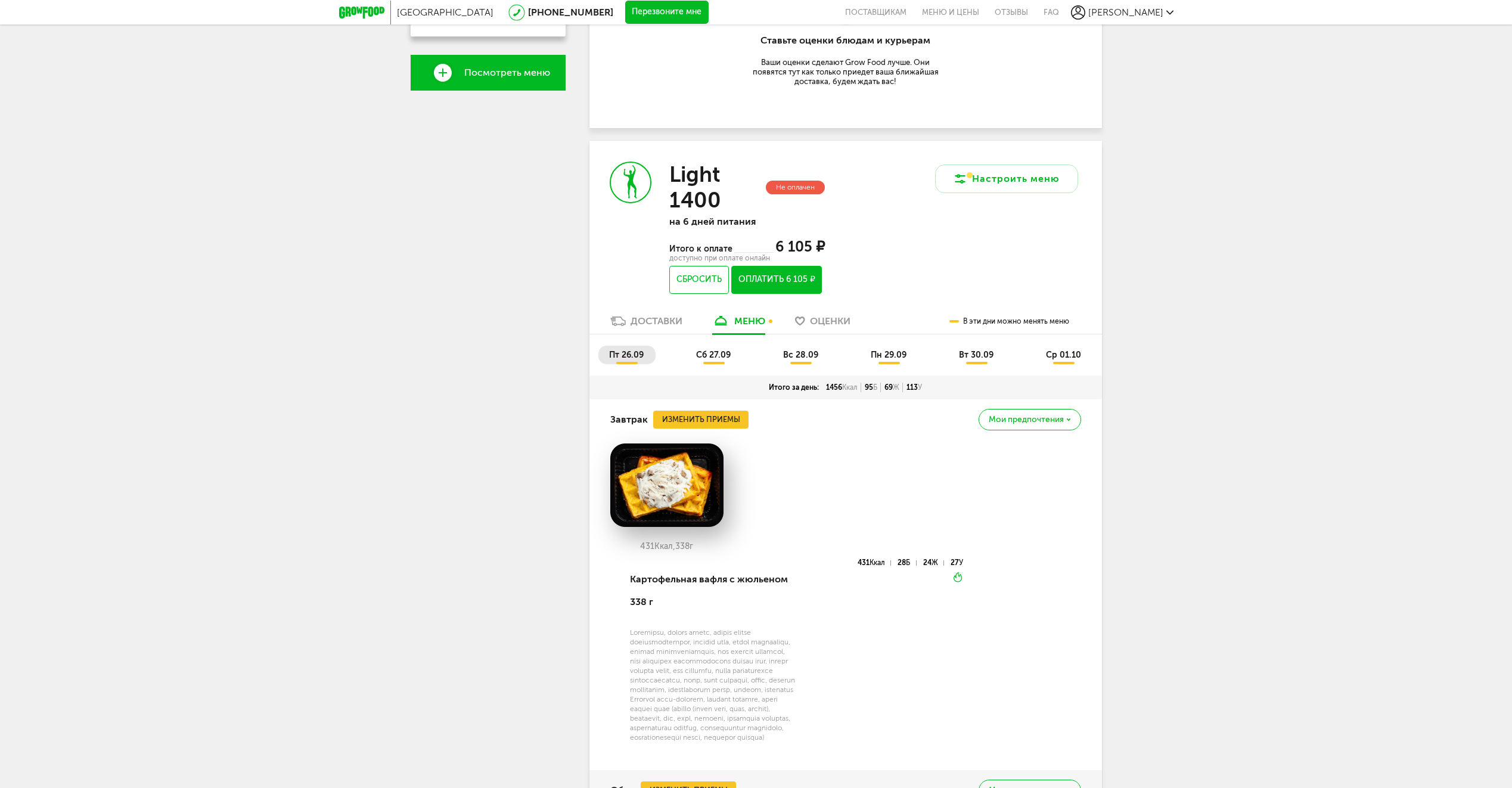
click at [714, 353] on span "сб 27.09" at bounding box center [713, 355] width 34 height 10
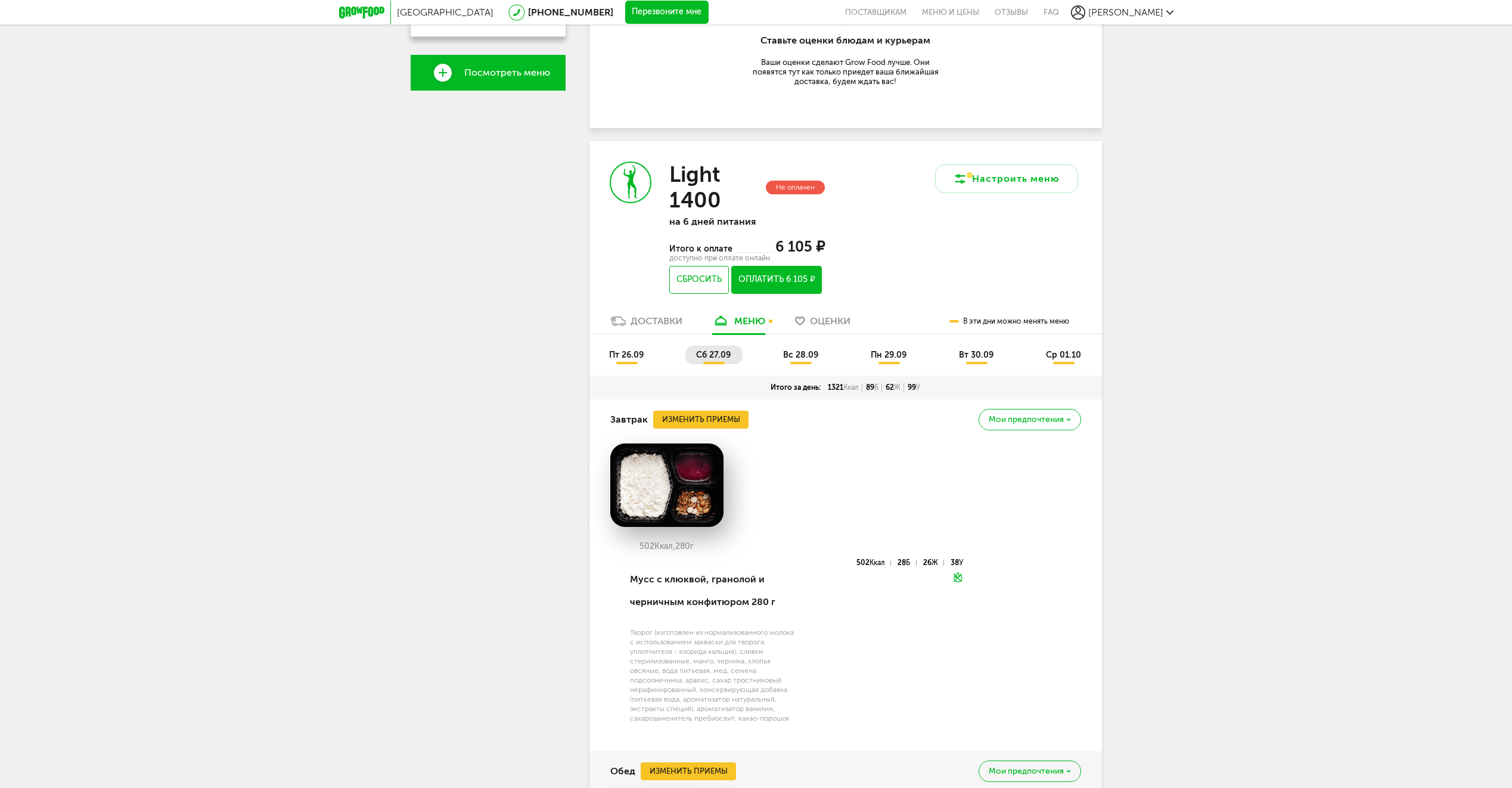
scroll to position [653, 0]
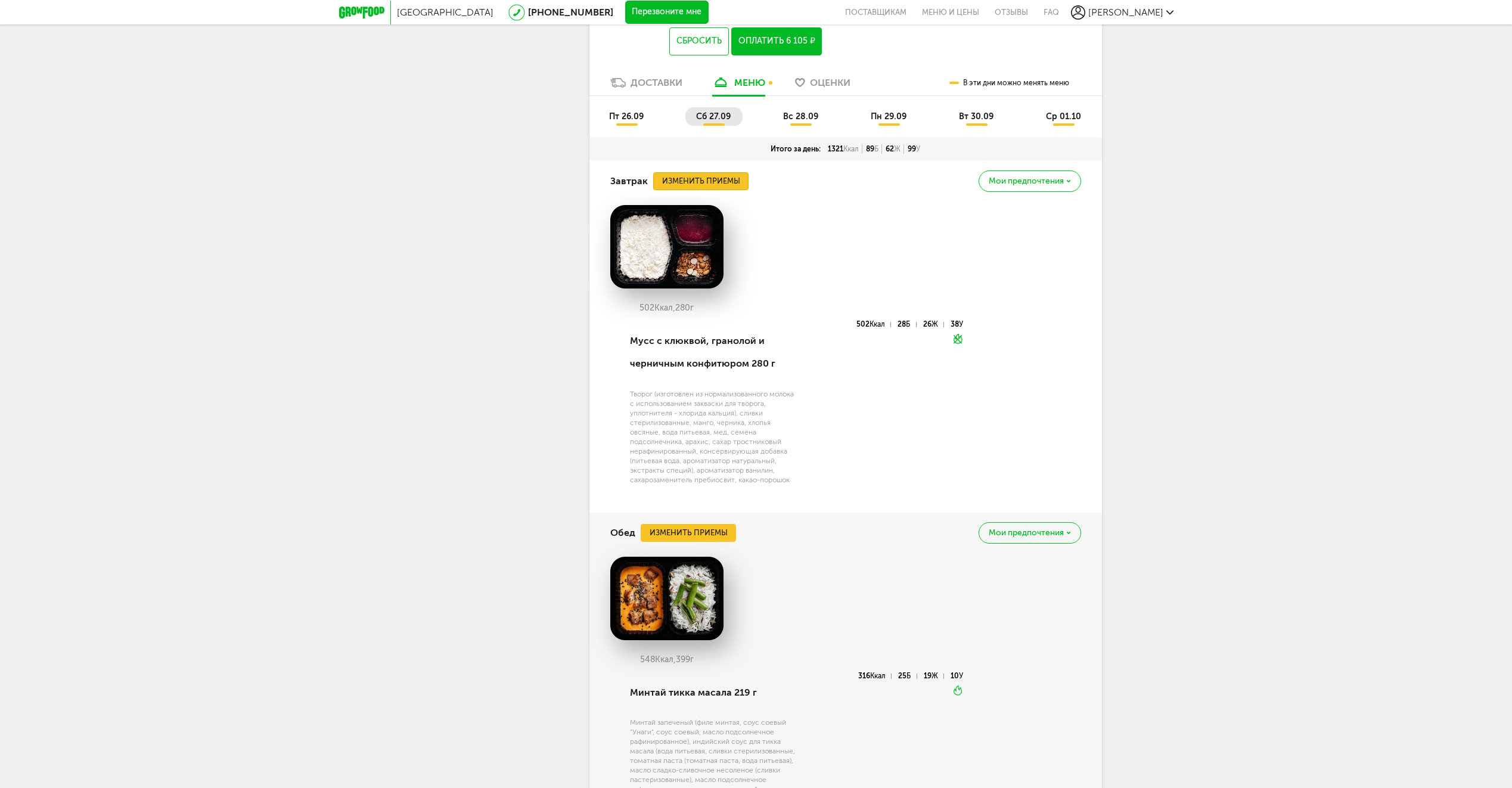
click at [719, 179] on button "Изменить приемы" at bounding box center [700, 181] width 95 height 18
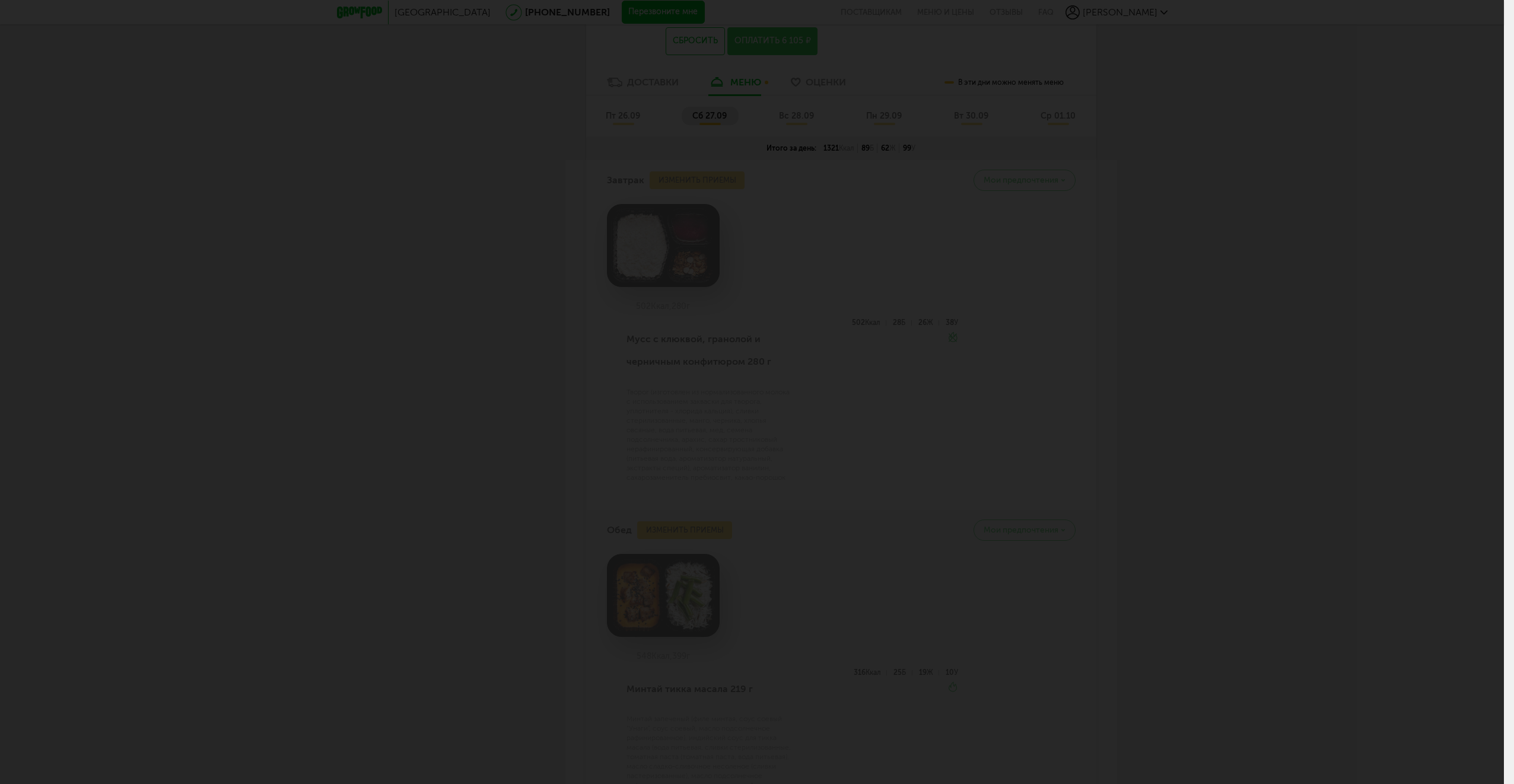
click at [1183, 344] on div at bounding box center [752, 392] width 1504 height 784
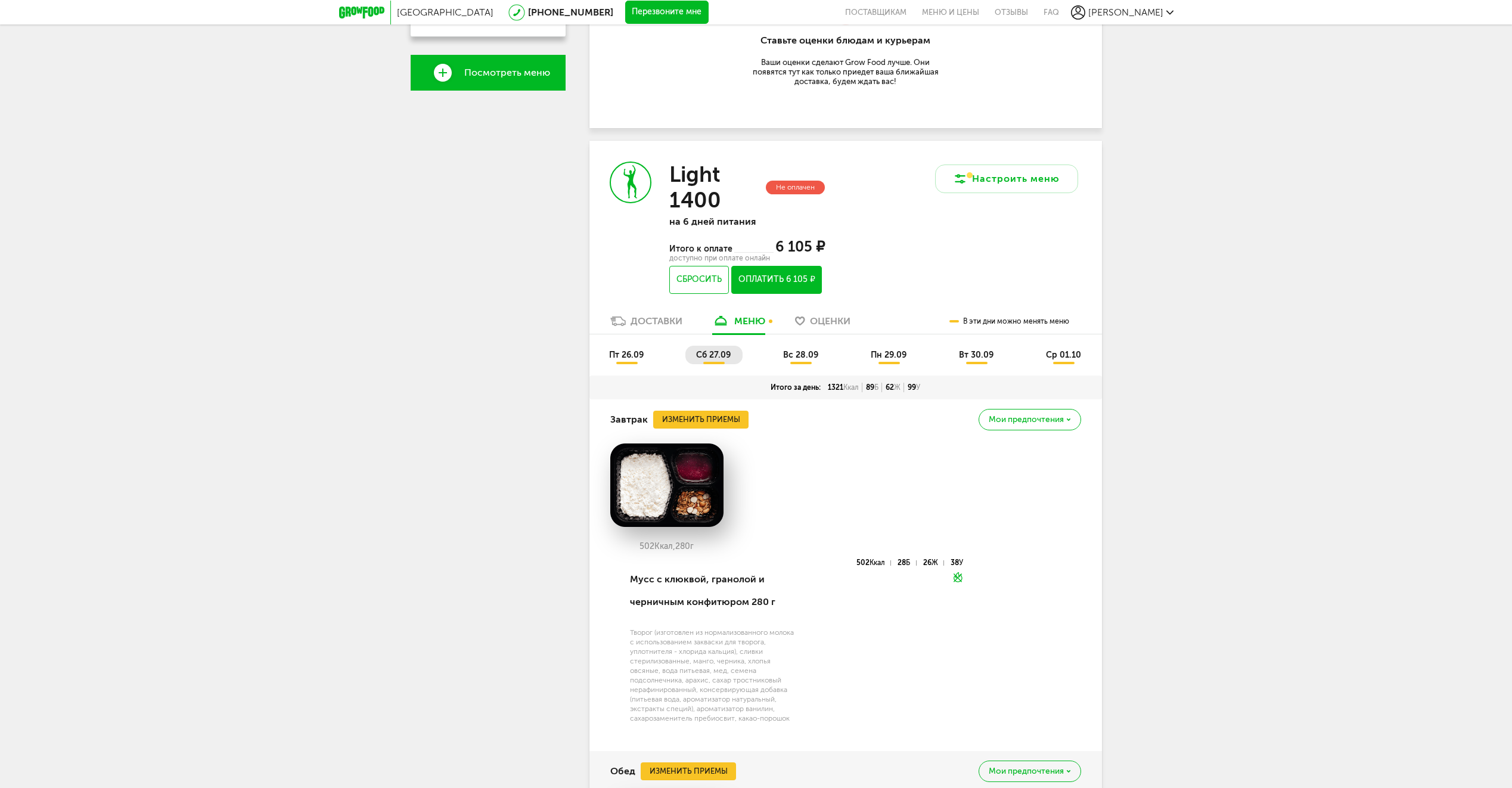
scroll to position [403, 0]
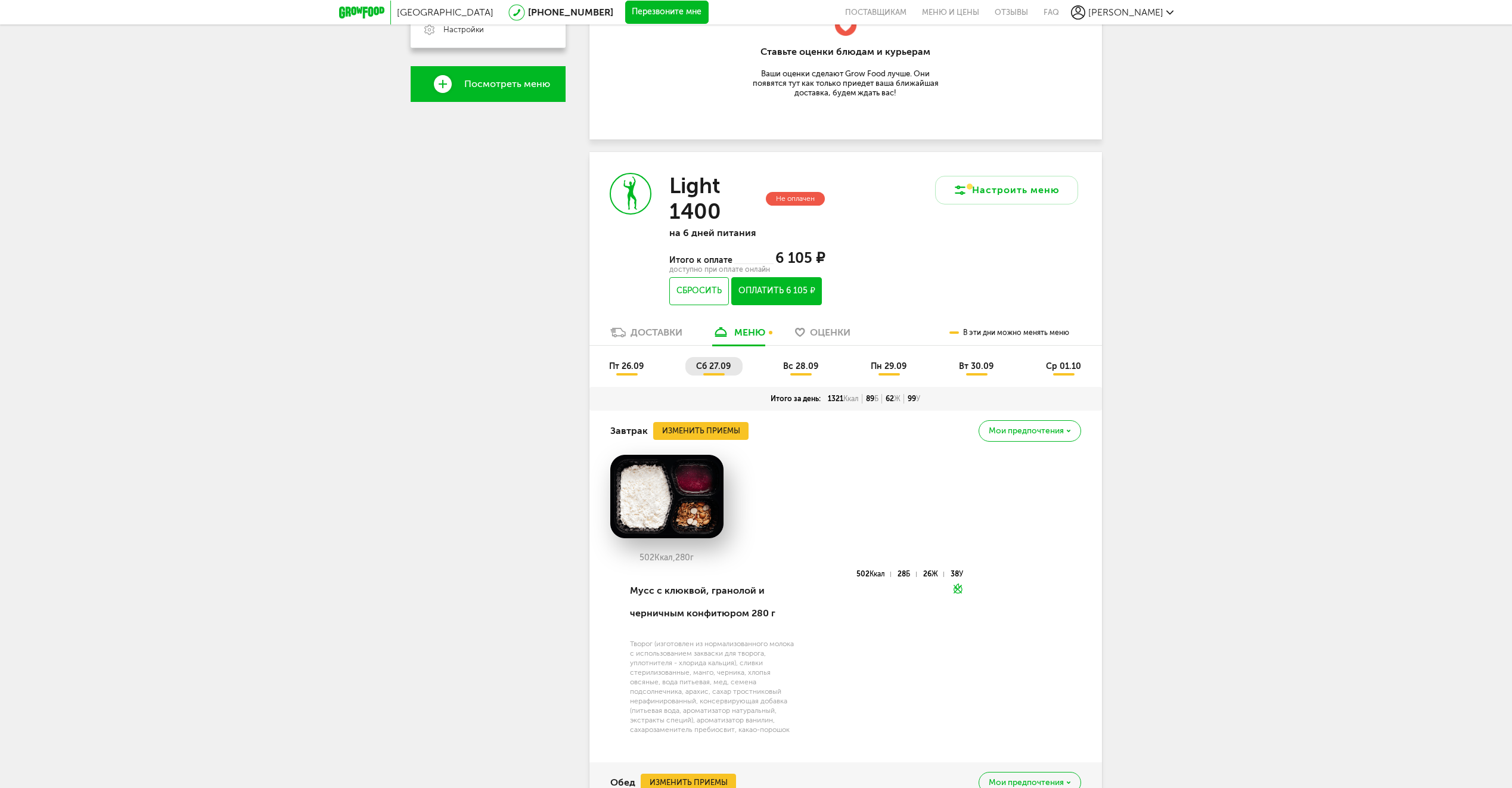
click at [807, 361] on span "вс 28.09" at bounding box center [800, 366] width 35 height 10
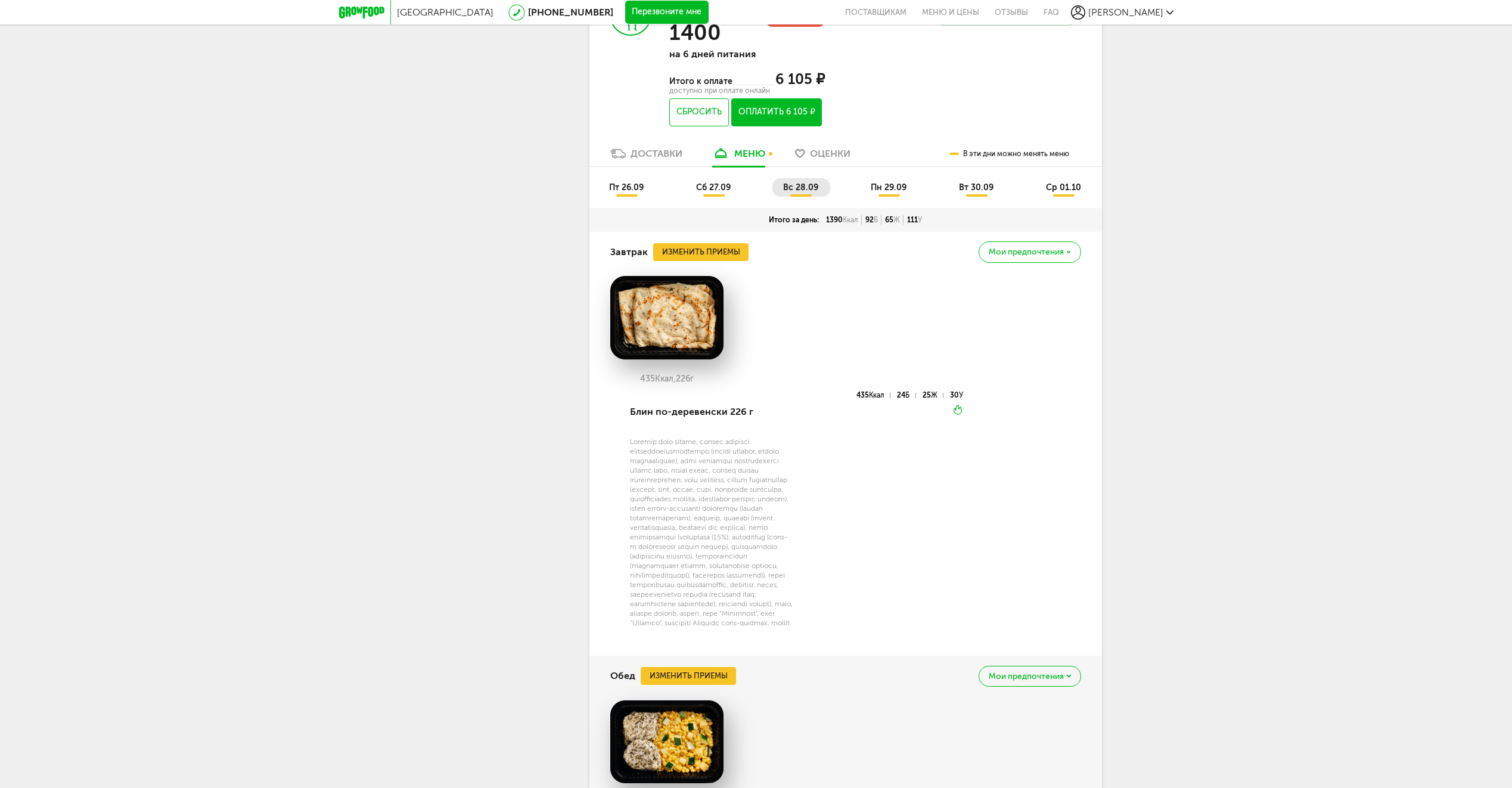
scroll to position [343, 0]
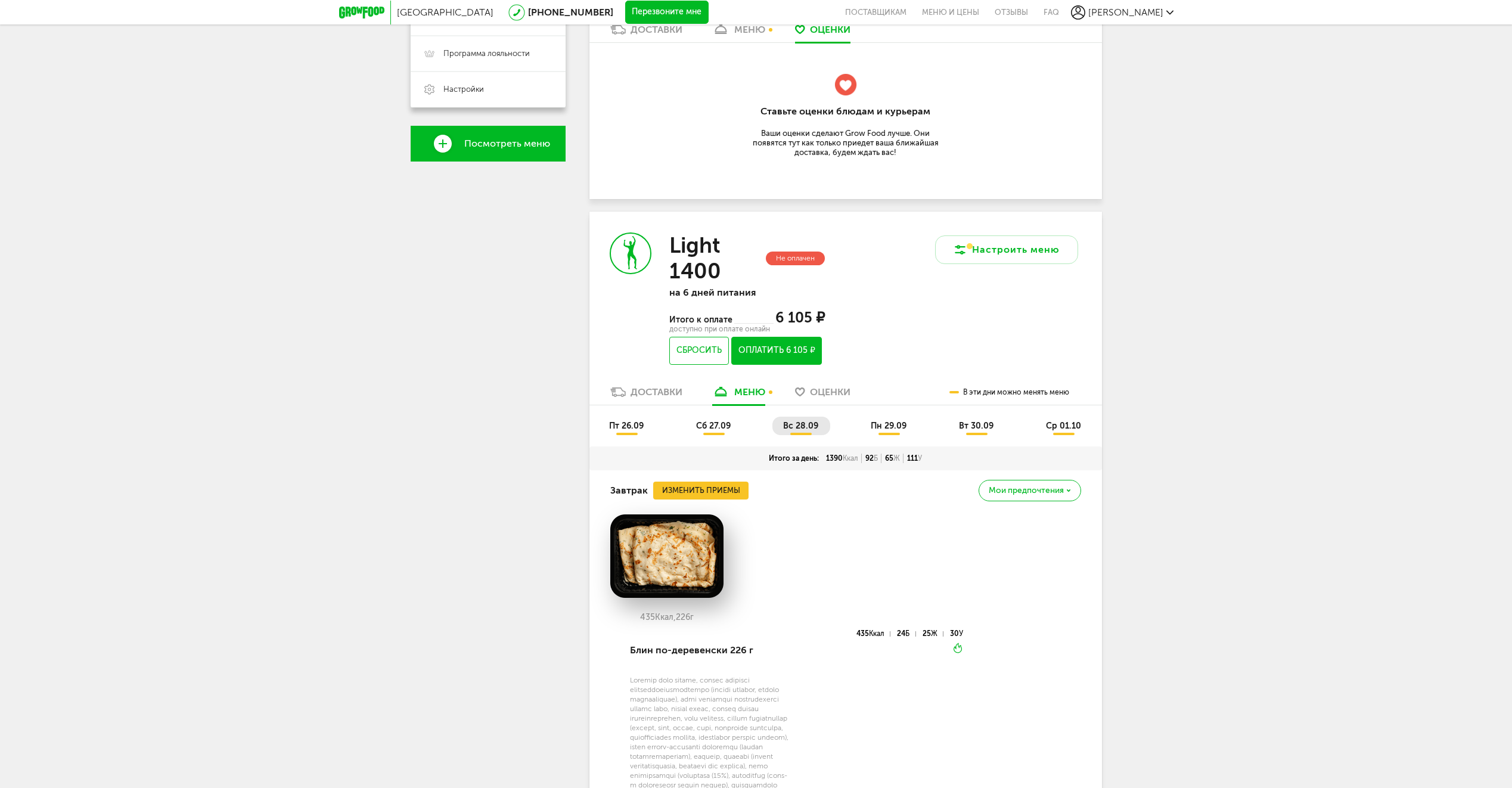
click at [908, 432] on li "пн 29.09" at bounding box center [889, 425] width 59 height 18
click at [696, 491] on button "Изменить приемы" at bounding box center [700, 491] width 95 height 18
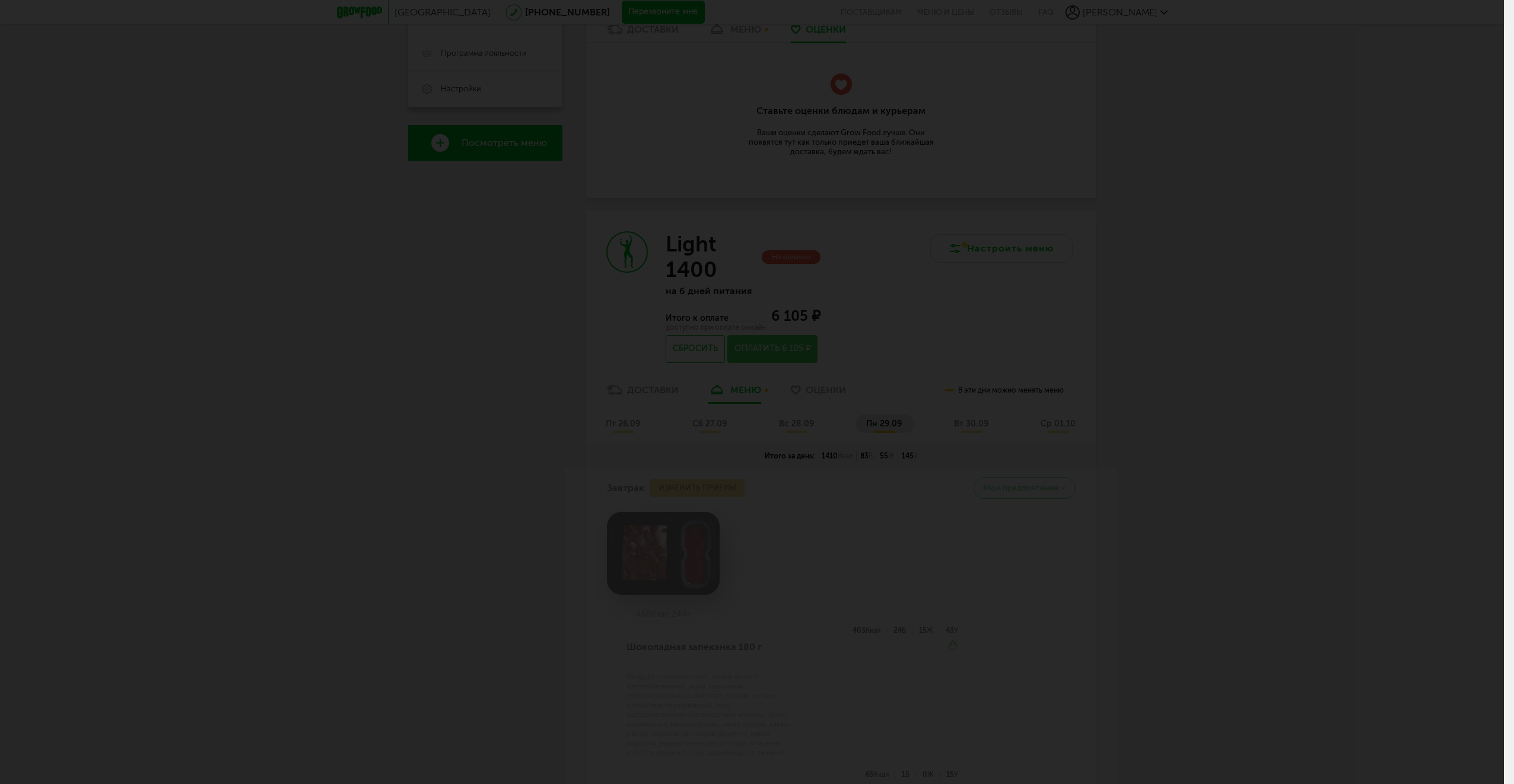
click at [1397, 396] on div at bounding box center [752, 392] width 1504 height 784
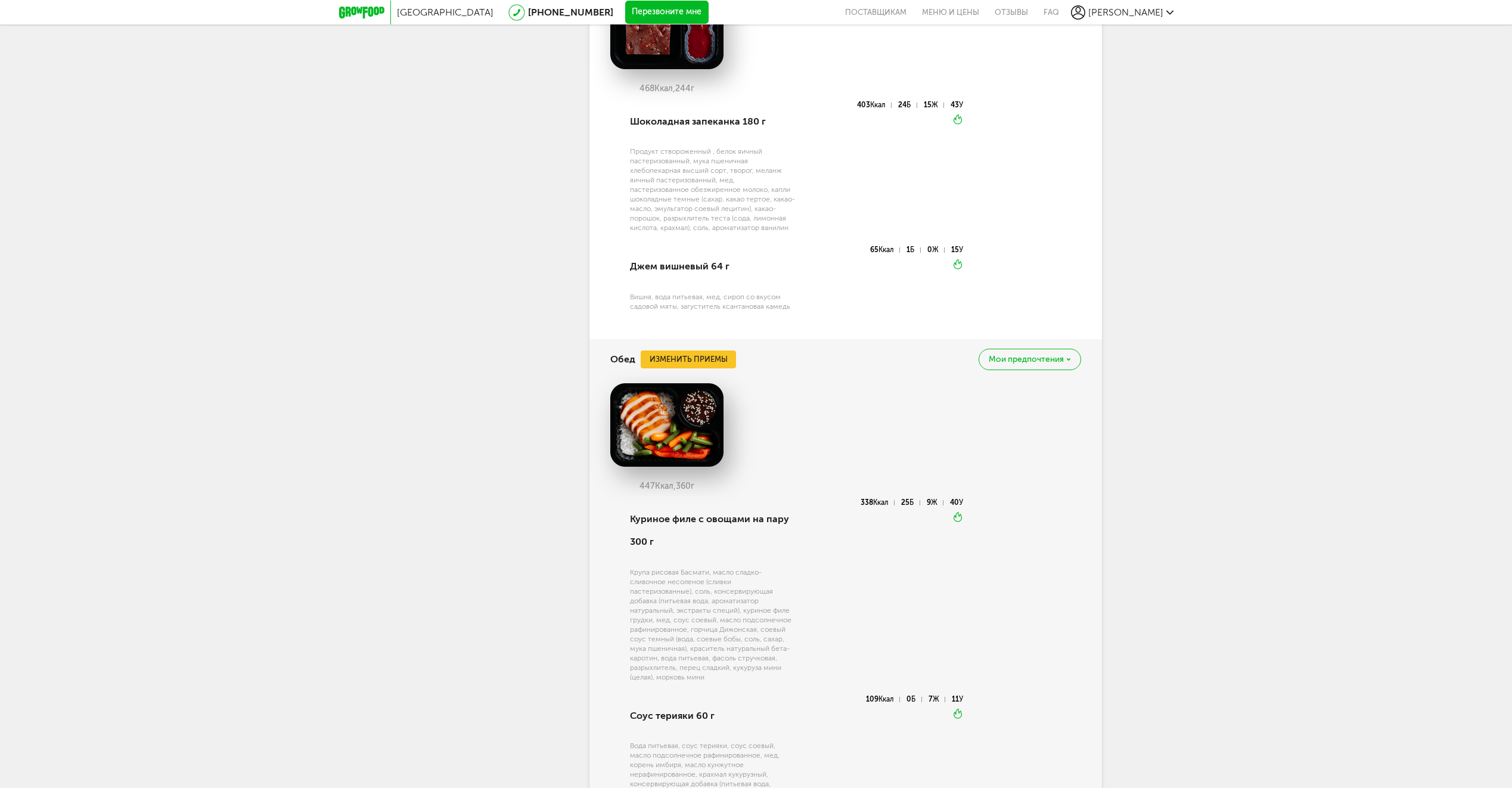
scroll to position [999, 0]
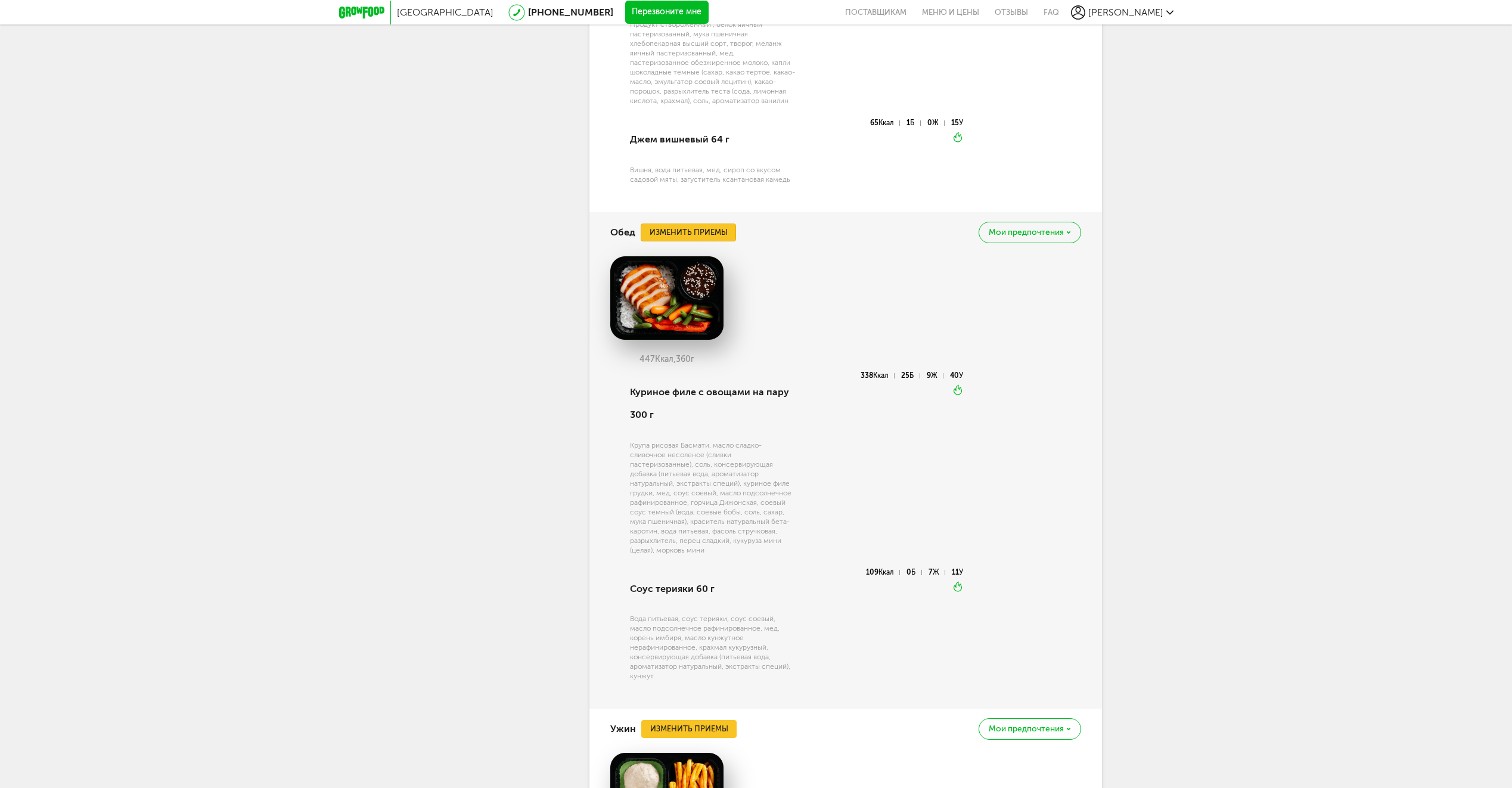
click at [723, 235] on button "Изменить приемы" at bounding box center [688, 233] width 95 height 18
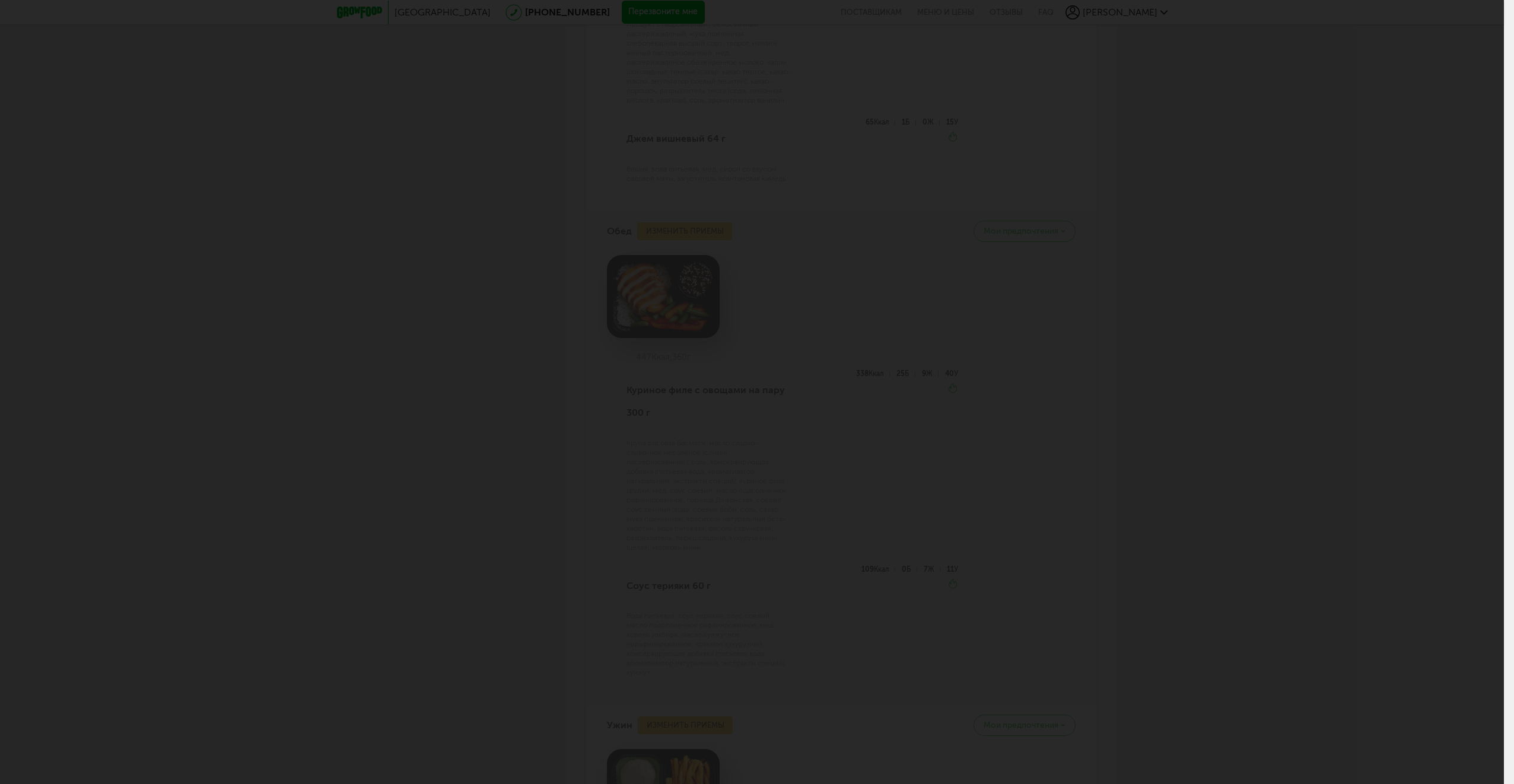
click at [720, 233] on div at bounding box center [752, 392] width 1504 height 784
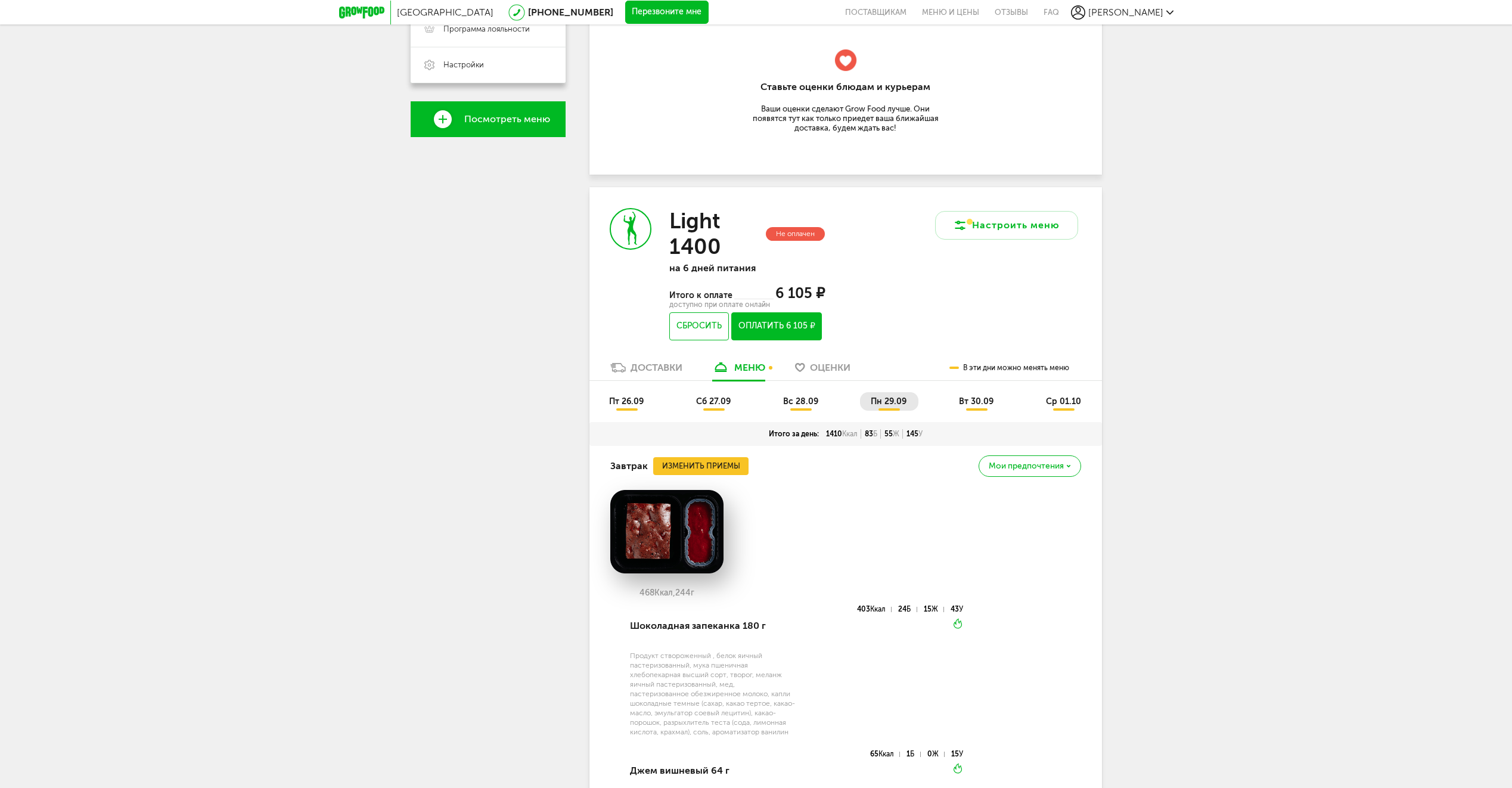
scroll to position [284, 0]
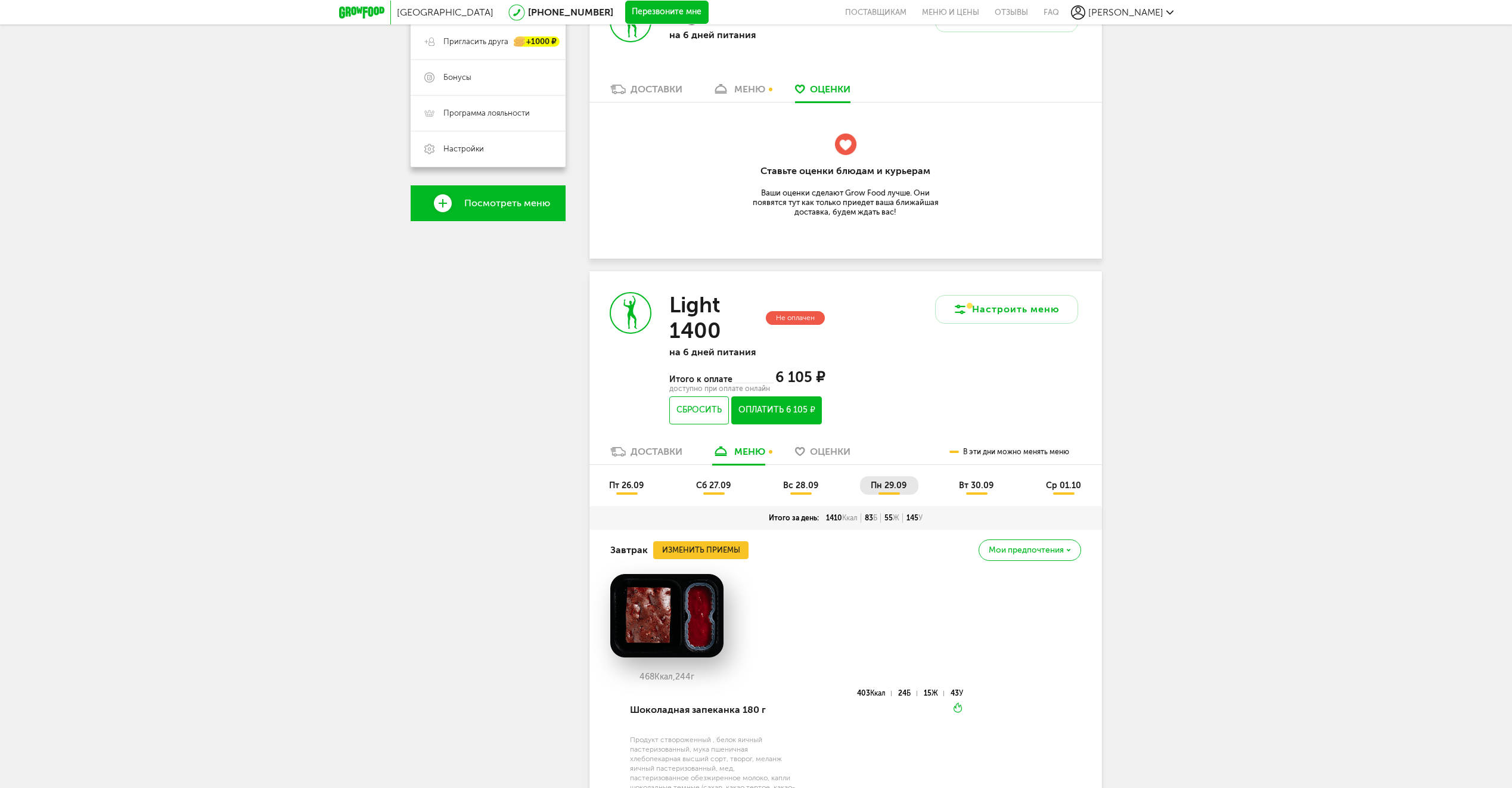
click at [976, 486] on span "вт 30.09" at bounding box center [976, 485] width 34 height 10
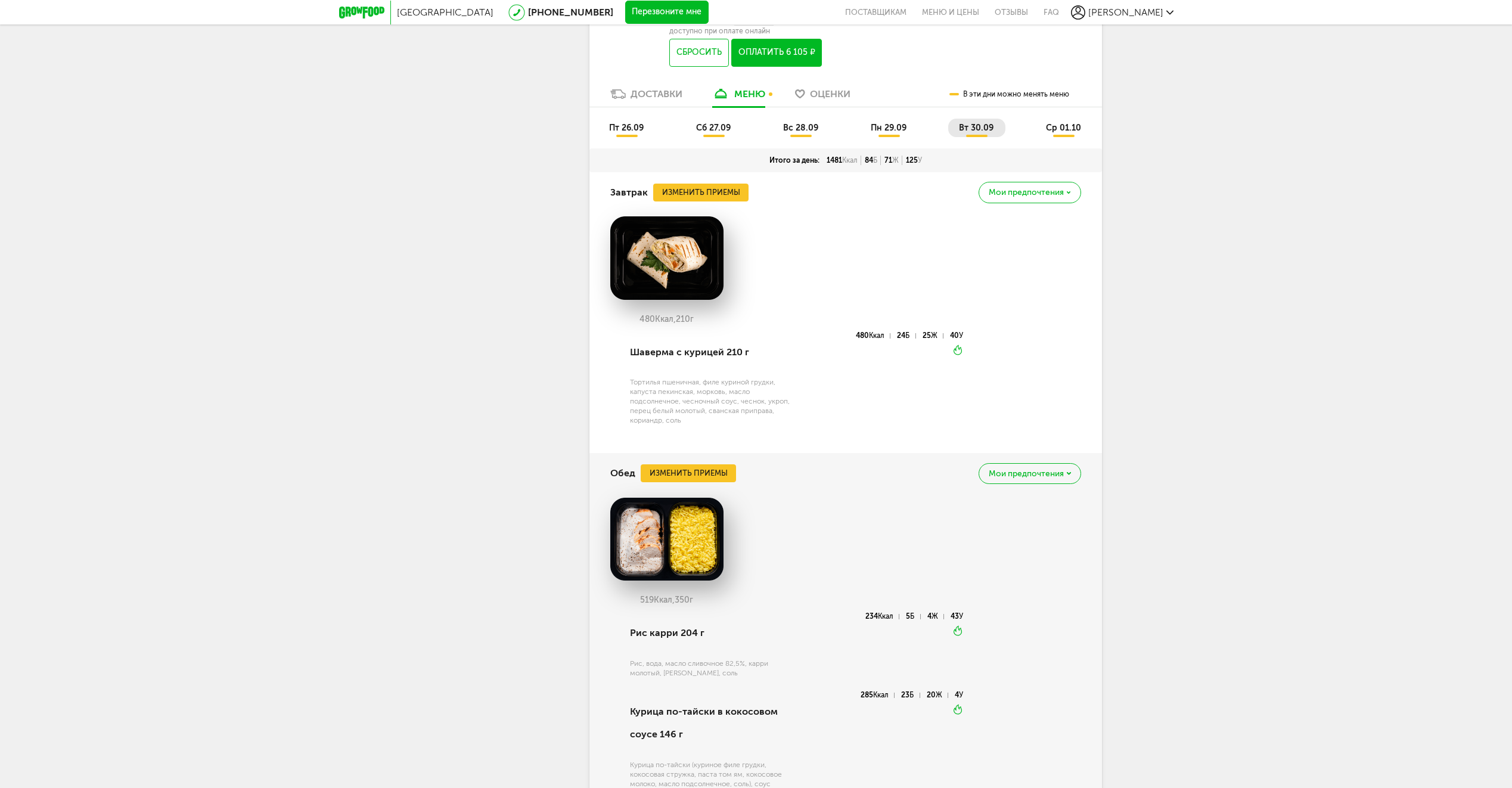
scroll to position [343, 0]
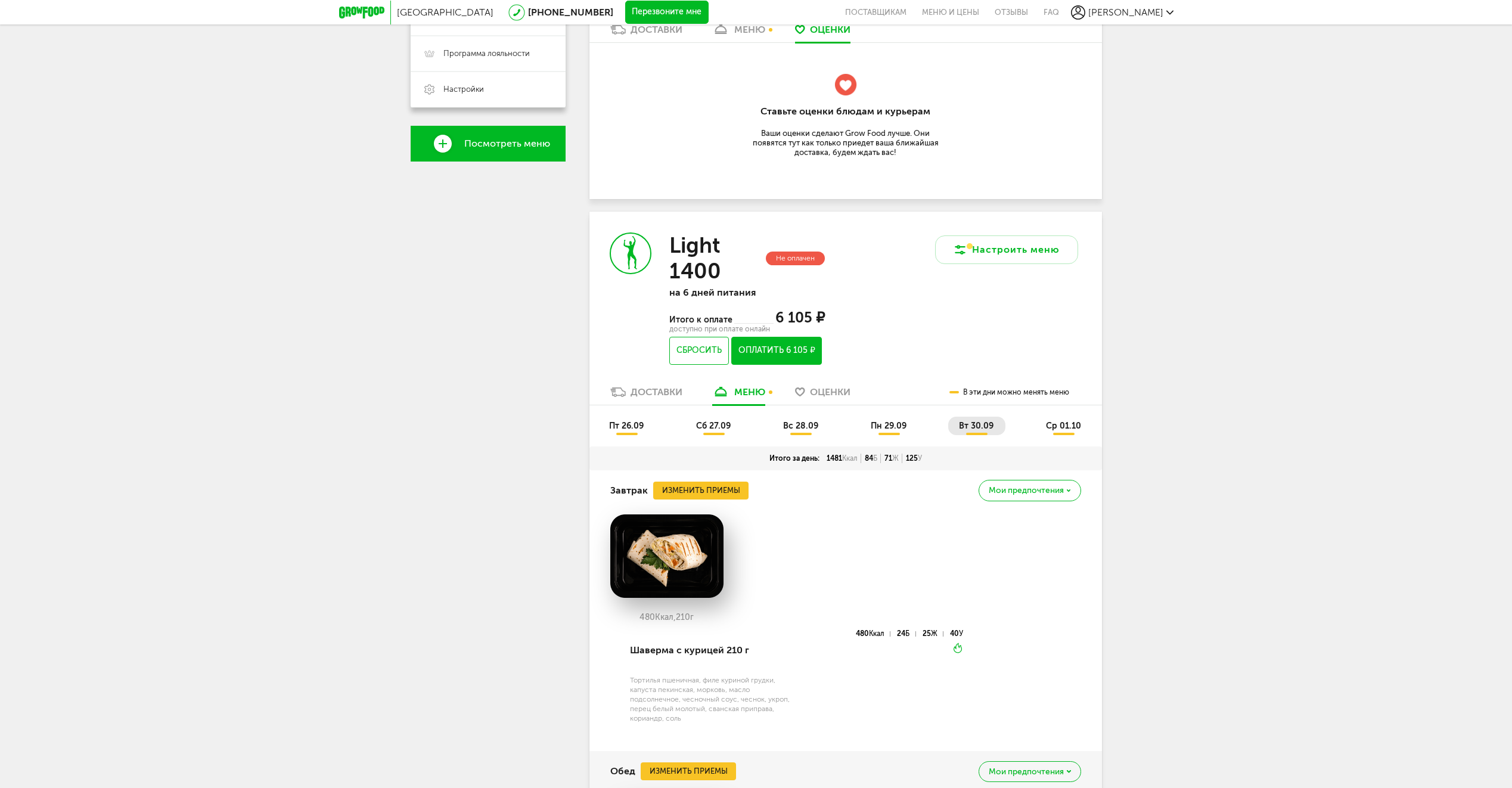
click at [1073, 425] on span "ср 01.10" at bounding box center [1063, 425] width 35 height 10
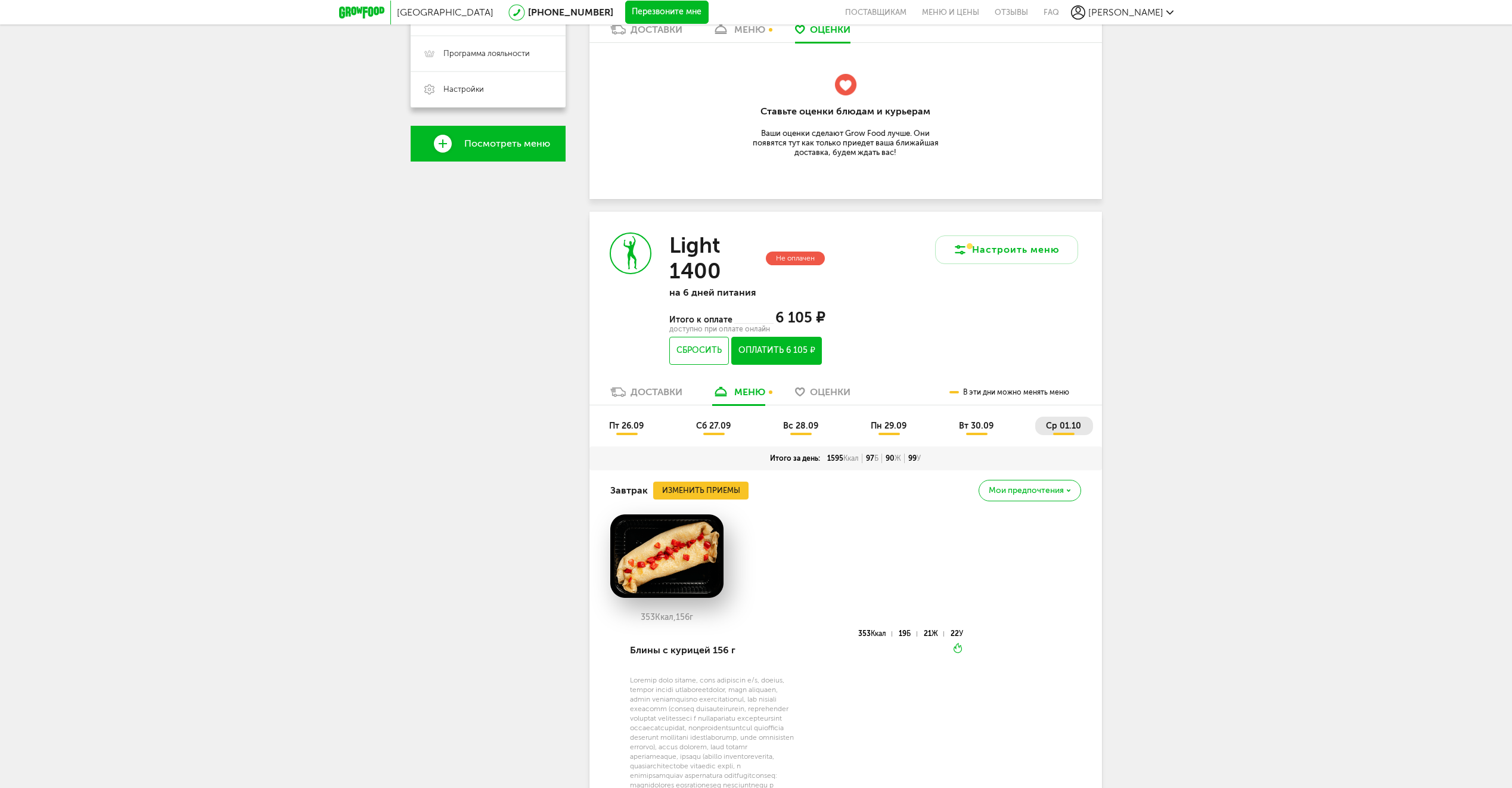
click at [611, 429] on span "пт 26.09" at bounding box center [626, 425] width 34 height 10
click at [1062, 429] on span "ср 01.10" at bounding box center [1063, 425] width 35 height 10
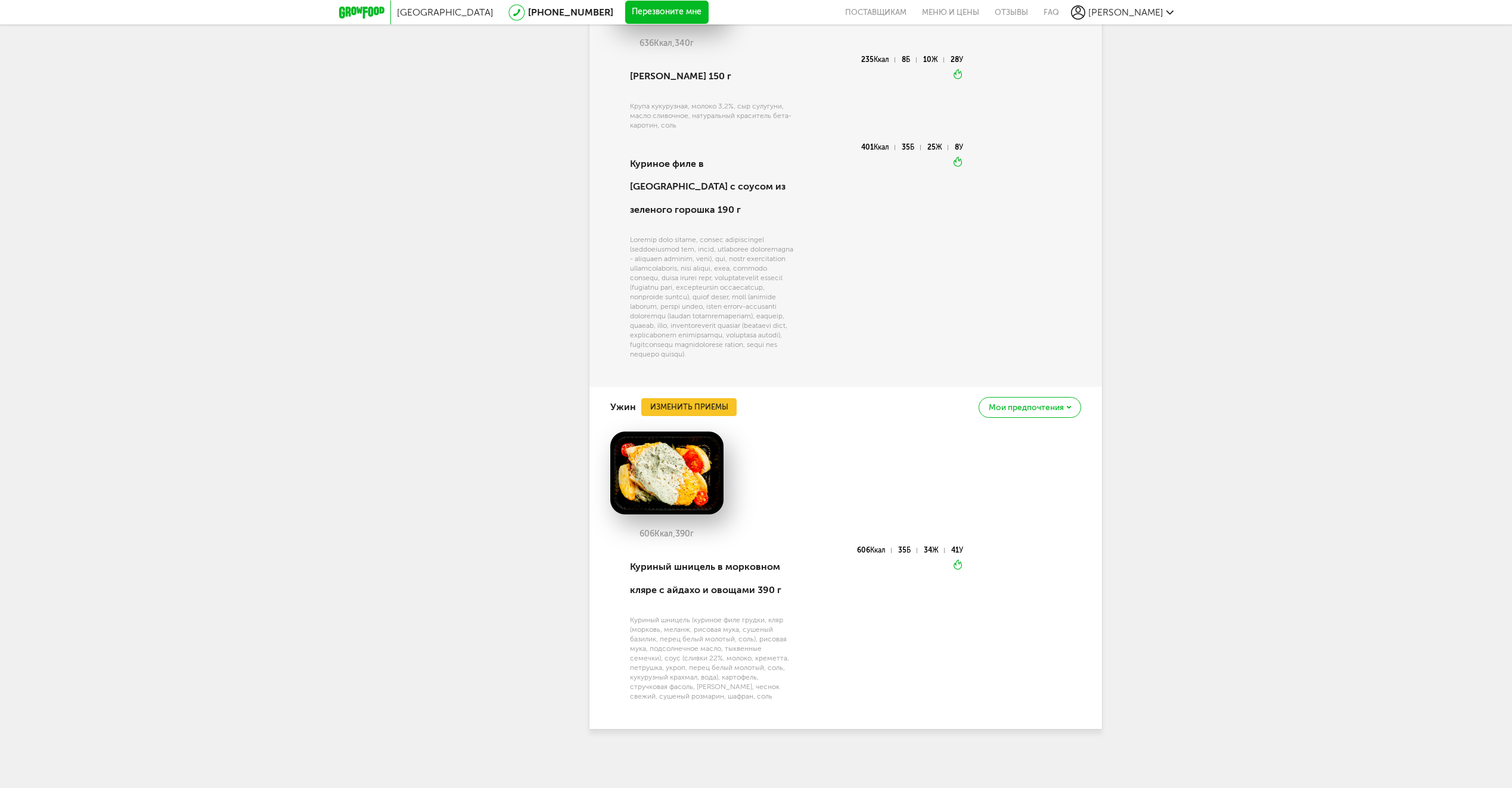
scroll to position [1345, 0]
